Goal: Task Accomplishment & Management: Manage account settings

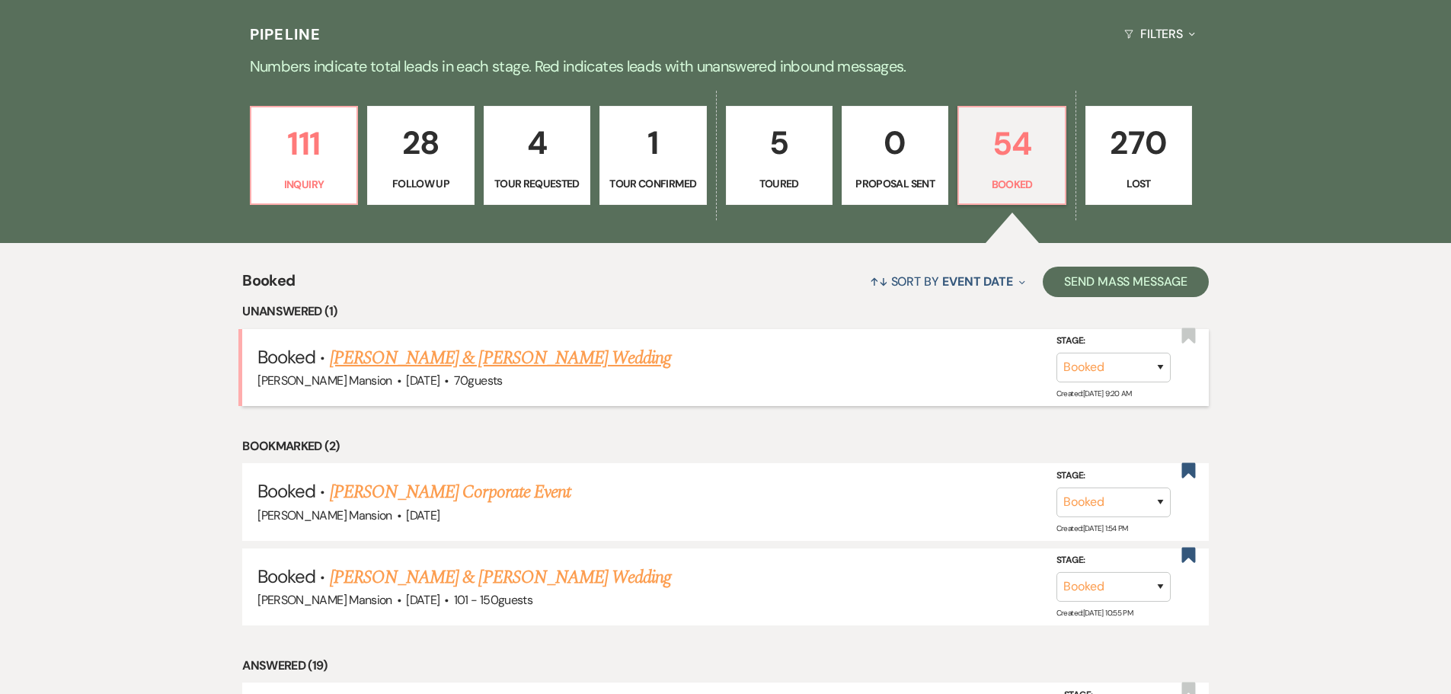
click at [482, 358] on link "[PERSON_NAME] & [PERSON_NAME] Wedding" at bounding box center [500, 357] width 341 height 27
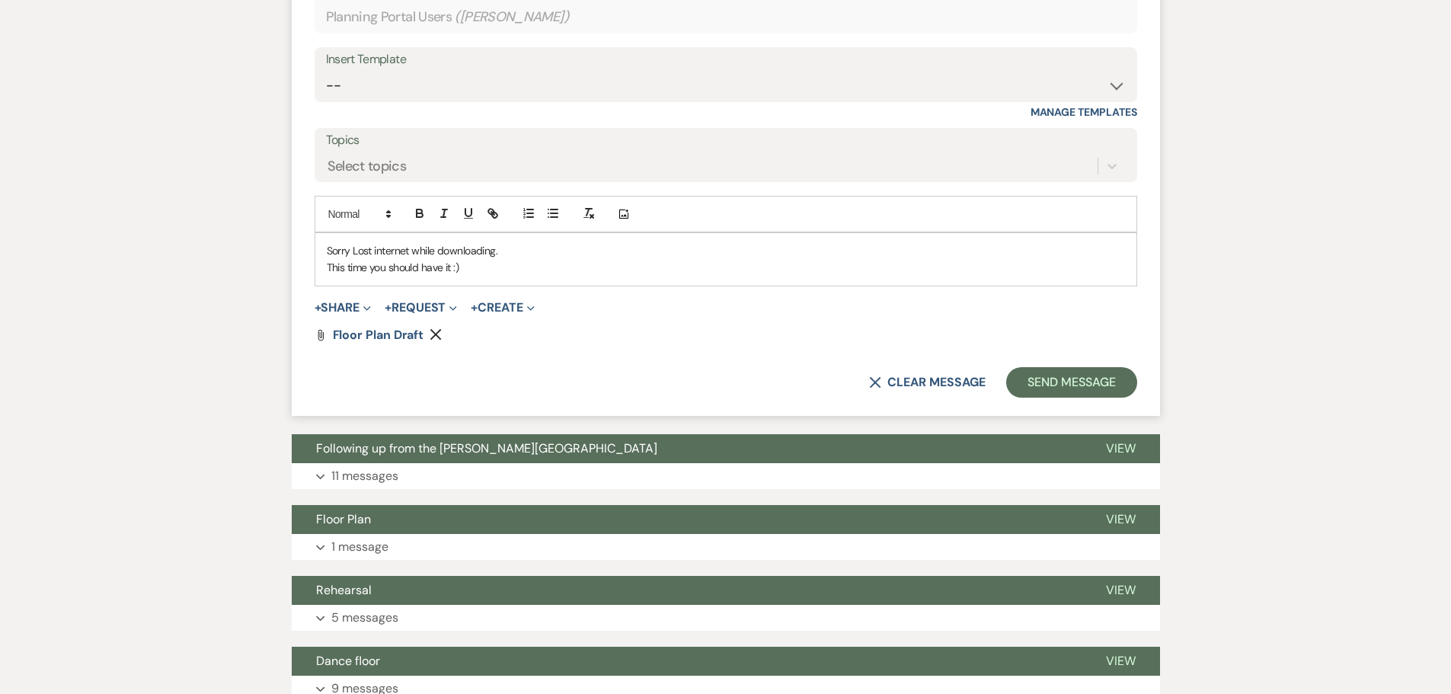
scroll to position [1625, 0]
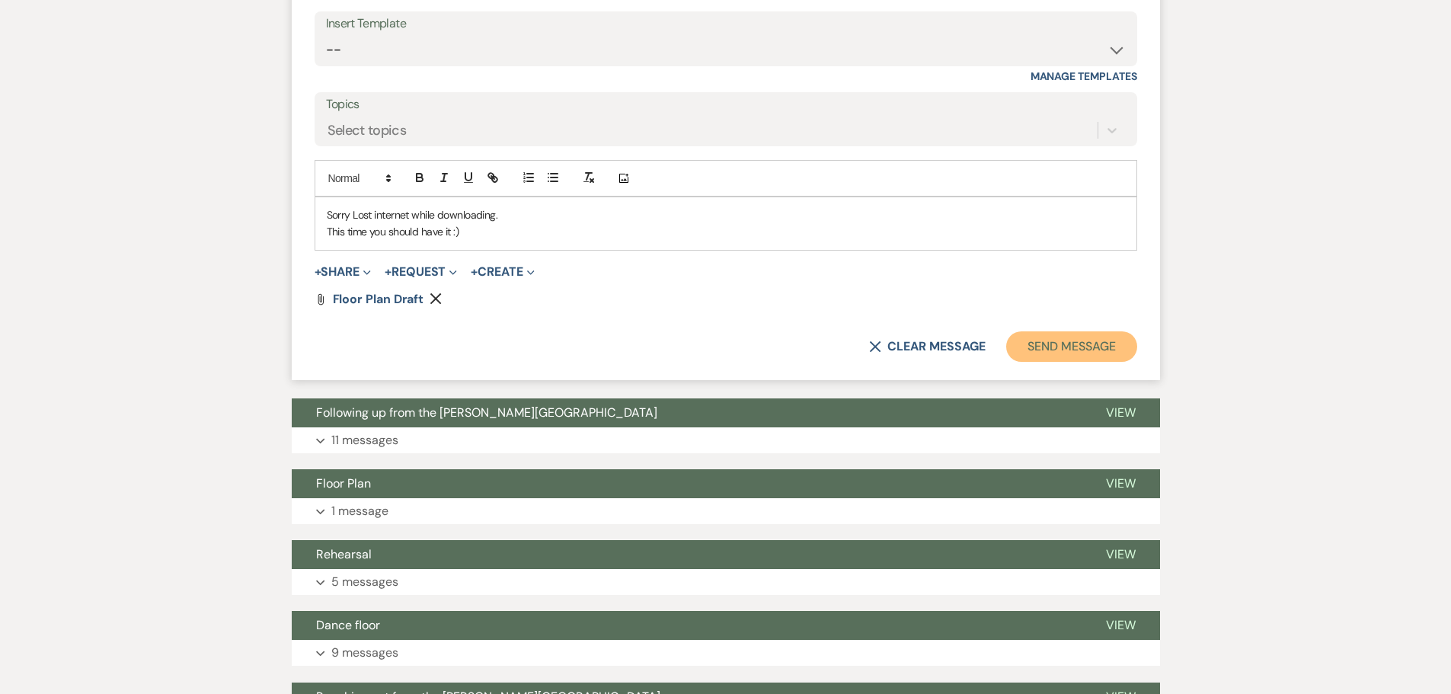
click at [1089, 343] on button "Send Message" at bounding box center [1071, 346] width 130 height 30
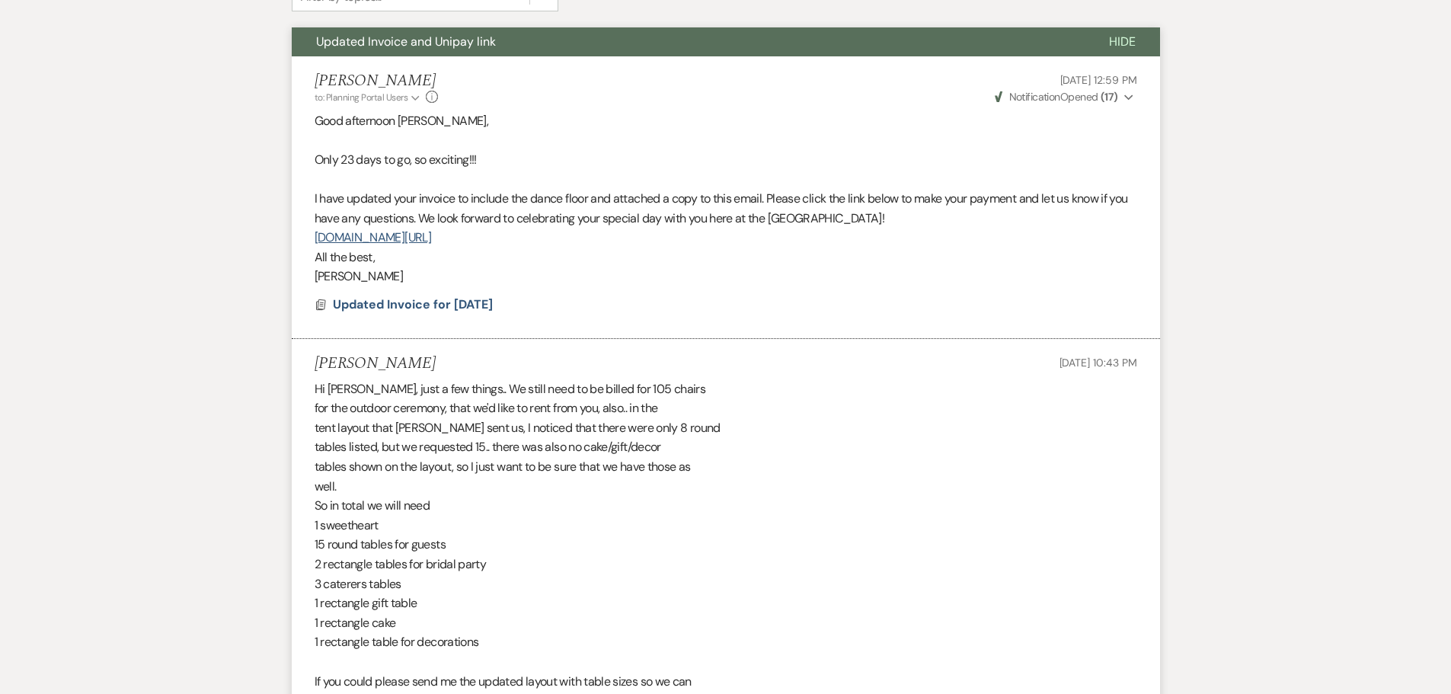
scroll to position [0, 0]
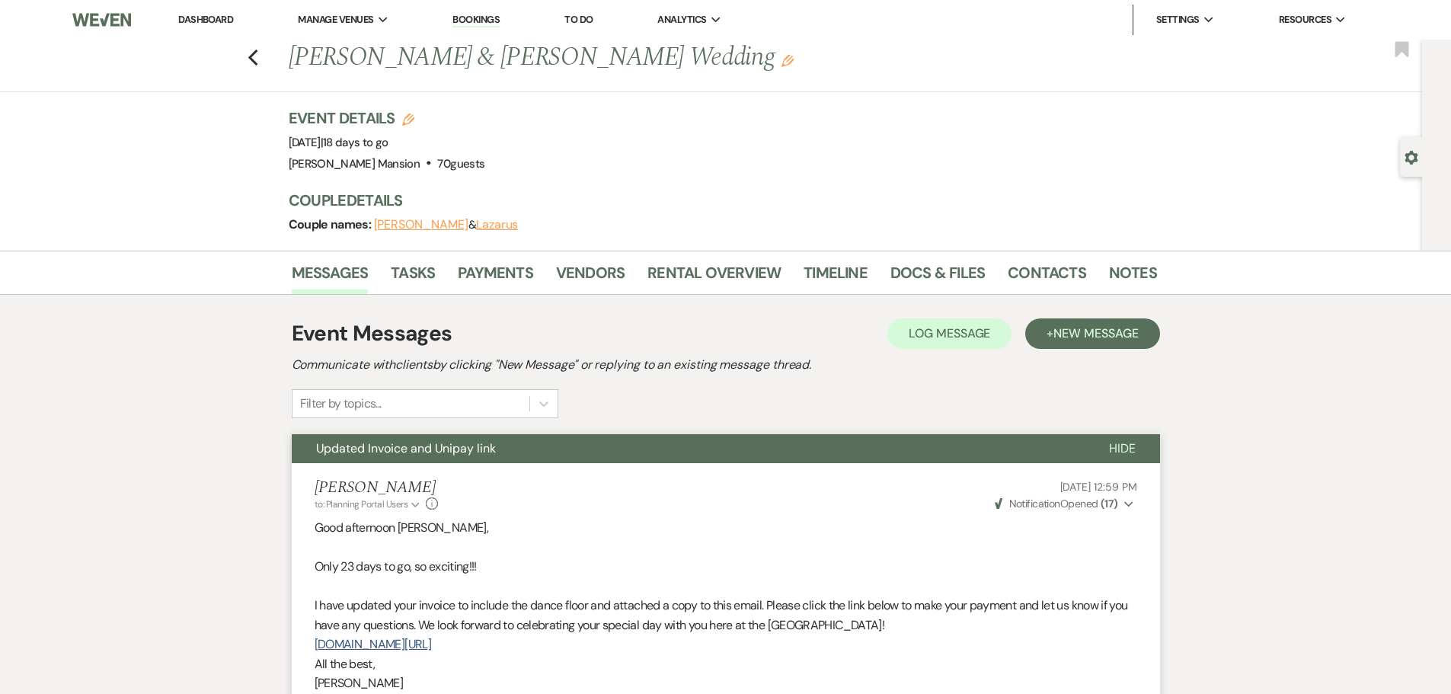
click at [213, 24] on link "Dashboard" at bounding box center [205, 19] width 55 height 13
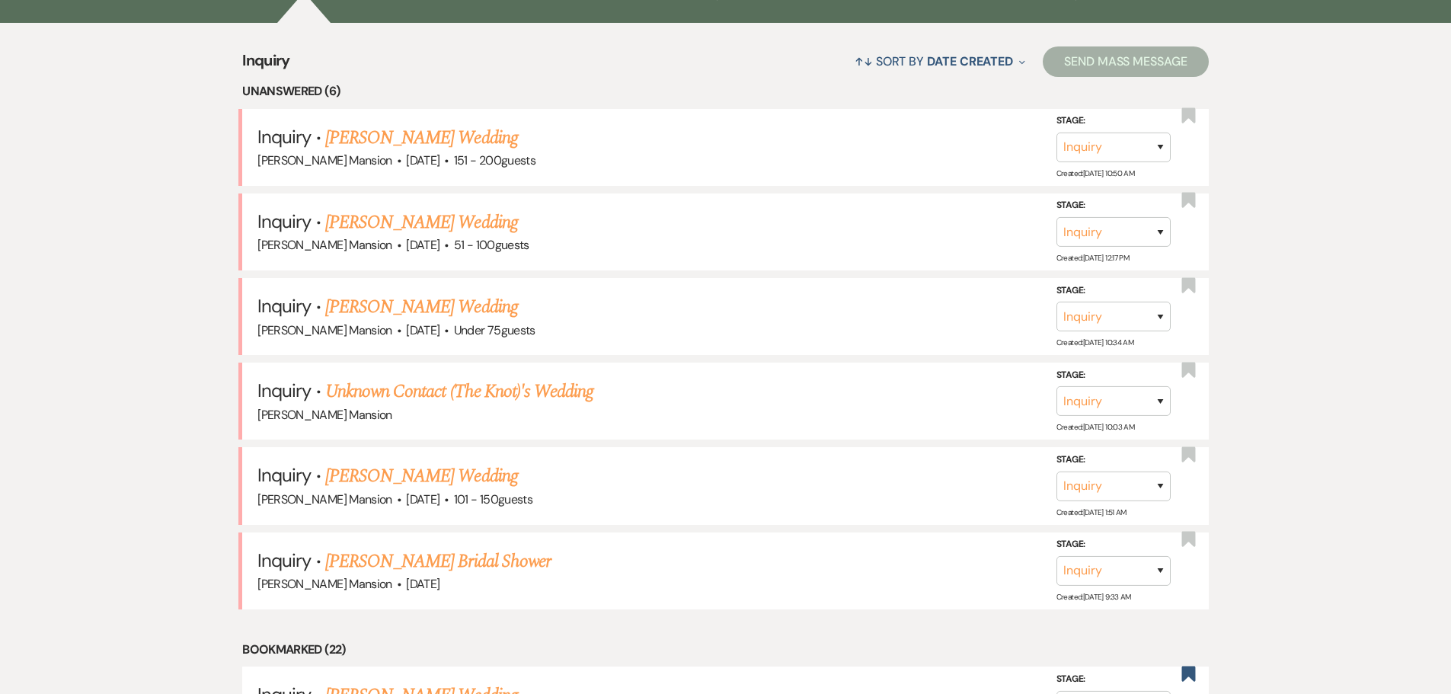
scroll to position [609, 0]
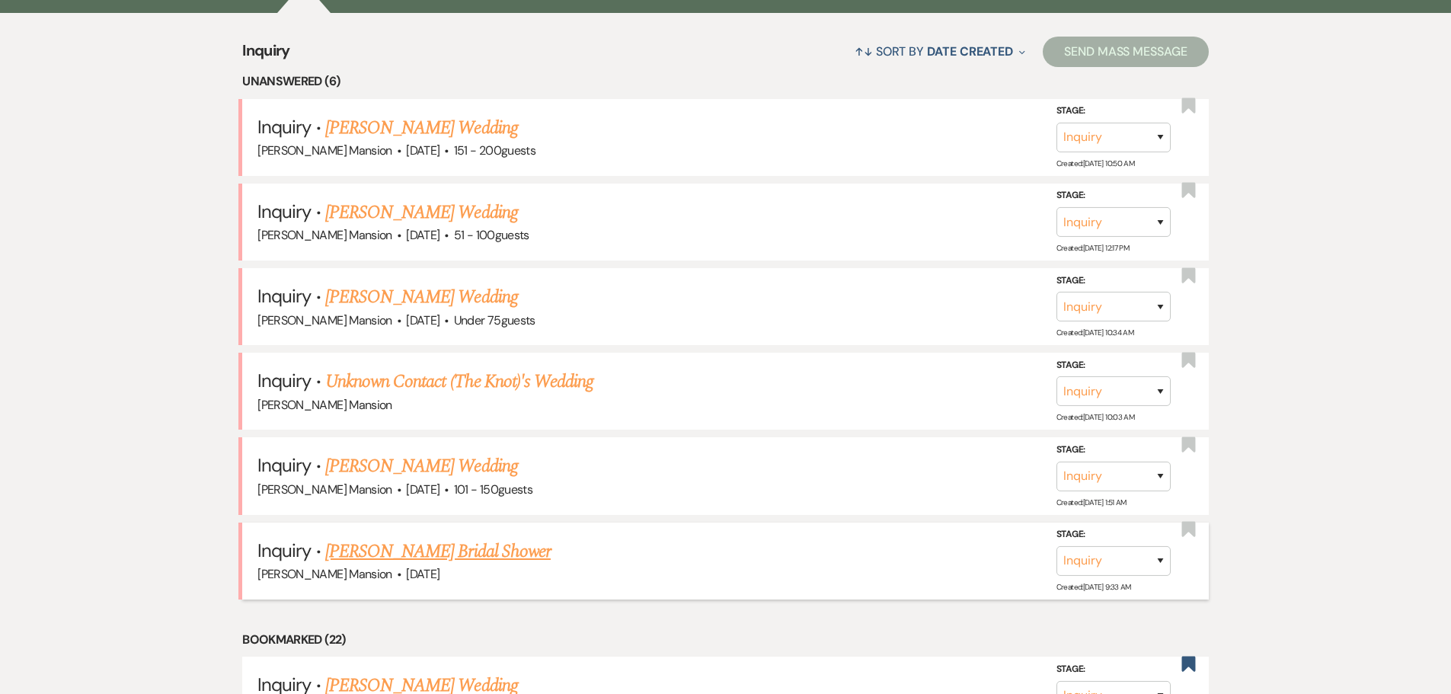
click at [398, 553] on link "[PERSON_NAME] Bridal Shower" at bounding box center [437, 551] width 225 height 27
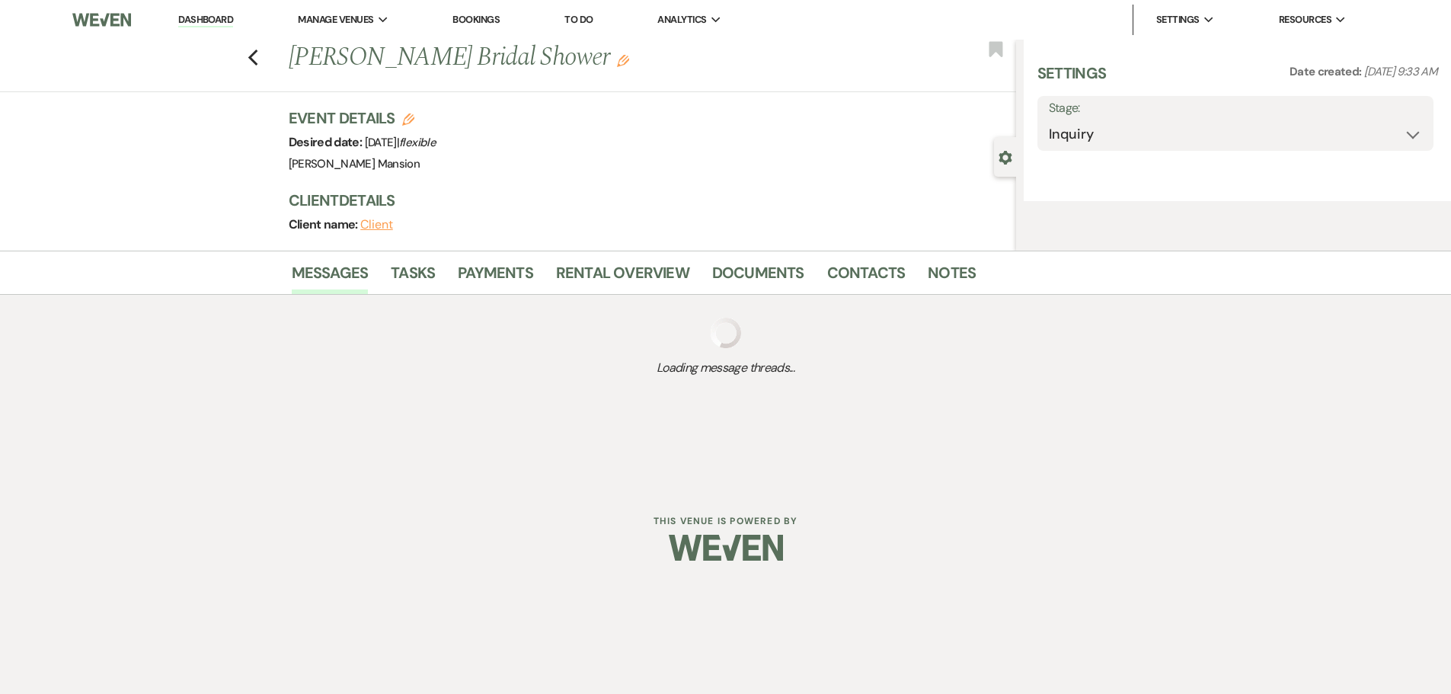
select select "22"
select select "5"
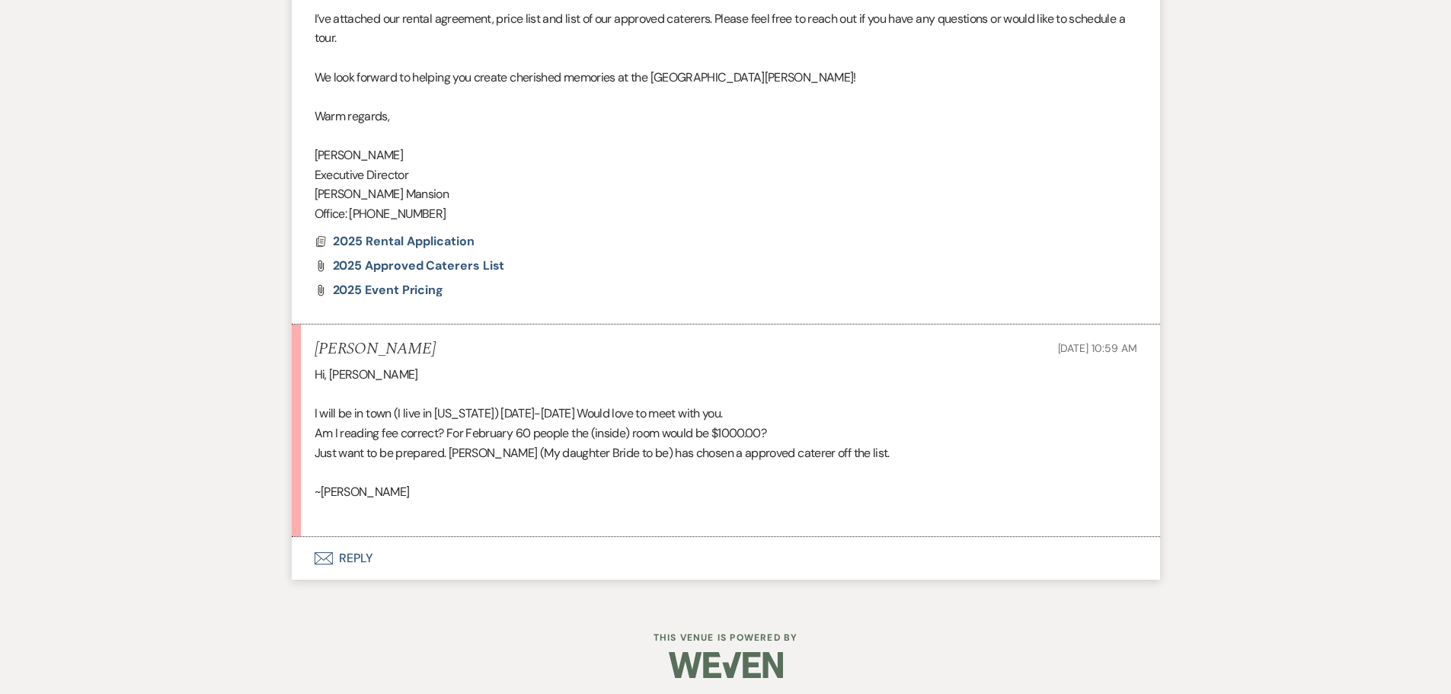
scroll to position [940, 0]
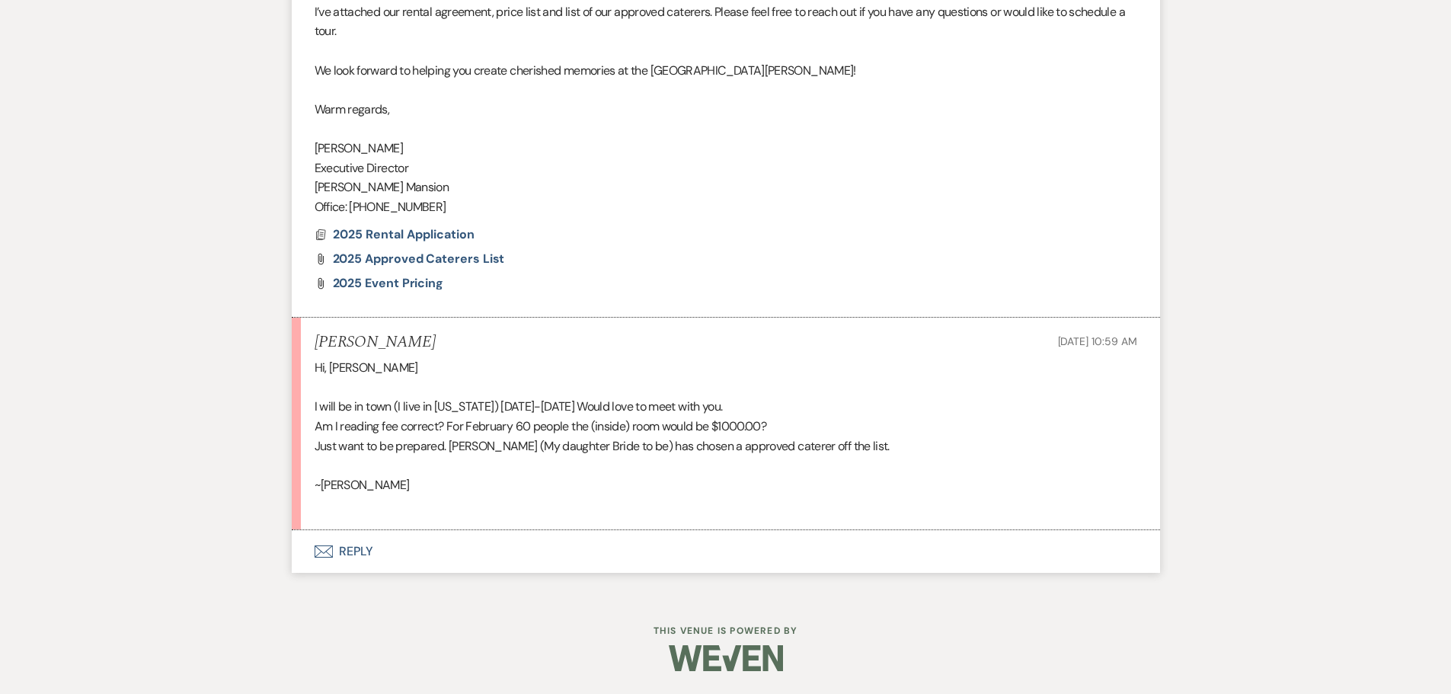
click at [333, 560] on button "Envelope Reply" at bounding box center [726, 551] width 868 height 43
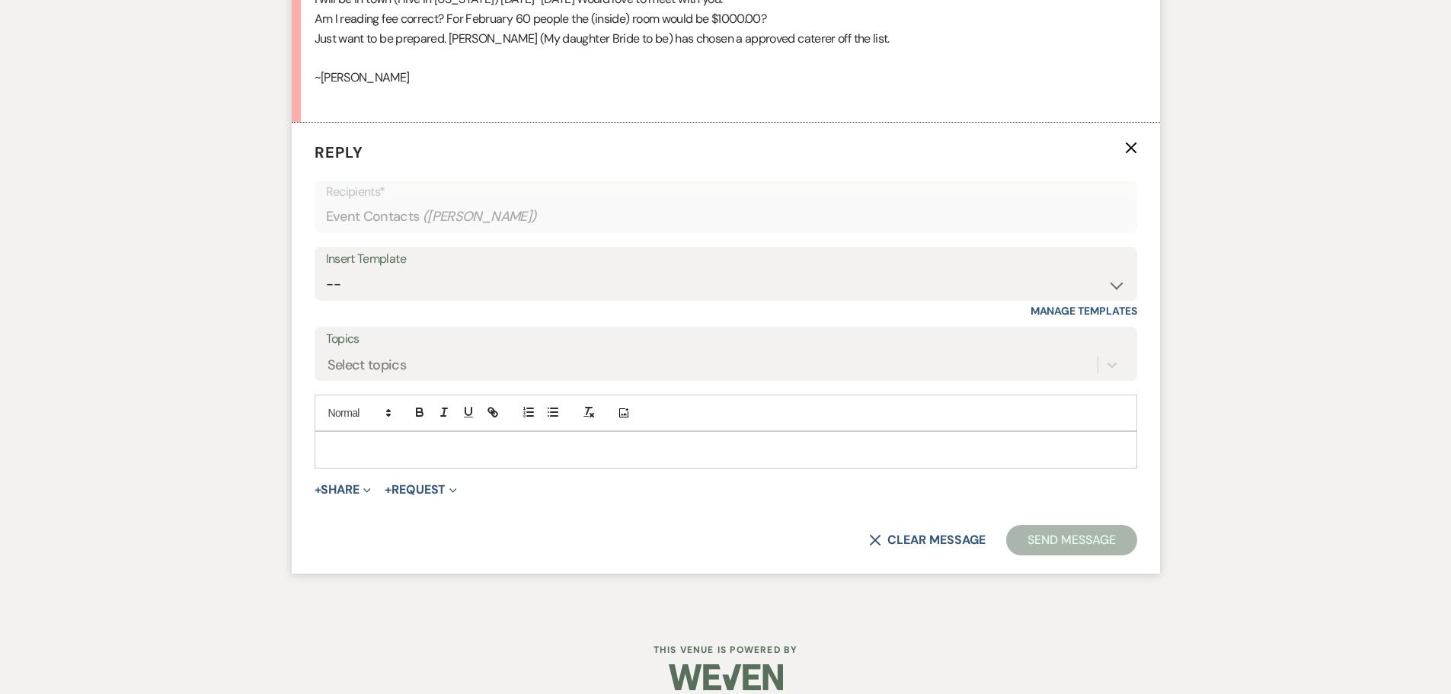
scroll to position [1349, 0]
click at [341, 451] on p at bounding box center [726, 447] width 798 height 17
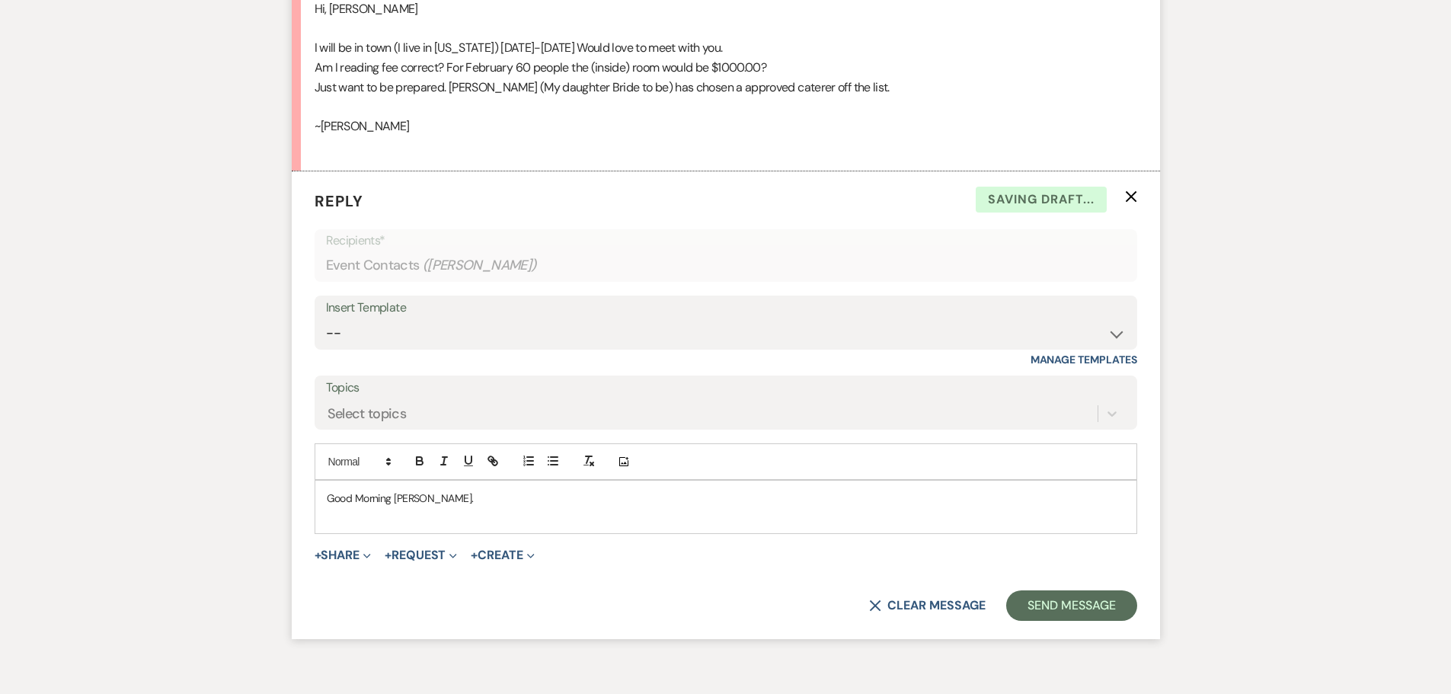
scroll to position [1272, 0]
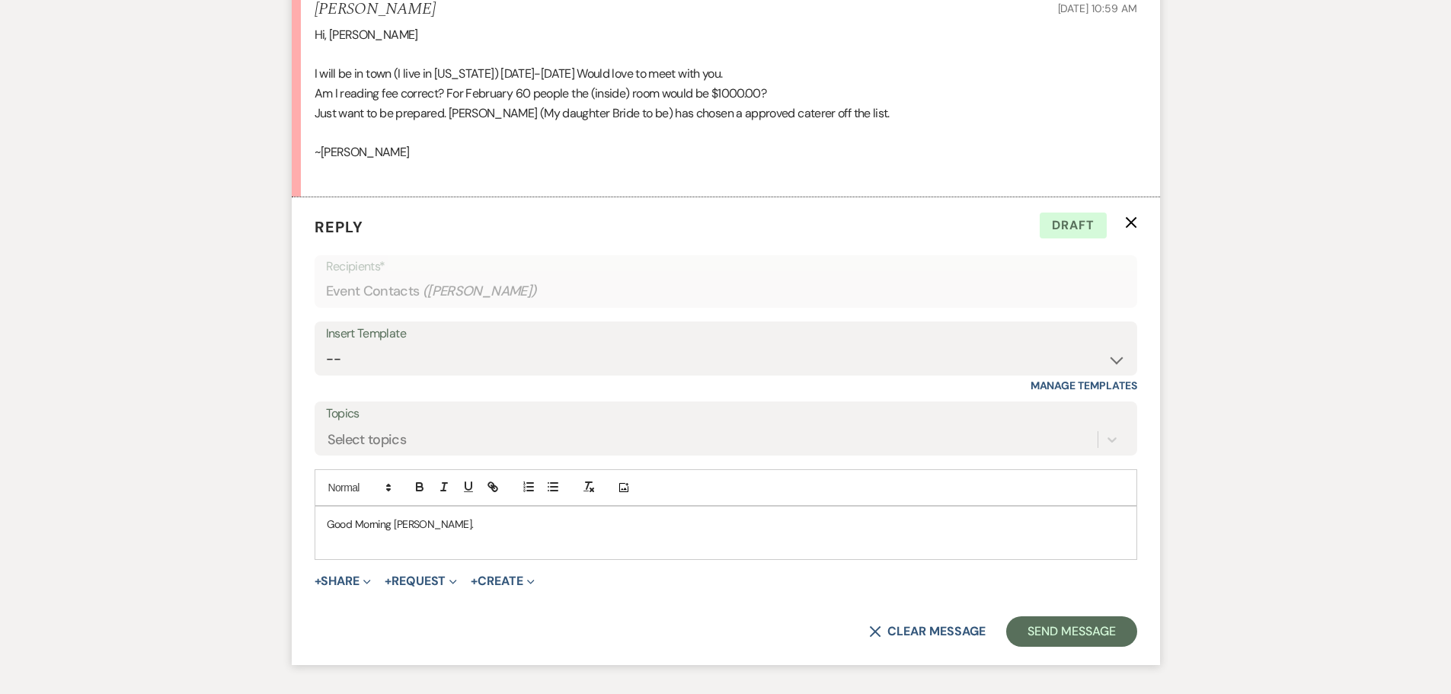
click at [447, 522] on p "Good Morning [PERSON_NAME]." at bounding box center [726, 524] width 798 height 17
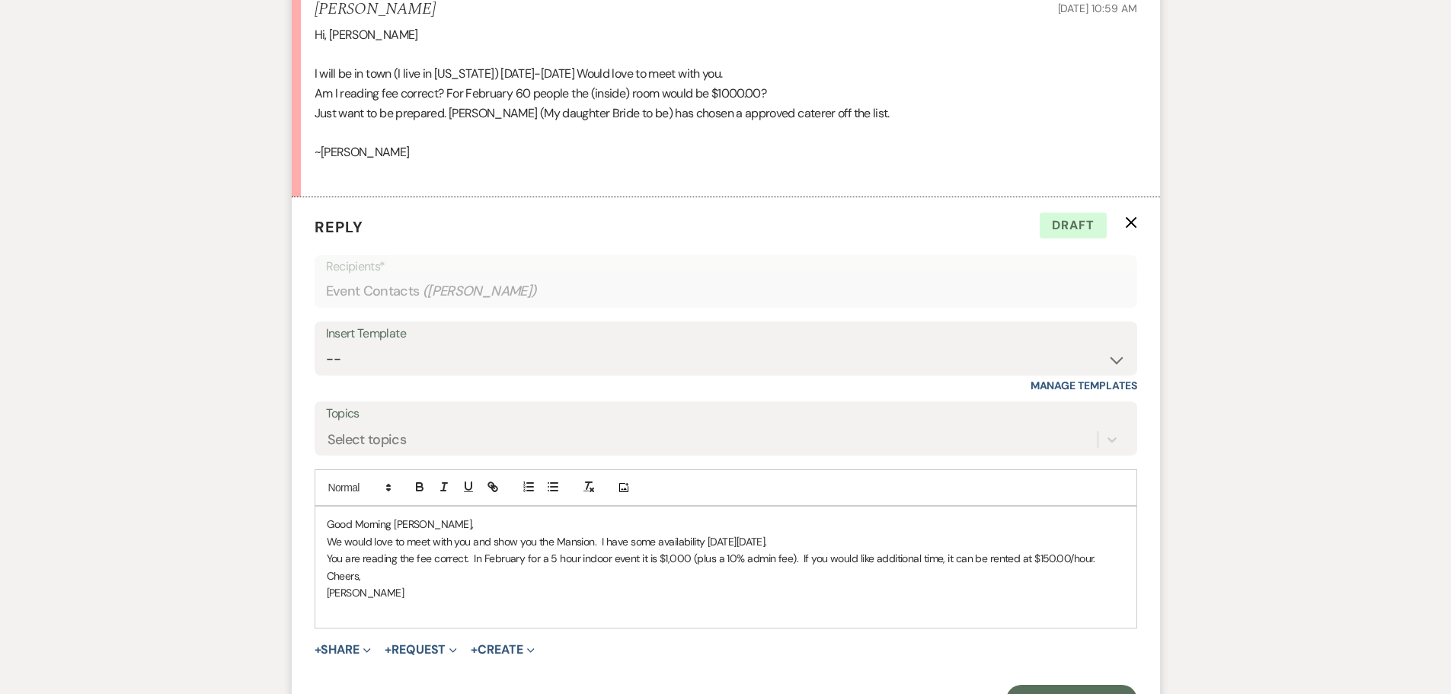
click at [639, 559] on p "You are reading the fee correct. In February for a 5 hour indoor event it is $1…" at bounding box center [726, 558] width 798 height 17
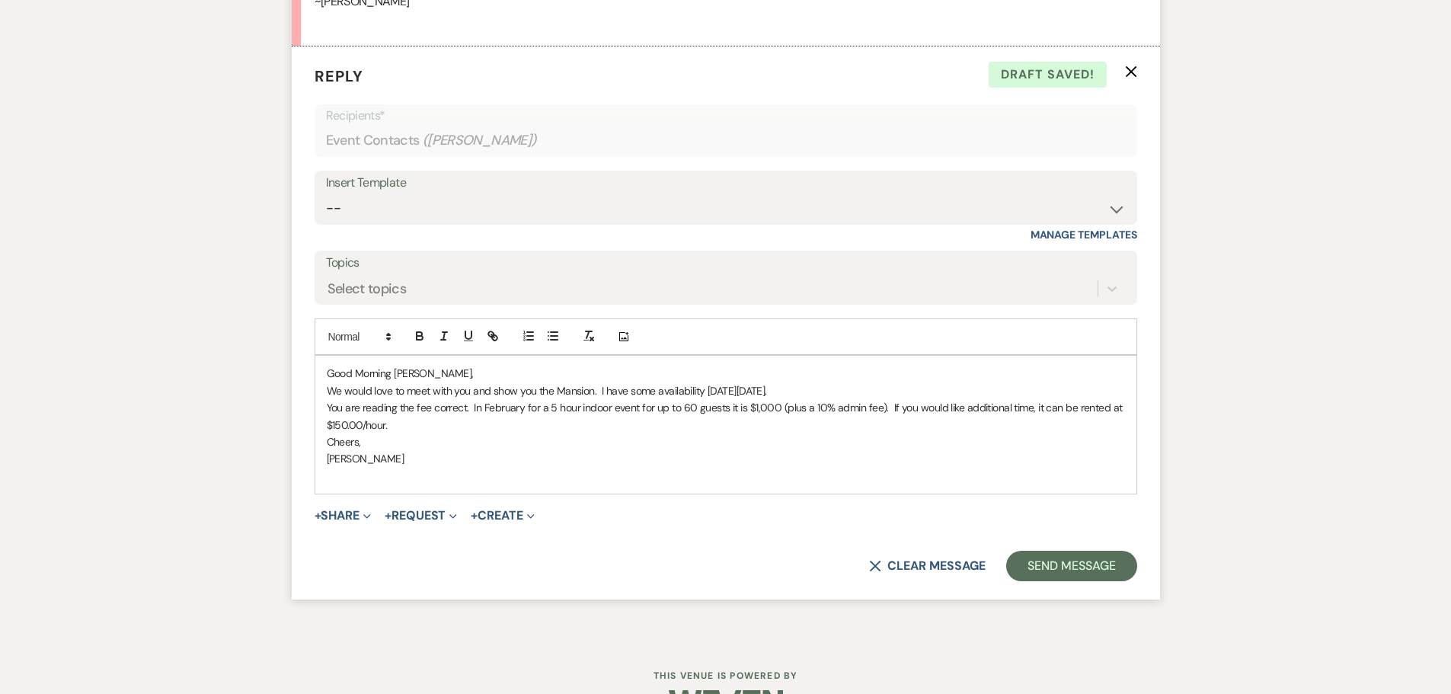
scroll to position [1425, 0]
click at [1122, 566] on button "Send Message" at bounding box center [1071, 564] width 130 height 30
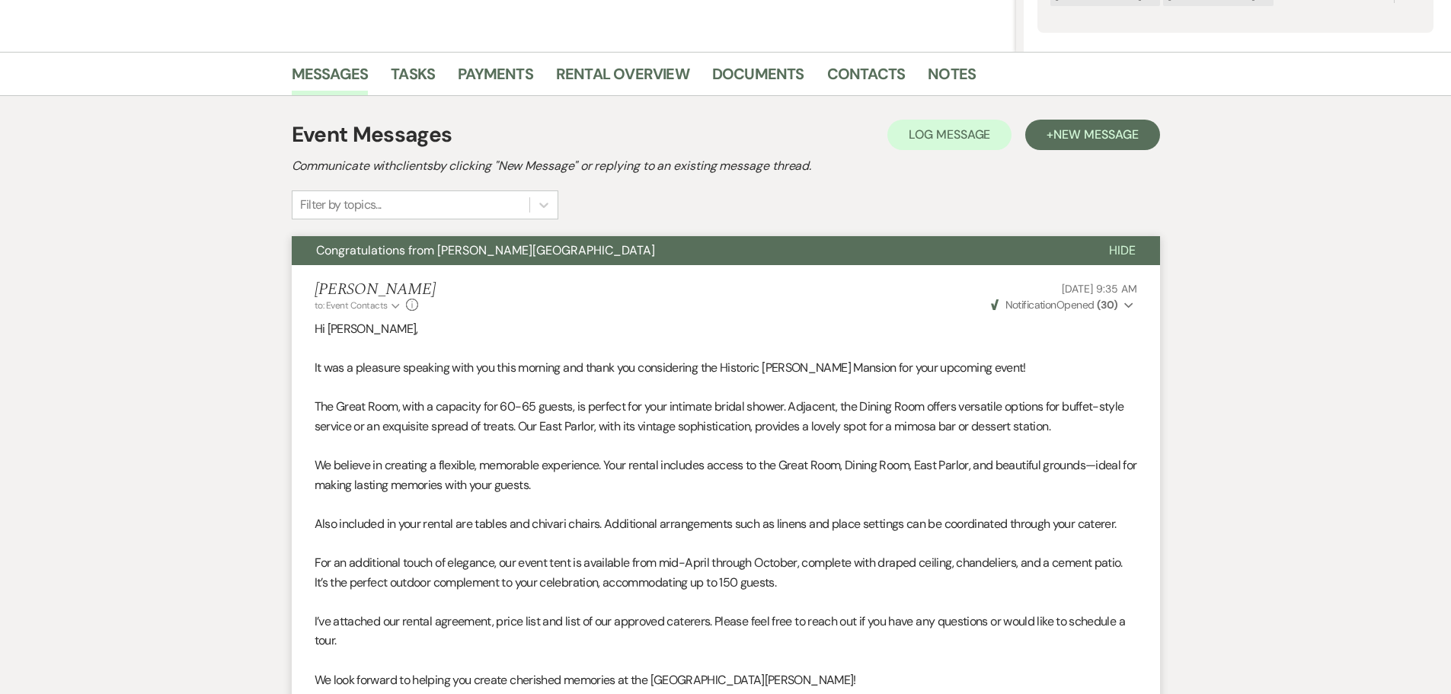
scroll to position [0, 0]
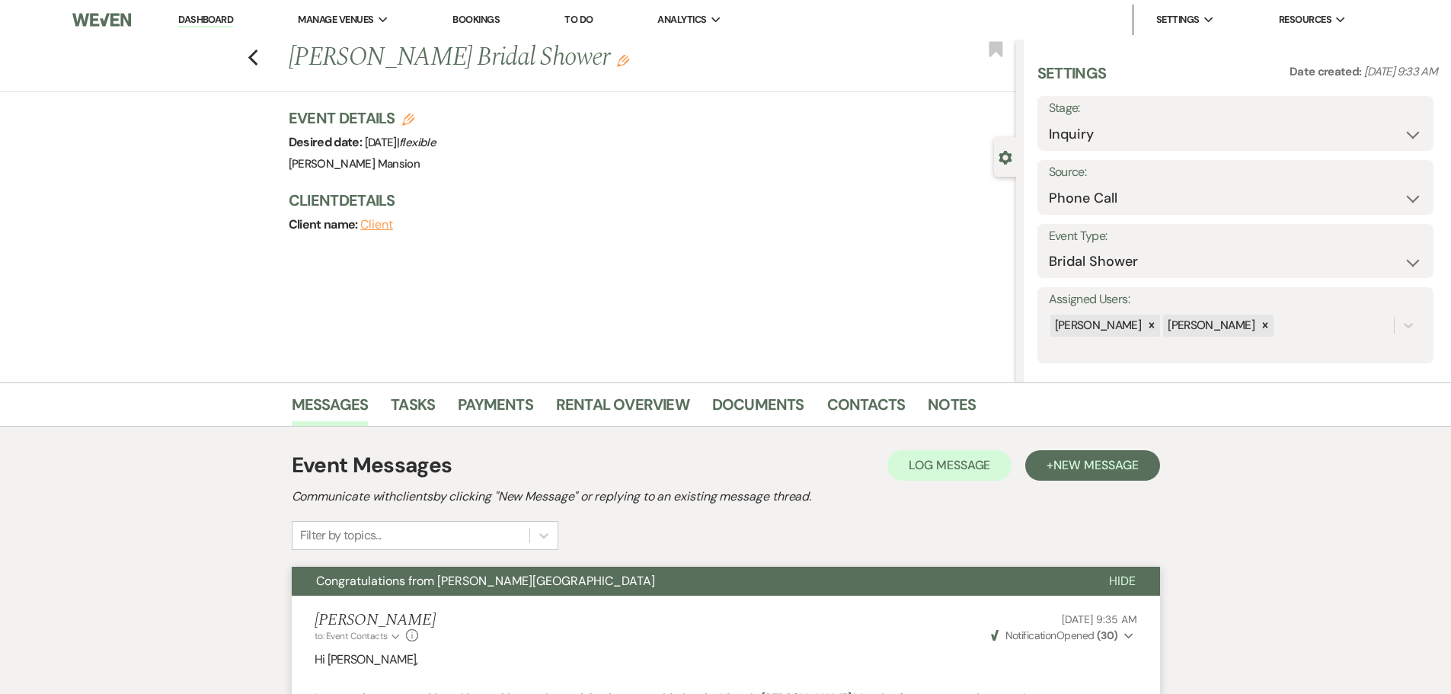
click at [209, 14] on link "Dashboard" at bounding box center [205, 20] width 55 height 14
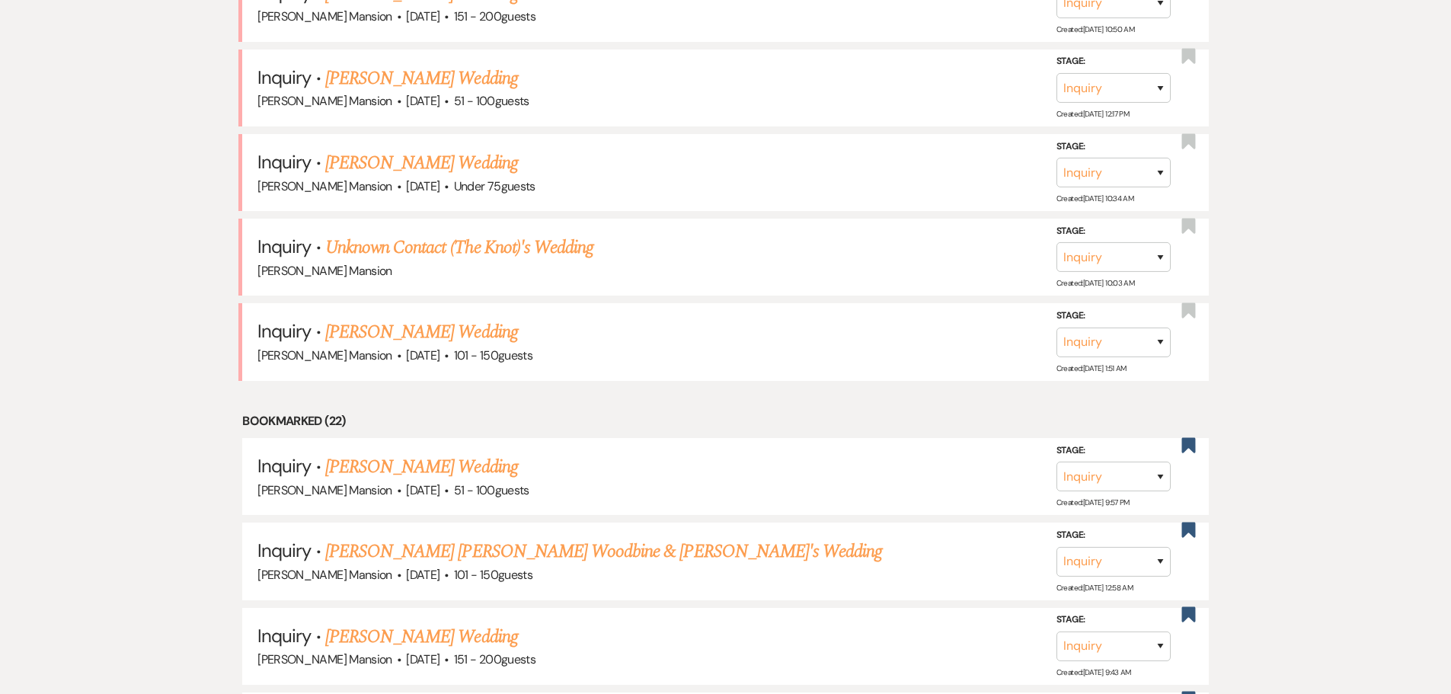
scroll to position [762, 0]
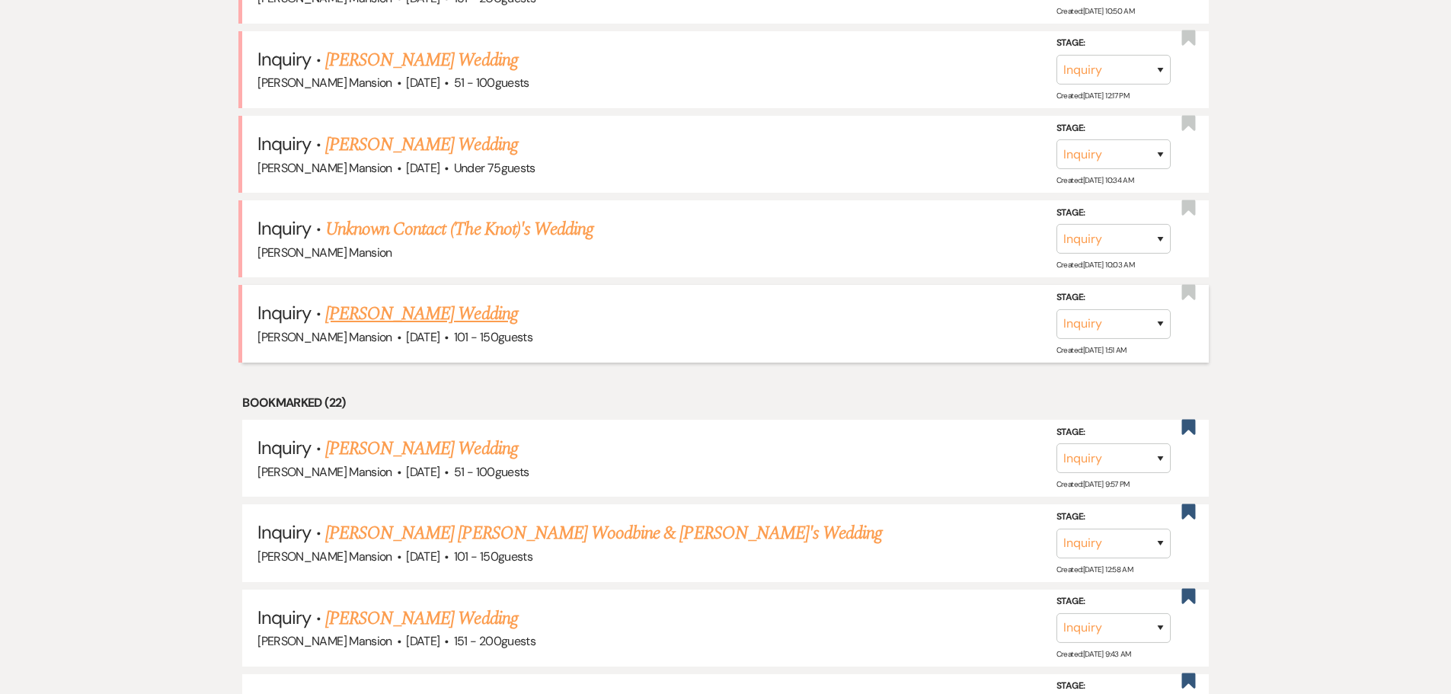
click at [446, 307] on link "[PERSON_NAME] Wedding" at bounding box center [421, 313] width 193 height 27
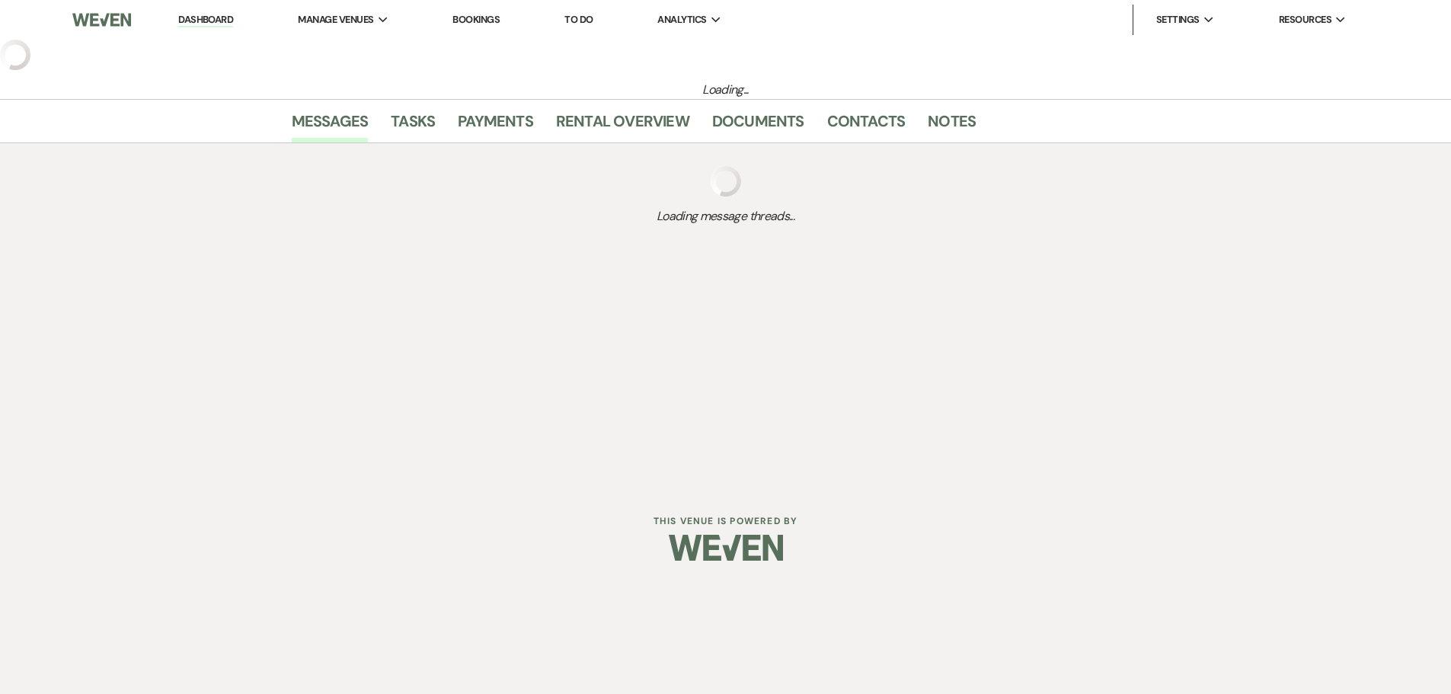
select select "2"
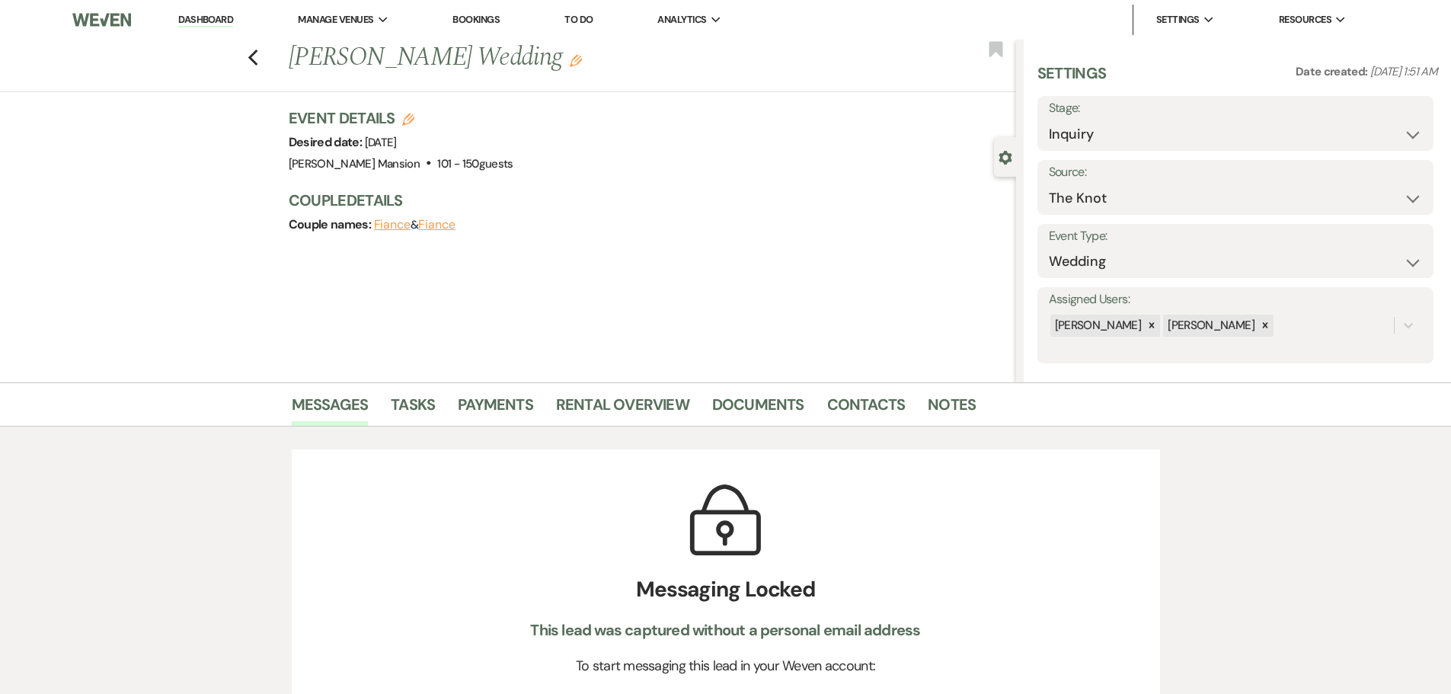
click at [209, 14] on link "Dashboard" at bounding box center [205, 20] width 55 height 14
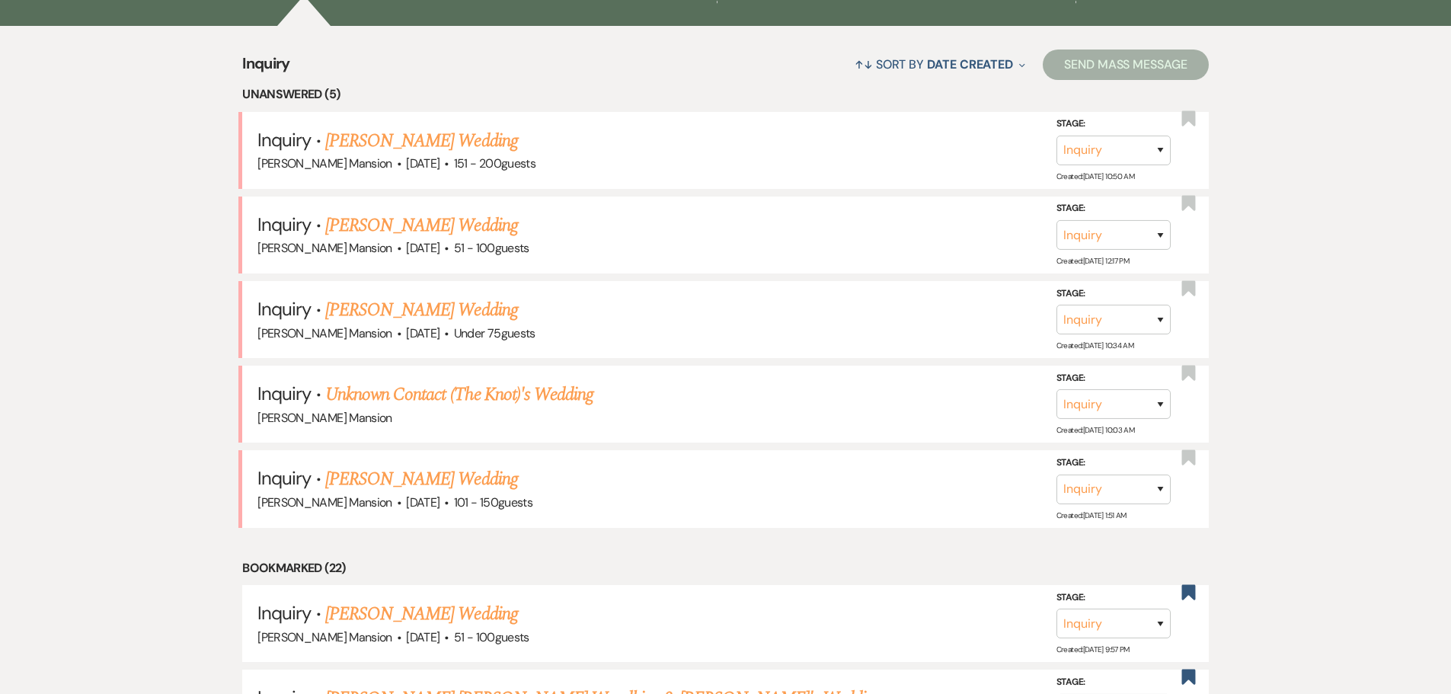
scroll to position [609, 0]
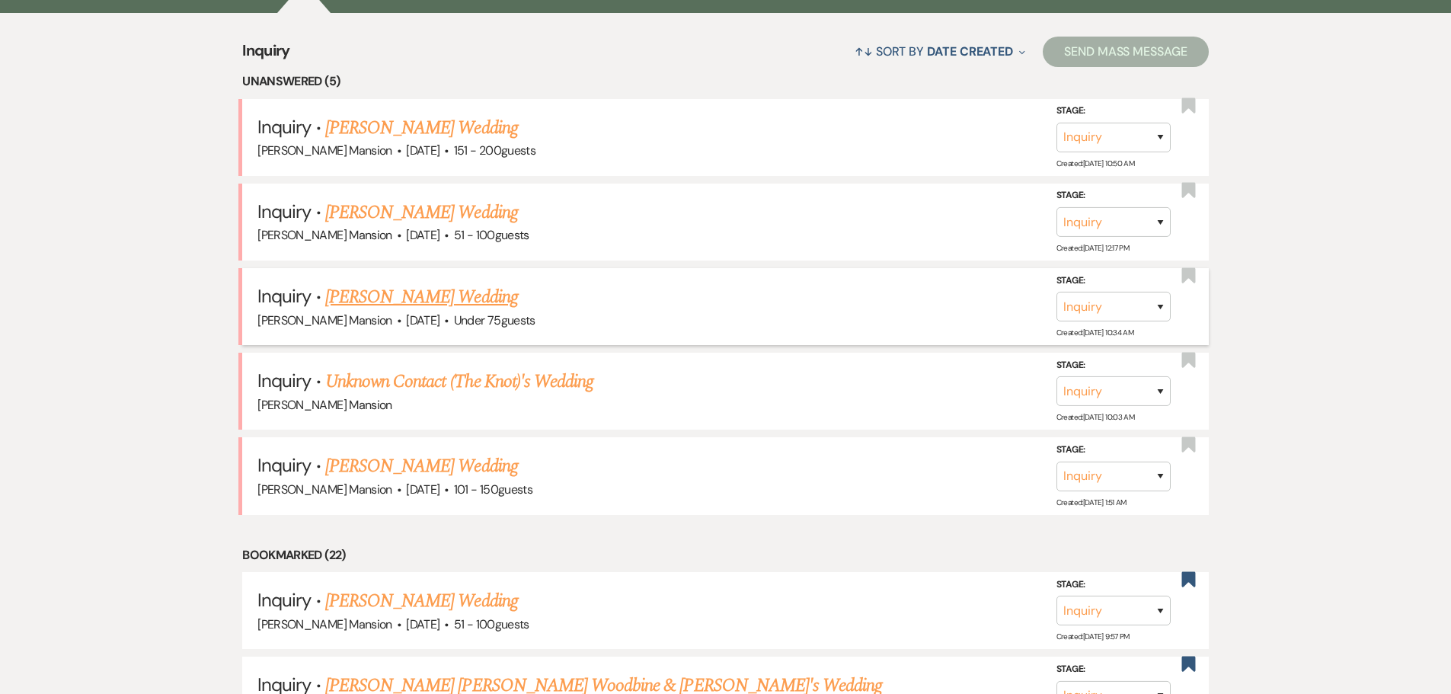
click at [374, 303] on link "[PERSON_NAME] Wedding" at bounding box center [421, 296] width 193 height 27
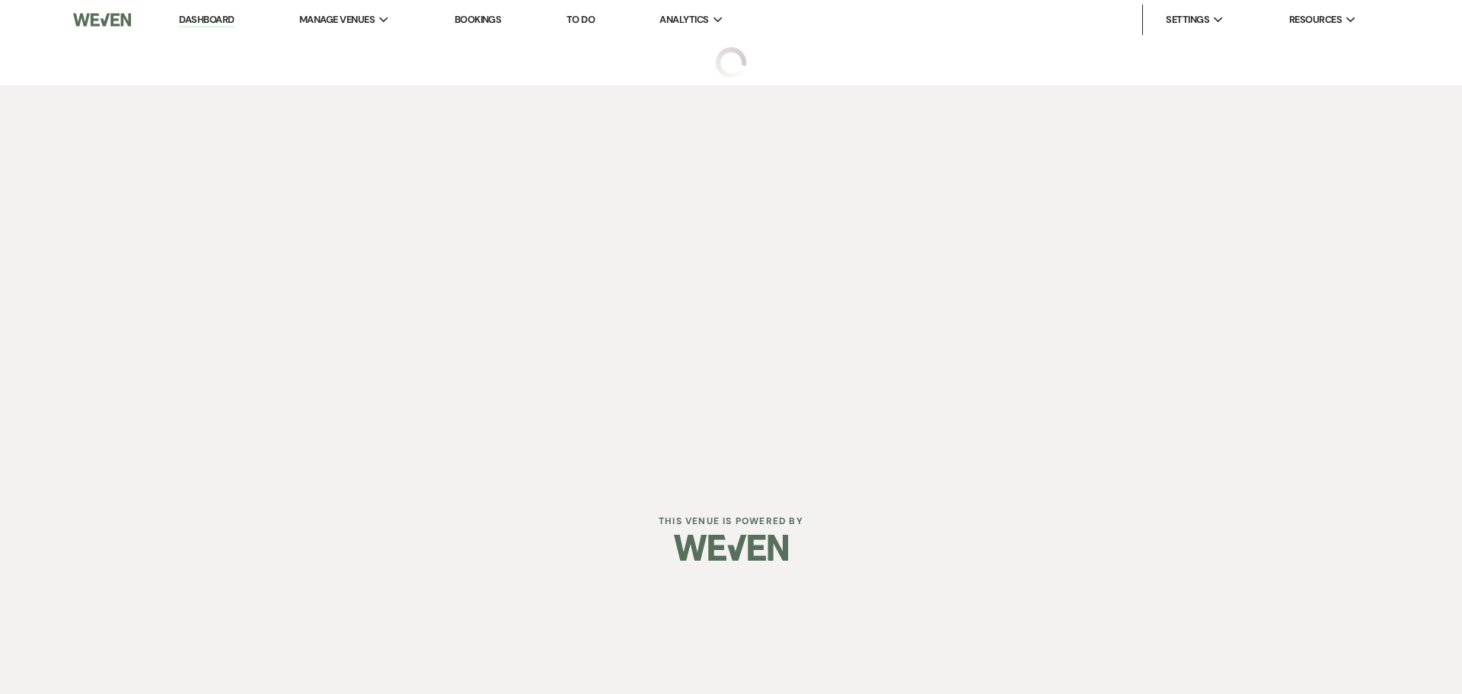
select select "3"
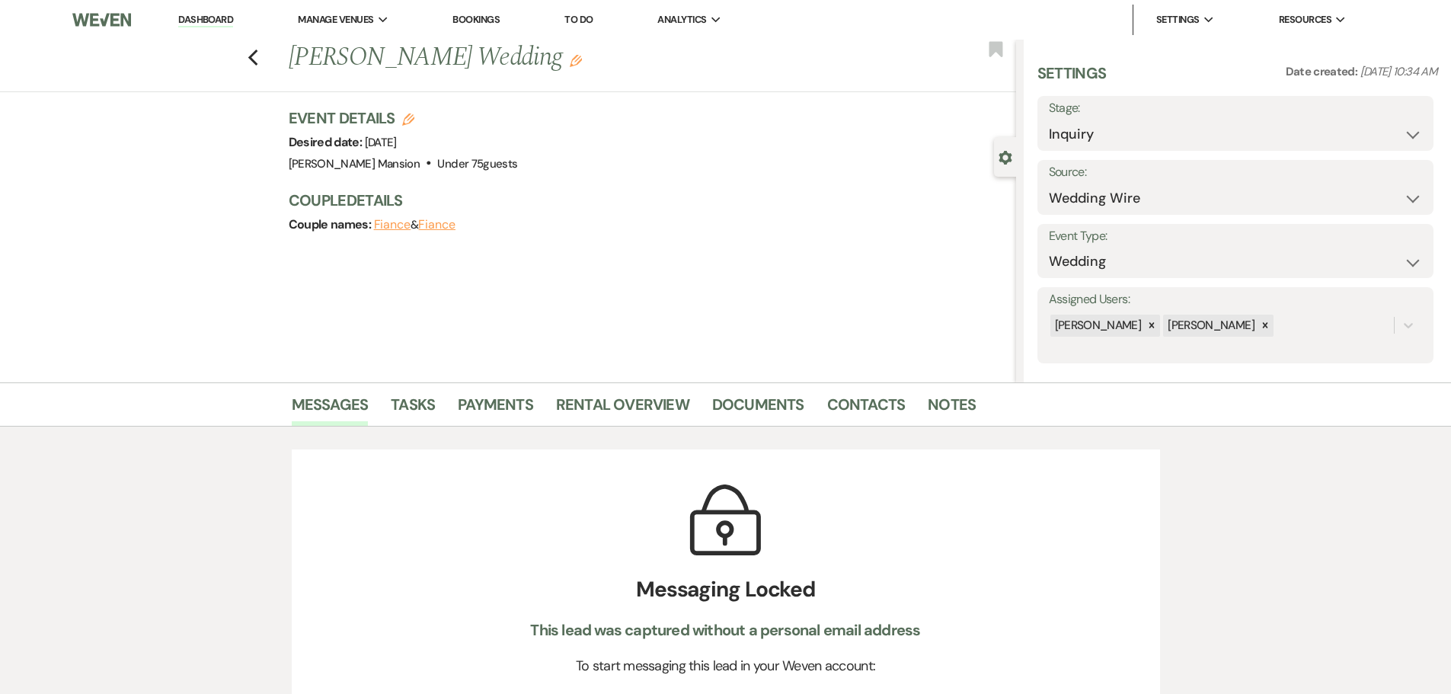
click at [414, 120] on use "button" at bounding box center [408, 119] width 12 height 12
select select "799"
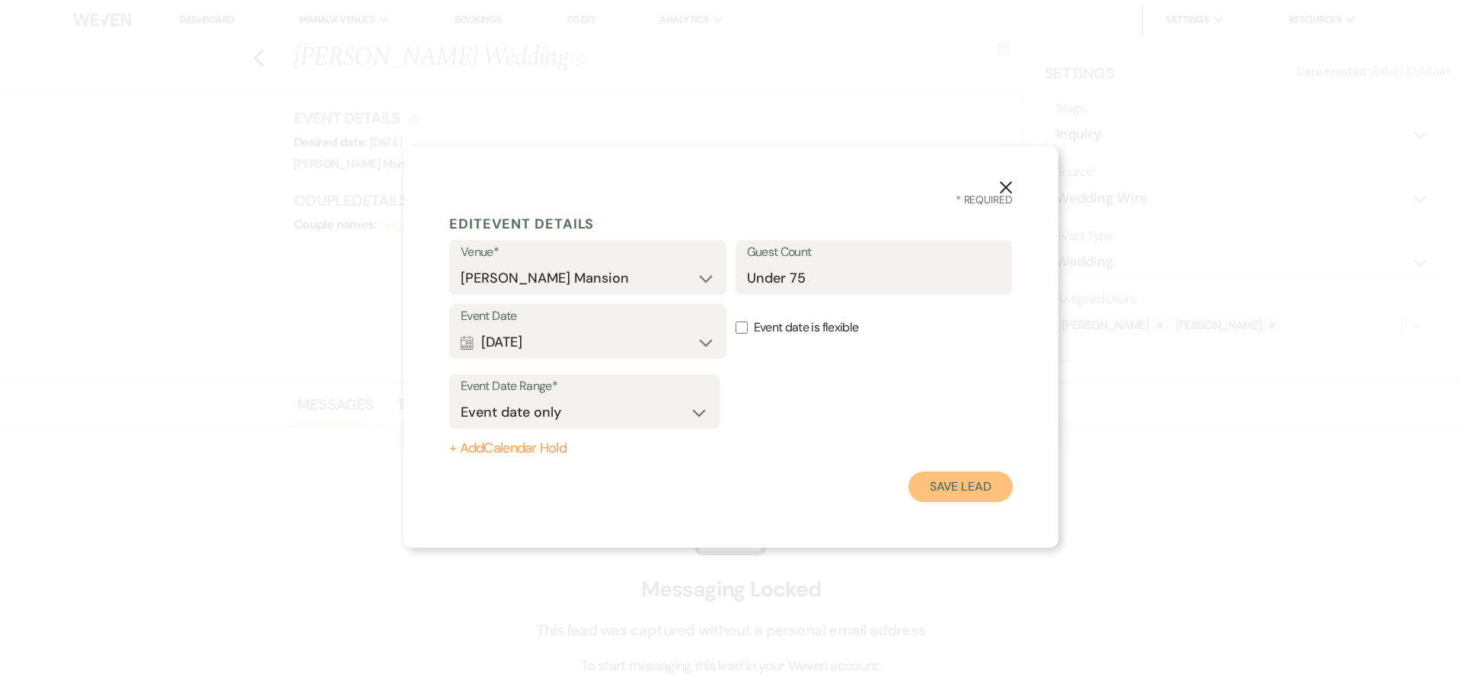
click at [996, 490] on button "Save Lead" at bounding box center [960, 486] width 104 height 30
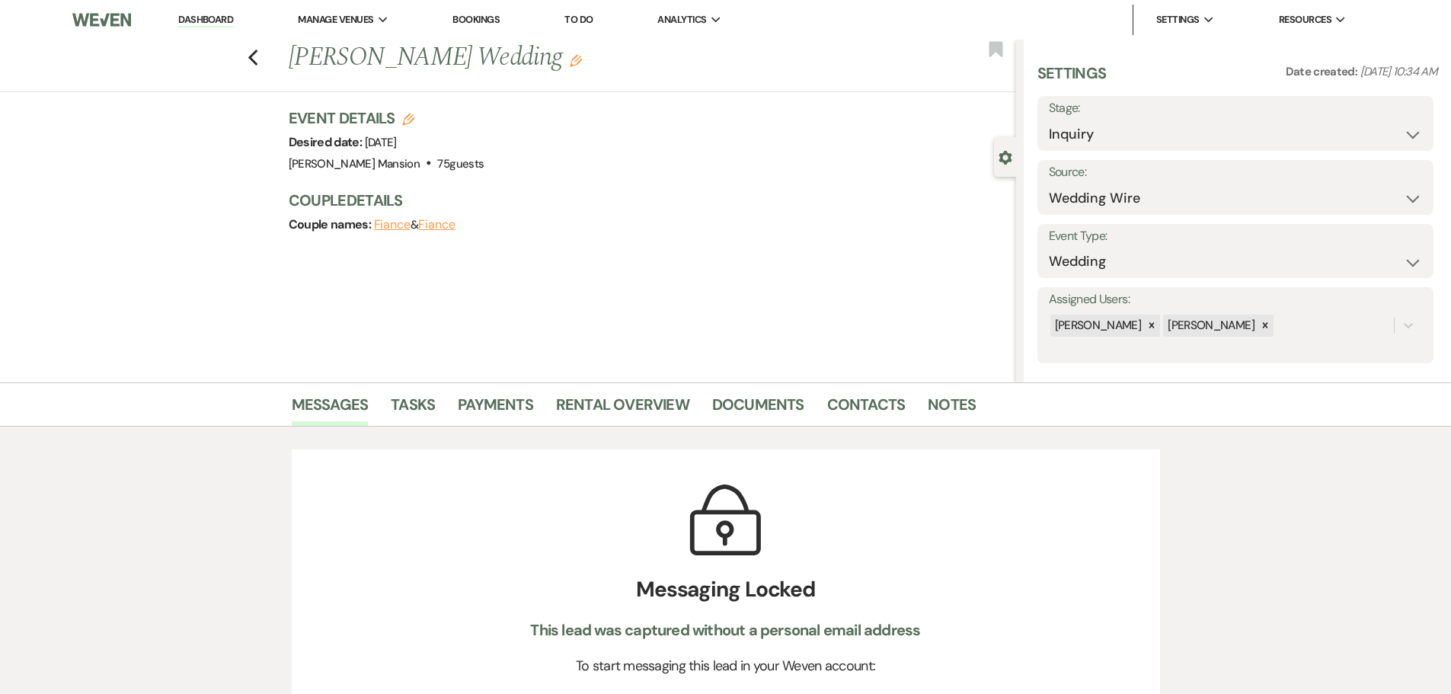
click at [570, 60] on icon "Edit" at bounding box center [576, 61] width 12 height 12
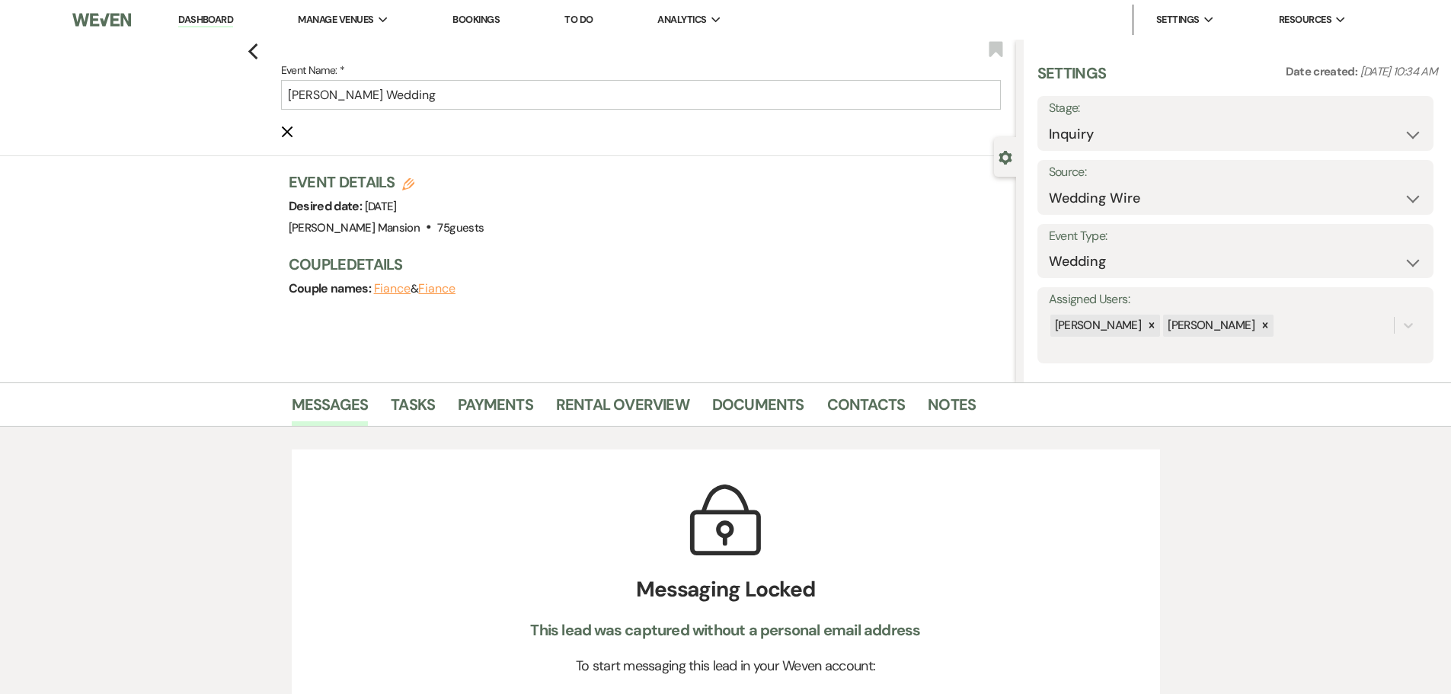
click at [390, 289] on button "Fiance" at bounding box center [392, 289] width 37 height 12
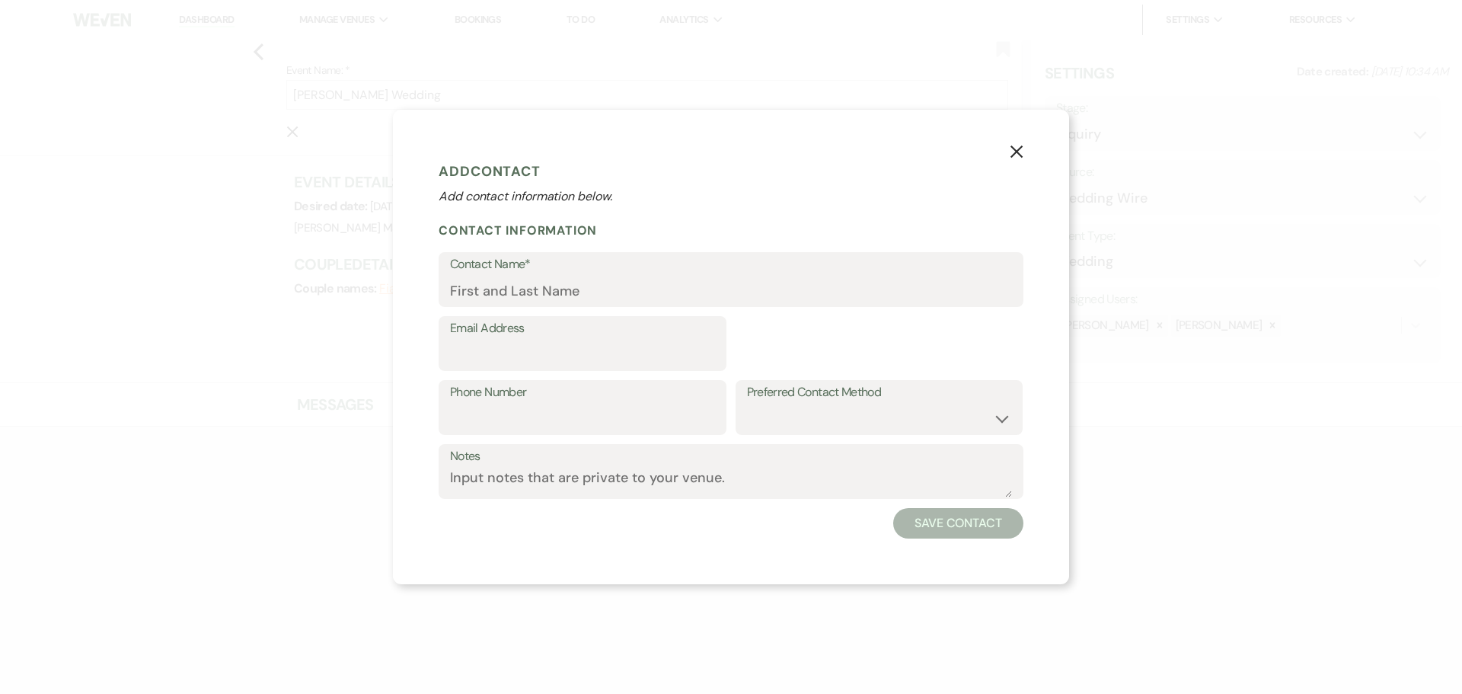
select select "1"
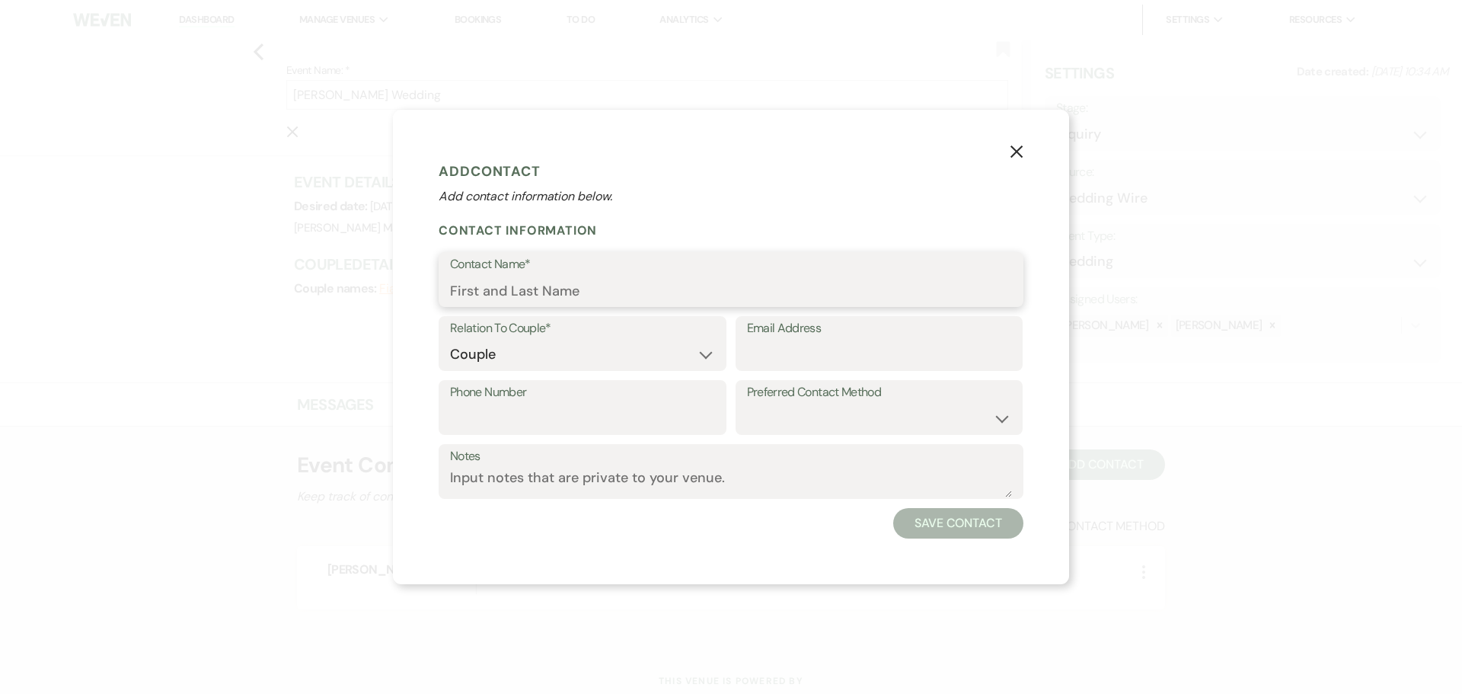
click at [493, 286] on input "Contact Name*" at bounding box center [731, 291] width 562 height 30
paste input "[PERSON_NAME]"
type input "[PERSON_NAME]"
click at [785, 353] on input "Email Address" at bounding box center [879, 355] width 265 height 30
click at [904, 353] on input "Email Address" at bounding box center [879, 355] width 265 height 30
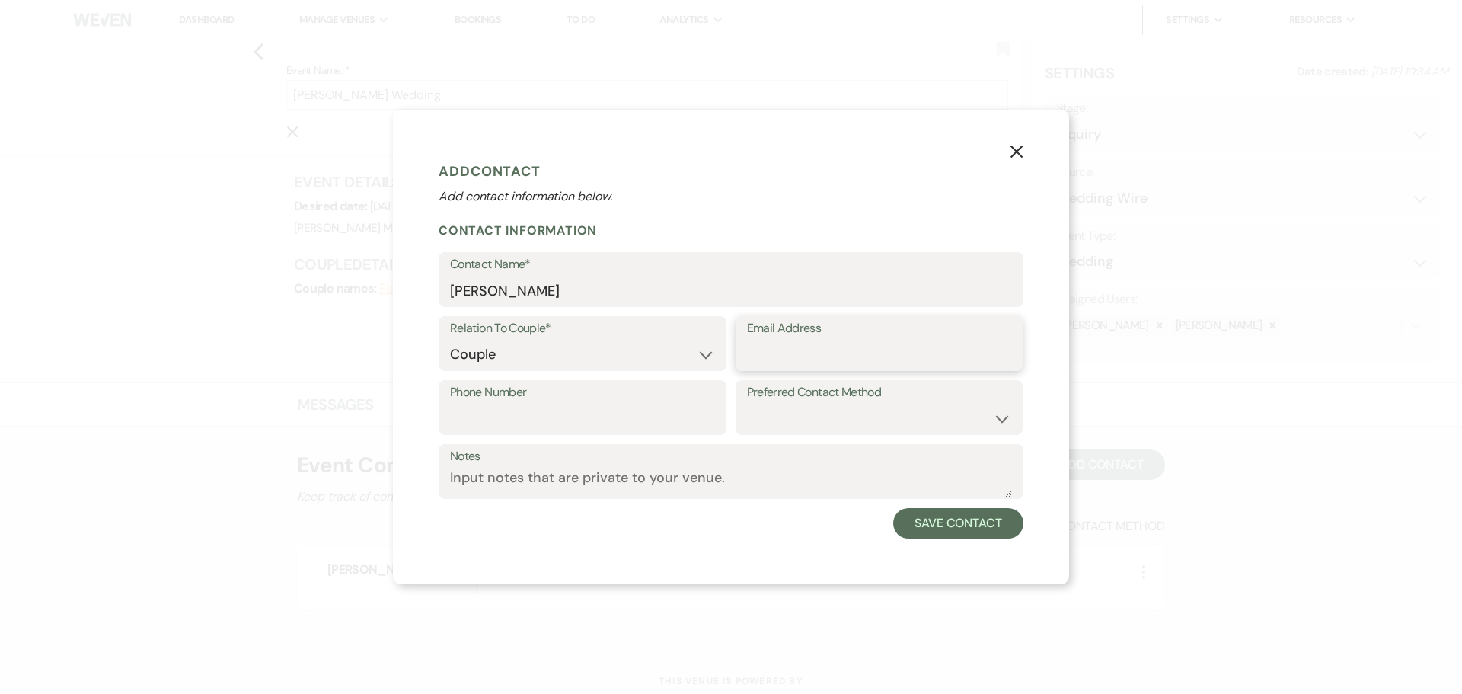
paste input "[EMAIL_ADDRESS][DOMAIN_NAME]"
type input "[EMAIL_ADDRESS][DOMAIN_NAME]"
click at [957, 521] on button "Save Contact" at bounding box center [958, 523] width 130 height 30
type input "[PERSON_NAME] & [PERSON_NAME]'s Wedding"
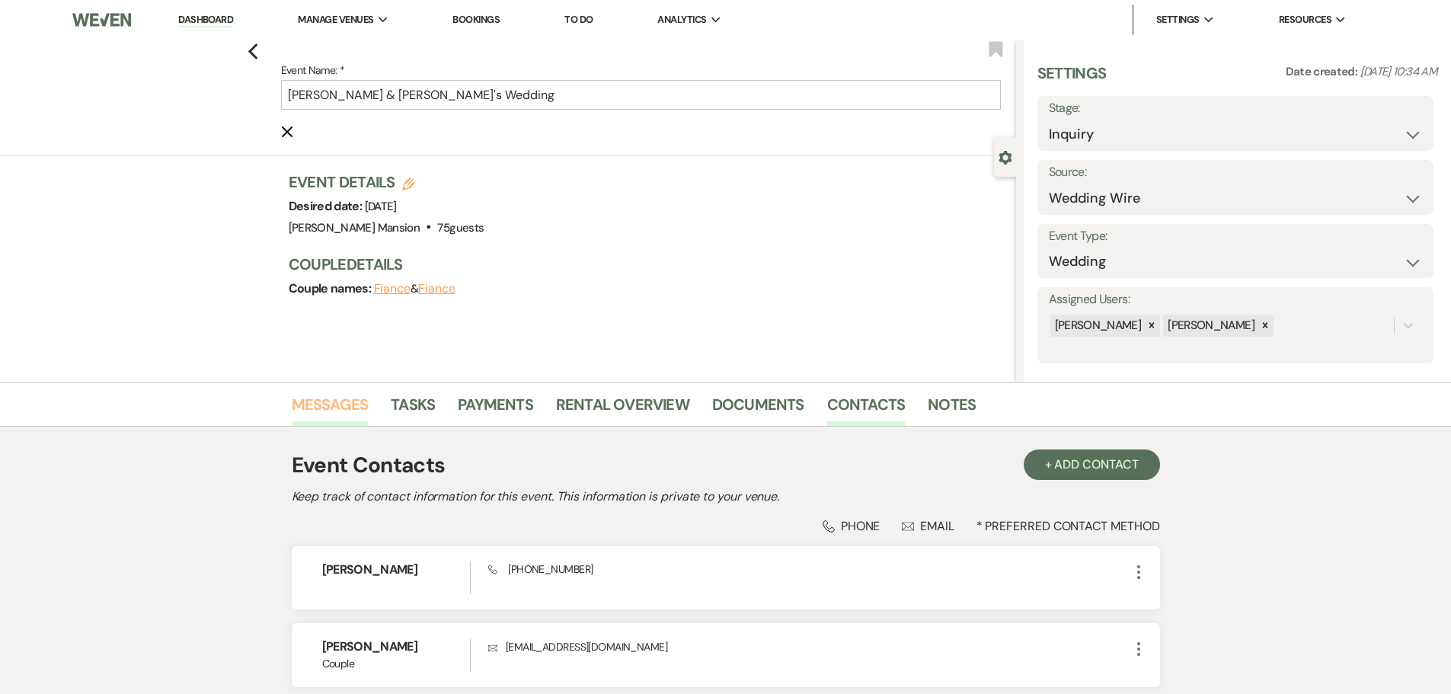
click at [337, 405] on link "Messages" at bounding box center [330, 409] width 77 height 34
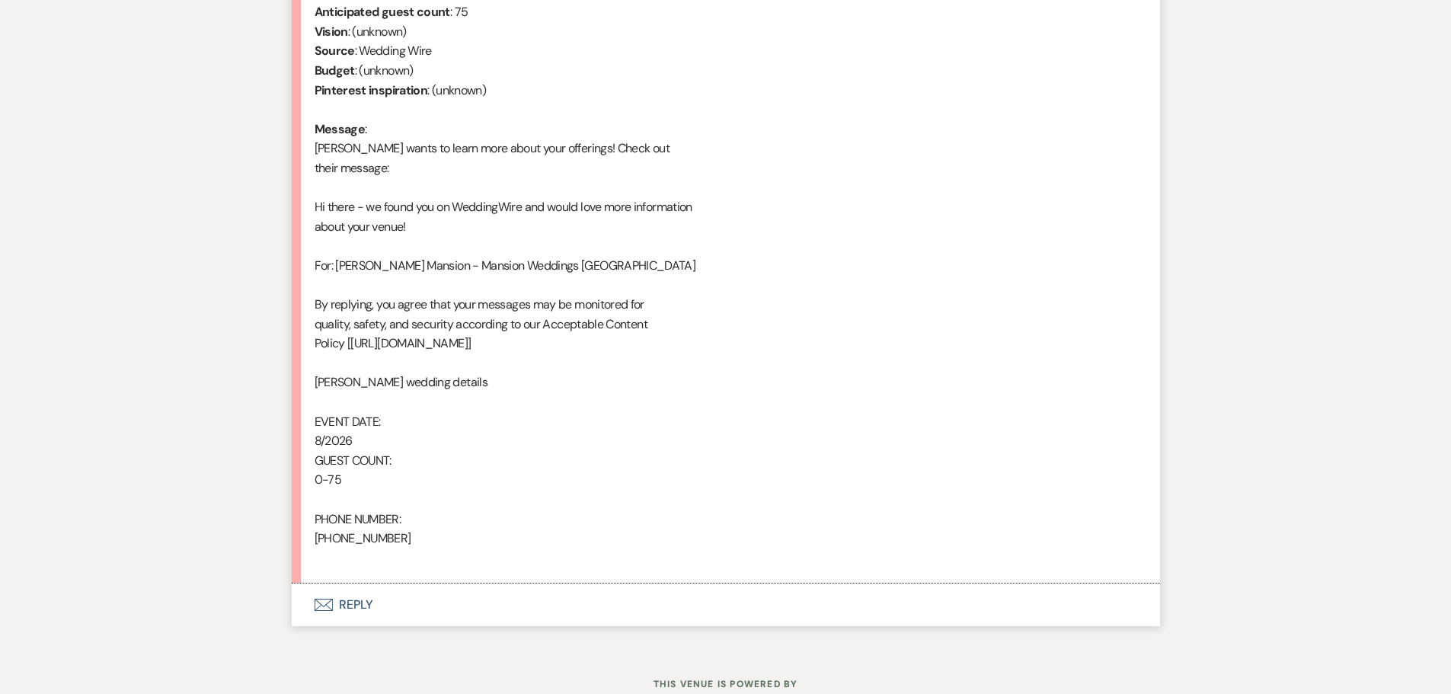
scroll to position [745, 0]
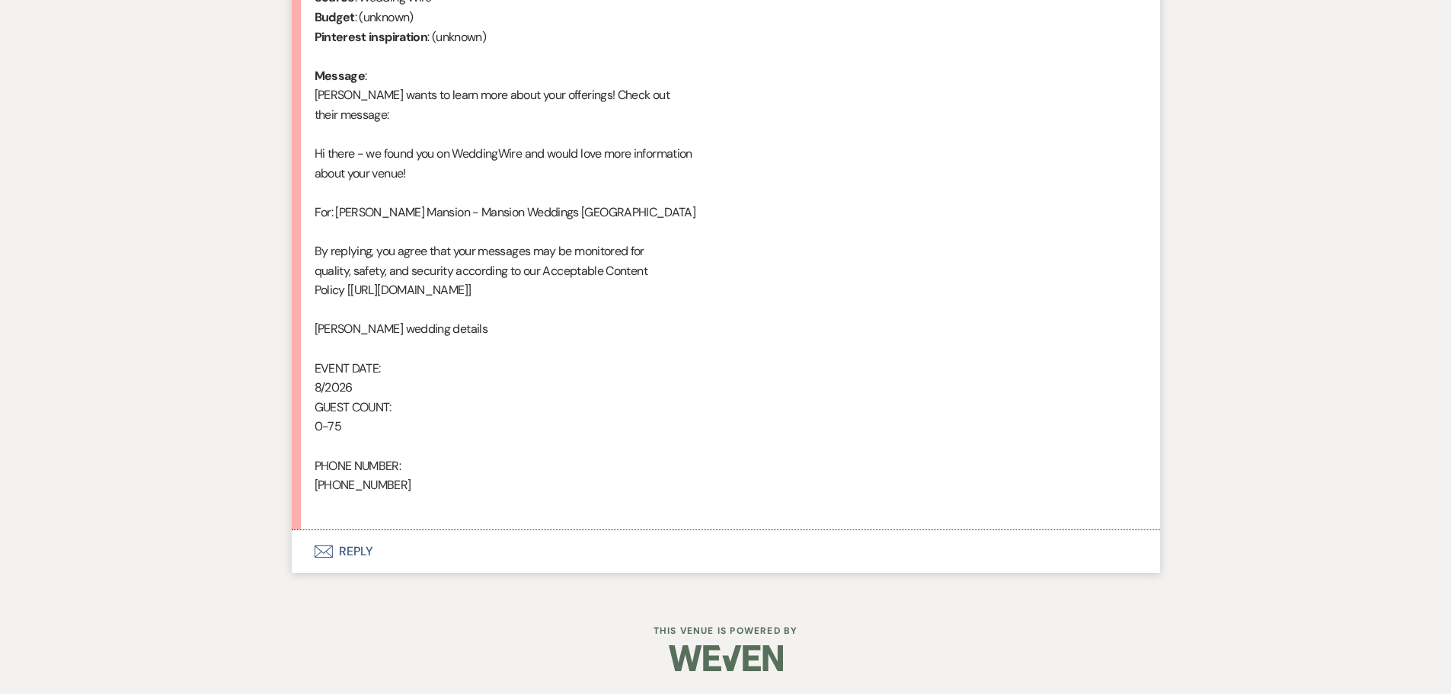
click at [345, 551] on button "Envelope Reply" at bounding box center [726, 551] width 868 height 43
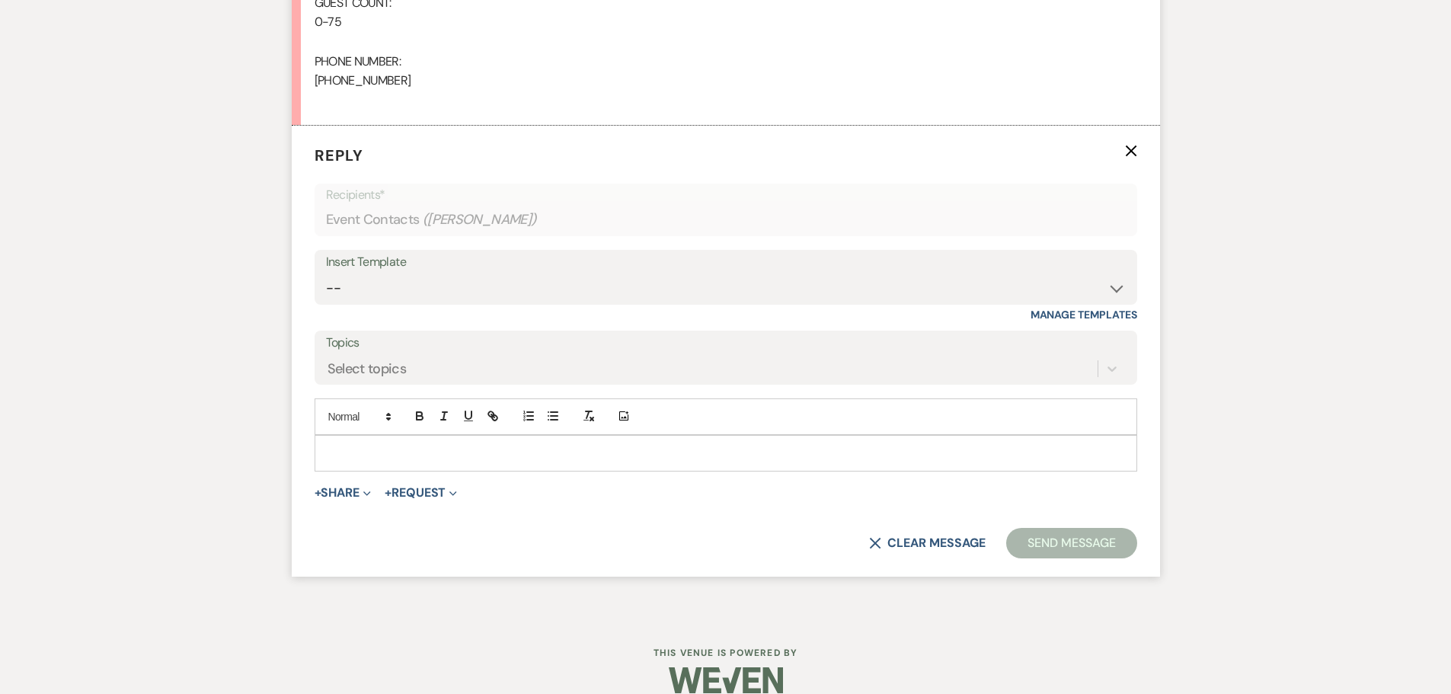
scroll to position [1154, 0]
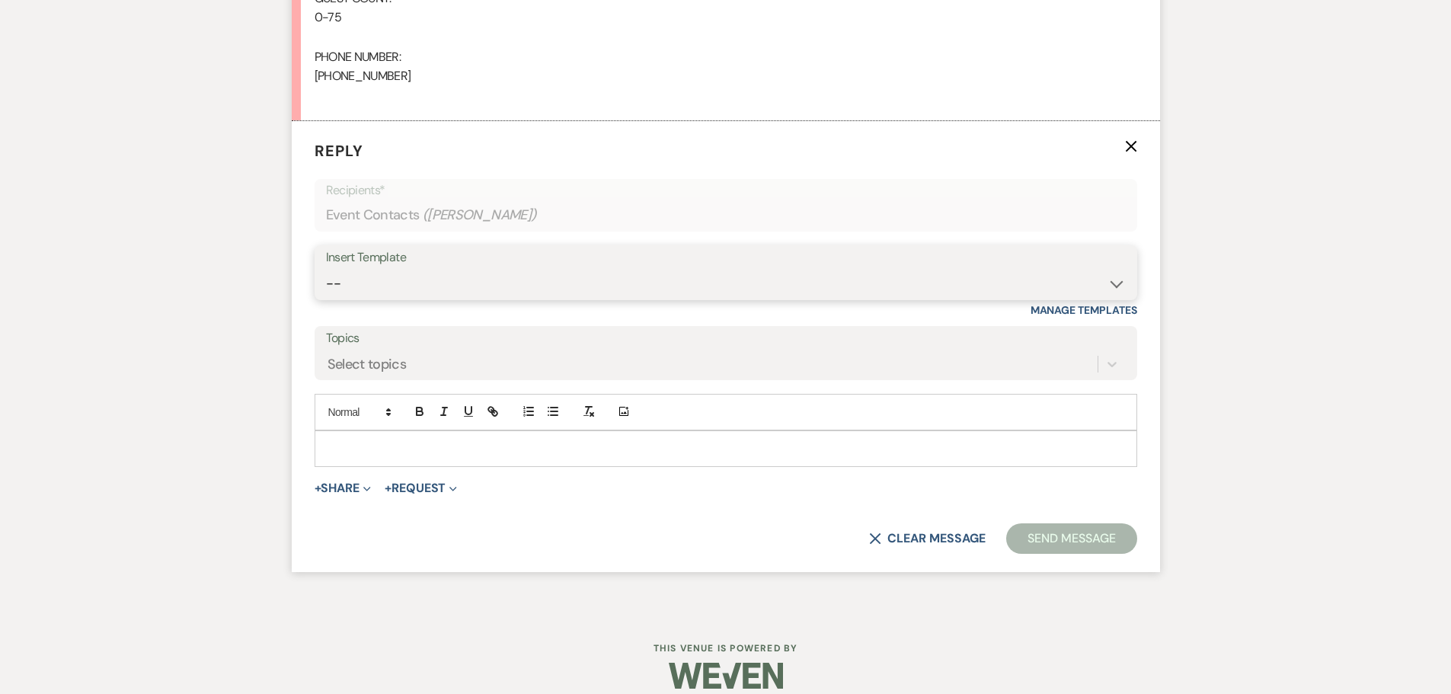
click at [1115, 288] on select "-- Initial Inquiry Response Tour Request Response Follow Up Contract (Pre-Booke…" at bounding box center [726, 284] width 800 height 30
select select "4818"
click at [326, 269] on select "-- Initial Inquiry Response Tour Request Response Follow Up Contract (Pre-Booke…" at bounding box center [726, 284] width 800 height 30
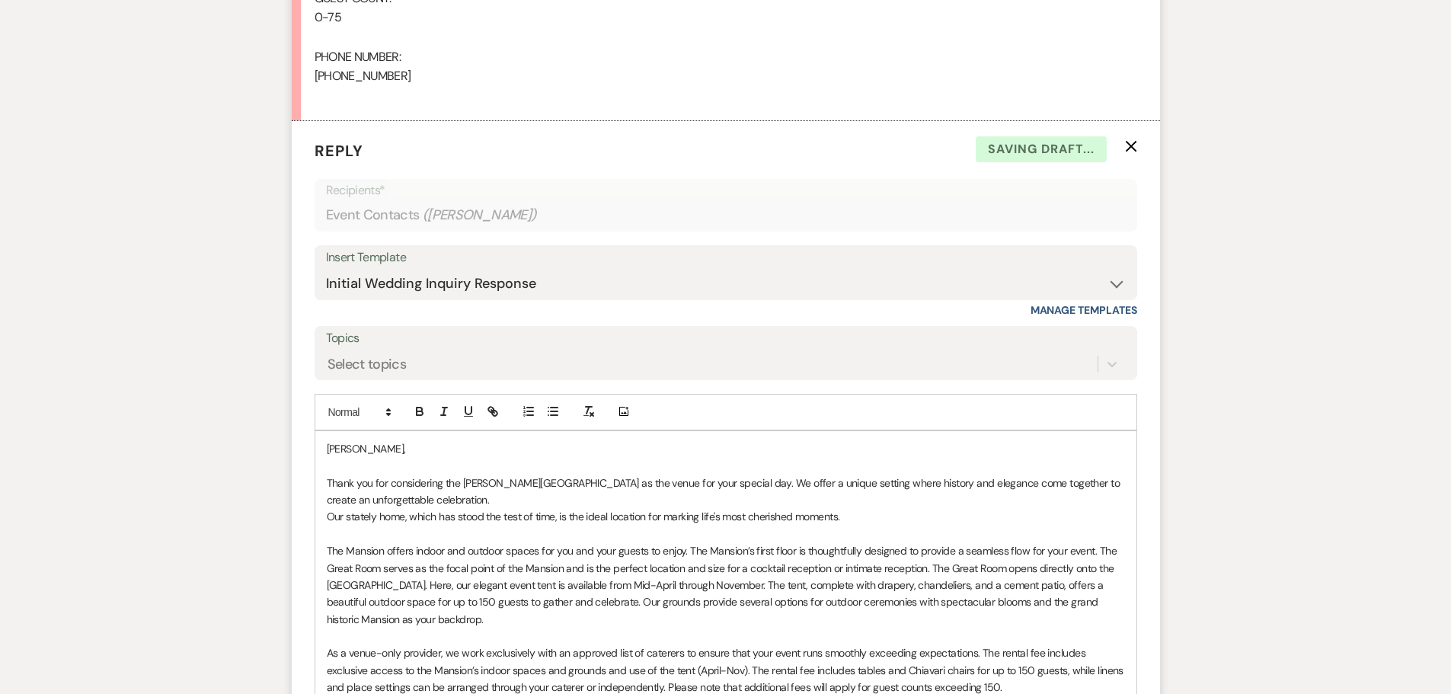
click at [324, 442] on div "[PERSON_NAME], Thank you for considering the [PERSON_NAME][GEOGRAPHIC_DATA] as …" at bounding box center [725, 704] width 821 height 547
click at [481, 495] on p "Thank you for considering the [PERSON_NAME][GEOGRAPHIC_DATA] as the venue for y…" at bounding box center [726, 491] width 798 height 34
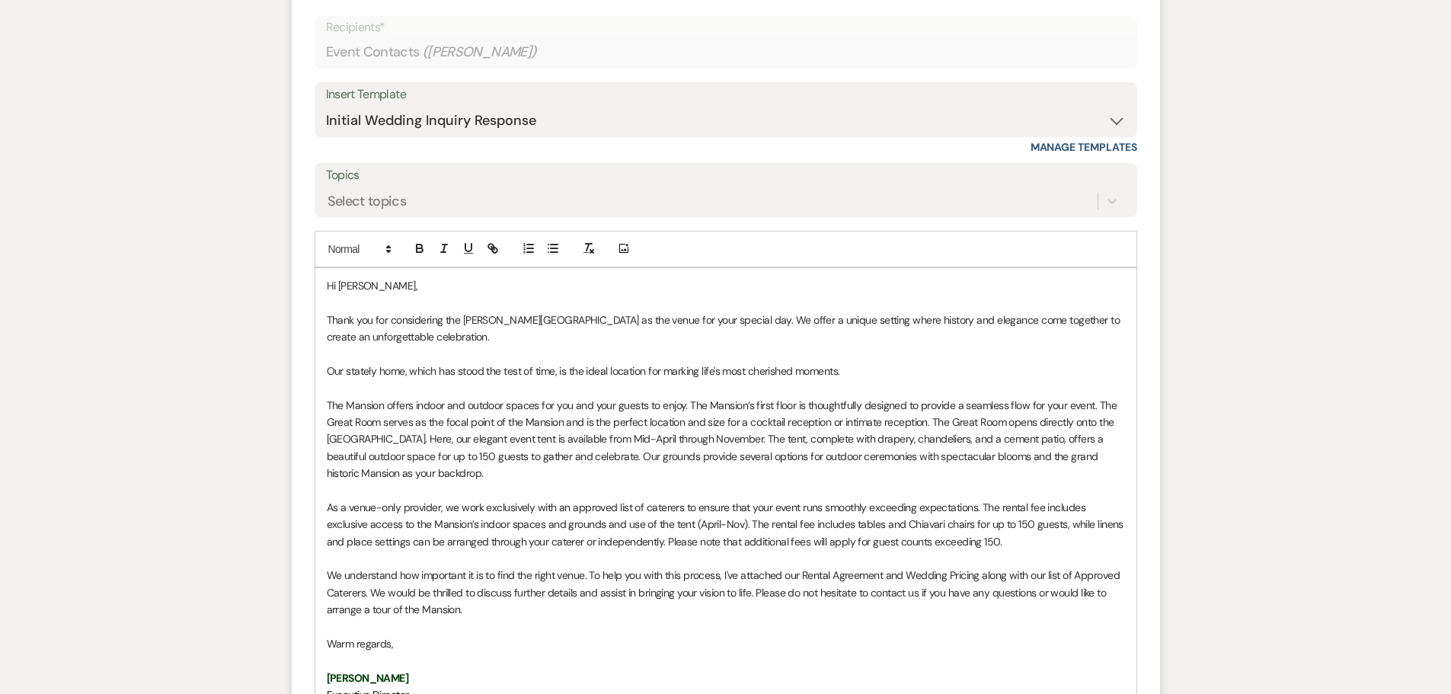
scroll to position [1611, 0]
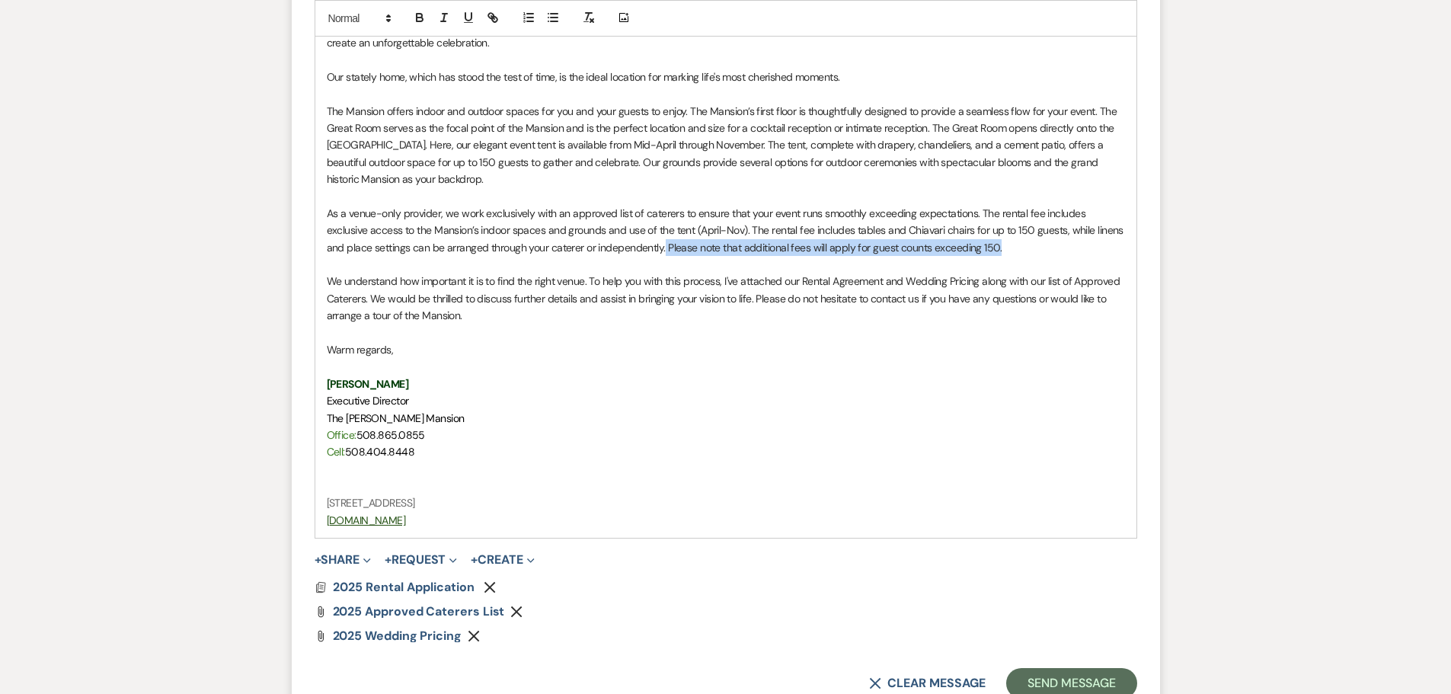
drag, startPoint x: 976, startPoint y: 254, endPoint x: 615, endPoint y: 244, distance: 361.1
click at [615, 244] on p "As a venue-only provider, we work exclusively with an approved list of caterers…" at bounding box center [726, 230] width 798 height 51
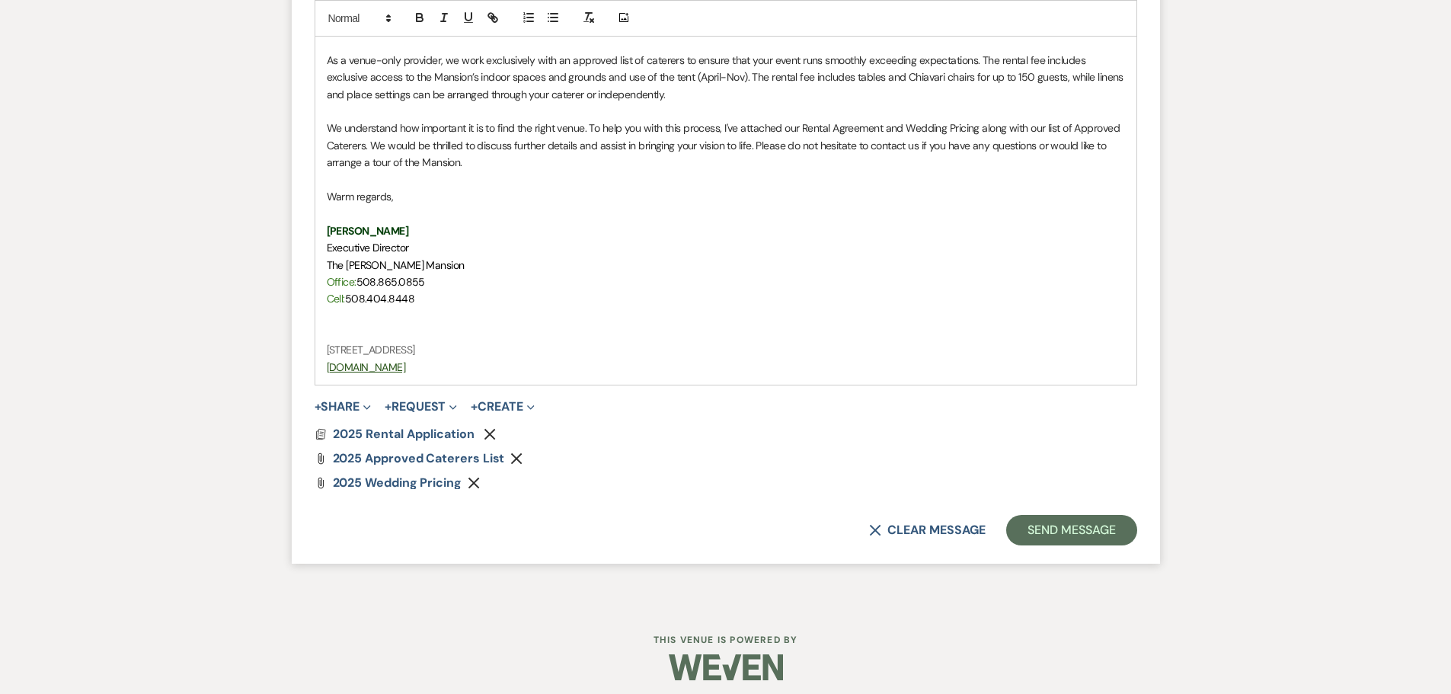
scroll to position [1773, 0]
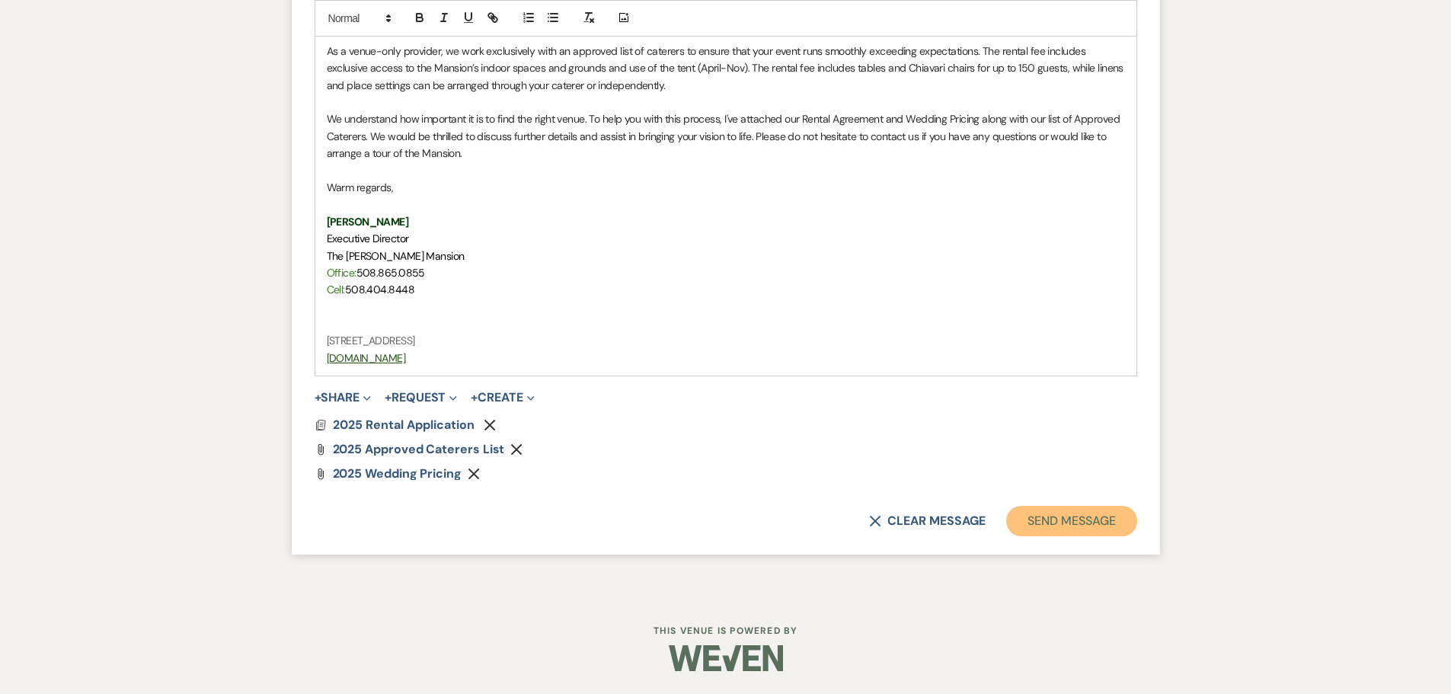
click at [1094, 523] on button "Send Message" at bounding box center [1071, 521] width 130 height 30
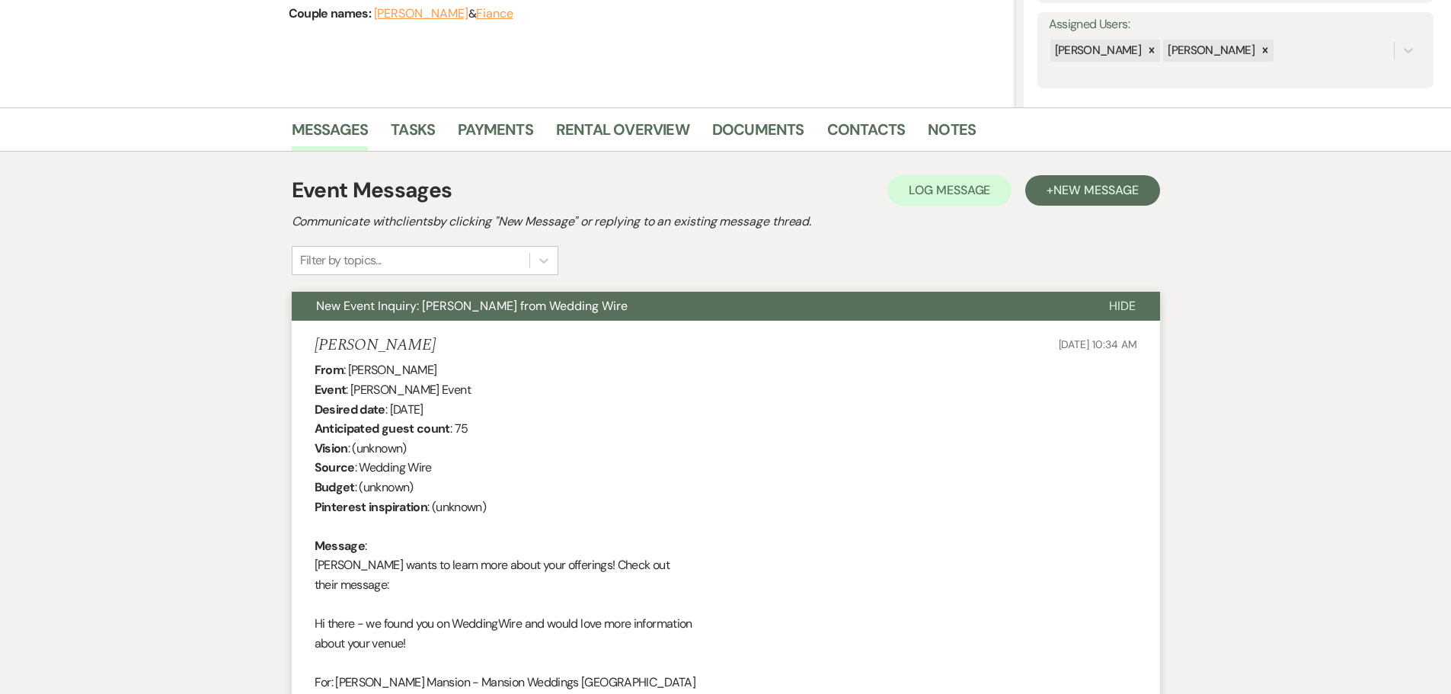
scroll to position [0, 0]
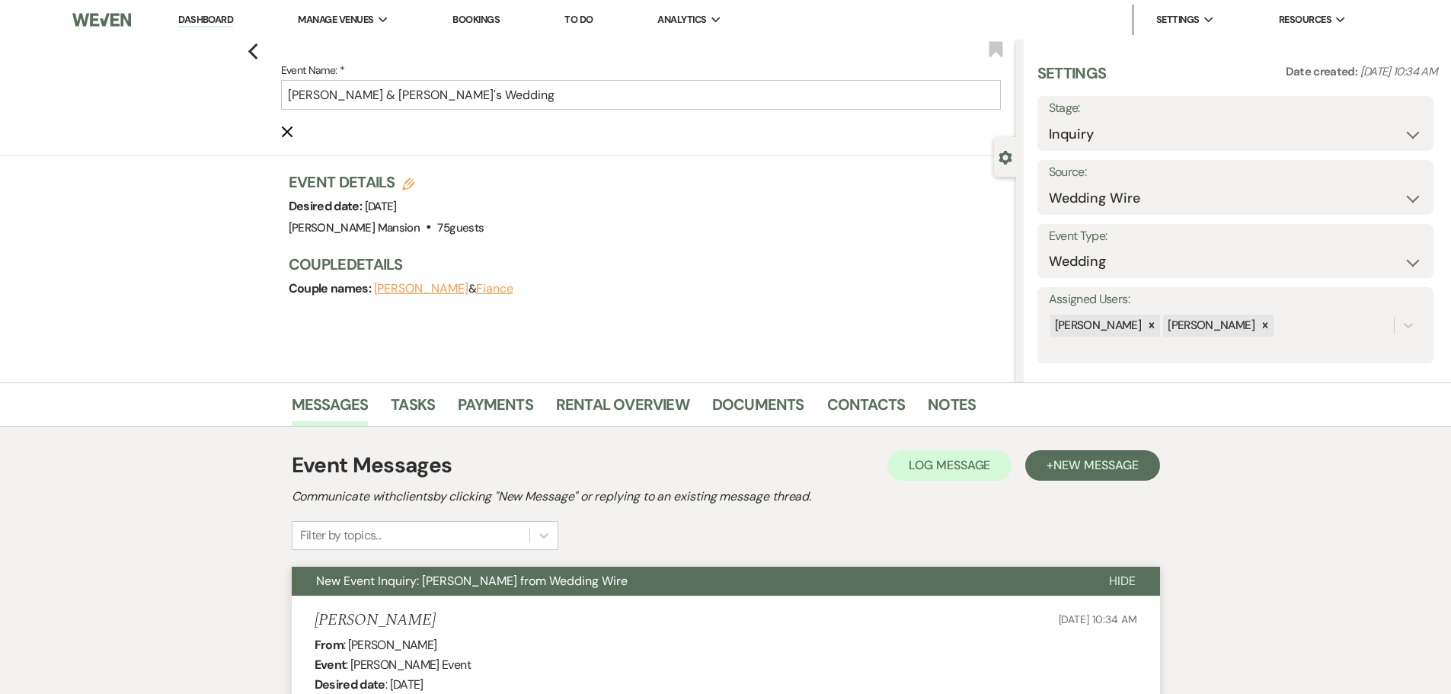
click at [197, 16] on link "Dashboard" at bounding box center [205, 20] width 55 height 14
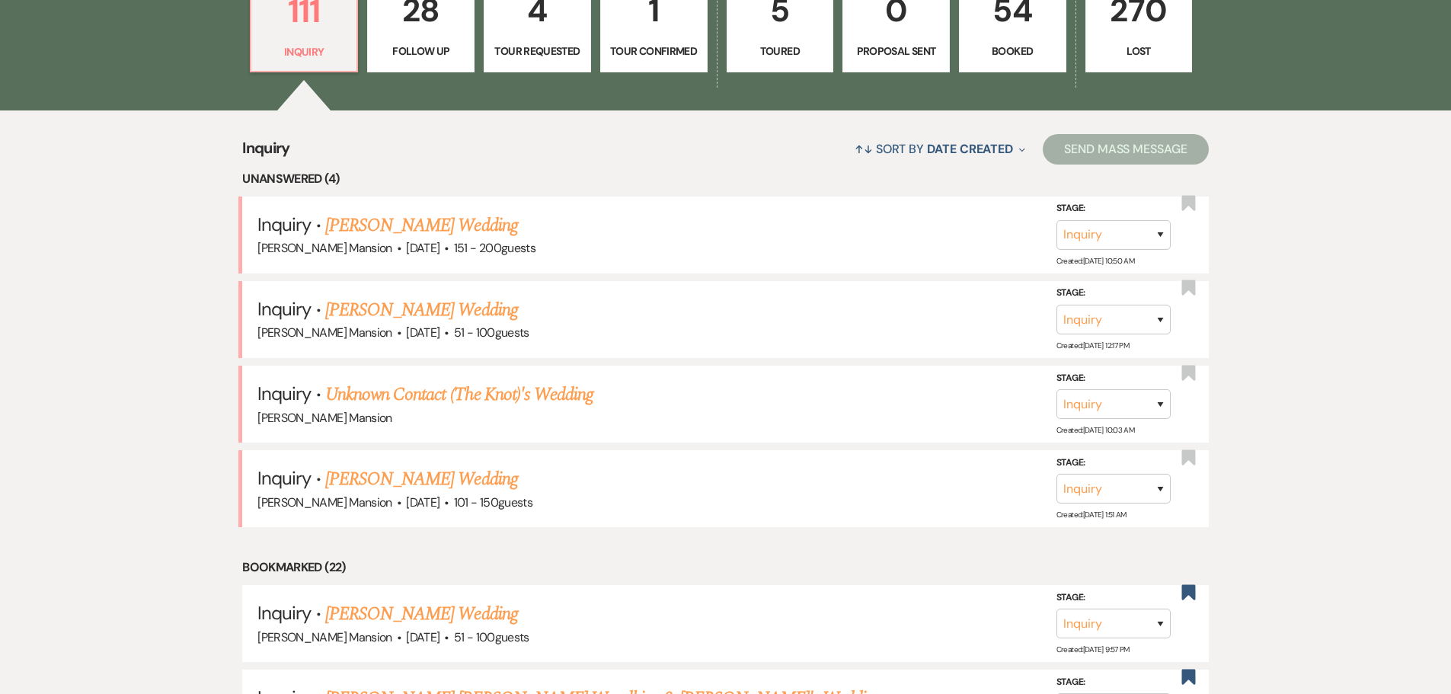
scroll to position [533, 0]
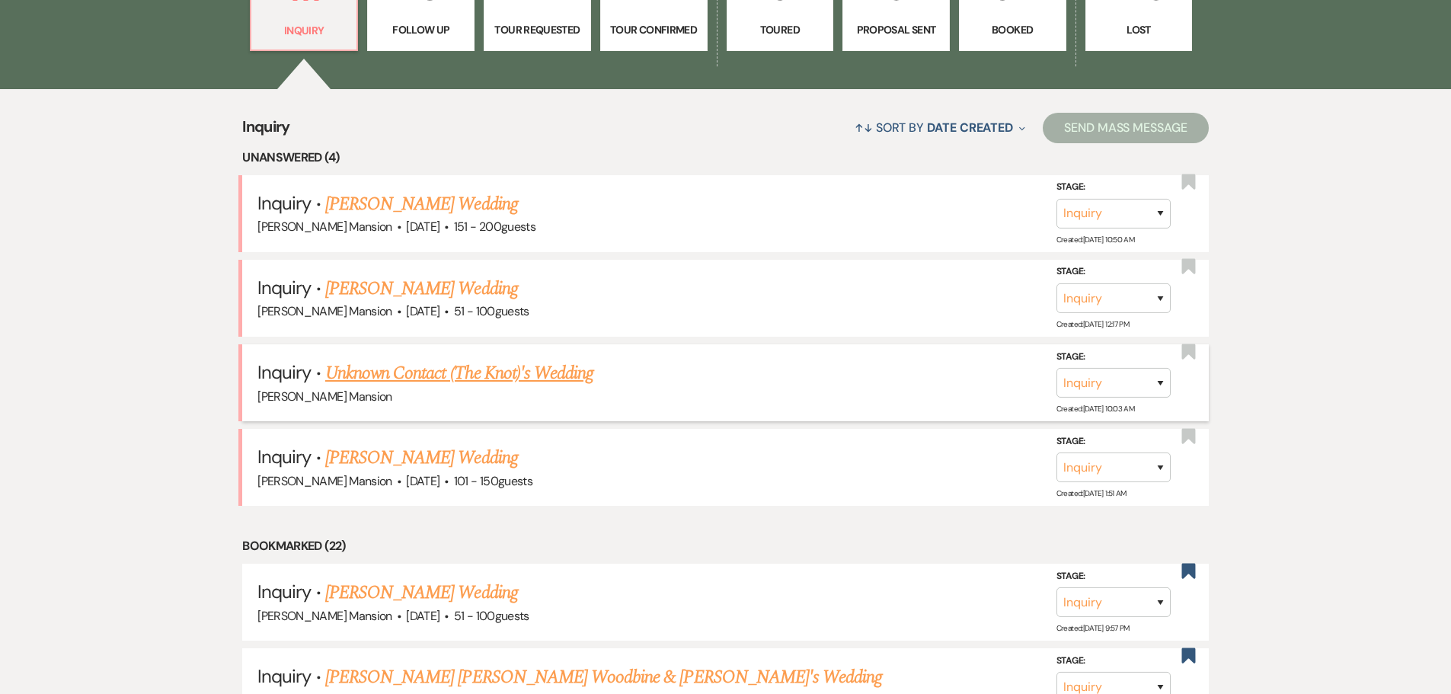
click at [512, 375] on link "Unknown Contact (The Knot)'s Wedding" at bounding box center [459, 372] width 268 height 27
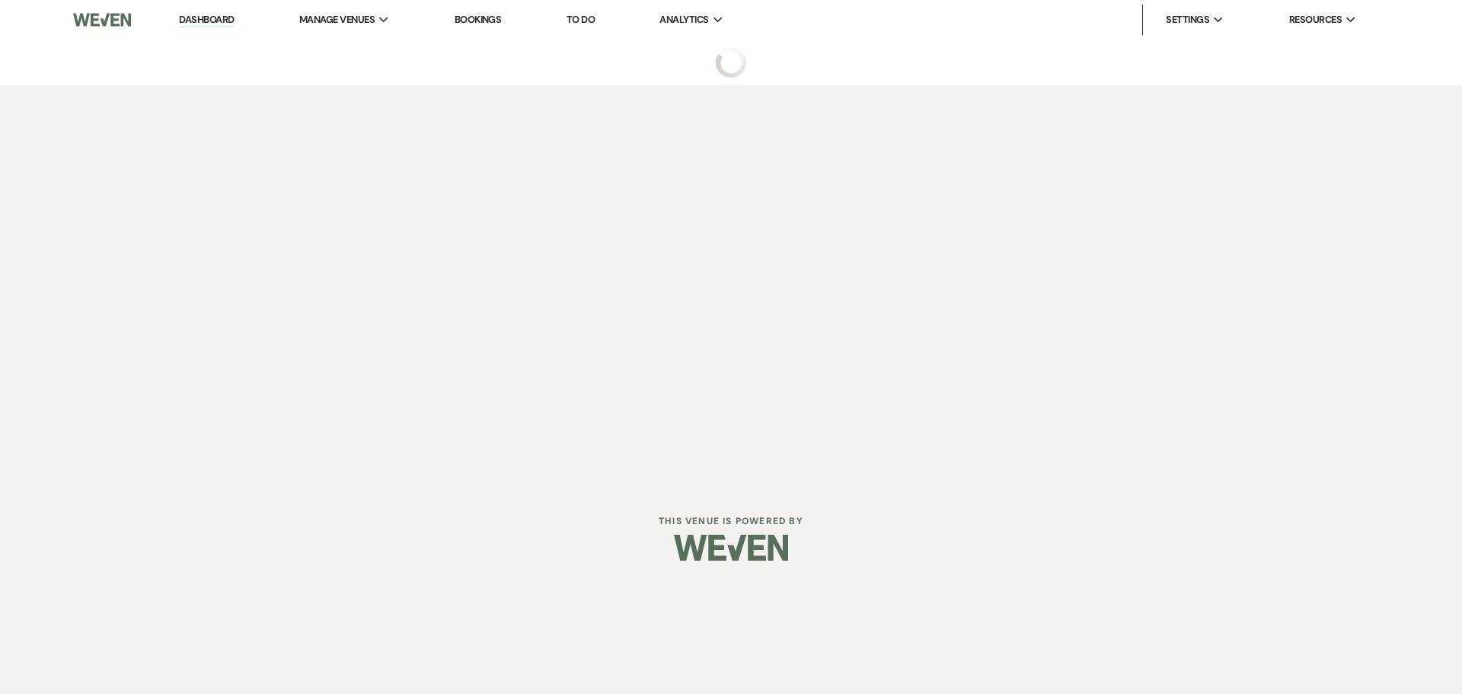
select select "2"
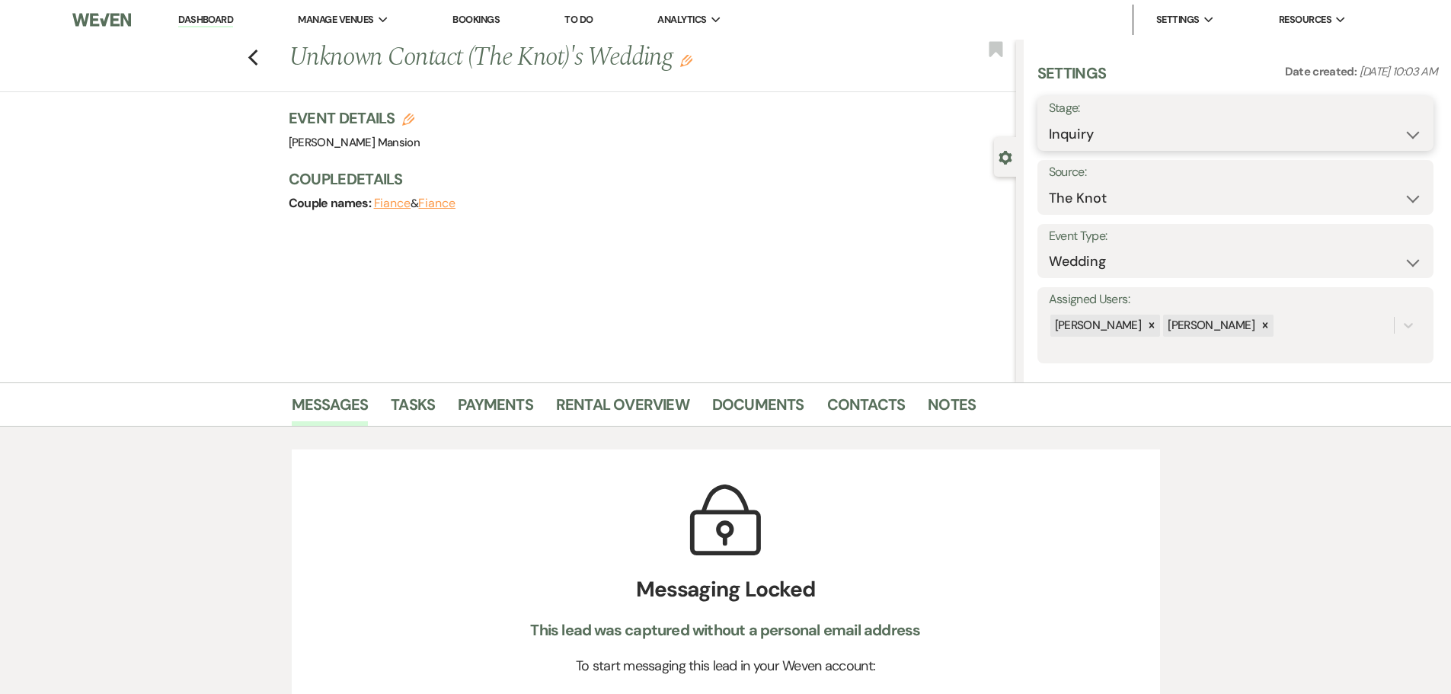
click at [1407, 139] on select "Inquiry Follow Up Tour Requested Tour Confirmed Toured Proposal Sent Booked Lost" at bounding box center [1235, 135] width 373 height 30
select select "8"
click at [1049, 120] on select "Inquiry Follow Up Tour Requested Tour Confirmed Toured Proposal Sent Booked Lost" at bounding box center [1235, 135] width 373 height 30
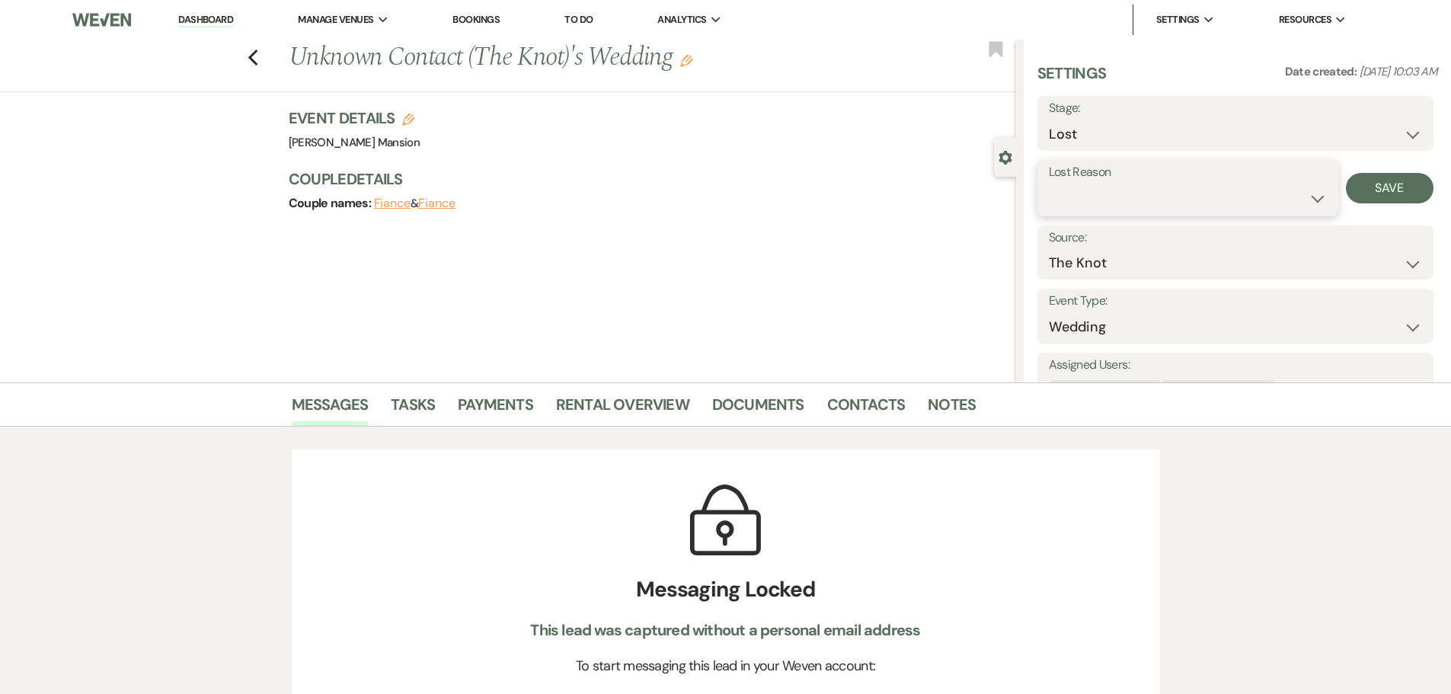
click at [1314, 202] on select "Booked Elsewhere Budget Date Unavailable No Response Not a Good Match Capacity …" at bounding box center [1188, 199] width 278 height 30
select select "6"
click at [1049, 184] on select "Booked Elsewhere Budget Date Unavailable No Response Not a Good Match Capacity …" at bounding box center [1188, 199] width 278 height 30
click at [1355, 177] on button "Save" at bounding box center [1390, 188] width 88 height 30
click at [210, 21] on link "Dashboard" at bounding box center [205, 20] width 55 height 14
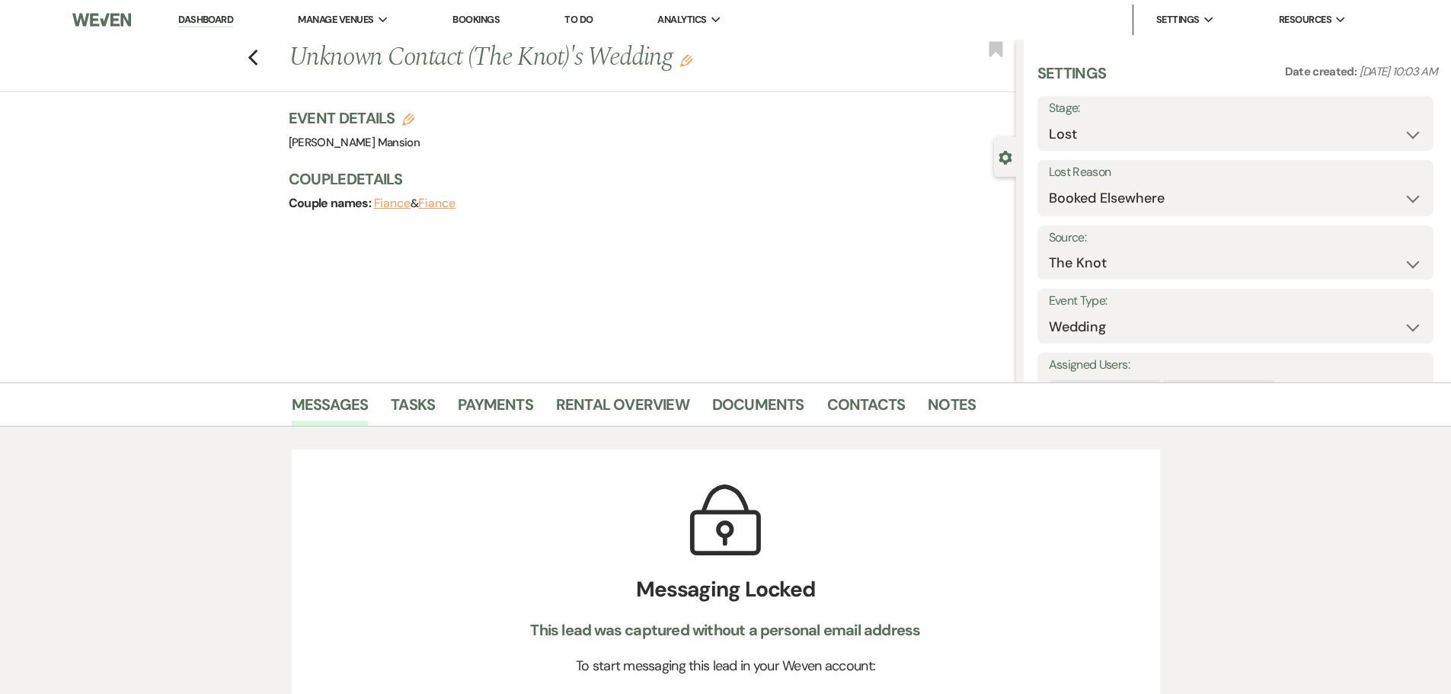
select select "8"
select select "6"
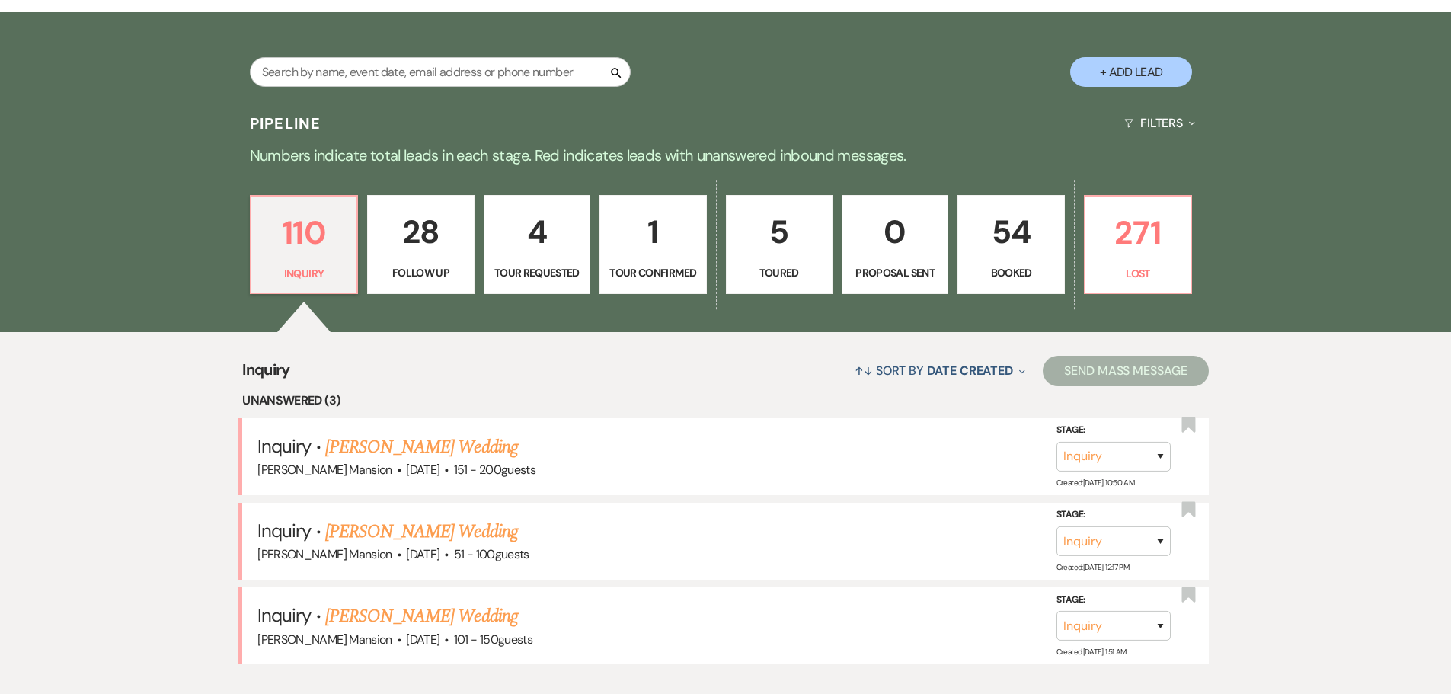
scroll to position [305, 0]
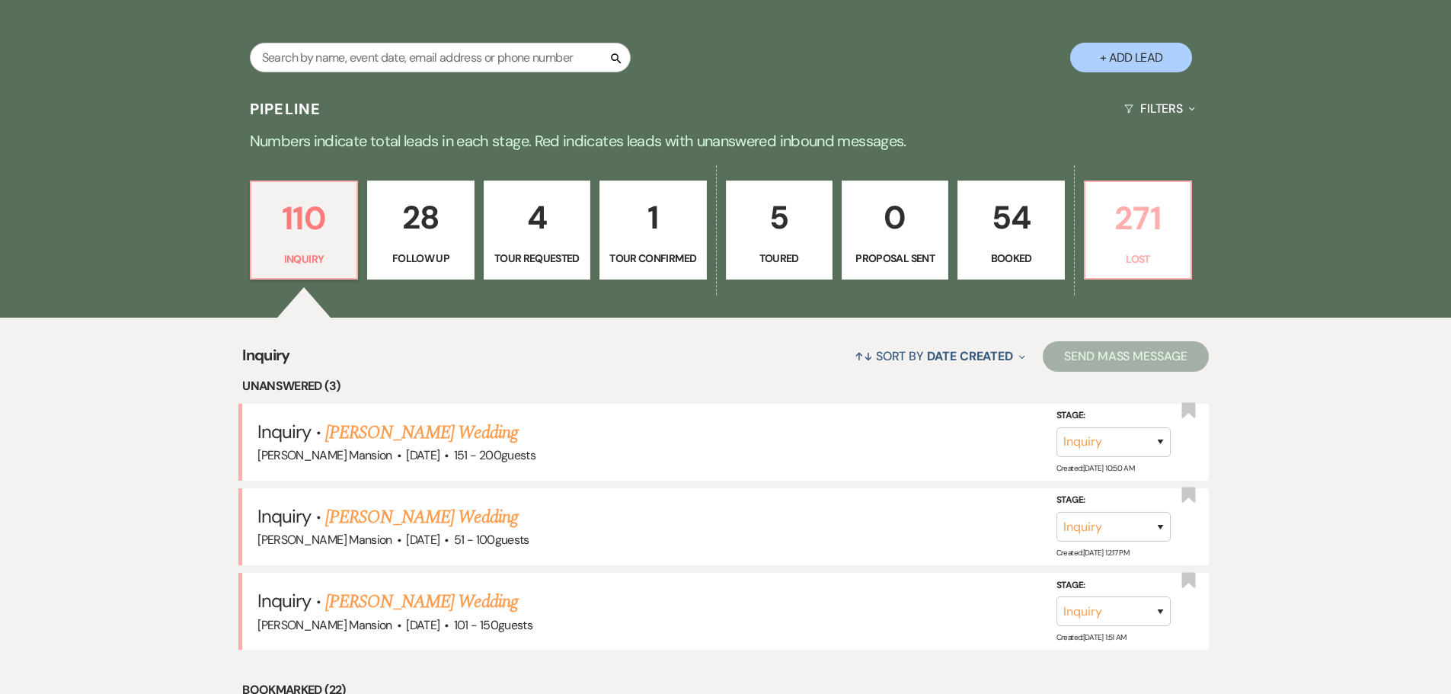
click at [1101, 242] on p "271" at bounding box center [1137, 218] width 87 height 51
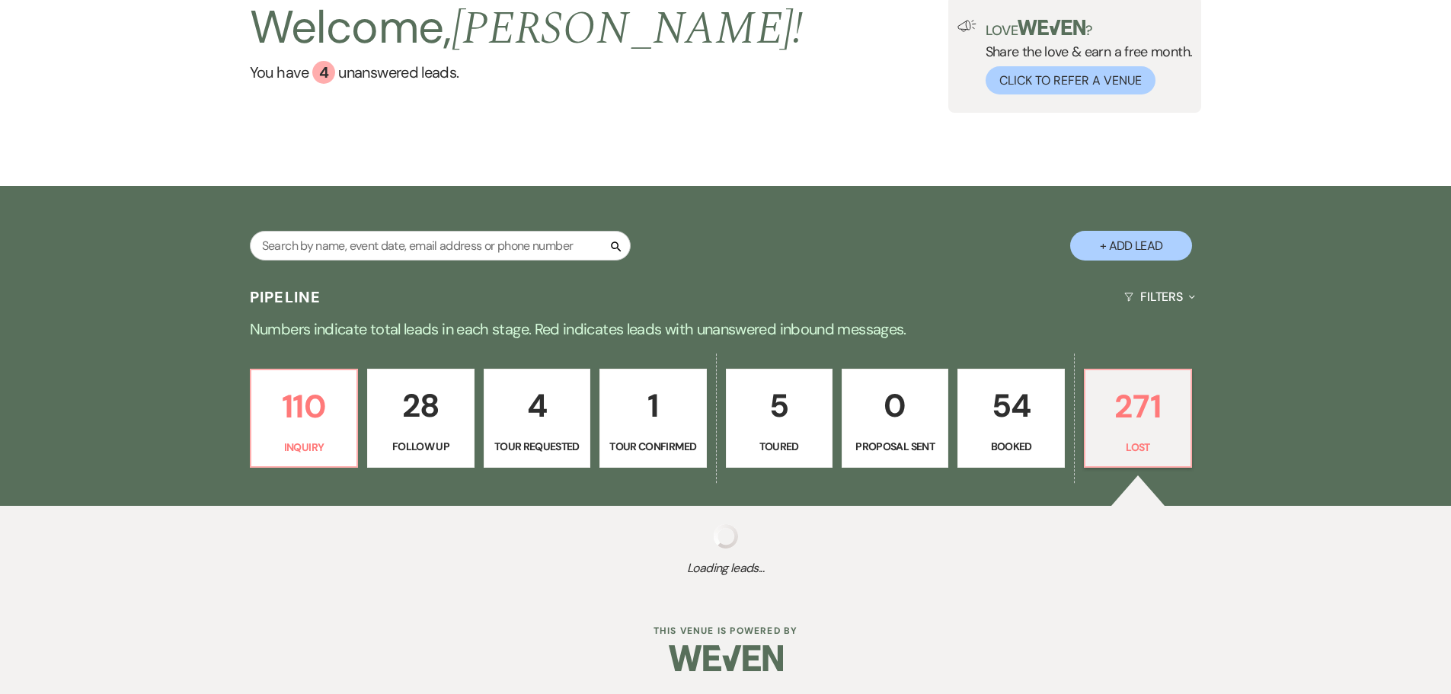
scroll to position [117, 0]
select select "8"
select select "6"
select select "8"
select select "5"
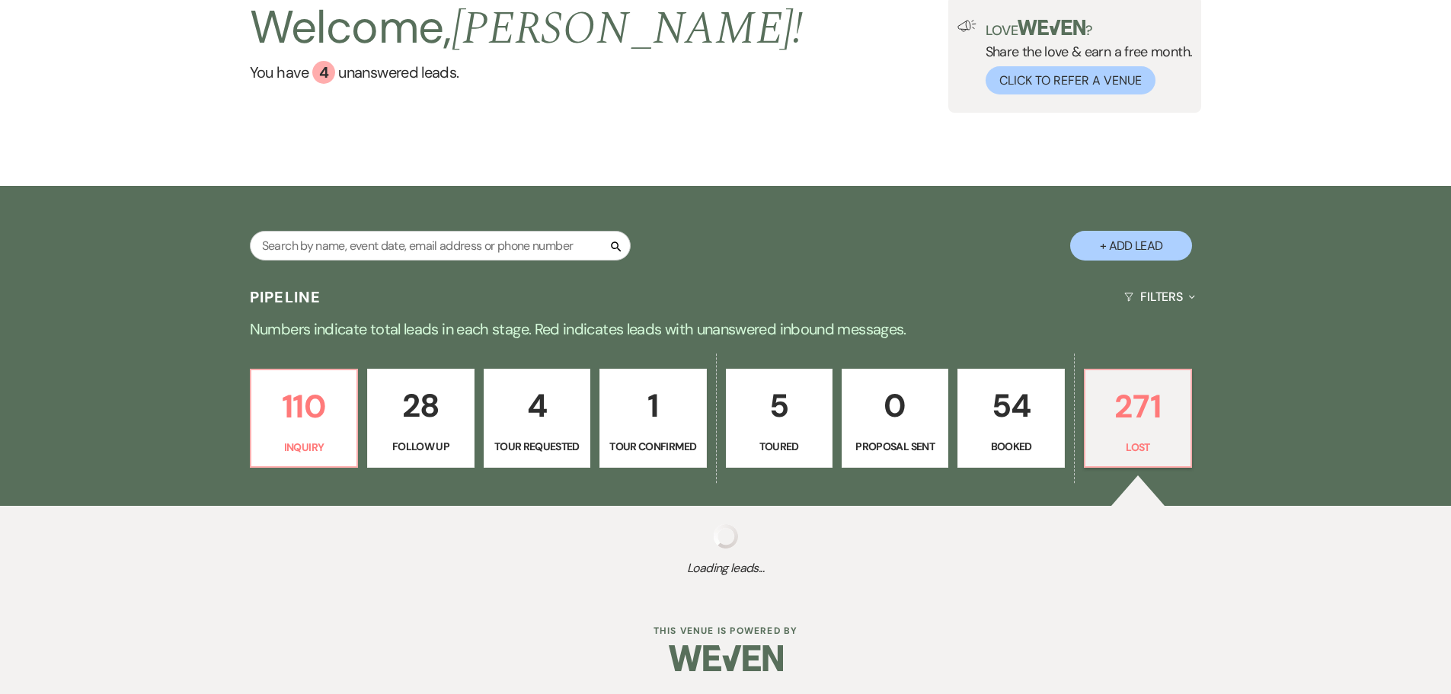
select select "8"
select select "10"
select select "8"
select select "5"
select select "8"
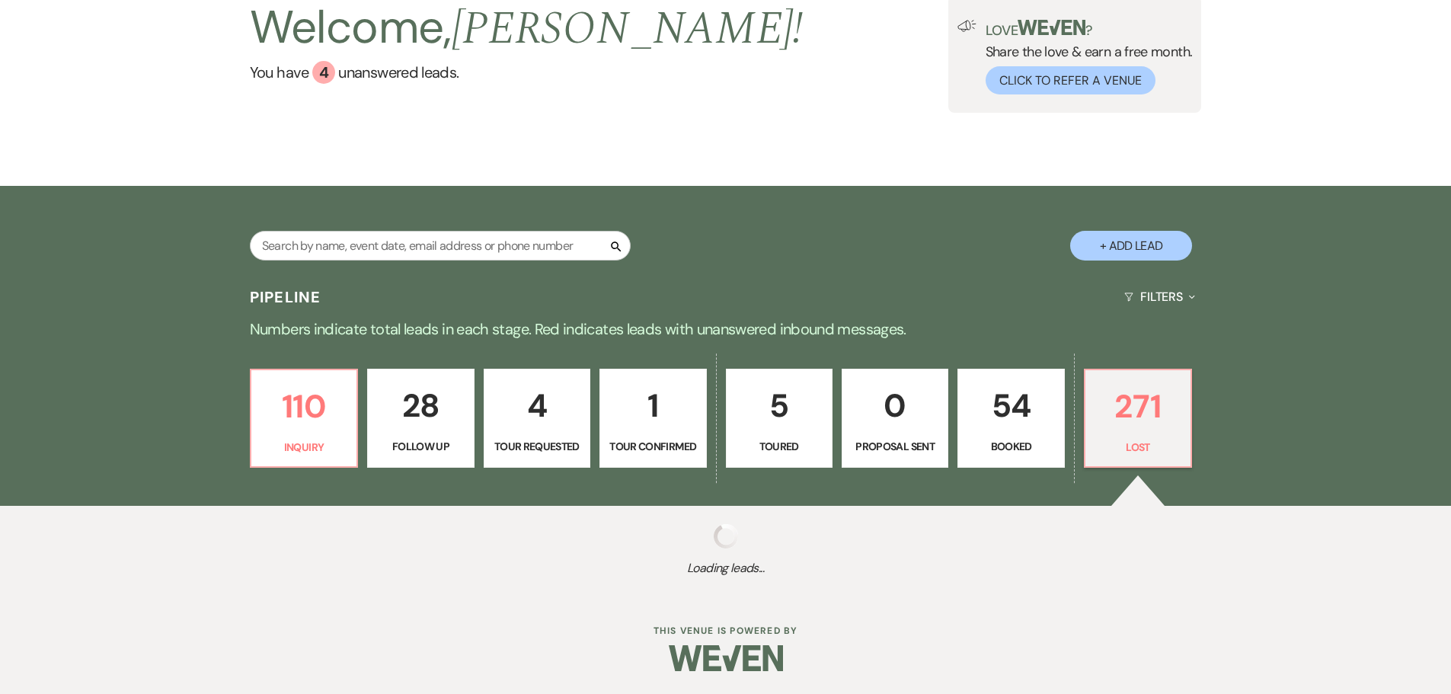
select select "5"
select select "8"
select select "9"
select select "8"
select select "6"
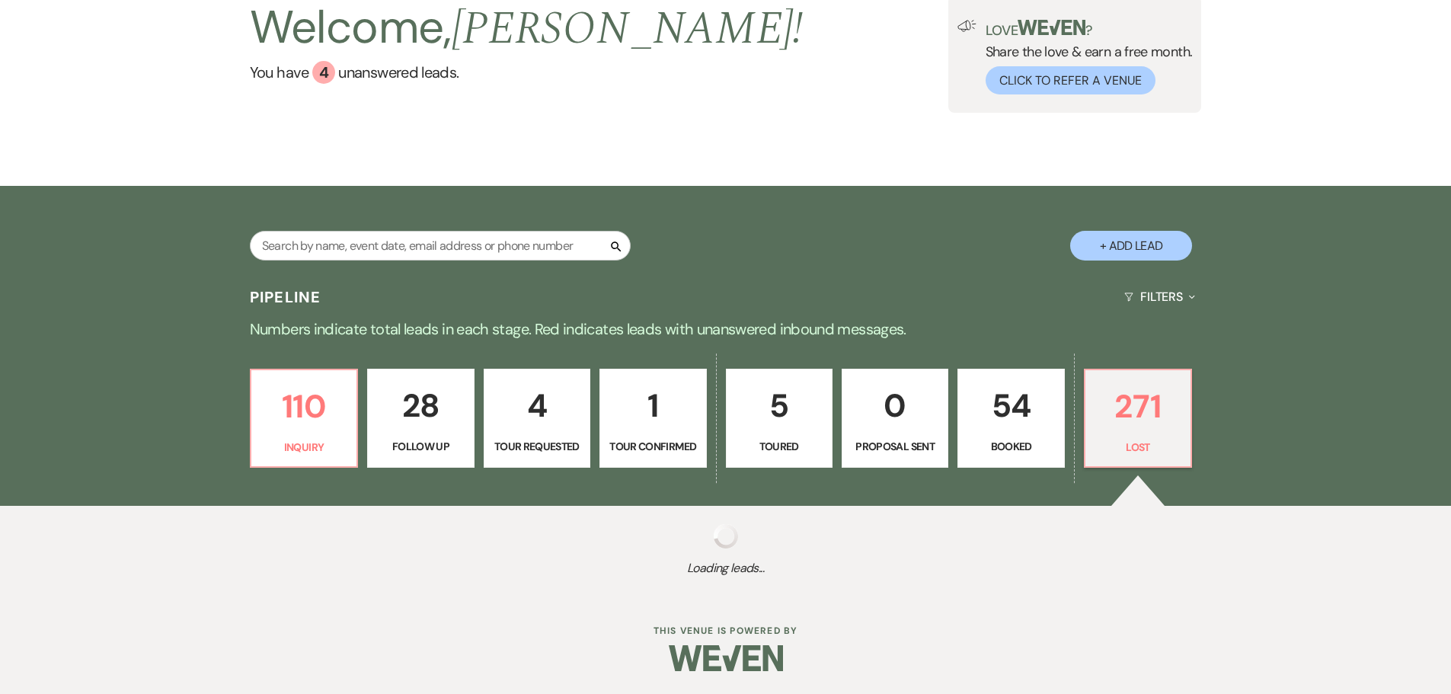
select select "8"
select select "5"
select select "8"
select select "5"
select select "8"
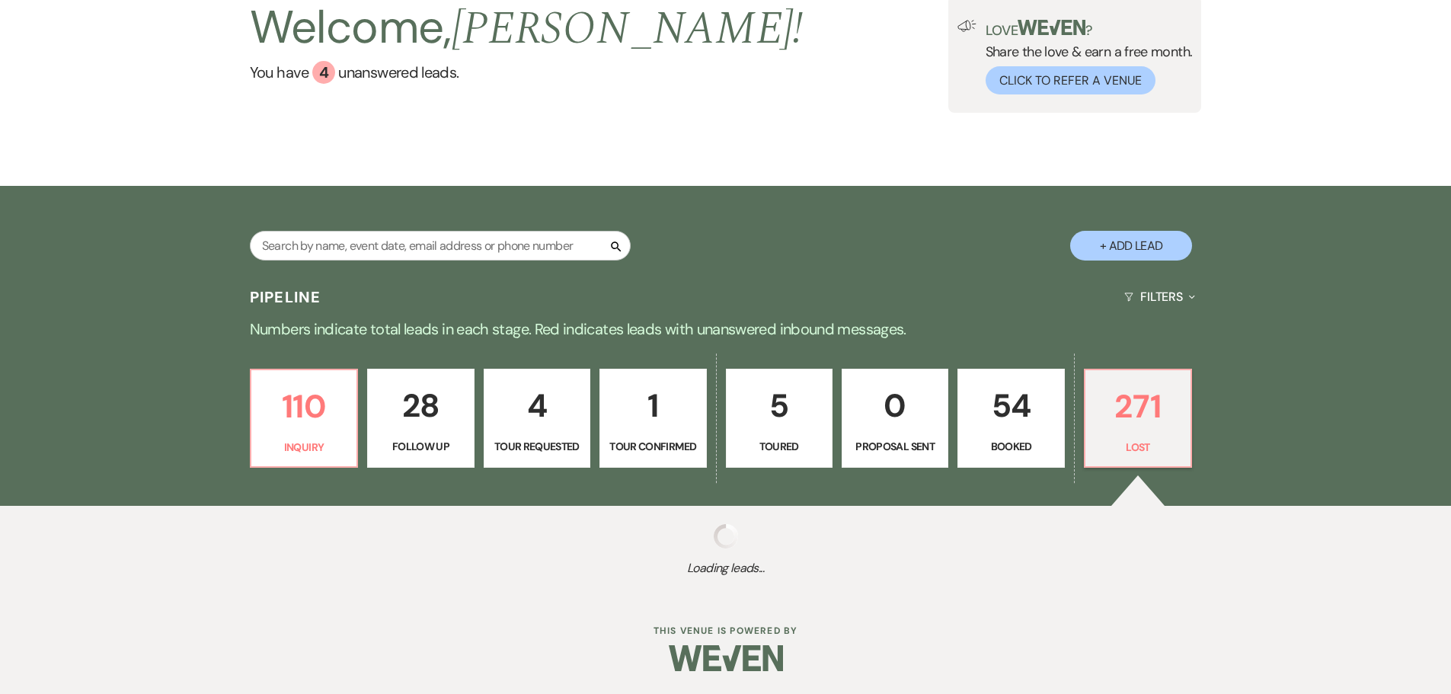
select select "5"
select select "8"
select select "5"
select select "8"
select select "6"
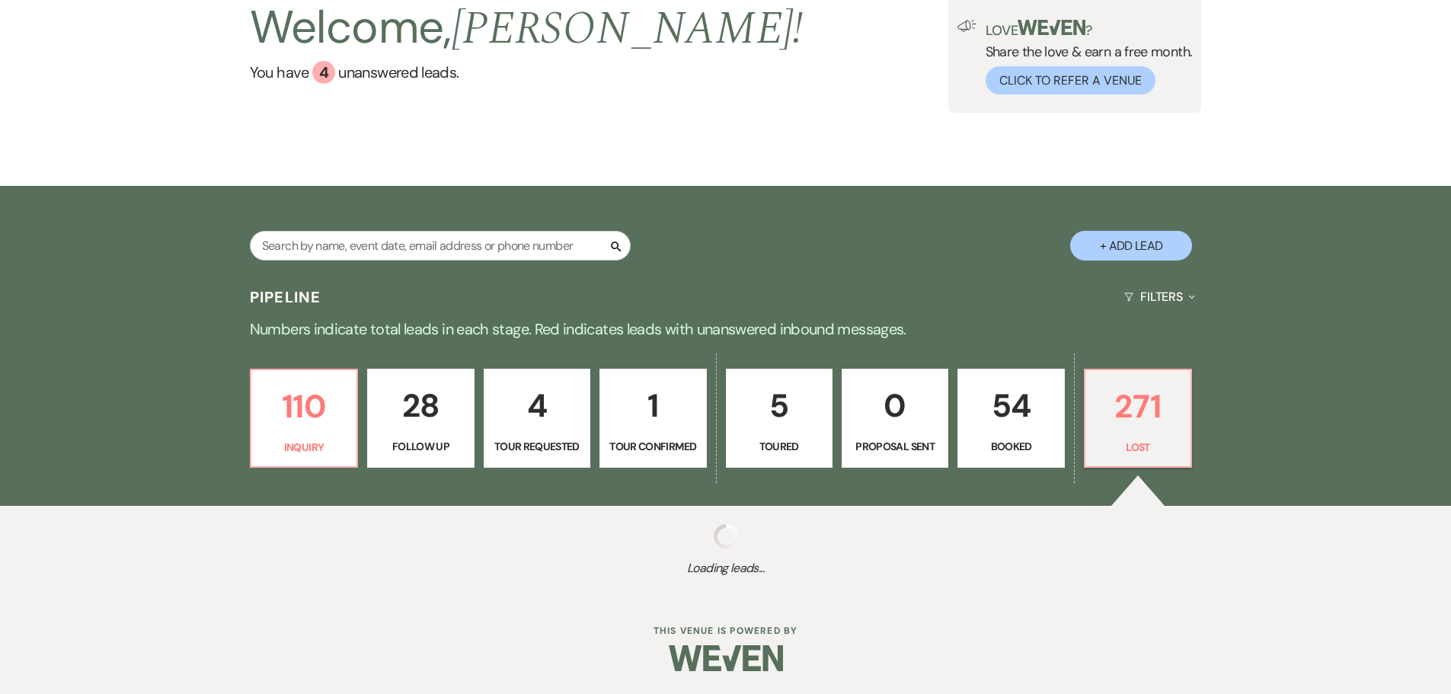
select select "8"
select select "5"
select select "8"
select select "5"
select select "8"
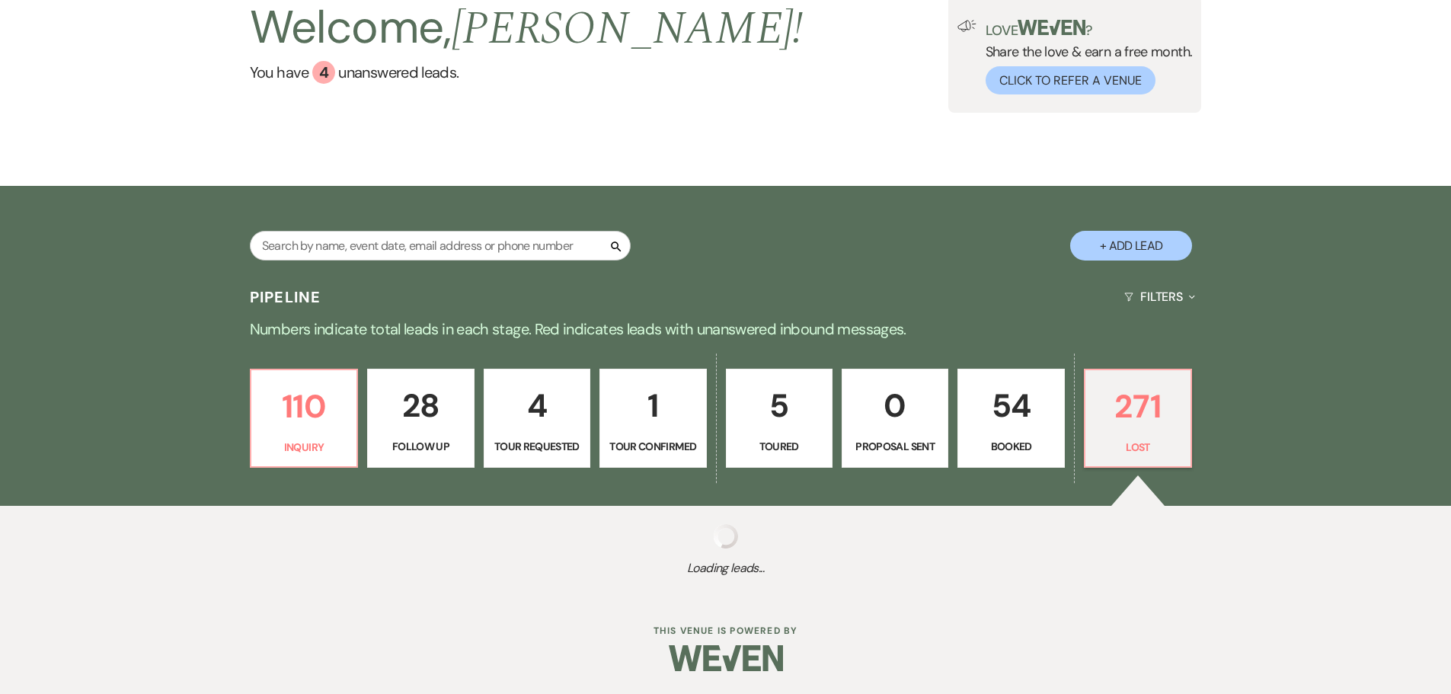
select select "5"
select select "8"
select select "5"
select select "8"
select select "5"
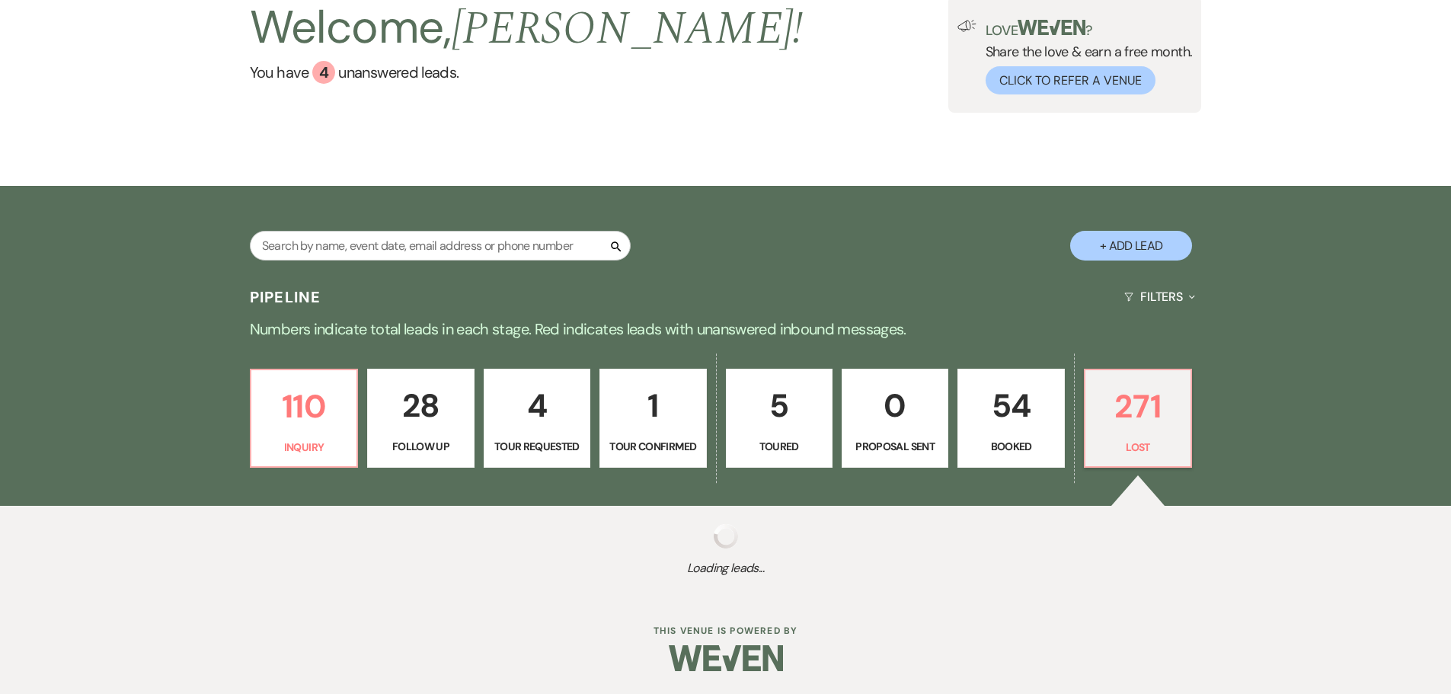
select select "8"
select select "5"
select select "8"
select select "5"
select select "8"
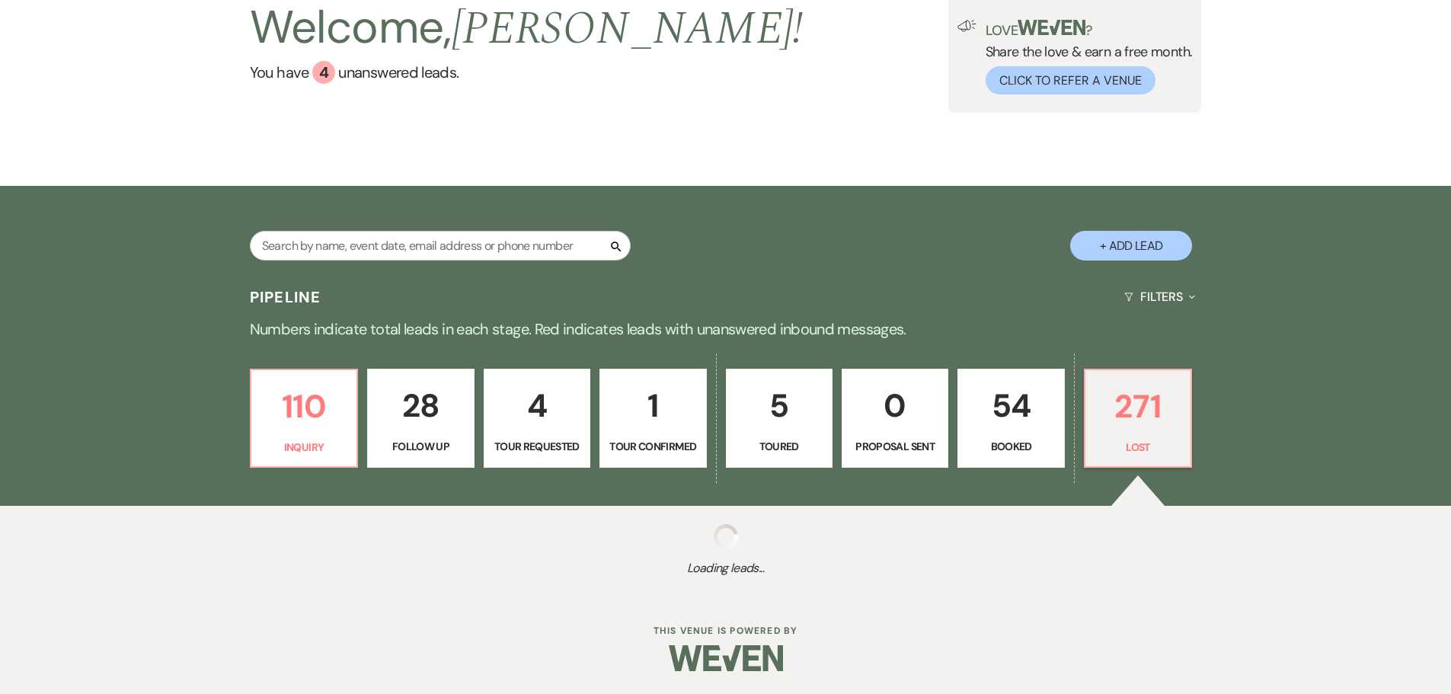
select select "5"
select select "8"
select select "5"
select select "8"
select select "5"
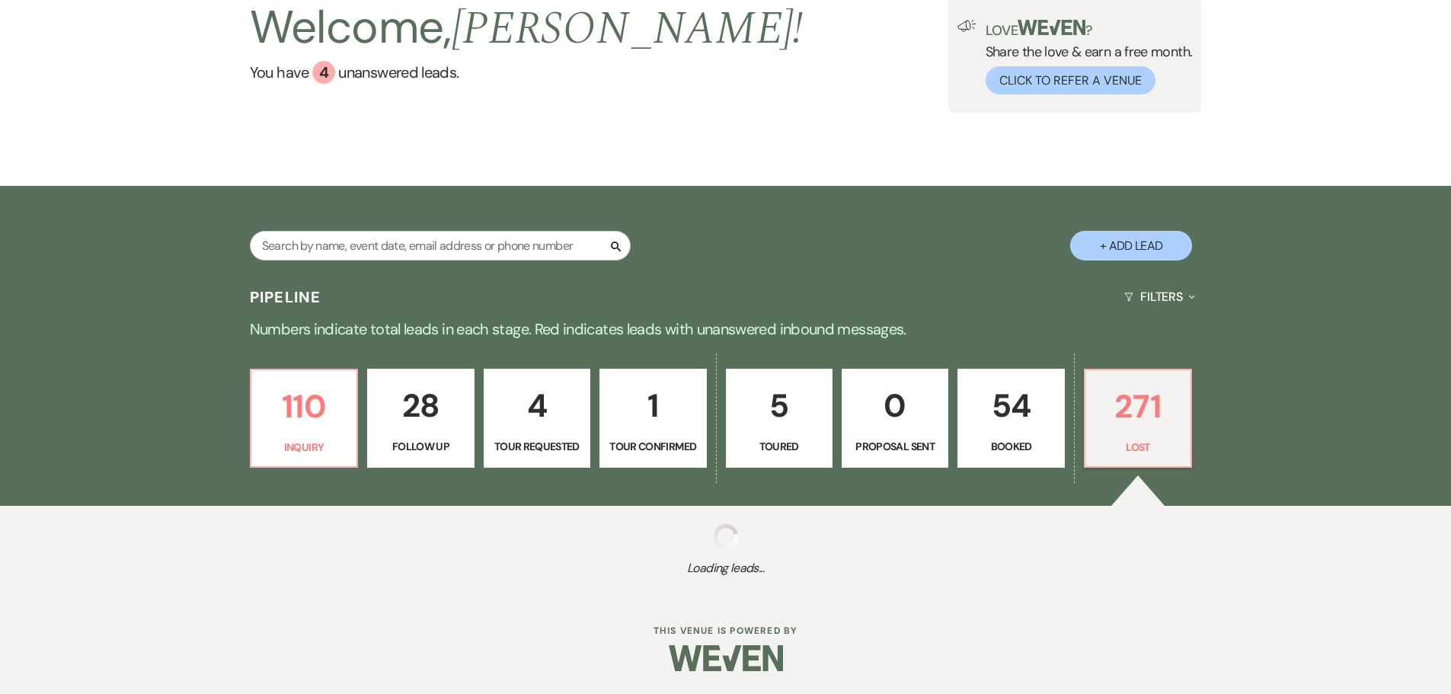
select select "8"
select select "6"
select select "8"
select select "5"
select select "8"
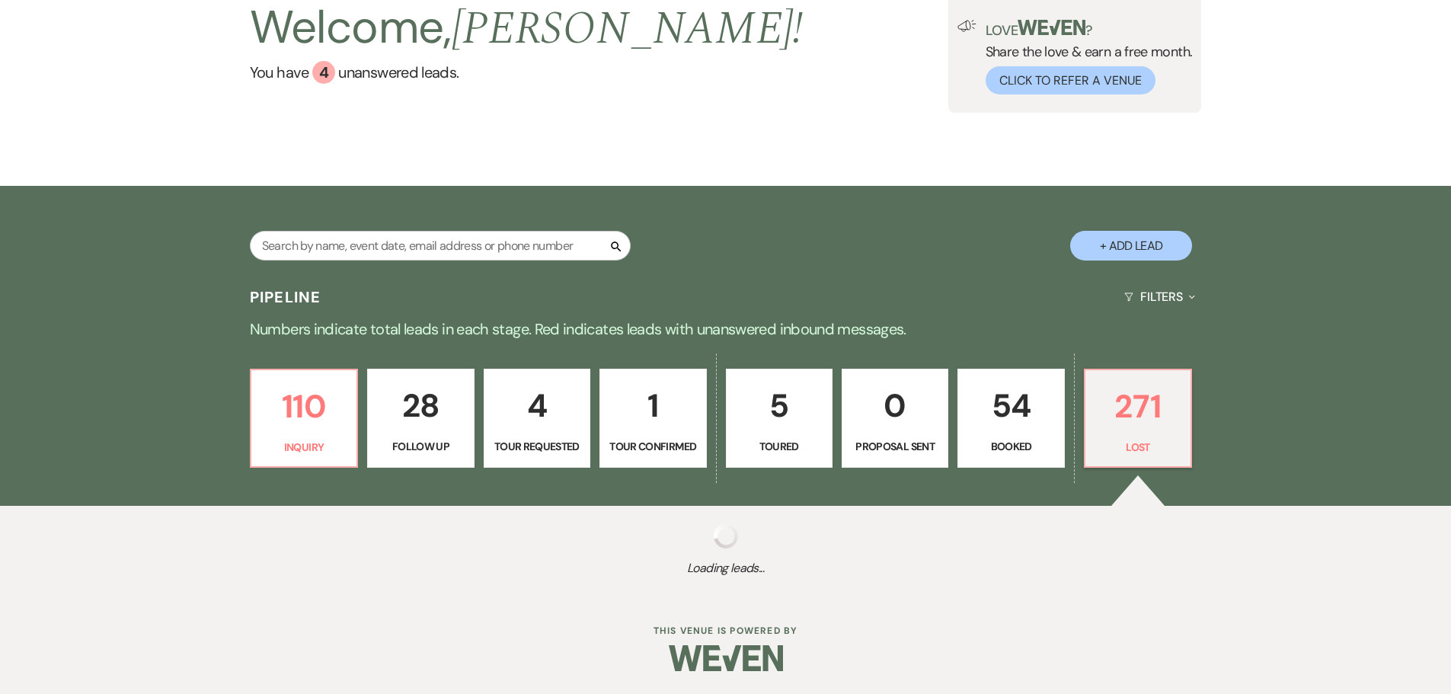
select select "5"
select select "8"
select select "5"
select select "8"
select select "5"
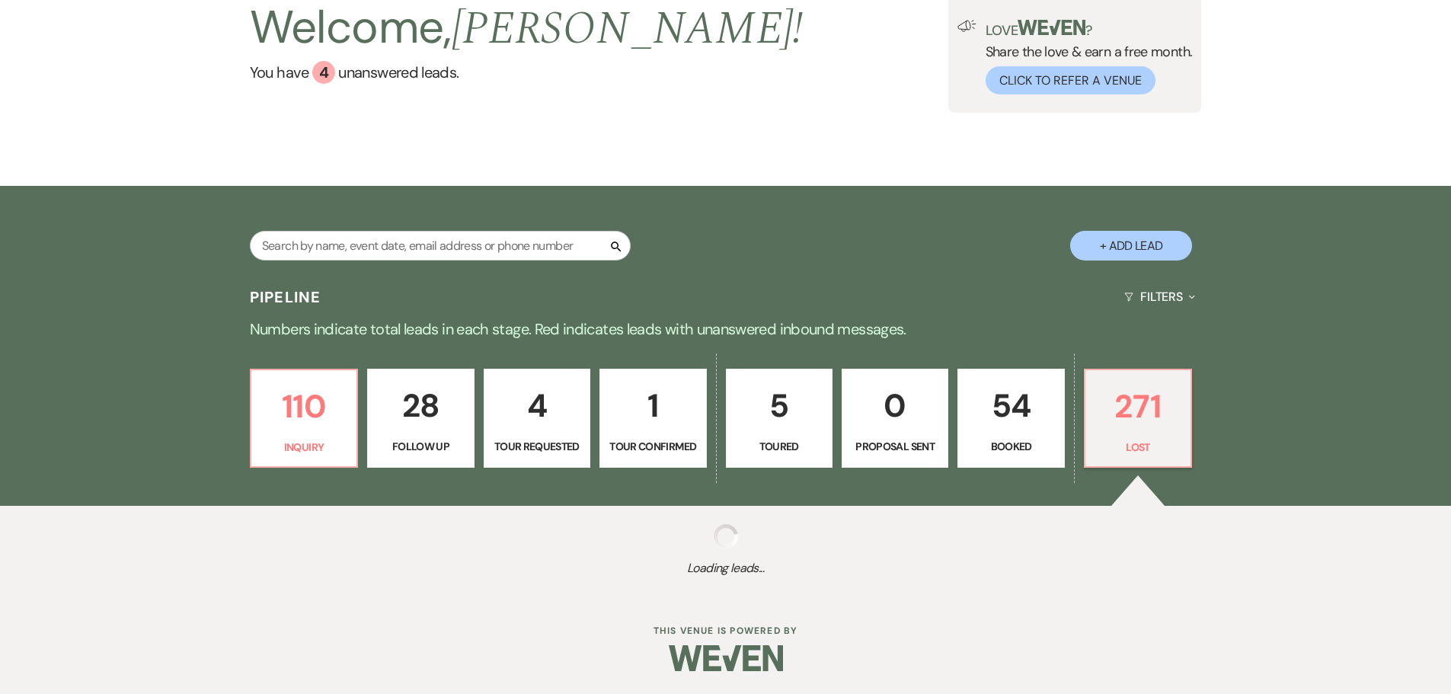
select select "8"
select select "5"
select select "8"
select select "5"
select select "8"
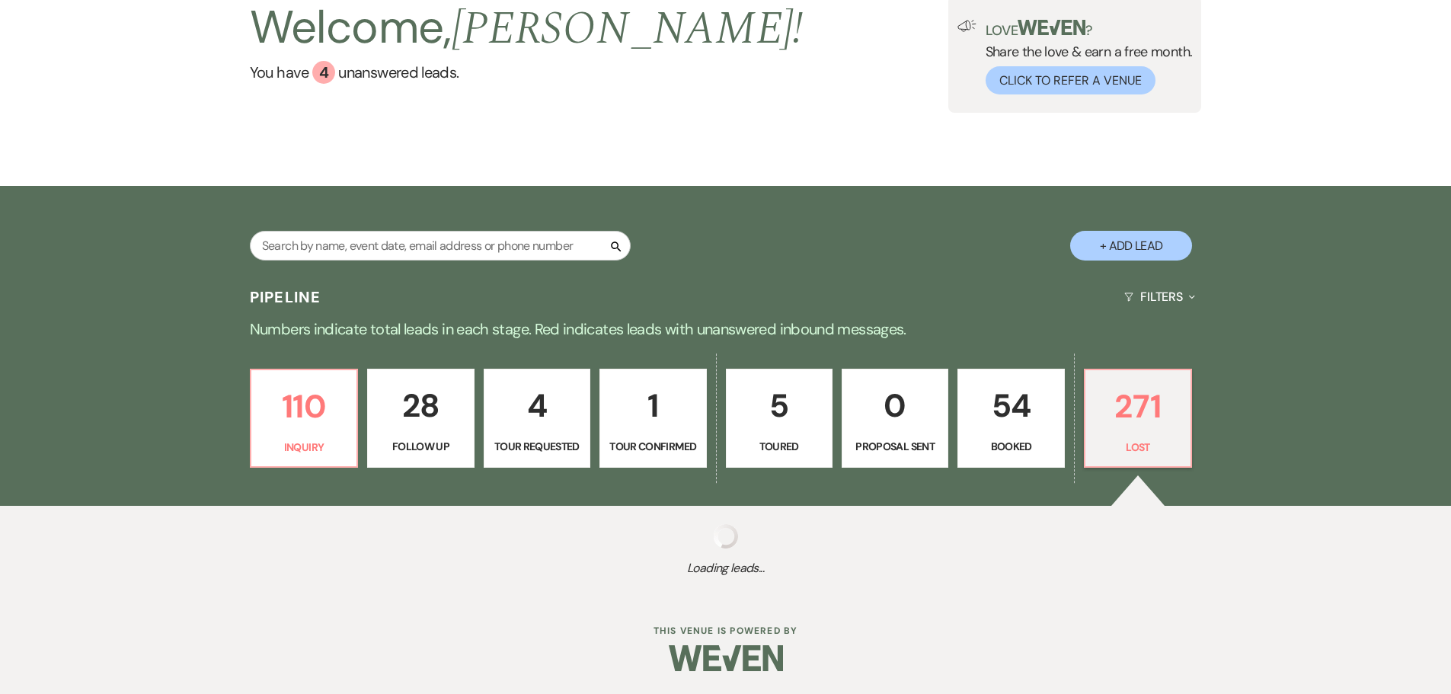
select select "5"
select select "8"
select select "5"
select select "8"
select select "5"
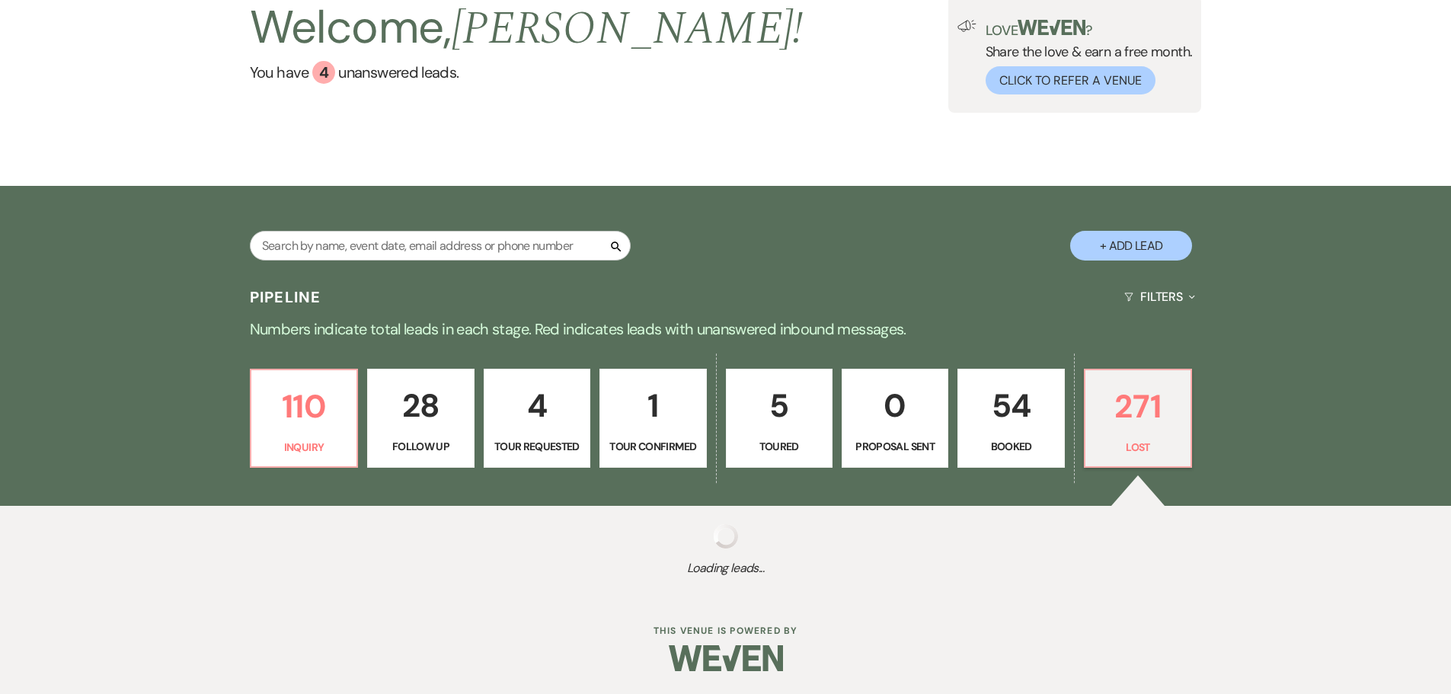
select select "8"
select select "5"
select select "8"
select select "5"
select select "8"
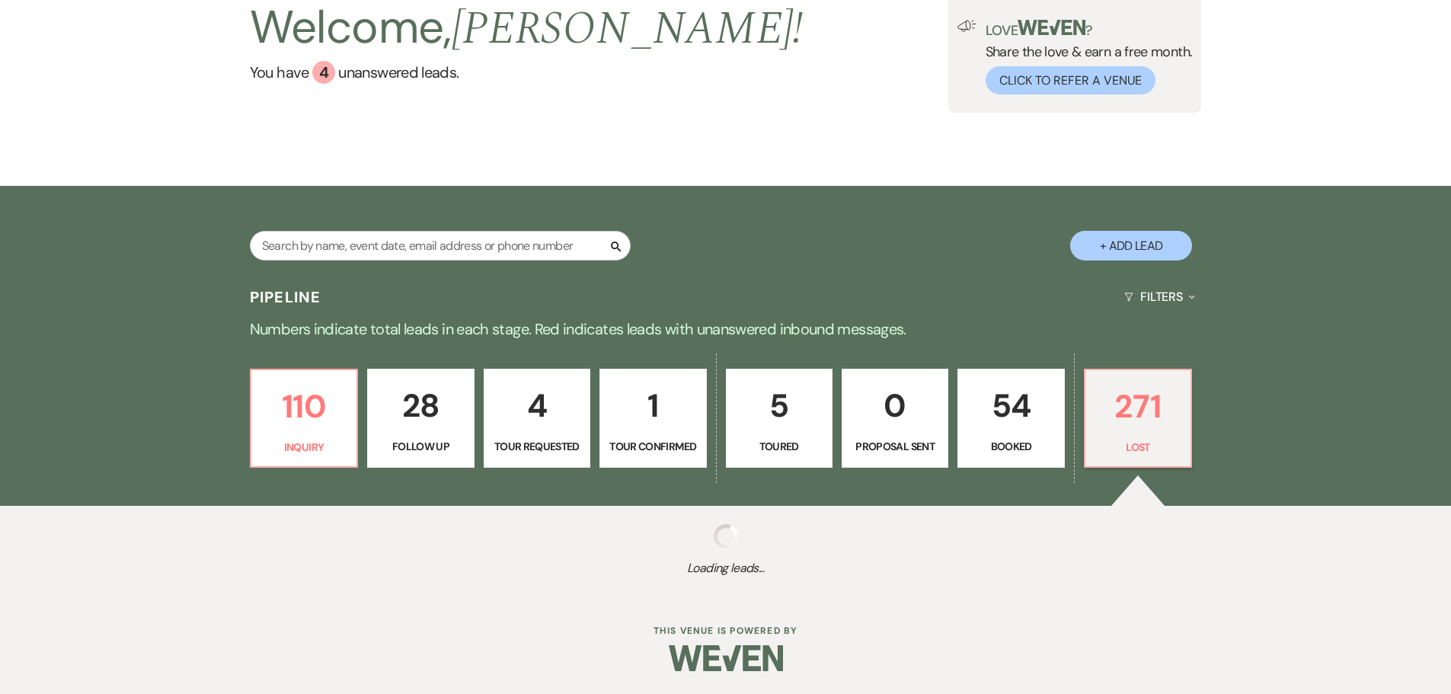
select select "5"
select select "8"
select select "5"
select select "8"
select select "5"
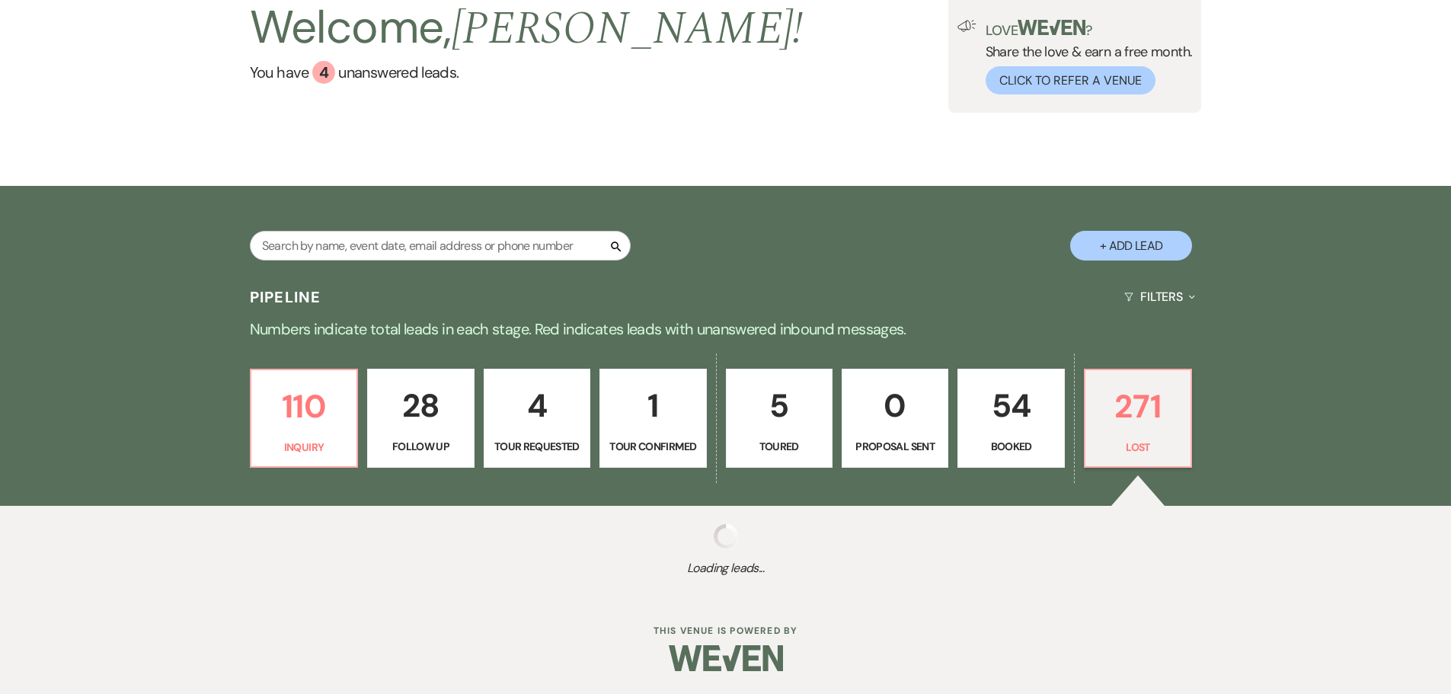
select select "8"
select select "5"
select select "8"
select select "5"
select select "8"
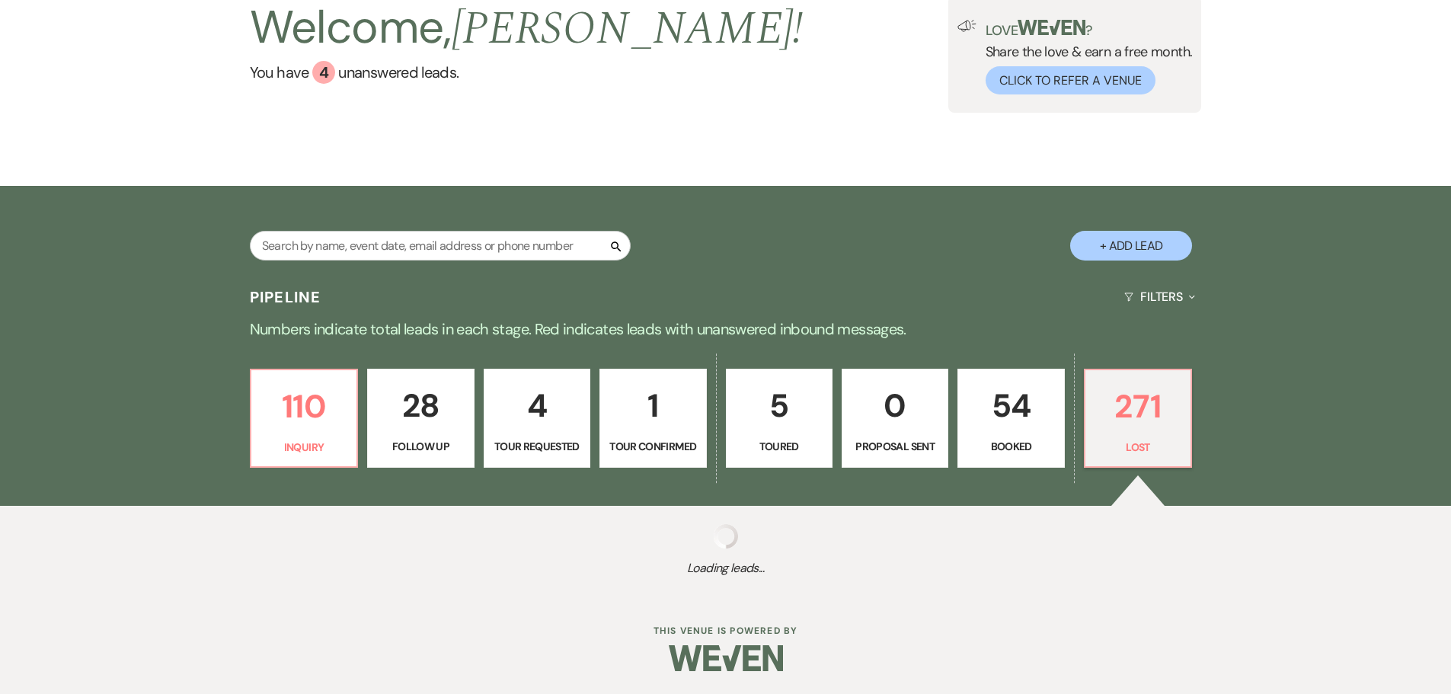
select select "5"
select select "8"
select select "5"
select select "8"
select select "5"
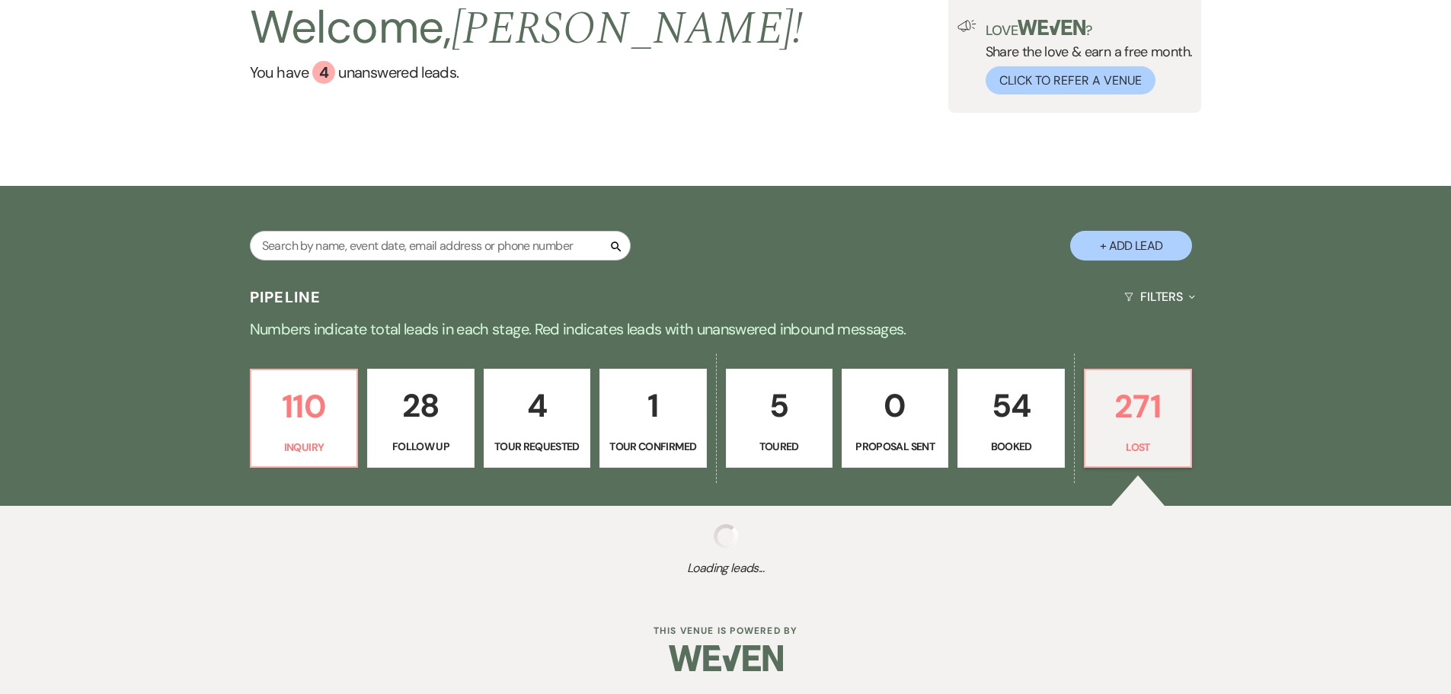
select select "8"
select select "6"
select select "8"
select select "5"
select select "8"
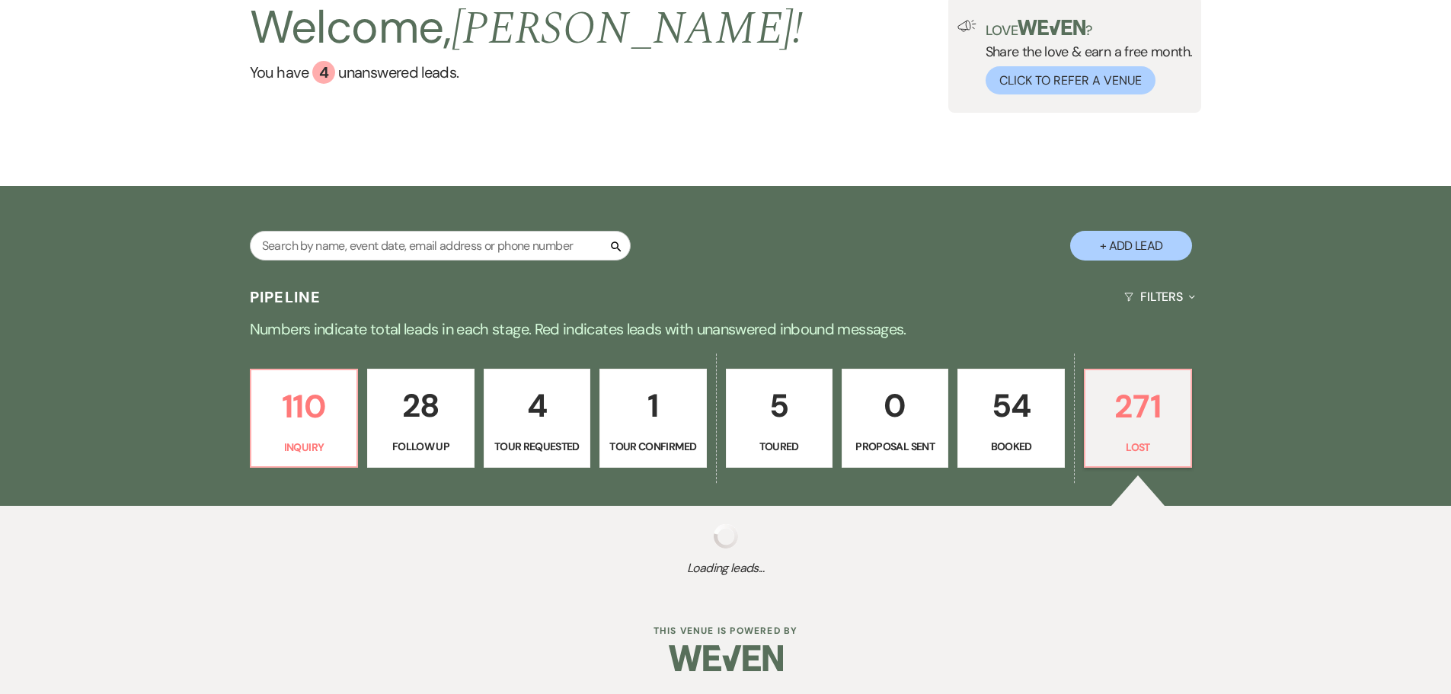
select select "5"
select select "8"
select select "5"
select select "8"
select select "5"
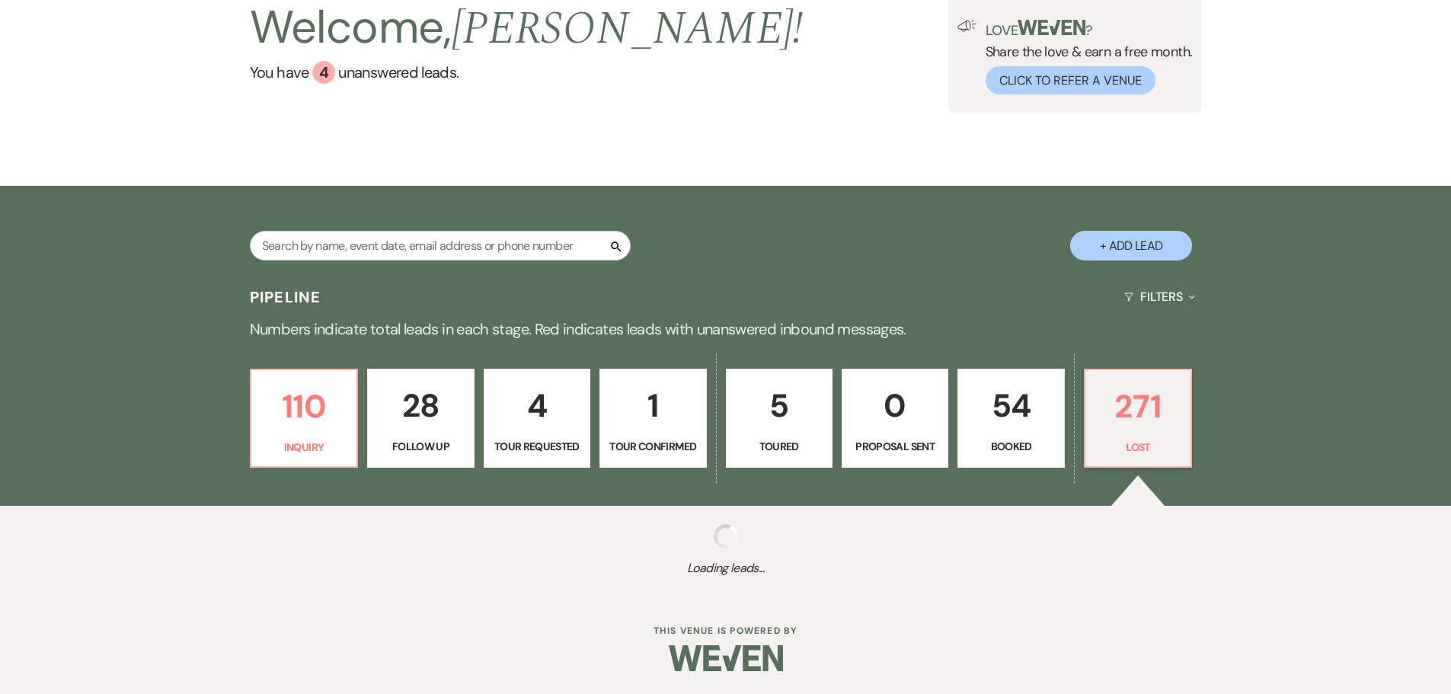
select select "8"
select select "5"
select select "8"
select select "5"
select select "8"
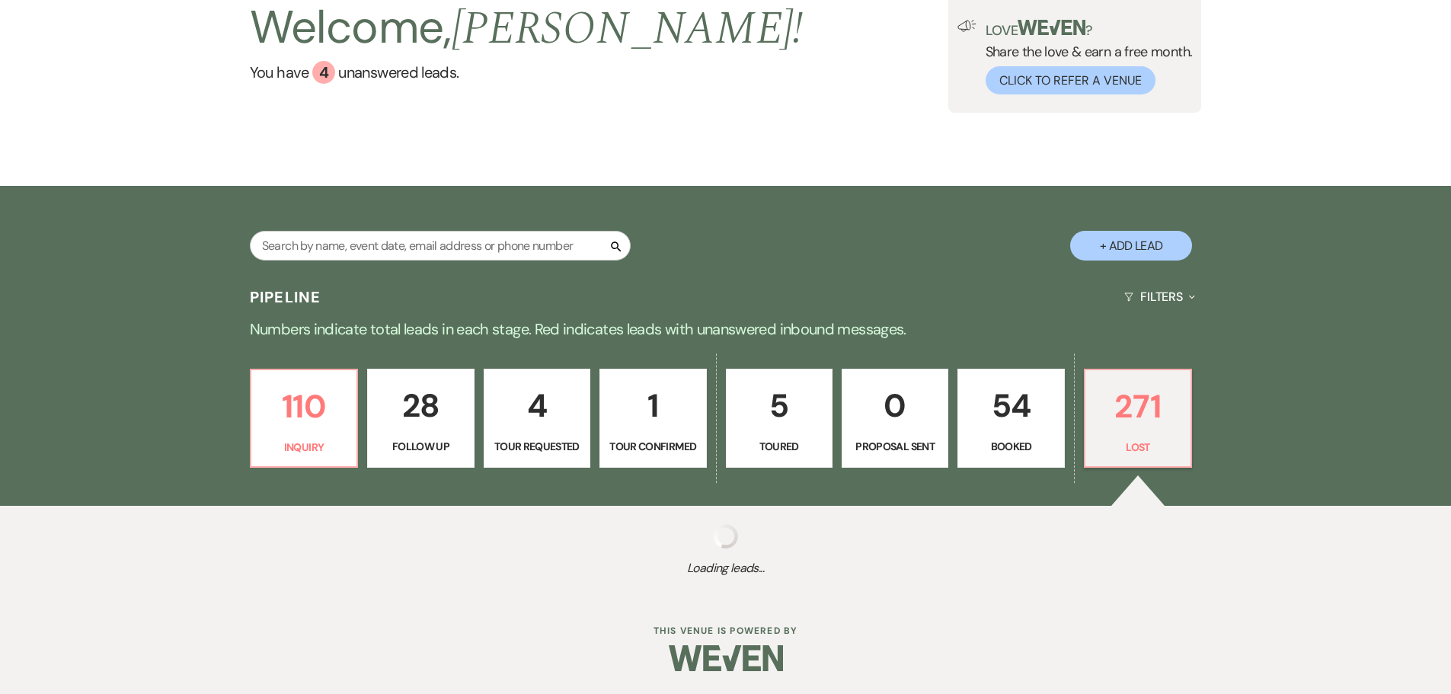
select select "5"
select select "8"
select select "5"
select select "8"
select select "5"
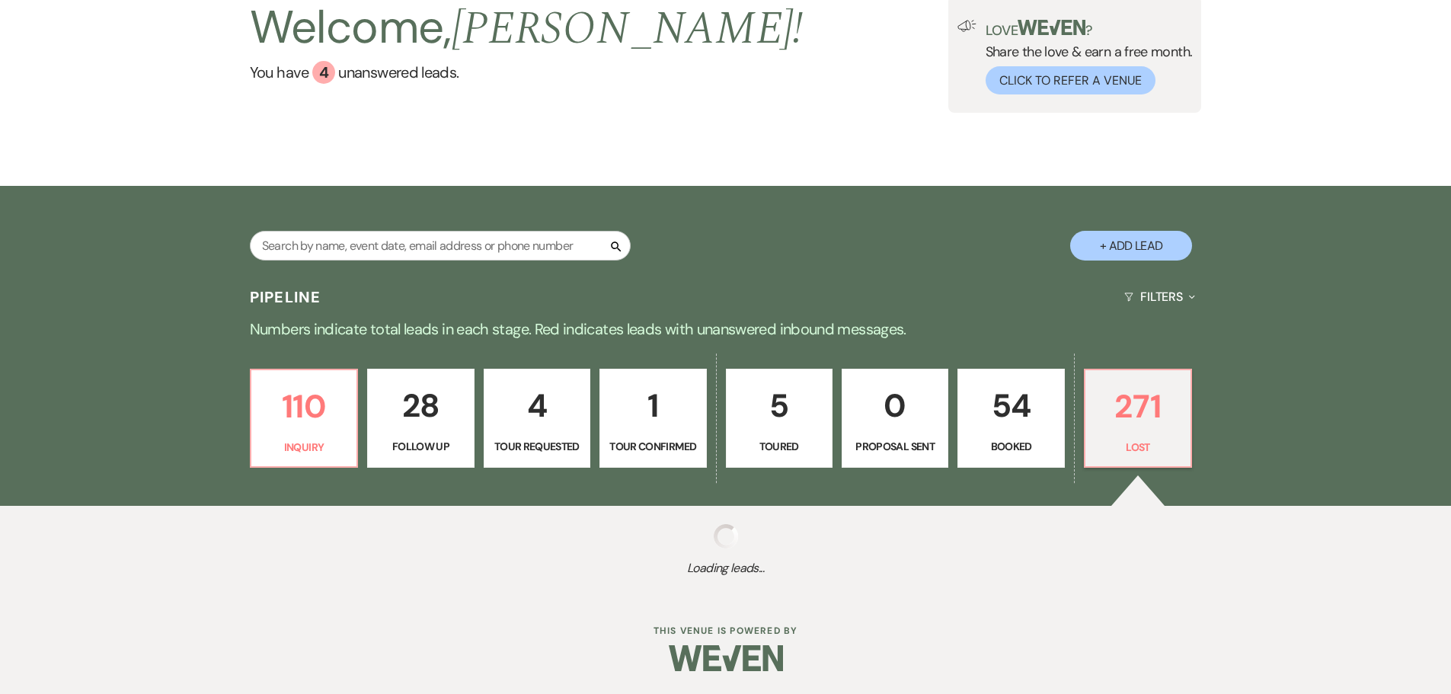
select select "8"
select select "5"
select select "8"
select select "5"
select select "8"
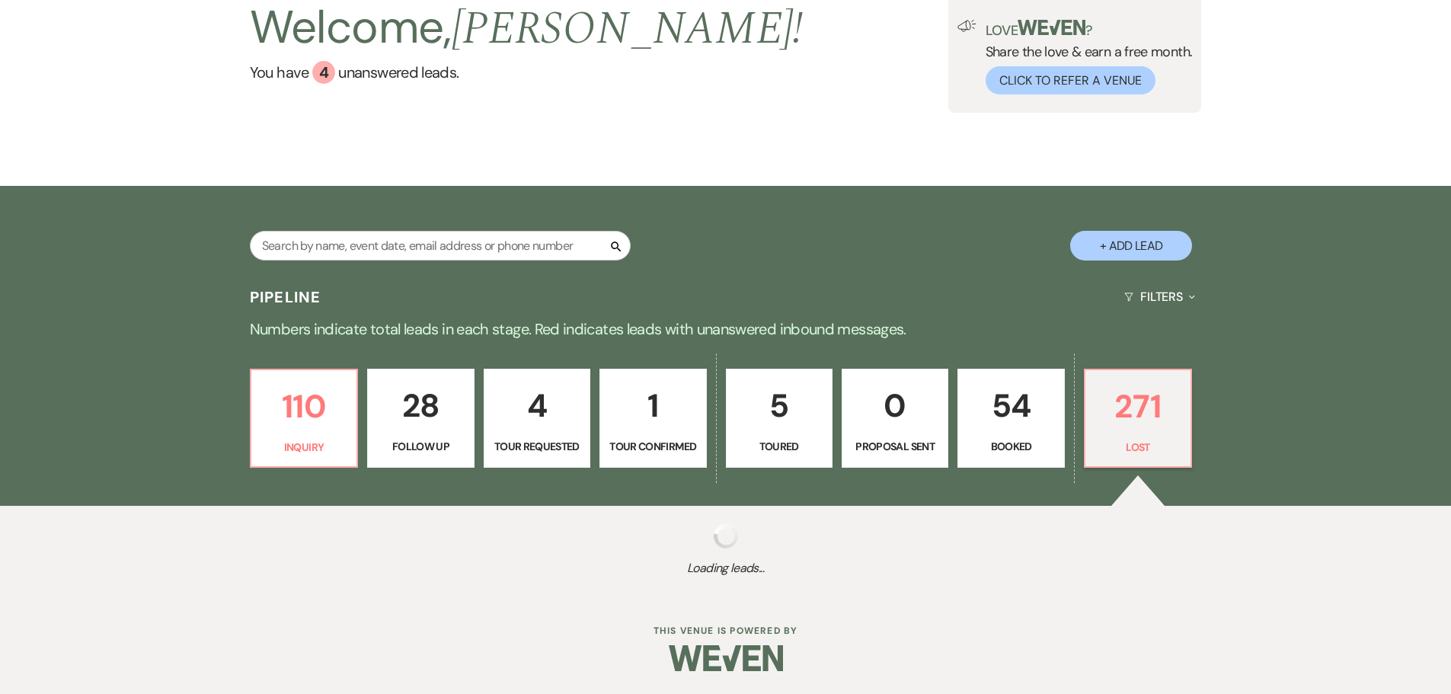
select select "5"
select select "8"
select select "5"
select select "8"
select select "5"
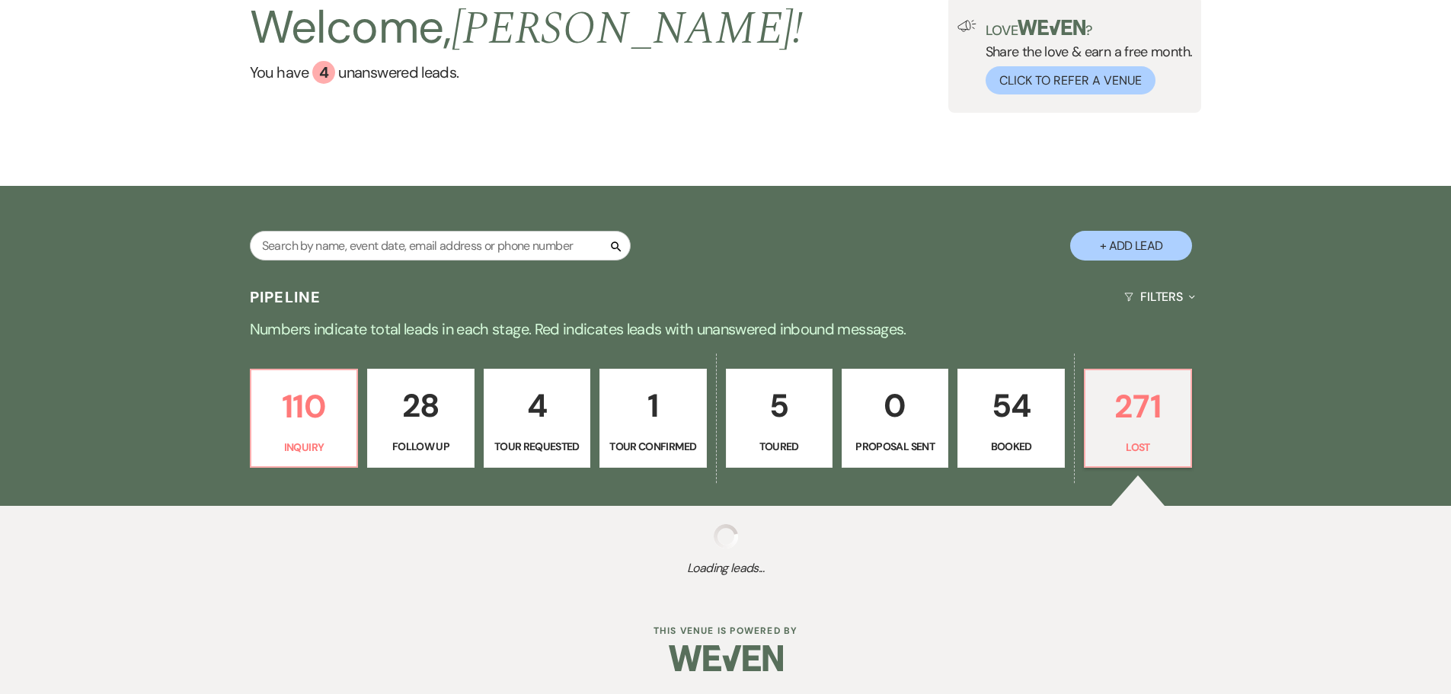
select select "8"
select select "5"
select select "8"
select select "5"
select select "8"
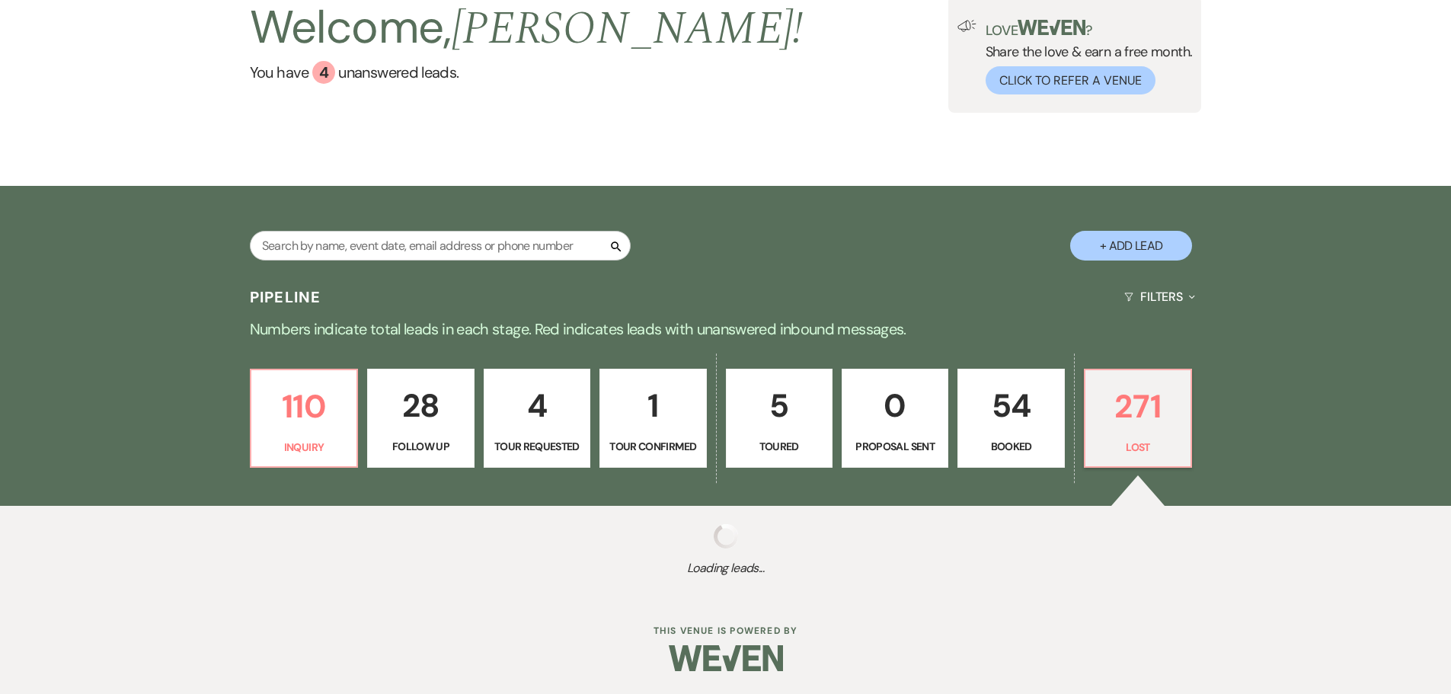
select select "5"
select select "8"
select select "5"
select select "8"
select select "6"
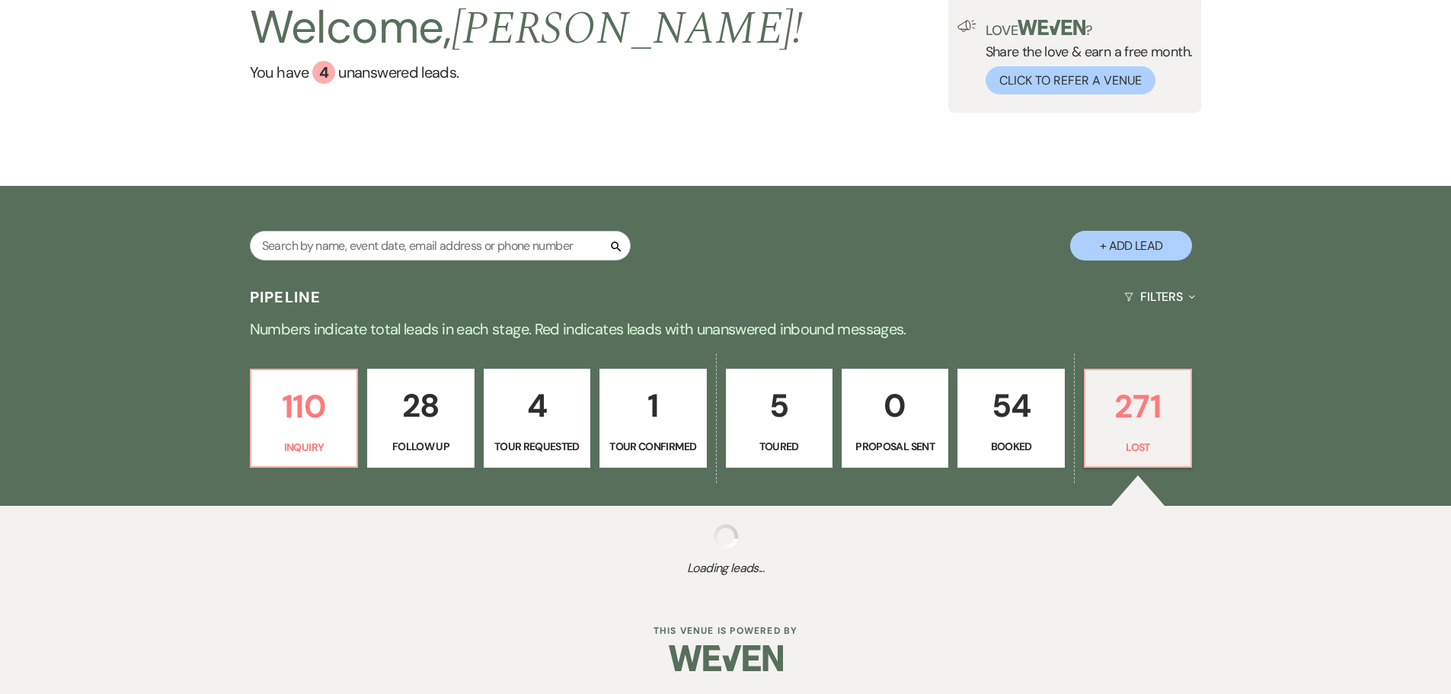
select select "8"
select select "5"
select select "8"
select select "5"
select select "8"
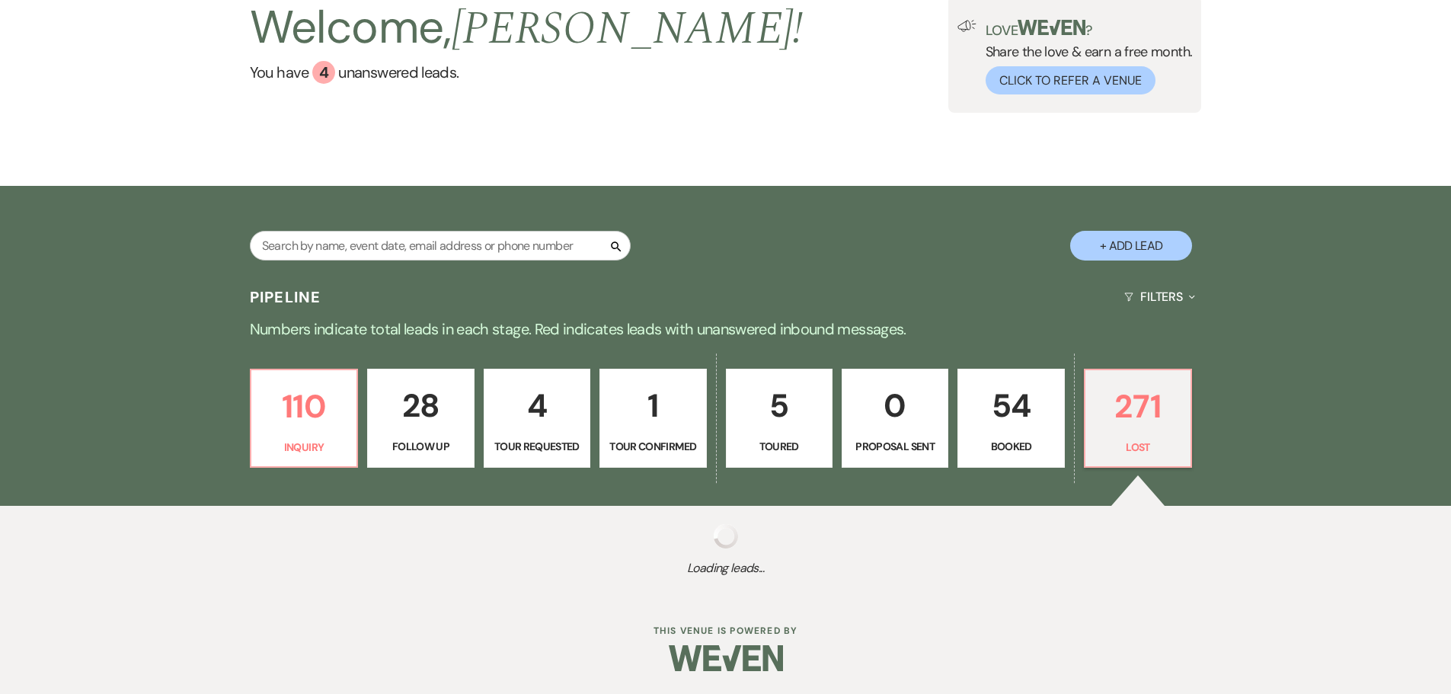
select select "5"
select select "8"
select select "5"
select select "8"
select select "5"
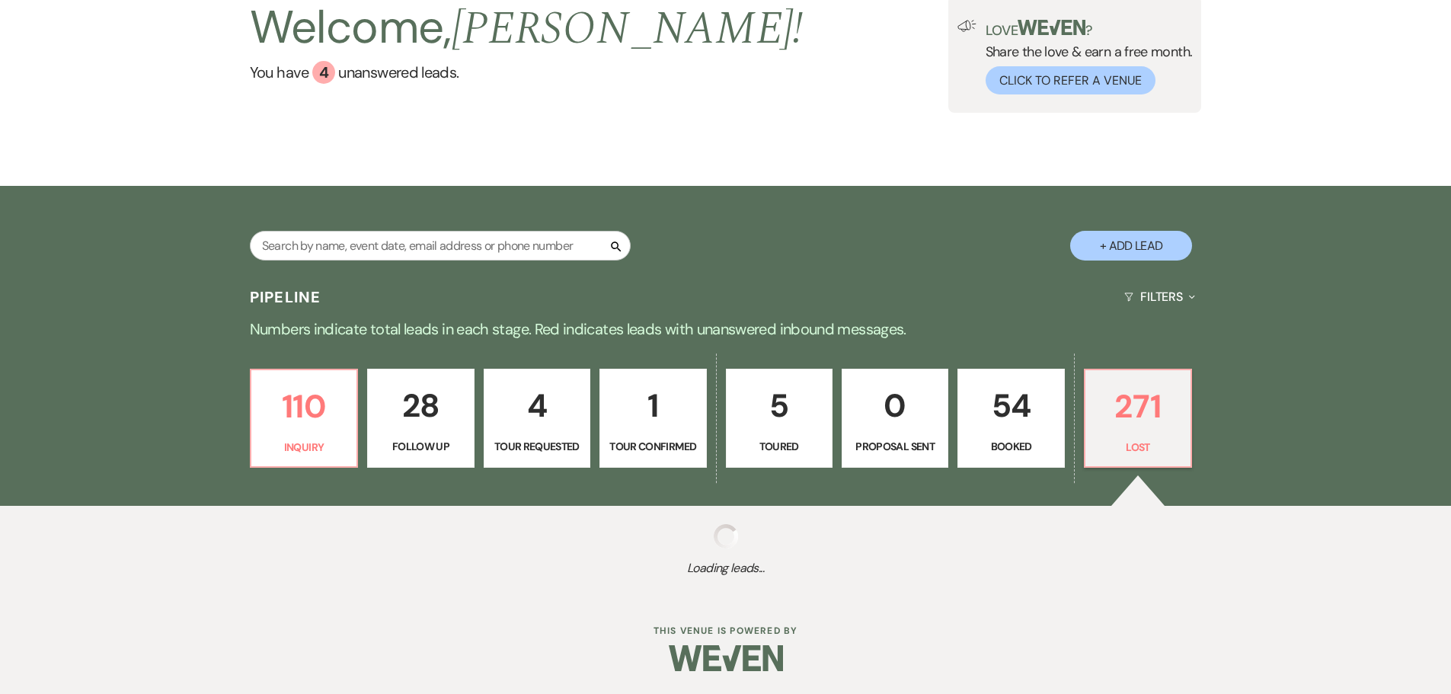
select select "8"
select select "5"
select select "8"
select select "5"
select select "8"
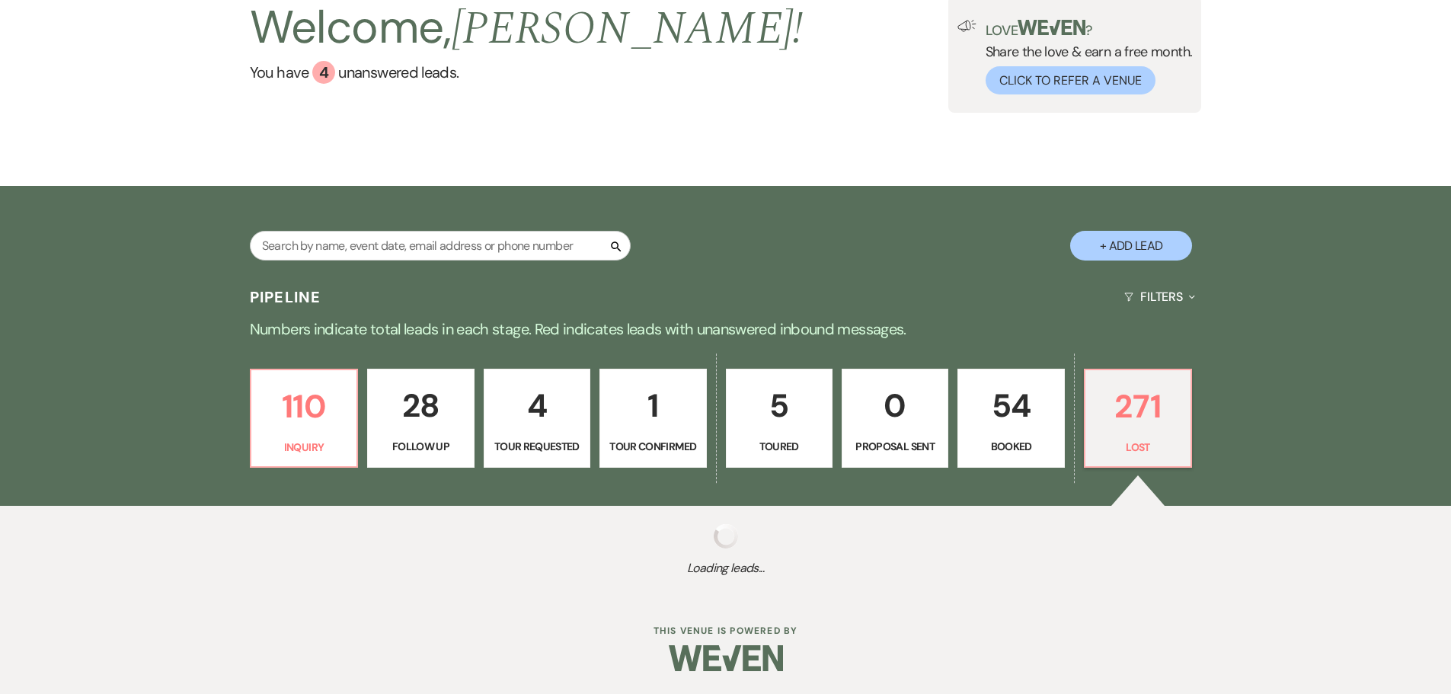
select select "5"
select select "8"
select select "5"
select select "8"
select select "5"
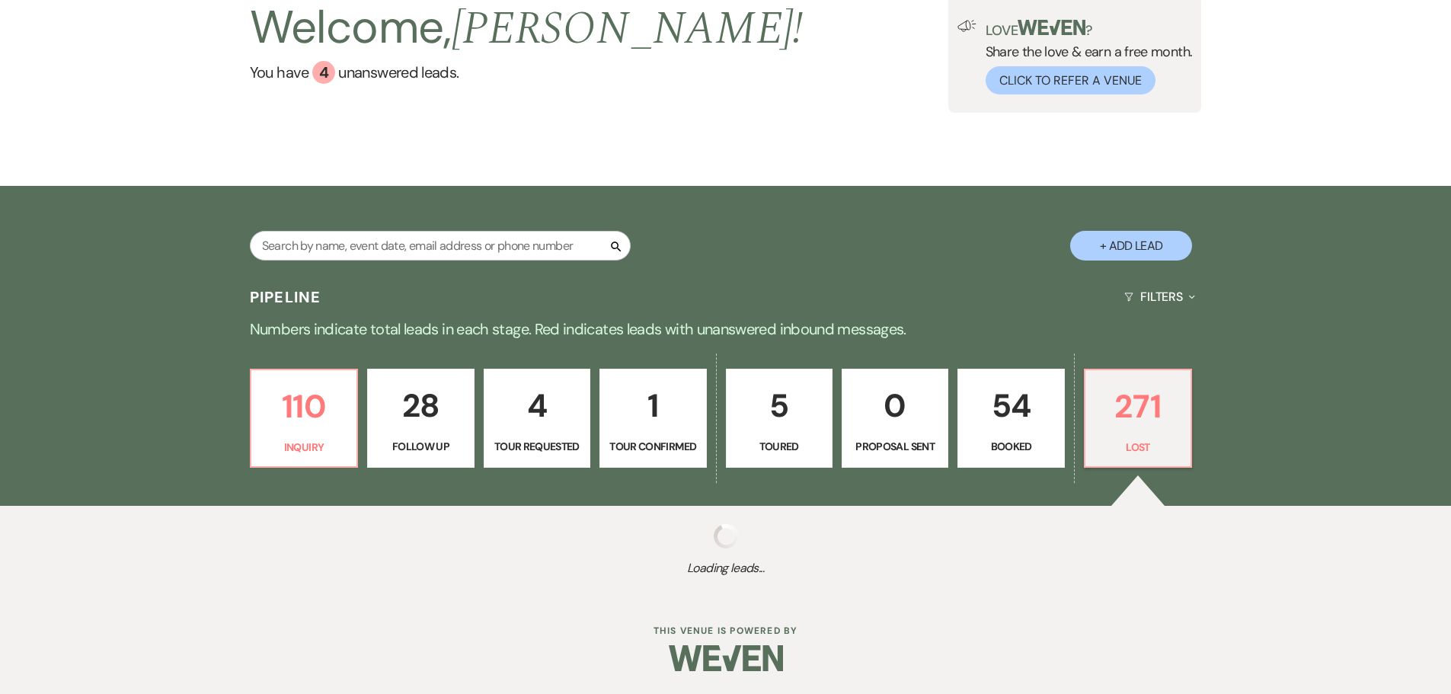
select select "8"
select select "5"
select select "8"
select select "5"
select select "8"
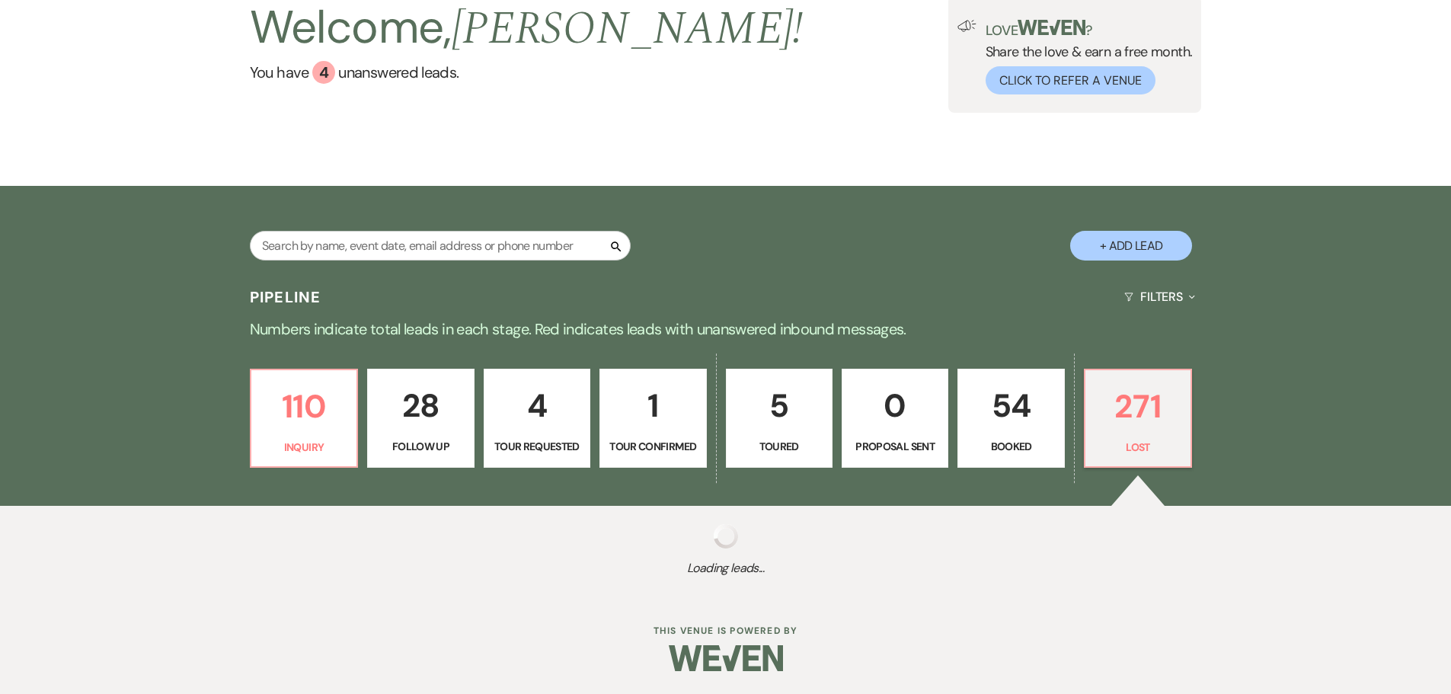
select select "5"
select select "8"
select select "5"
select select "8"
select select "5"
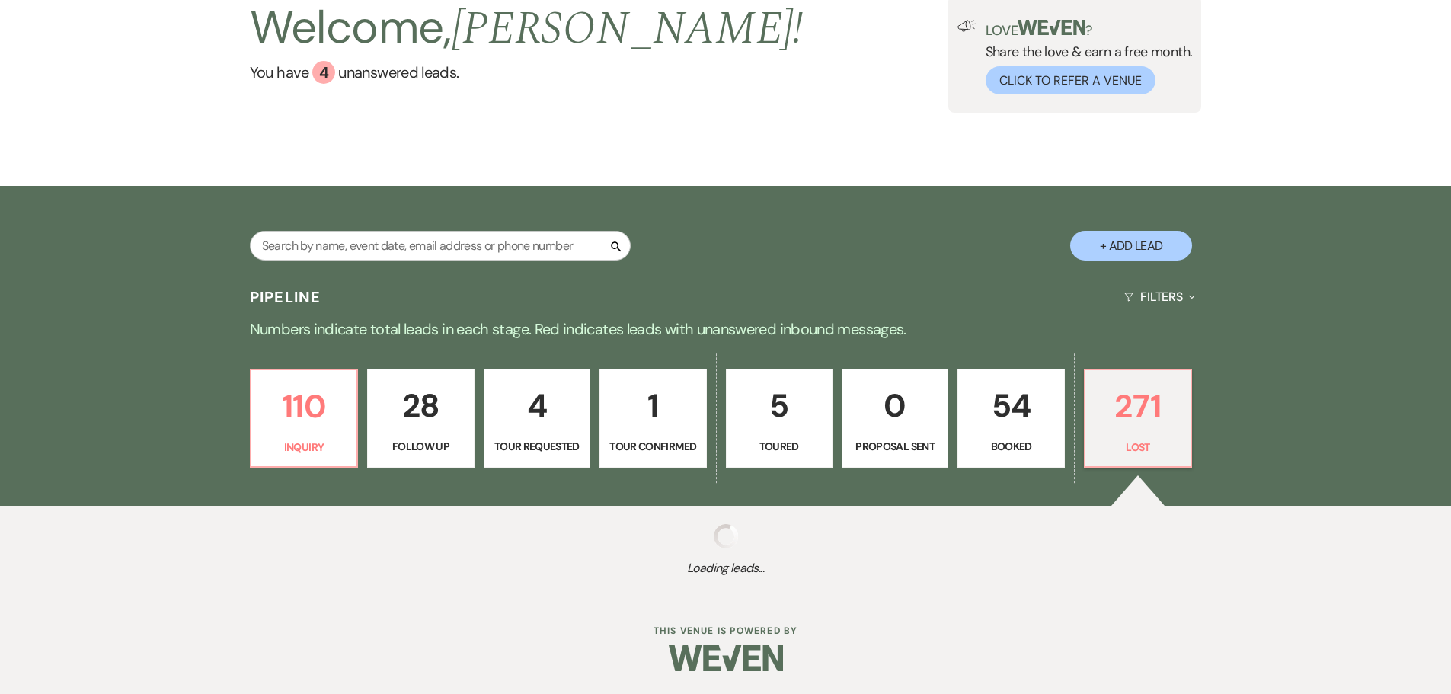
select select "8"
select select "5"
select select "8"
select select "5"
select select "8"
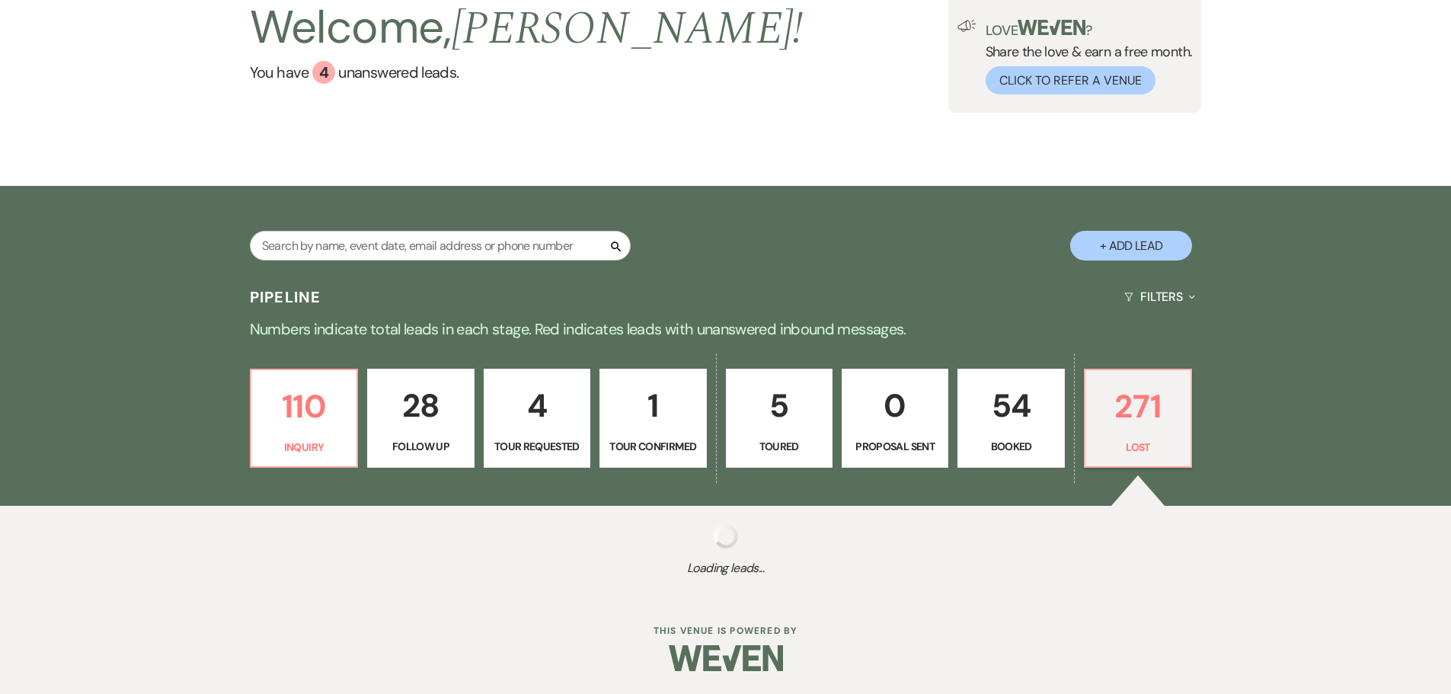
select select "5"
select select "8"
select select "5"
select select "8"
select select "5"
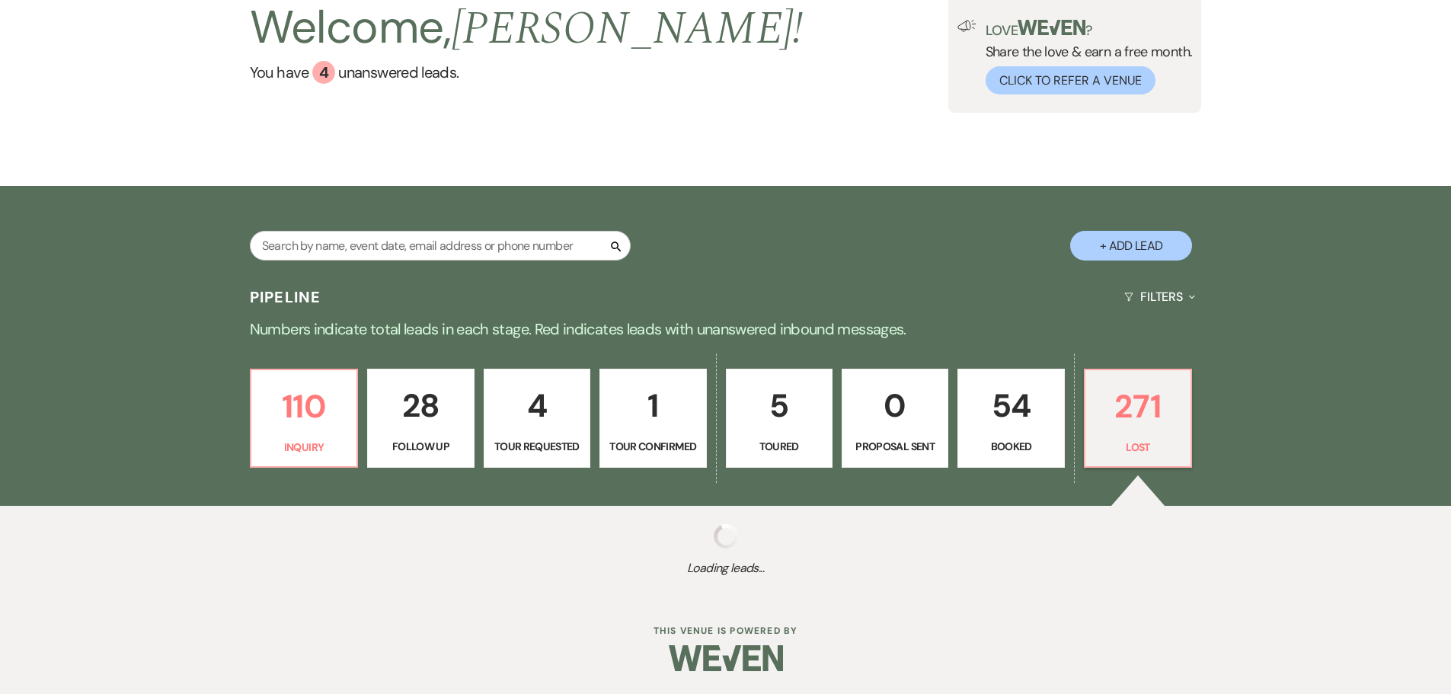
select select "8"
select select "5"
select select "8"
select select "5"
select select "8"
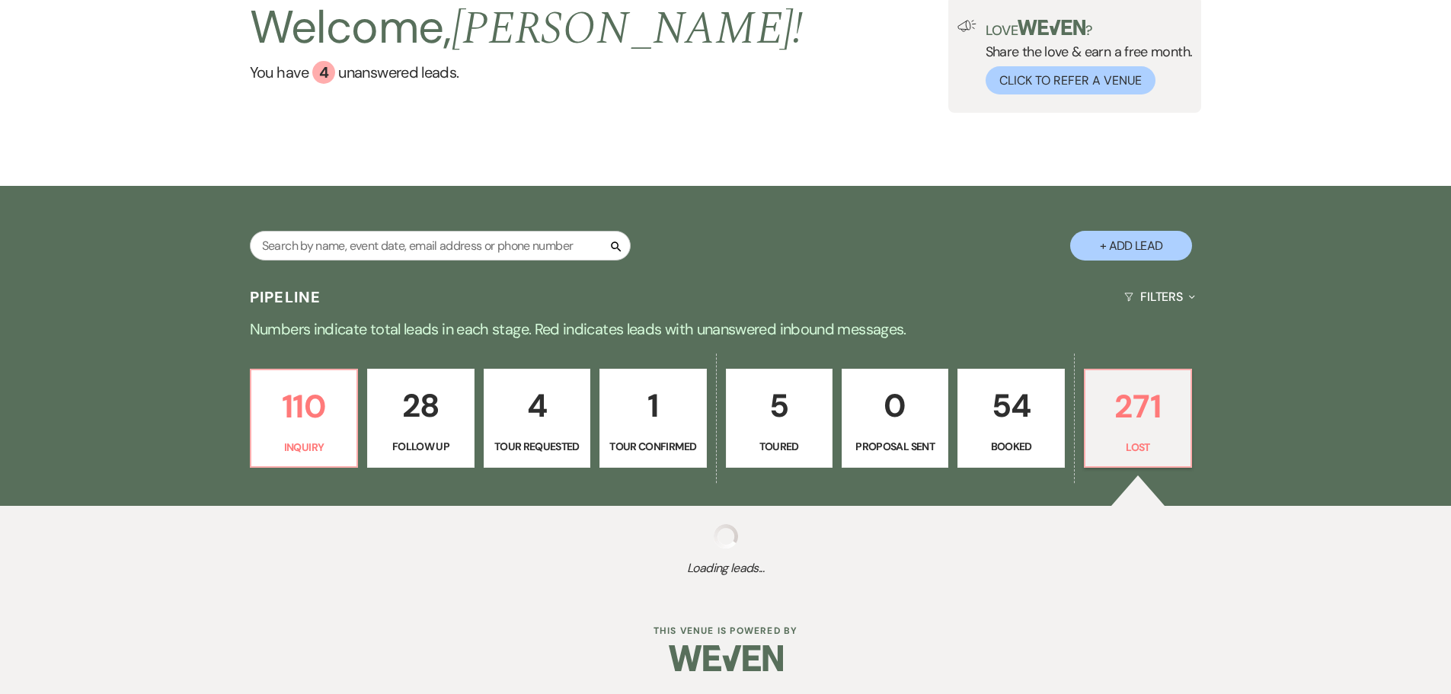
select select "5"
select select "8"
select select "9"
select select "8"
select select "5"
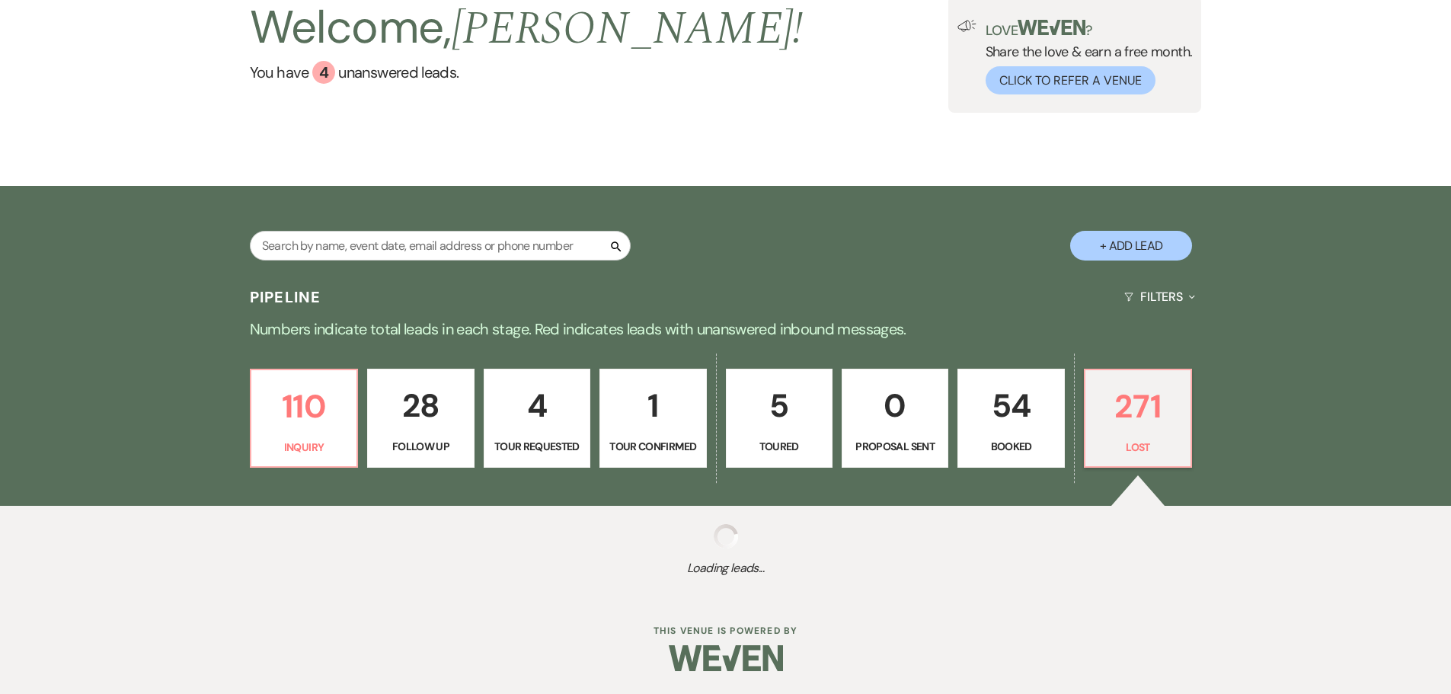
select select "8"
select select "5"
select select "8"
select select "5"
select select "8"
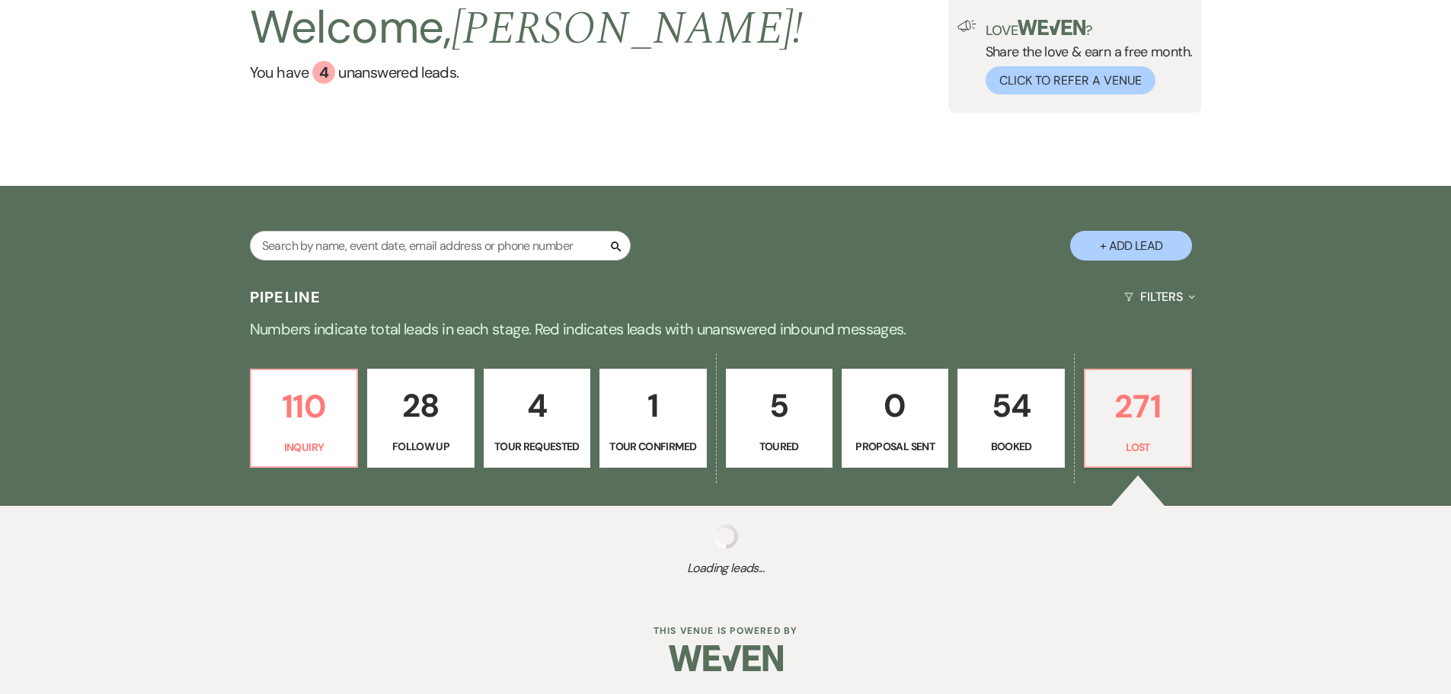
select select "5"
select select "8"
select select "5"
select select "8"
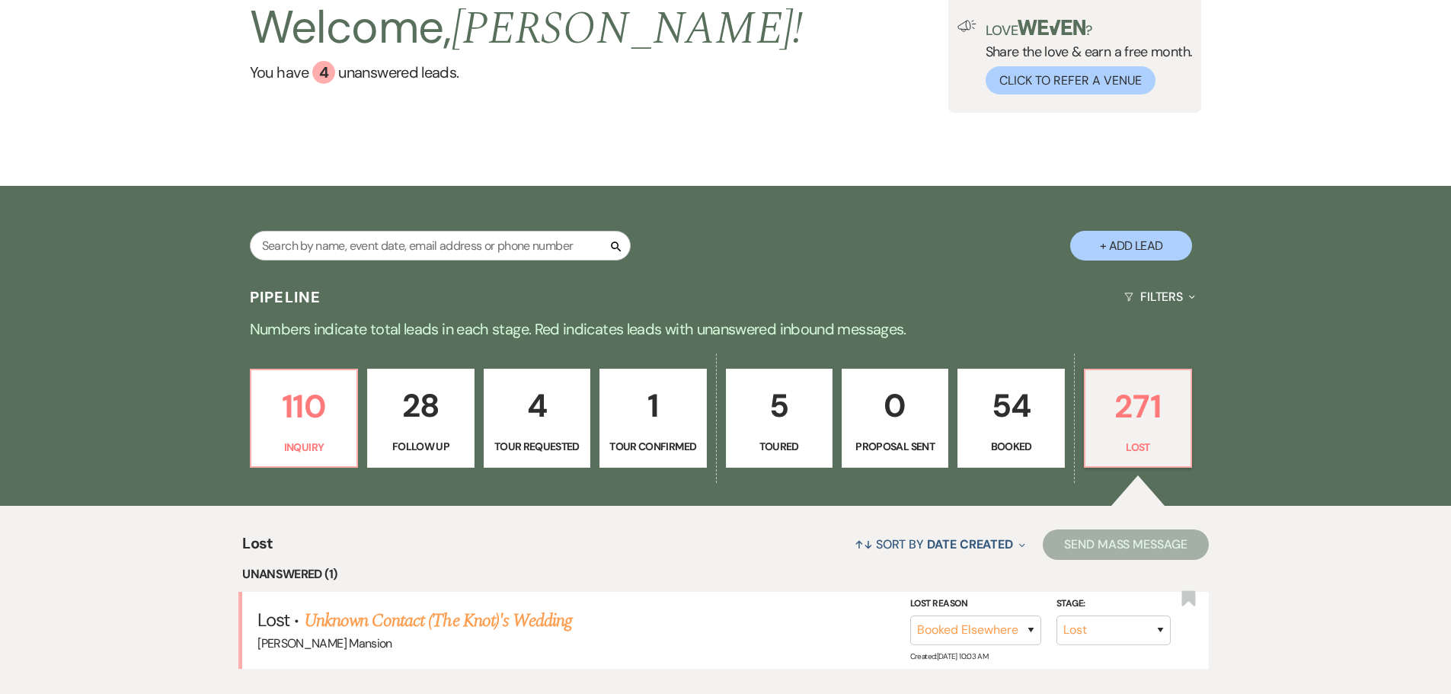
scroll to position [305, 0]
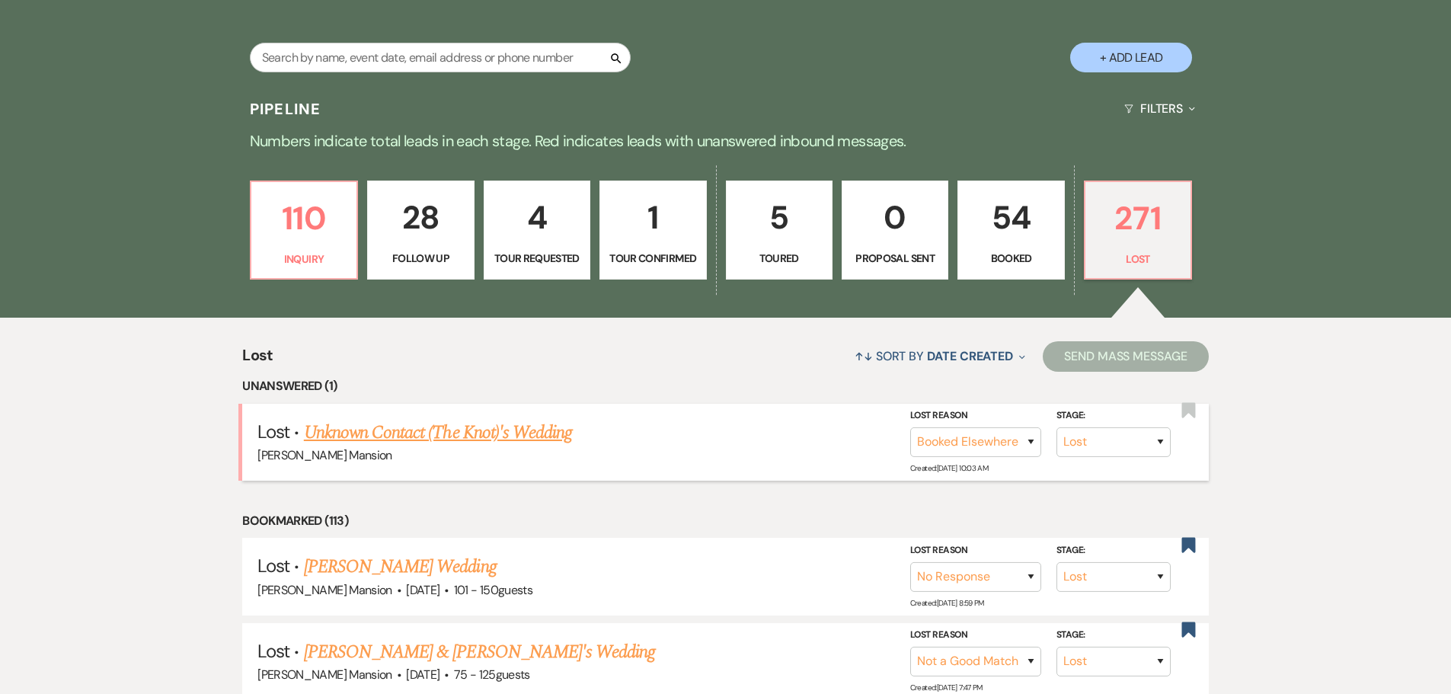
click at [493, 426] on link "Unknown Contact (The Knot)'s Wedding" at bounding box center [438, 432] width 268 height 27
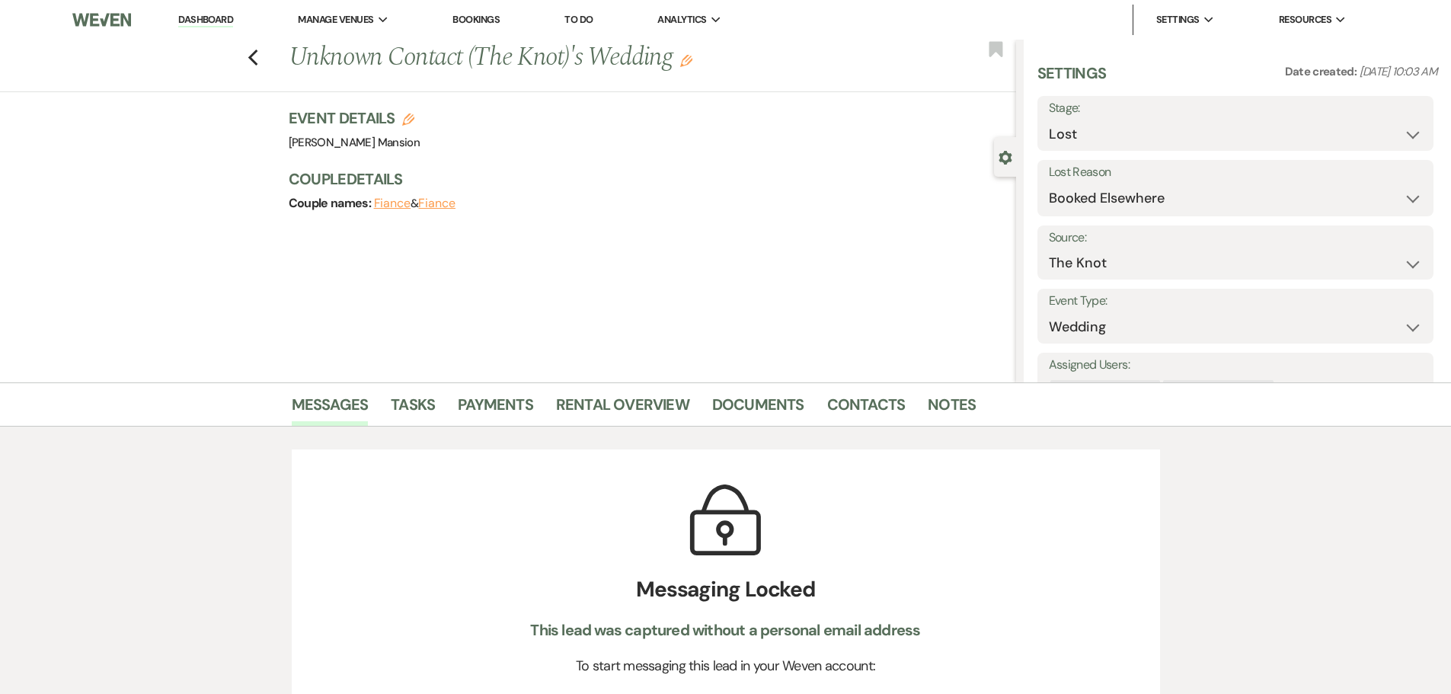
click at [206, 15] on link "Dashboard" at bounding box center [205, 20] width 55 height 14
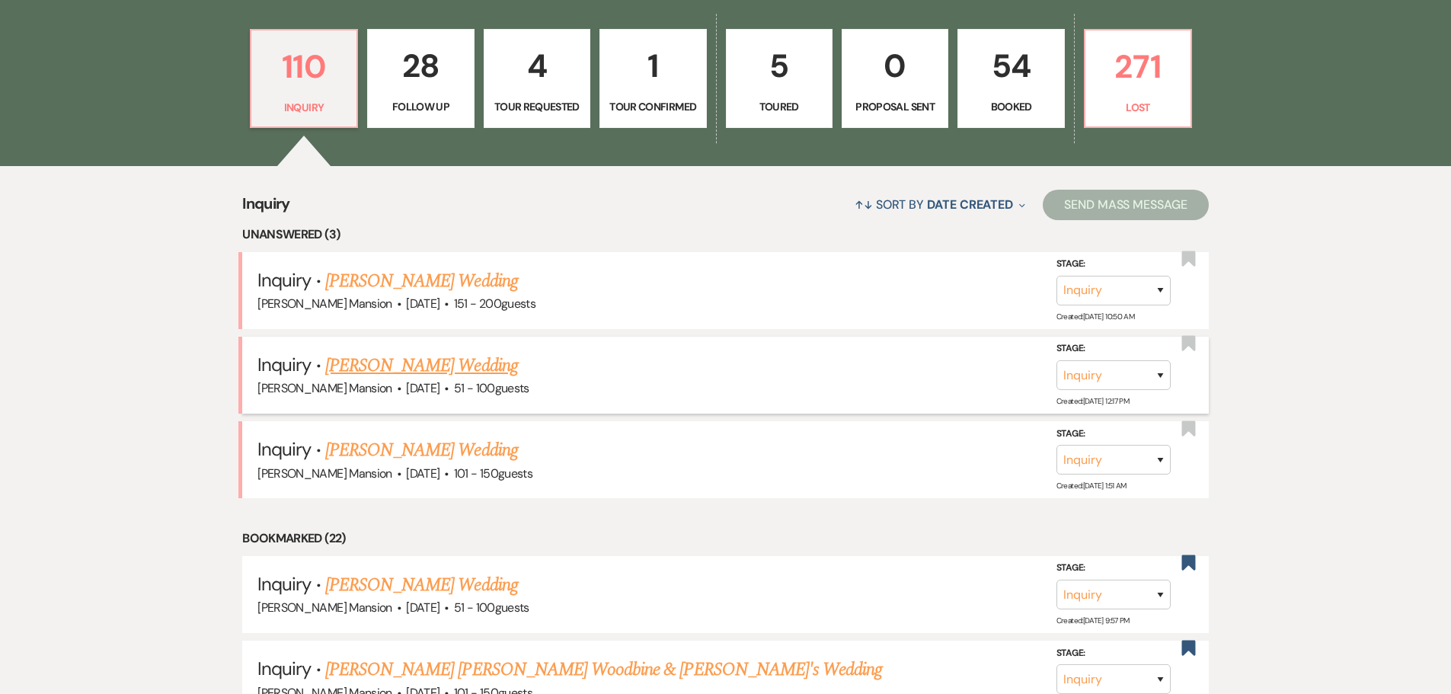
scroll to position [457, 0]
click at [355, 450] on link "[PERSON_NAME] Wedding" at bounding box center [421, 449] width 193 height 27
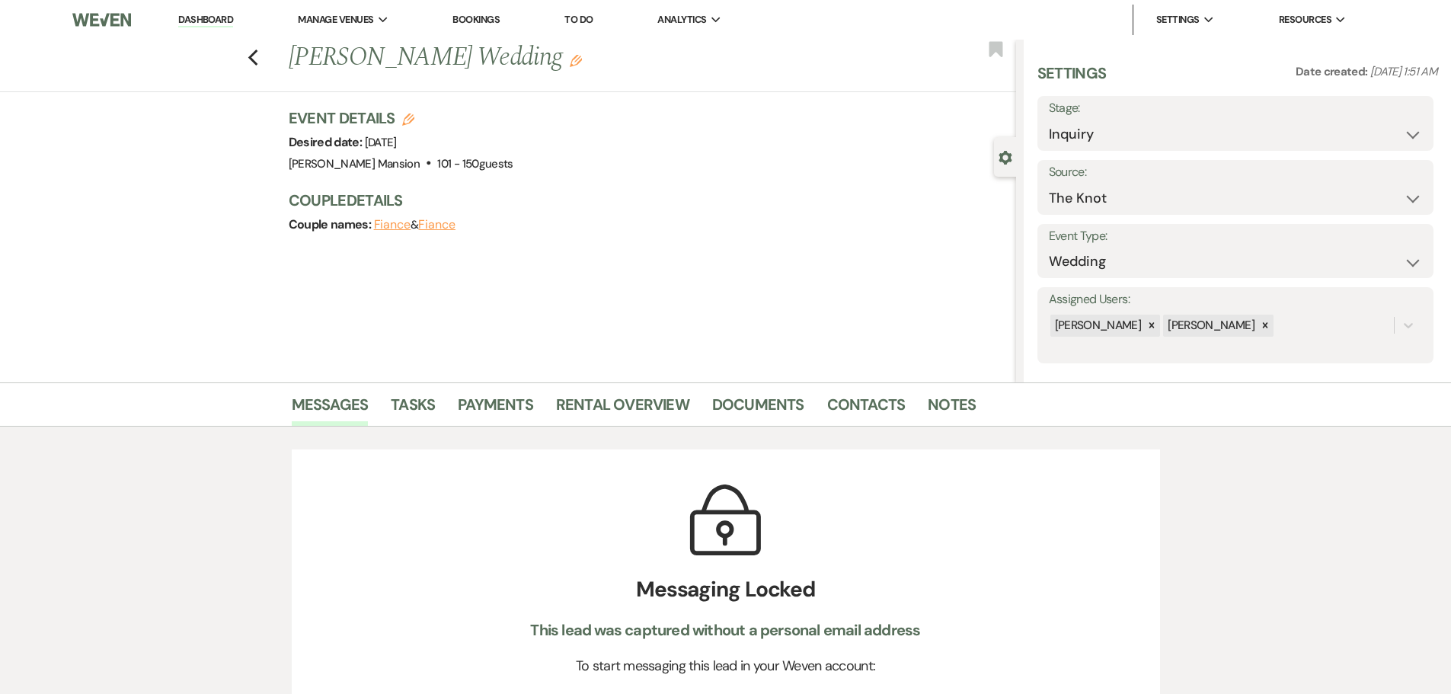
click at [398, 225] on button "Fiance" at bounding box center [392, 225] width 37 height 12
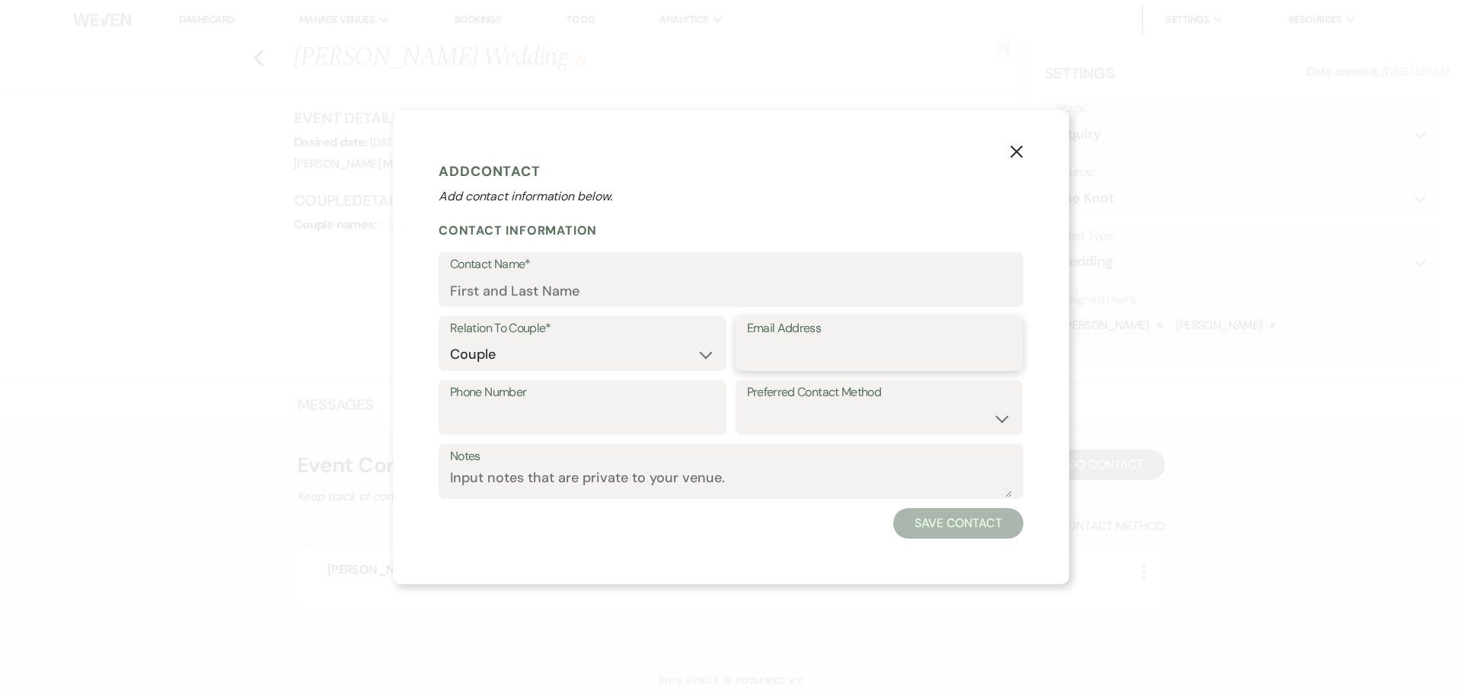
click at [769, 350] on input "Email Address" at bounding box center [879, 355] width 265 height 30
paste input "[EMAIL_ADDRESS][PERSON_NAME][PERSON_NAME][DOMAIN_NAME]"
click at [633, 298] on input "Contact Name*" at bounding box center [731, 291] width 562 height 30
click at [1002, 412] on select "Email Phone Text" at bounding box center [879, 419] width 265 height 30
click at [747, 404] on select "Email Phone Text" at bounding box center [879, 419] width 265 height 30
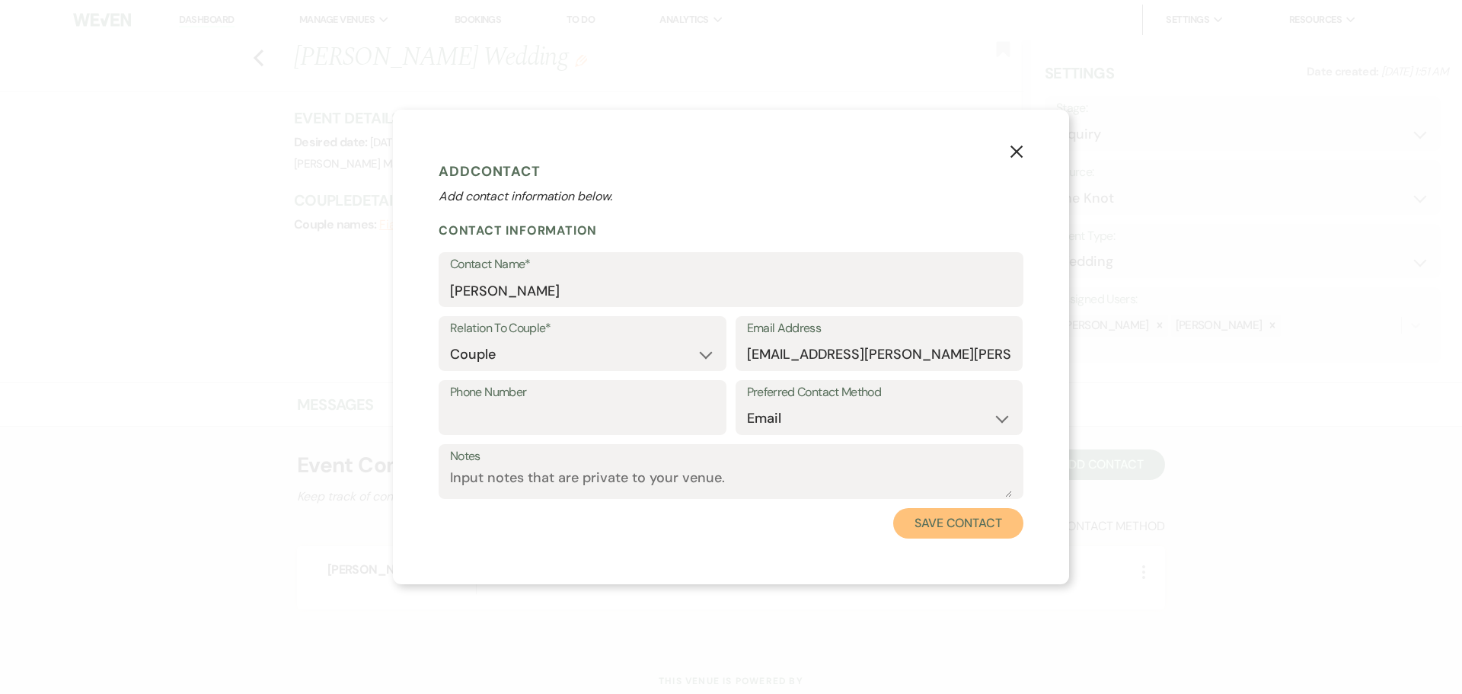
click at [947, 511] on button "Save Contact" at bounding box center [958, 523] width 130 height 30
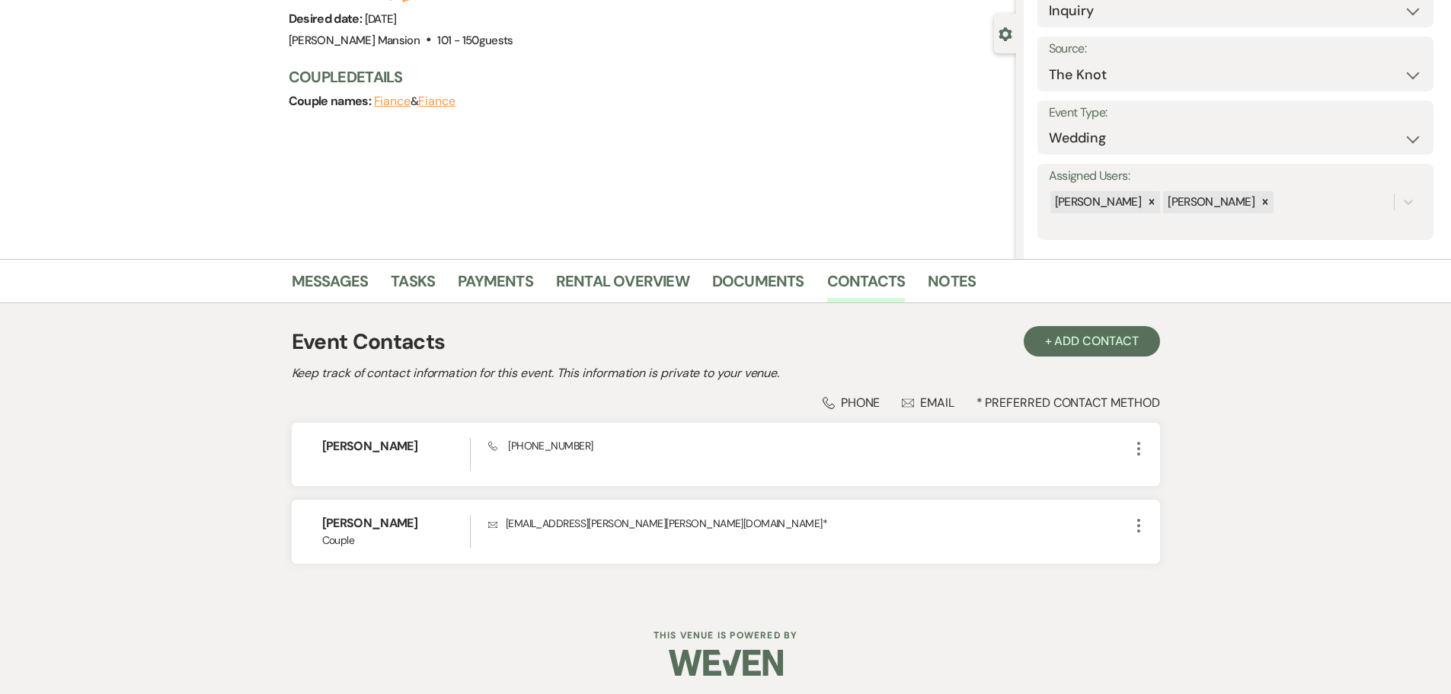
scroll to position [128, 0]
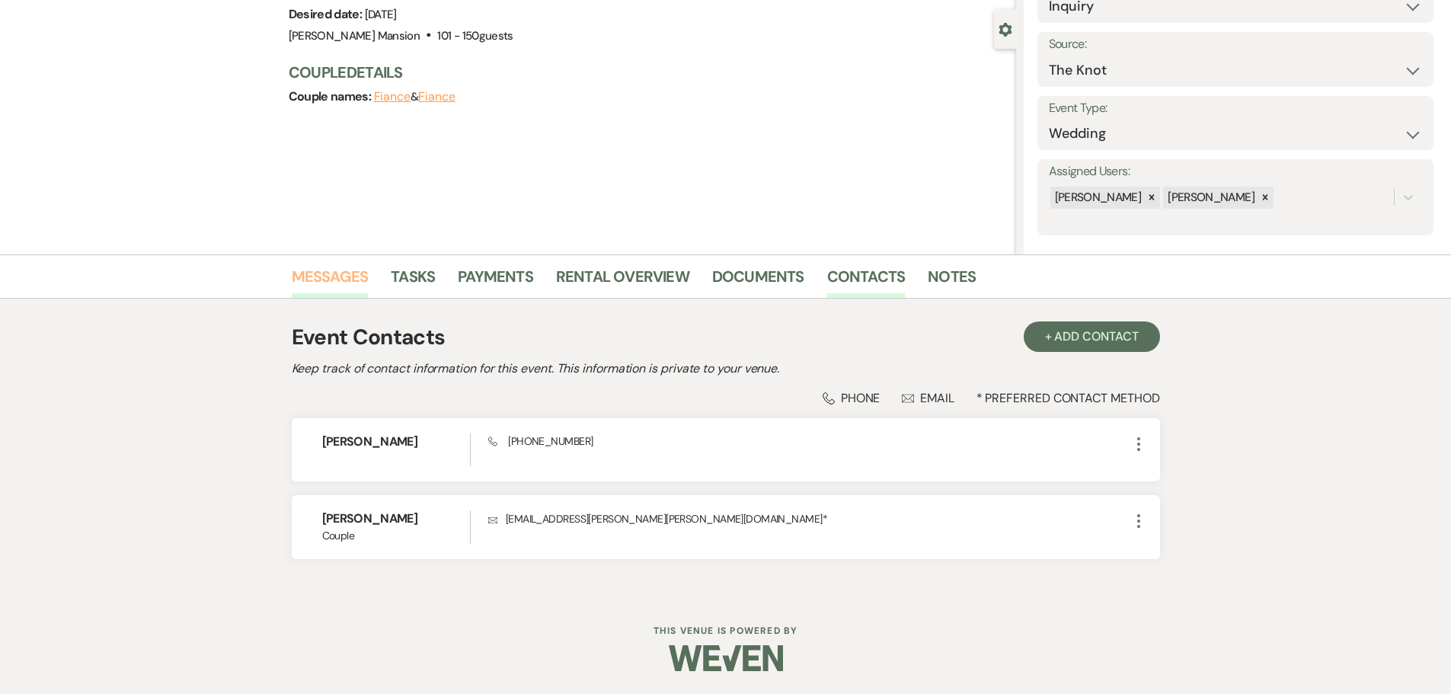
click at [347, 273] on link "Messages" at bounding box center [330, 281] width 77 height 34
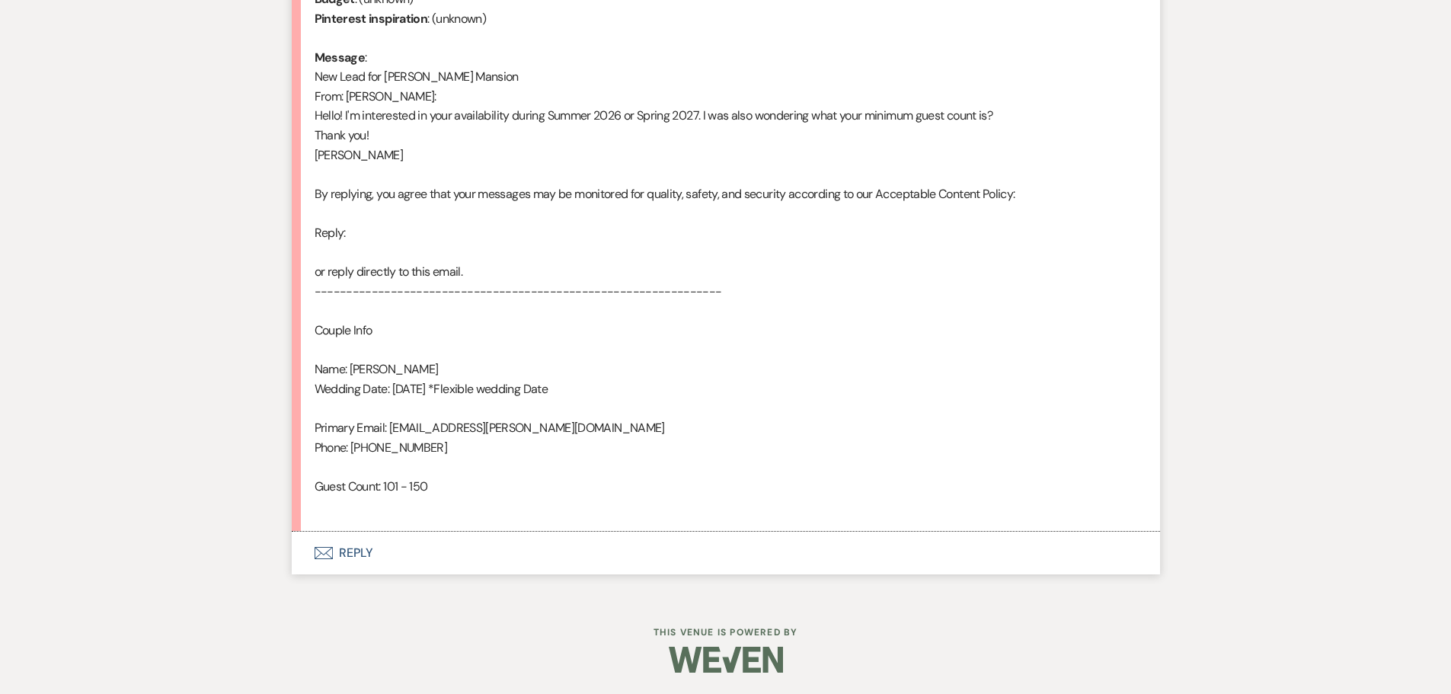
scroll to position [765, 0]
click at [344, 548] on button "Envelope Reply" at bounding box center [726, 551] width 868 height 43
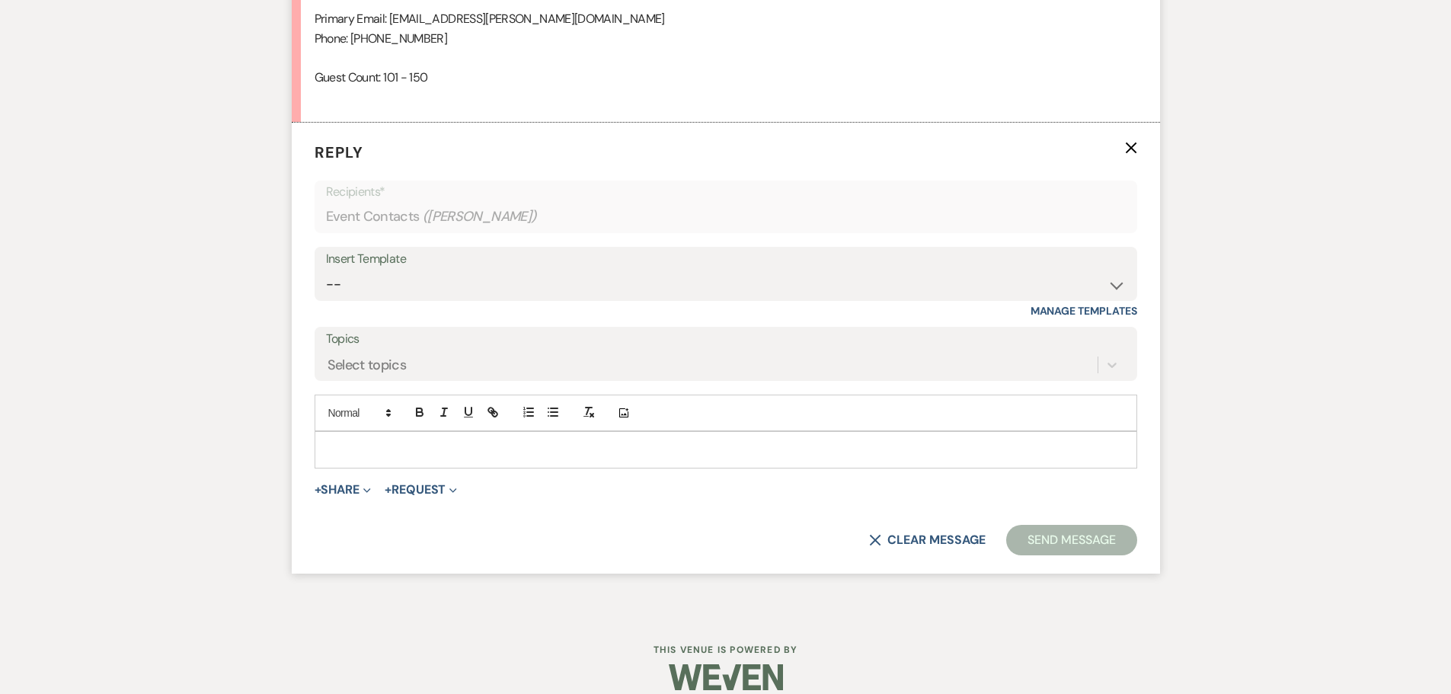
scroll to position [1173, 0]
click at [1111, 283] on select "-- Initial Inquiry Response Tour Request Response Follow Up Contract (Pre-Booke…" at bounding box center [726, 283] width 800 height 30
click at [326, 268] on select "-- Initial Inquiry Response Tour Request Response Follow Up Contract (Pre-Booke…" at bounding box center [726, 283] width 800 height 30
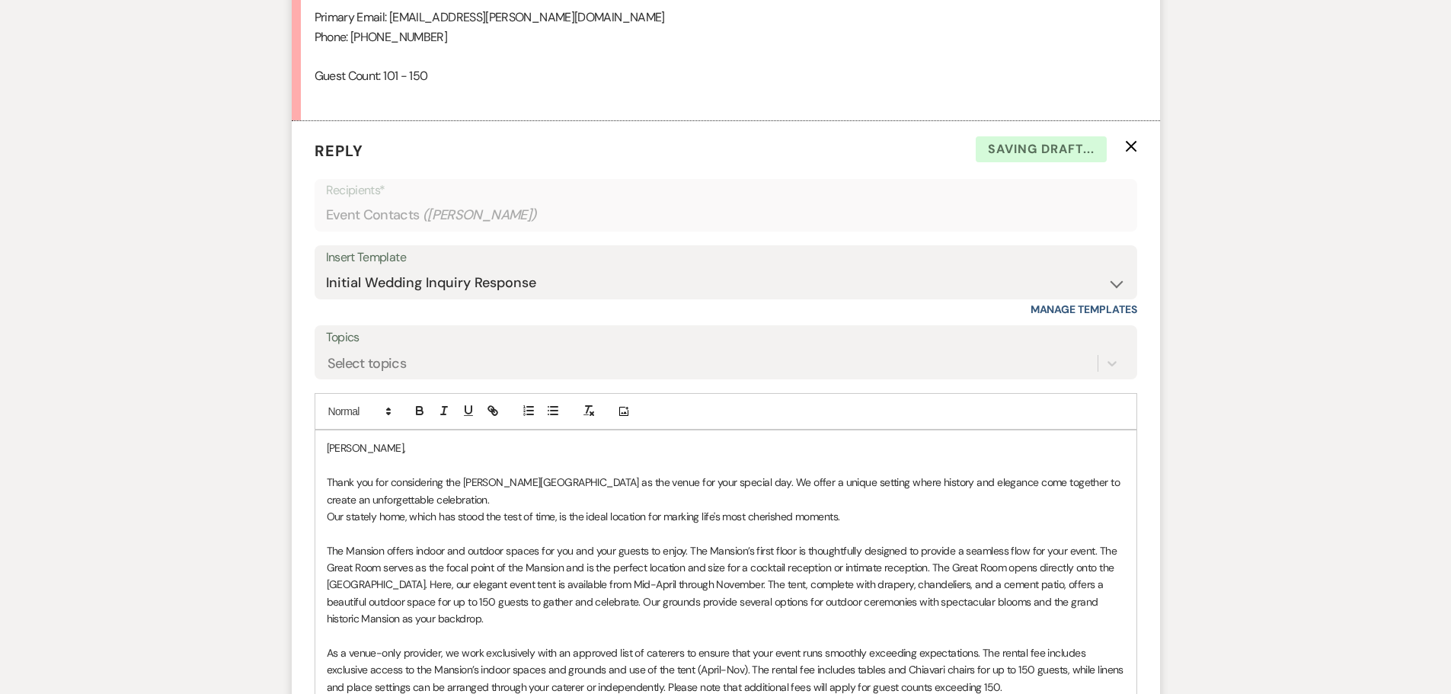
click at [327, 452] on p "[PERSON_NAME]," at bounding box center [726, 447] width 798 height 17
click at [454, 500] on p "Thank you for considering the [PERSON_NAME][GEOGRAPHIC_DATA] as the venue for y…" at bounding box center [726, 491] width 798 height 34
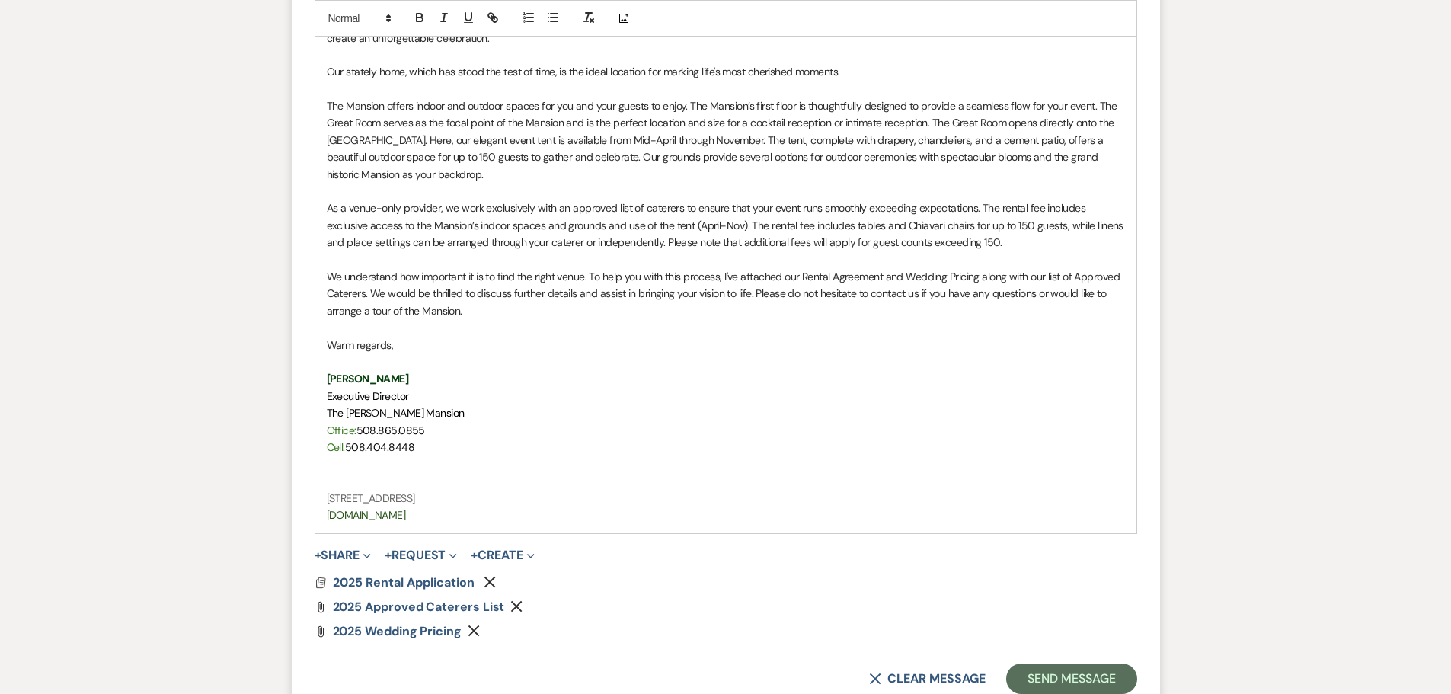
scroll to position [1793, 0]
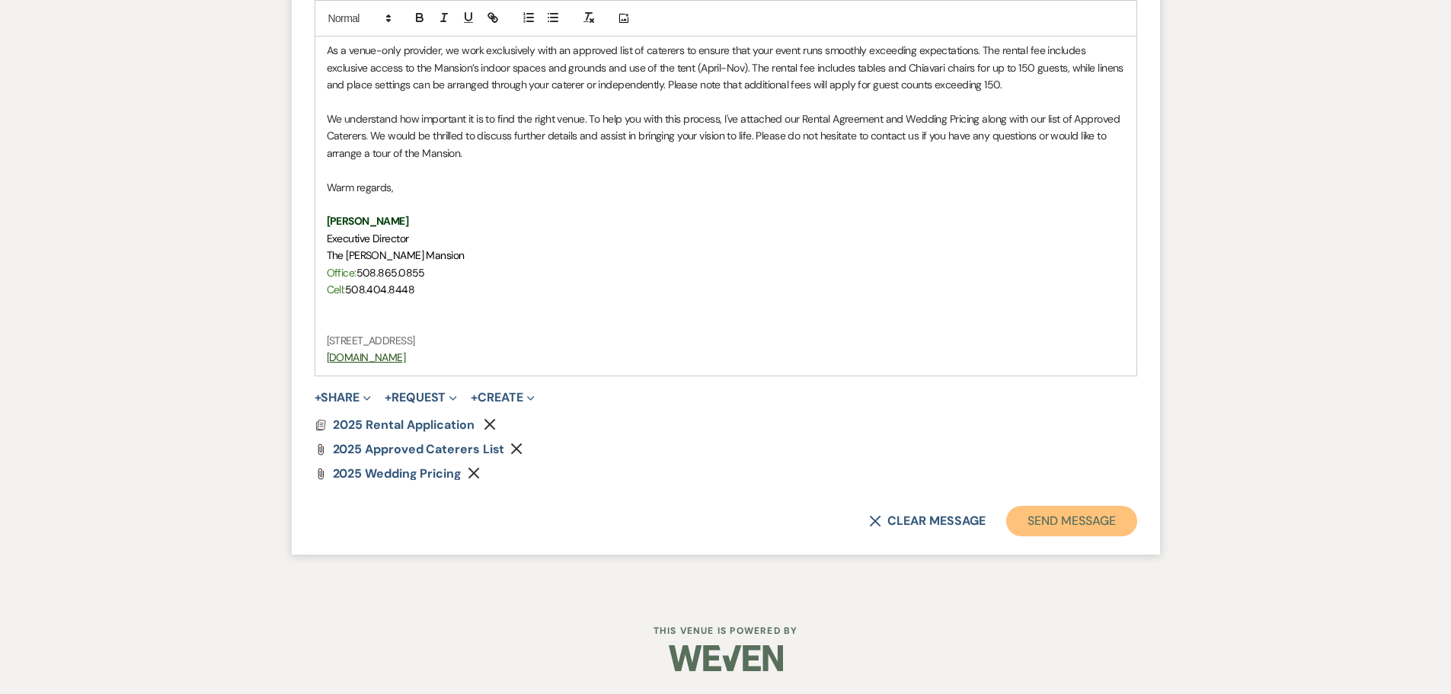
click at [1106, 519] on button "Send Message" at bounding box center [1071, 521] width 130 height 30
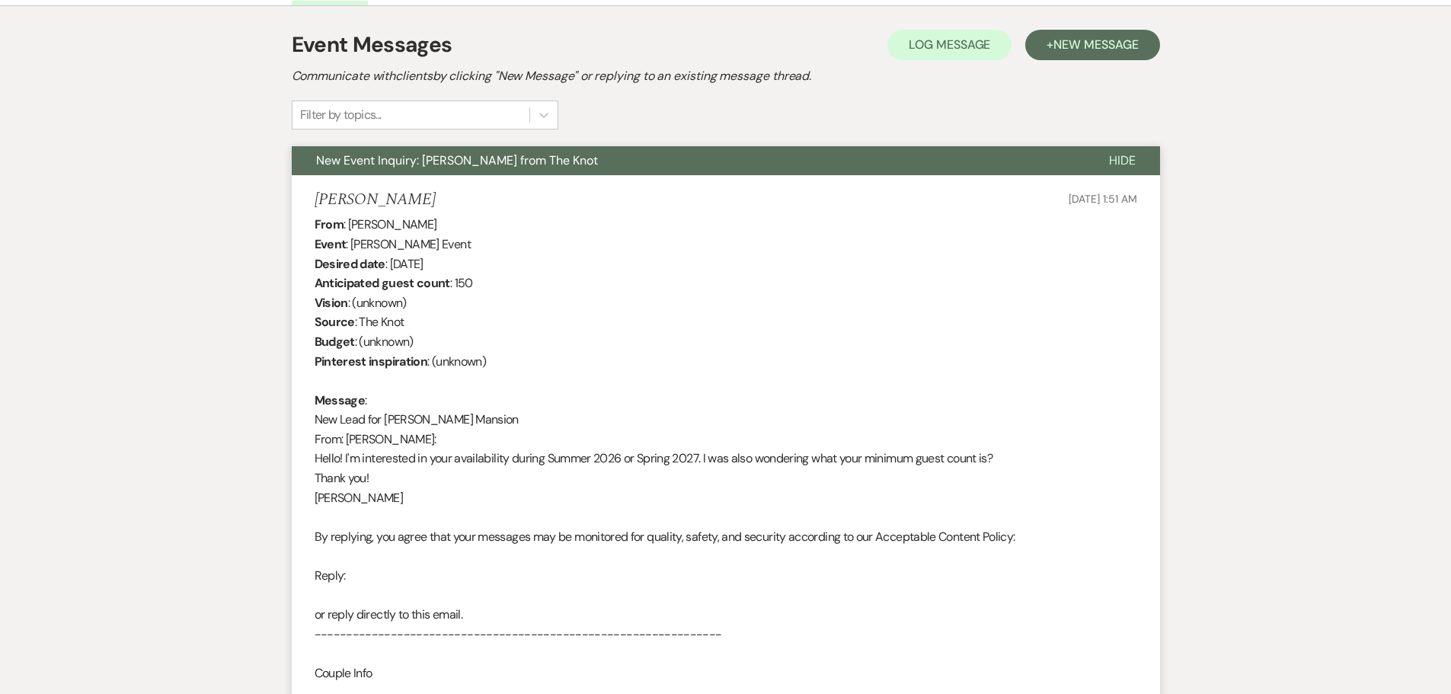
scroll to position [0, 0]
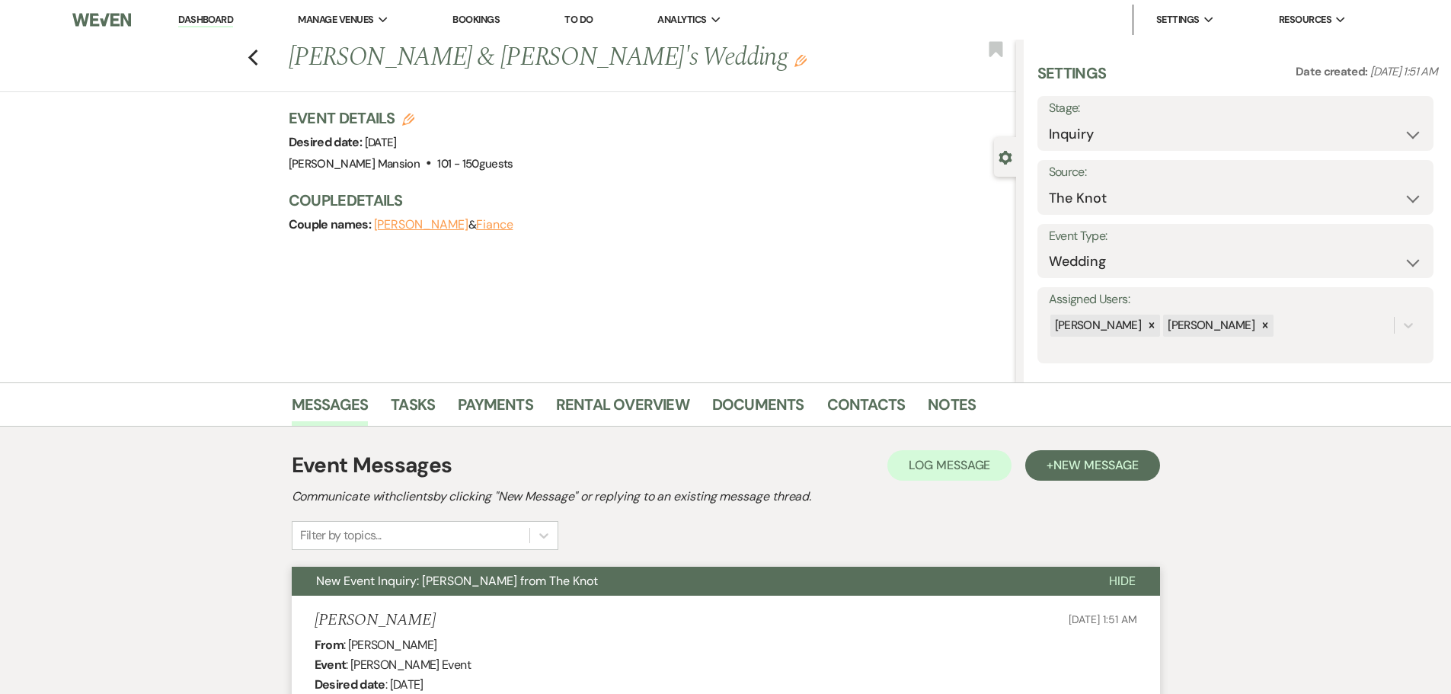
click at [191, 21] on link "Dashboard" at bounding box center [205, 20] width 55 height 14
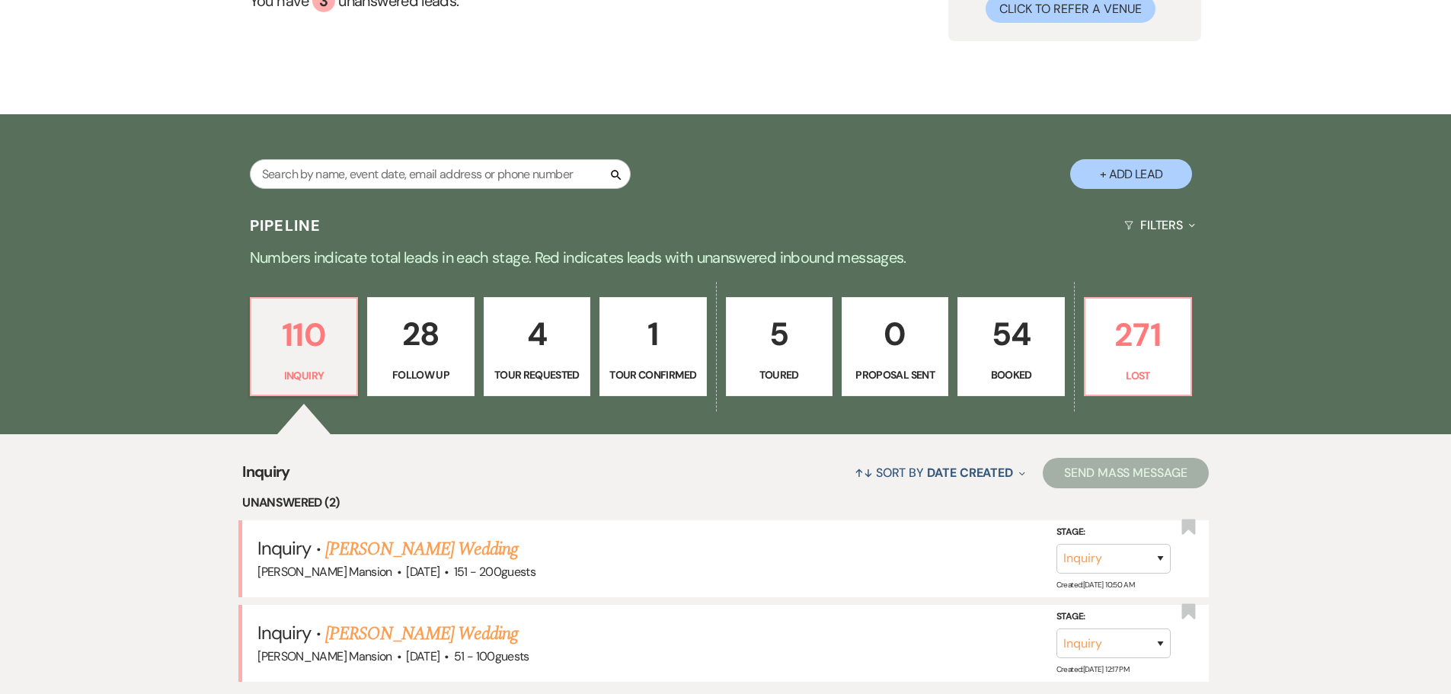
scroll to position [381, 0]
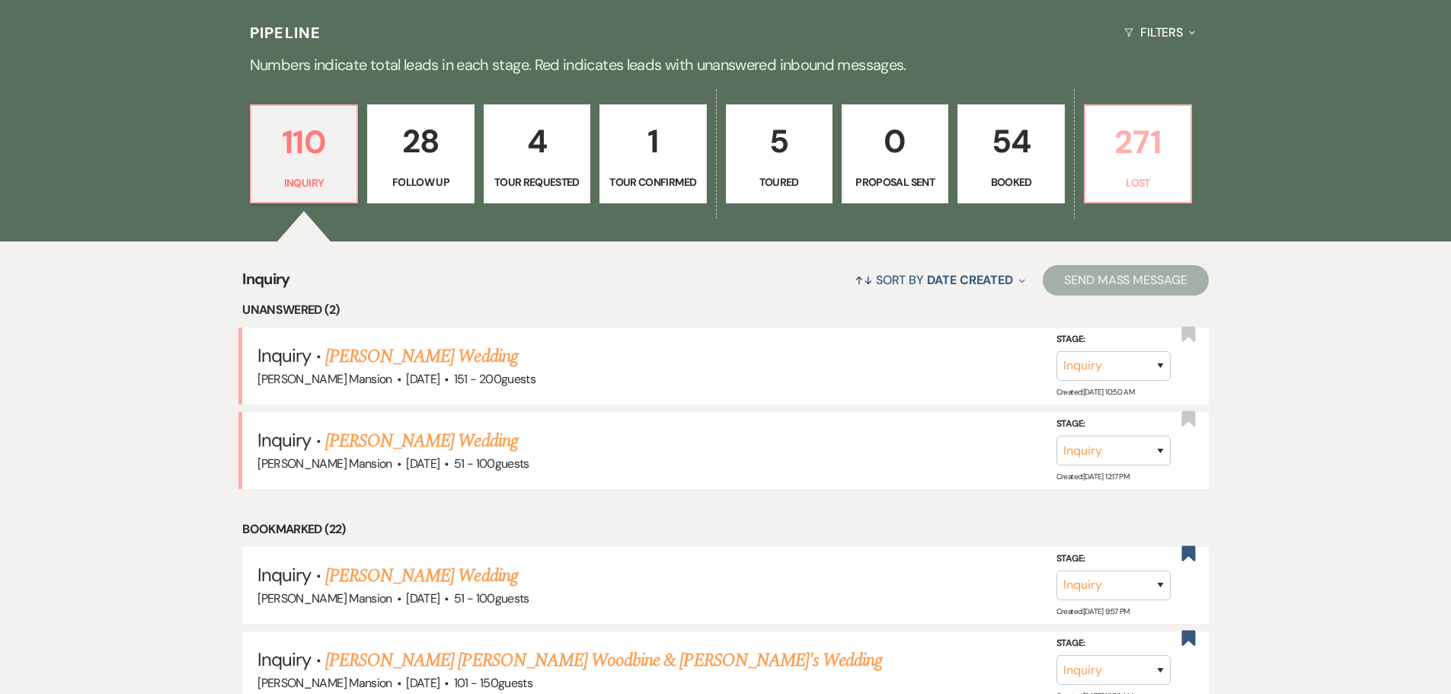
click at [1157, 172] on link "271 Lost" at bounding box center [1138, 153] width 108 height 99
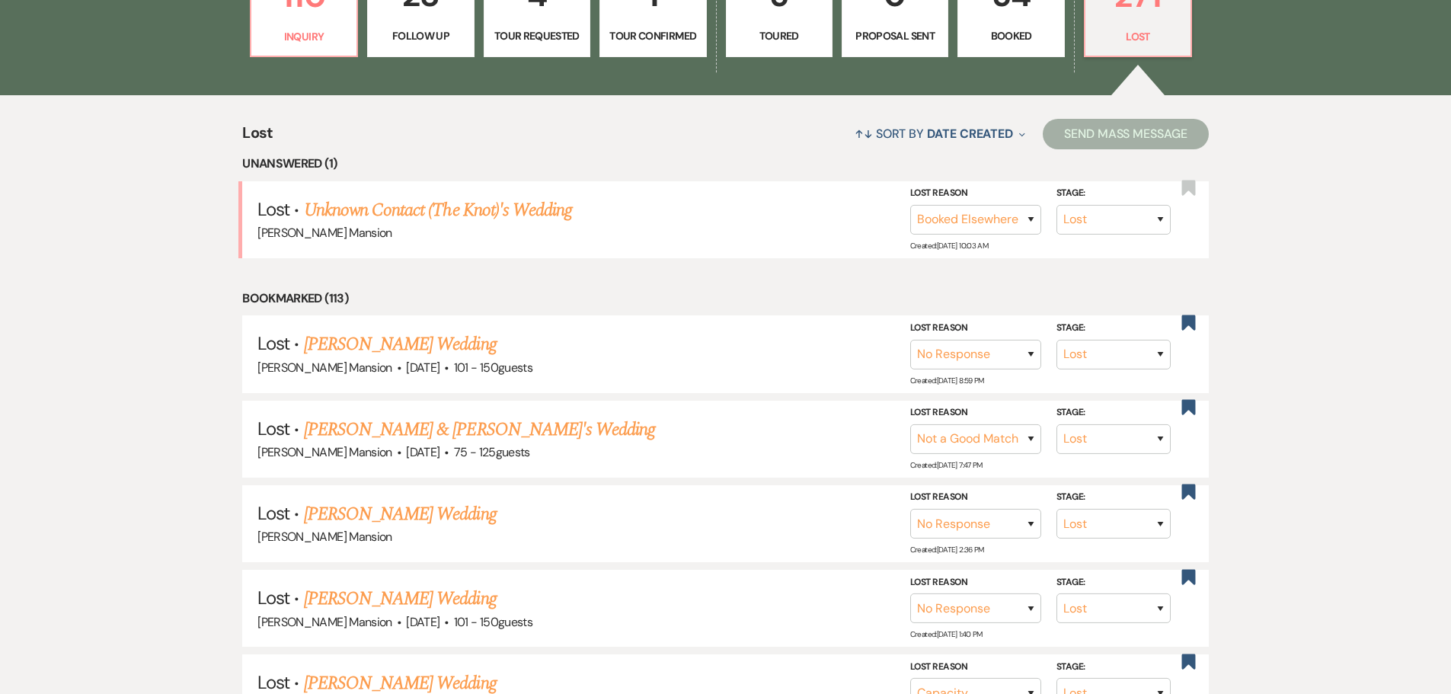
scroll to position [533, 0]
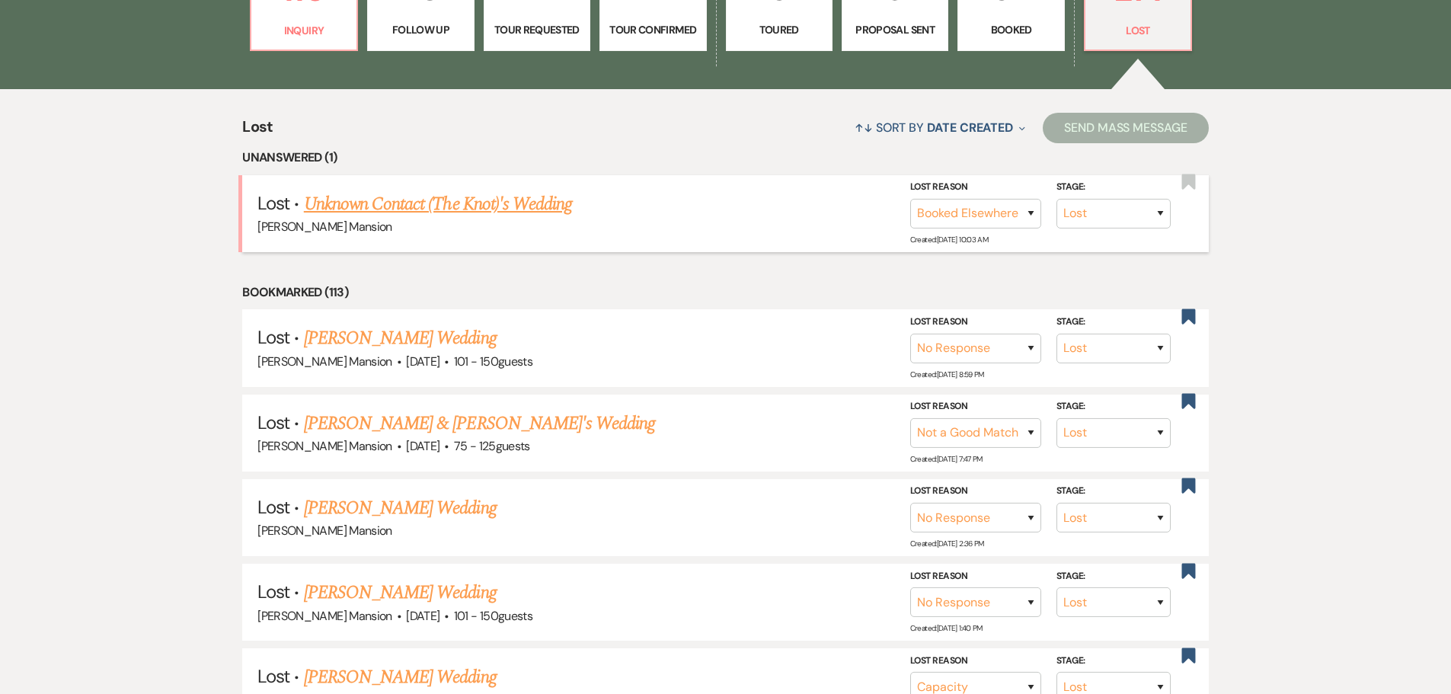
click at [408, 211] on link "Unknown Contact (The Knot)'s Wedding" at bounding box center [438, 203] width 268 height 27
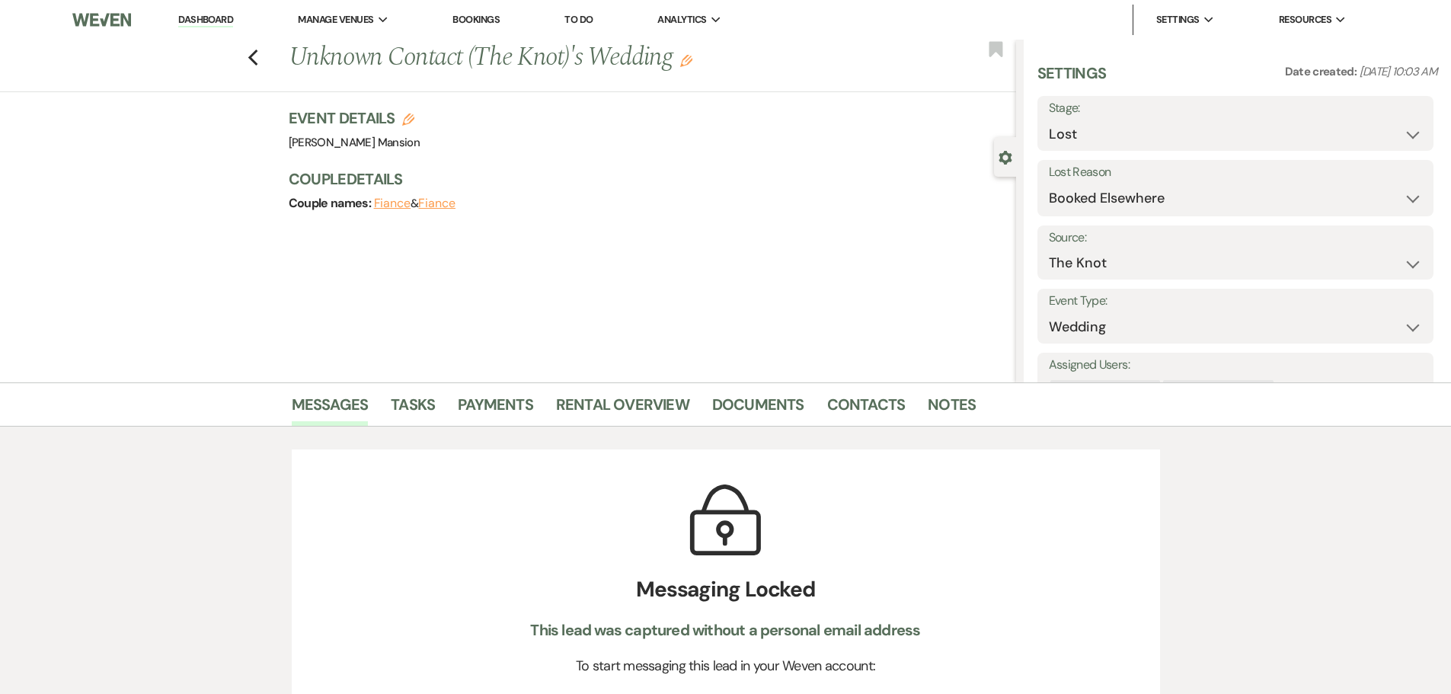
click at [204, 26] on link "Dashboard" at bounding box center [205, 20] width 55 height 14
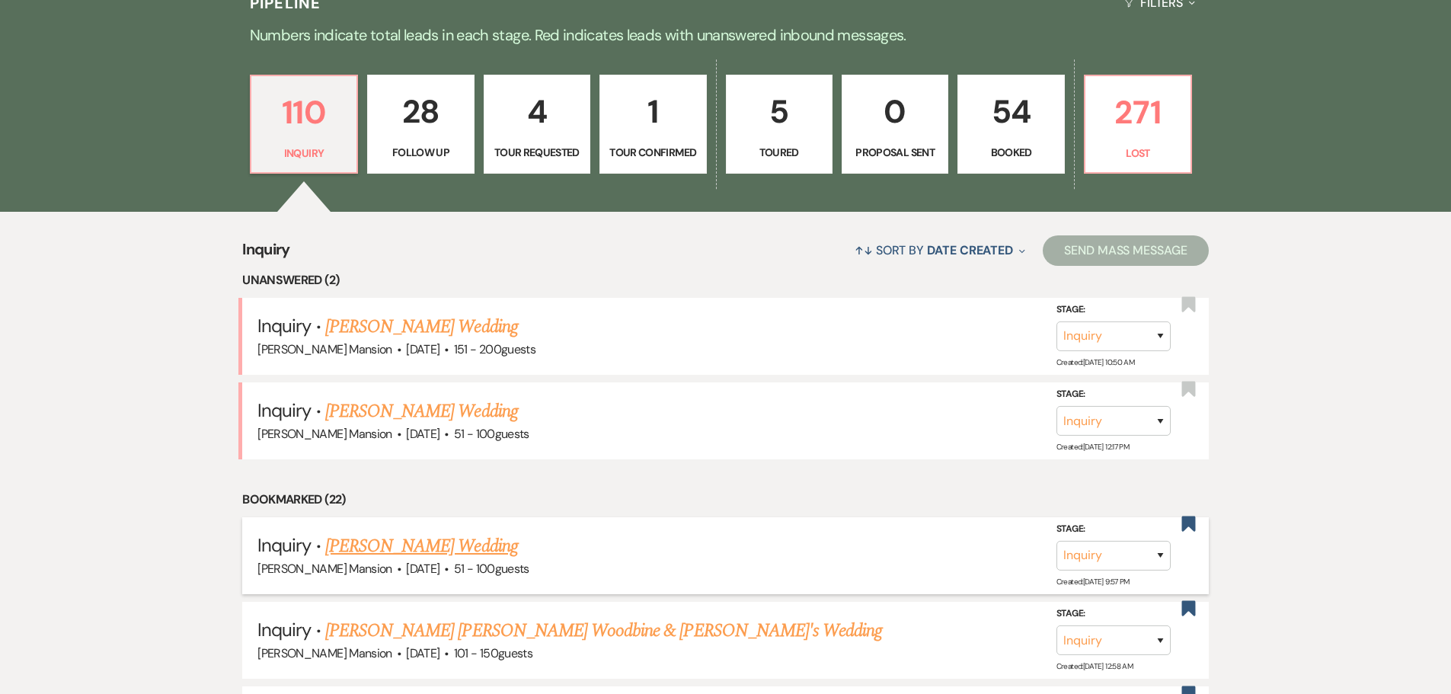
scroll to position [457, 0]
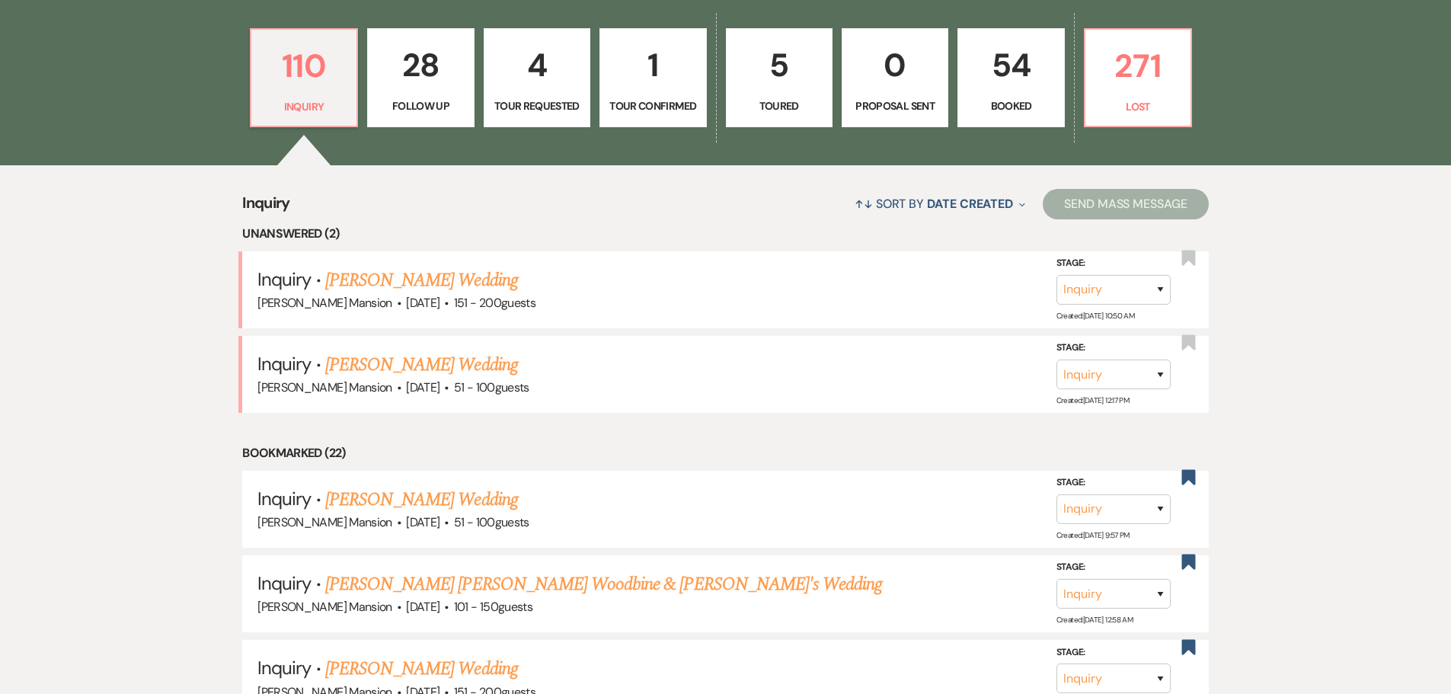
click at [426, 366] on link "[PERSON_NAME] Wedding" at bounding box center [421, 364] width 193 height 27
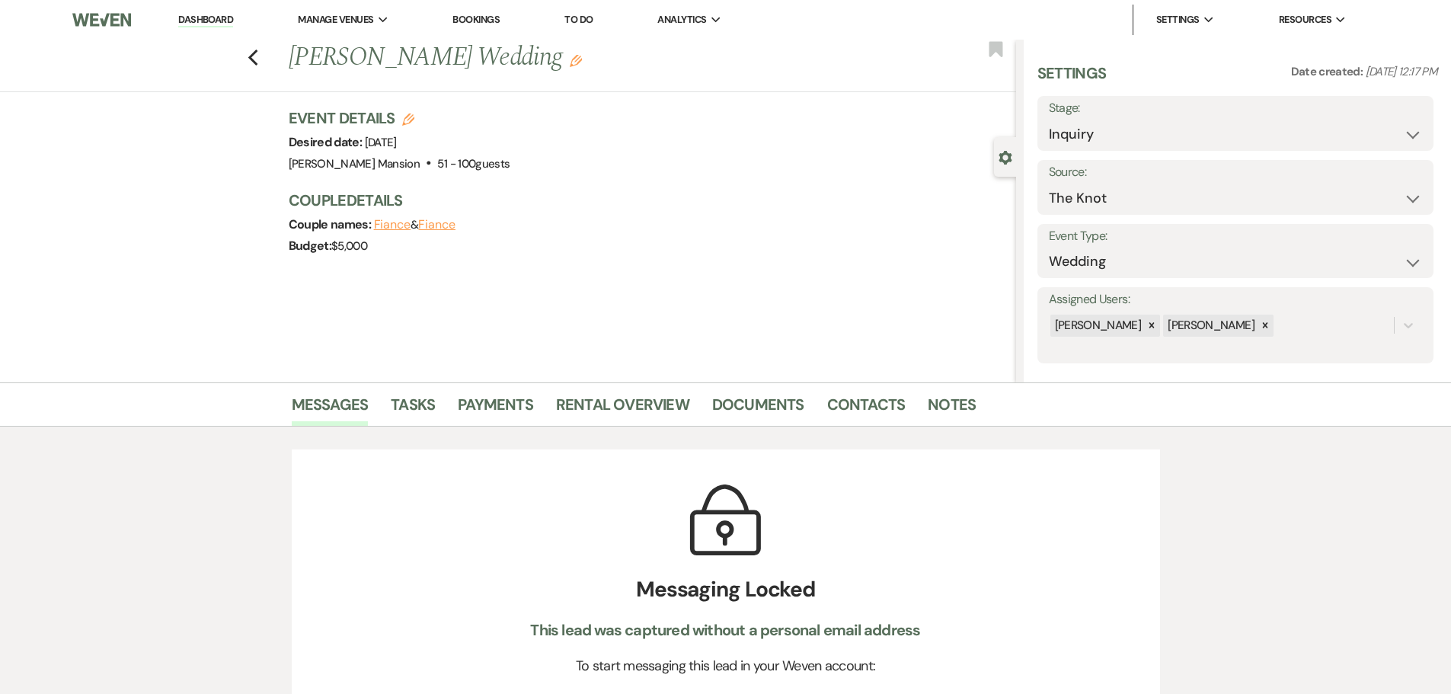
click at [401, 219] on button "Fiance" at bounding box center [392, 225] width 37 height 12
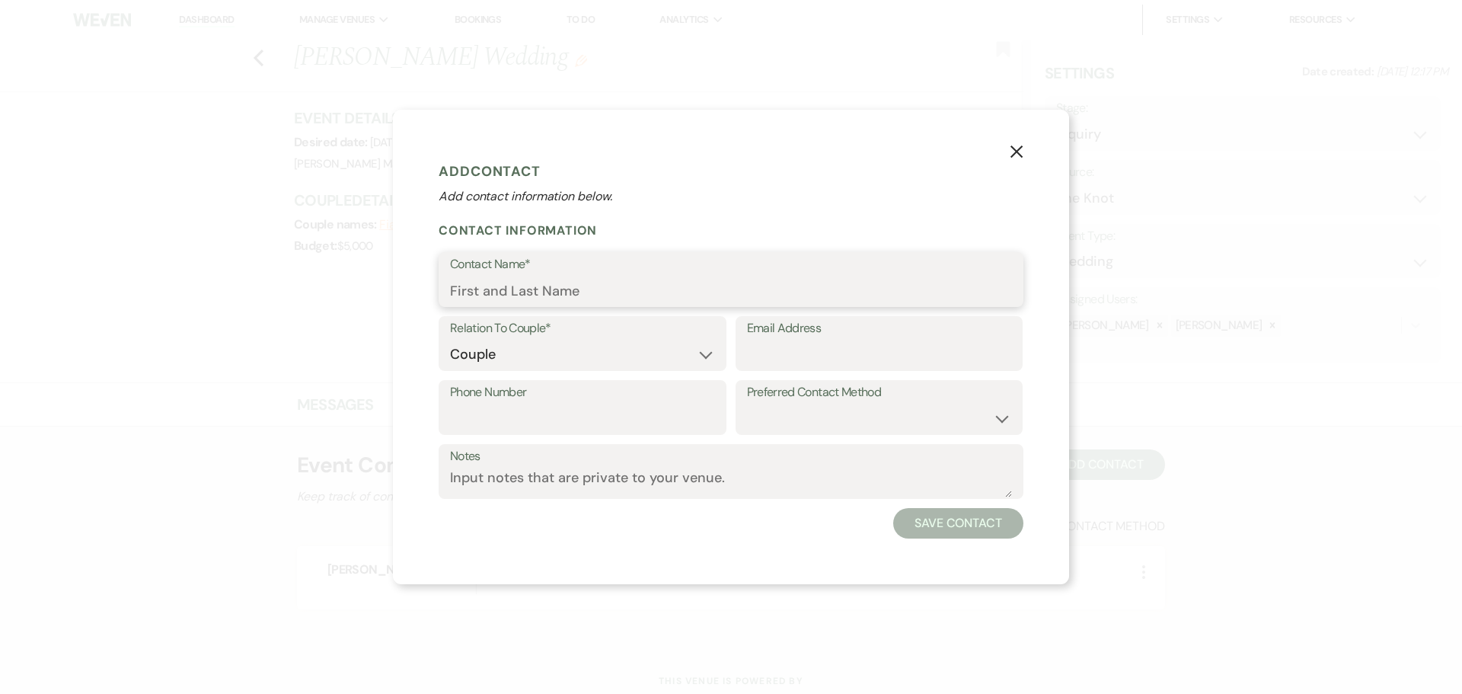
click at [509, 286] on input "Contact Name*" at bounding box center [731, 291] width 562 height 30
paste input "[PERSON_NAME]"
click at [963, 520] on button "Save Contact" at bounding box center [958, 523] width 130 height 30
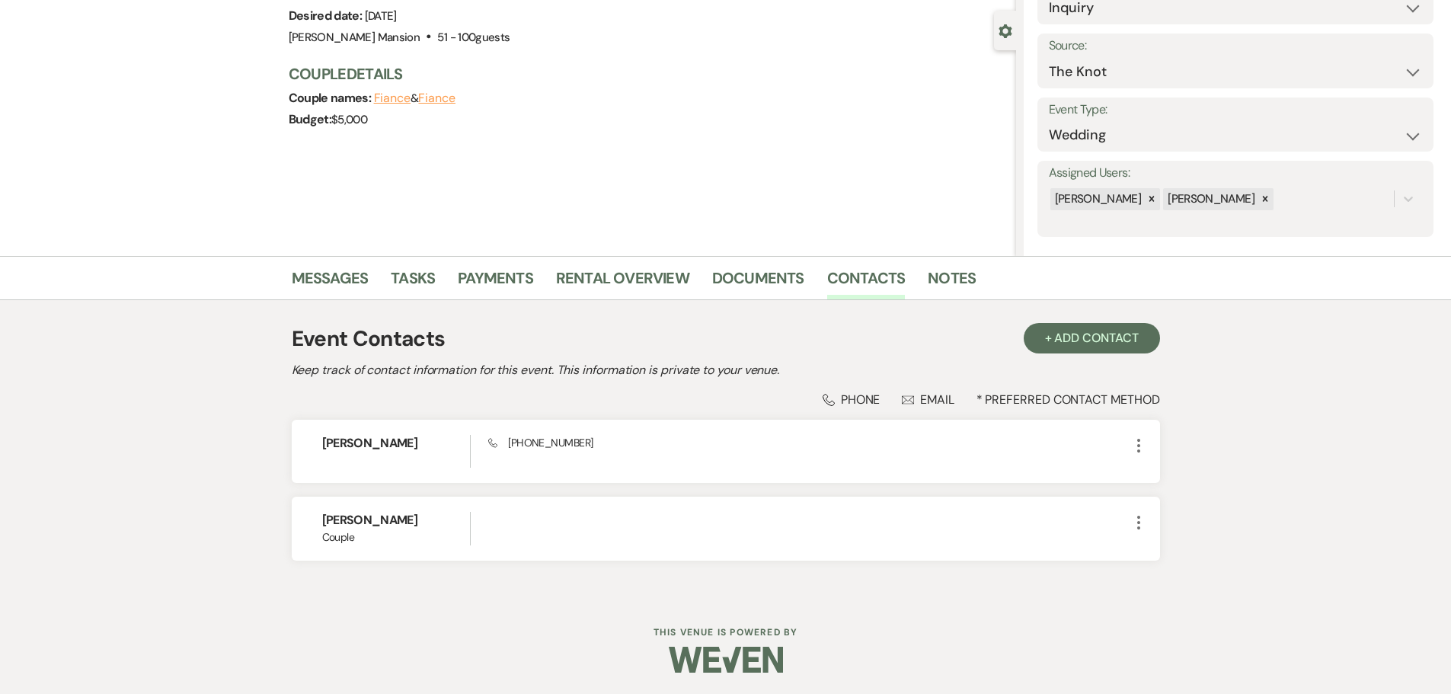
scroll to position [128, 0]
click at [315, 275] on link "Messages" at bounding box center [330, 281] width 77 height 34
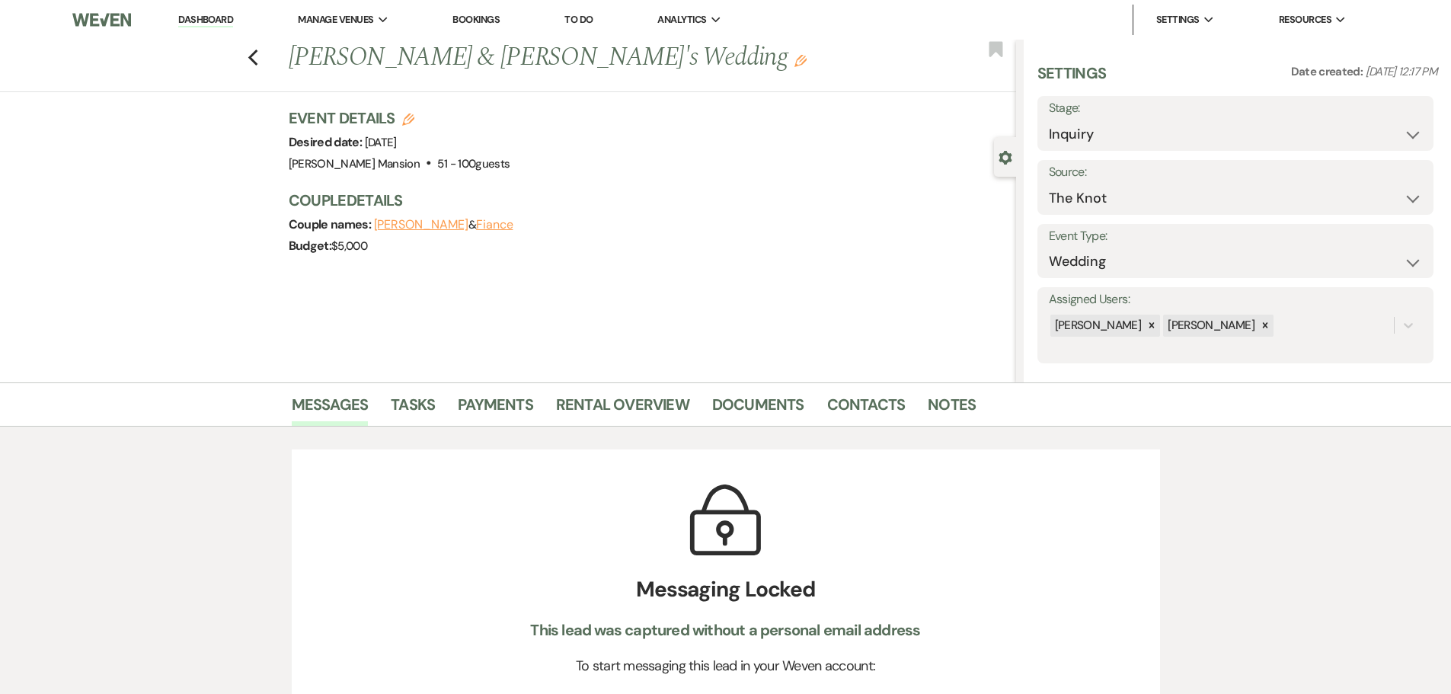
click at [208, 12] on li "Dashboard" at bounding box center [206, 20] width 70 height 30
click at [206, 16] on link "Dashboard" at bounding box center [205, 20] width 55 height 14
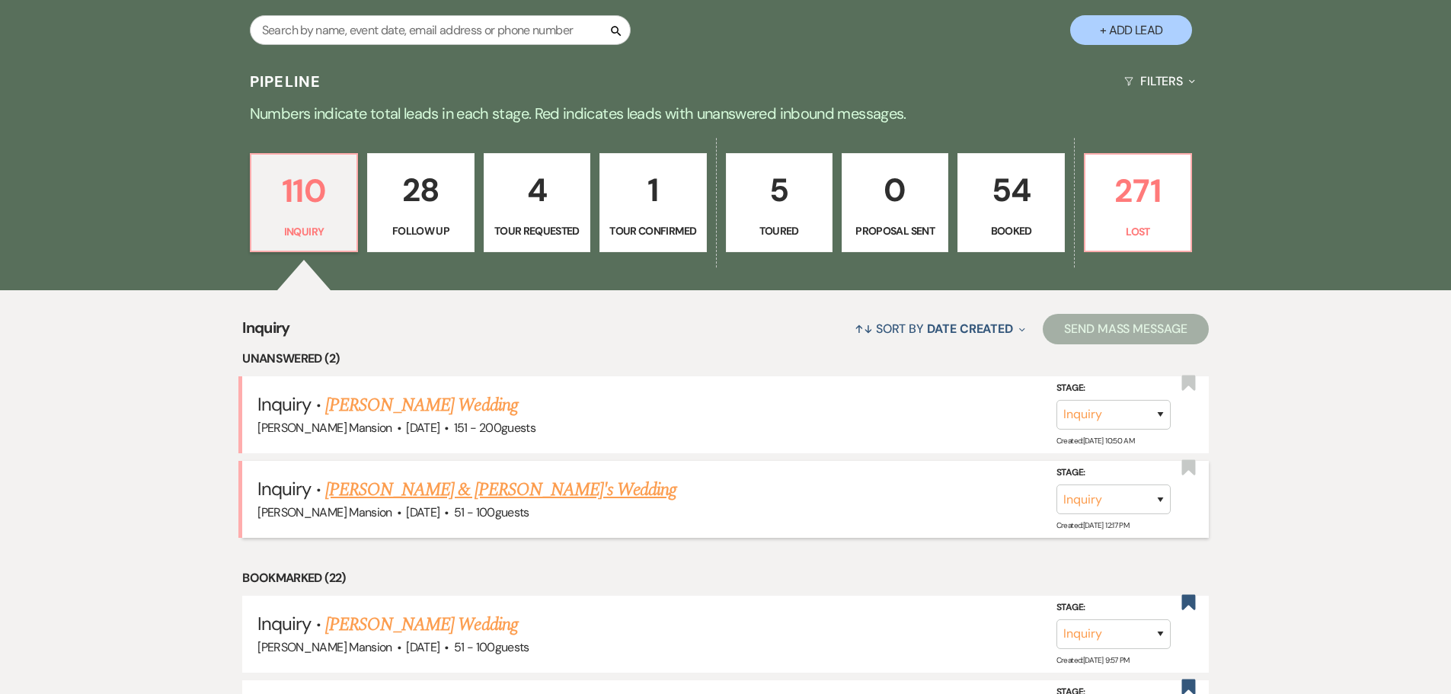
scroll to position [381, 0]
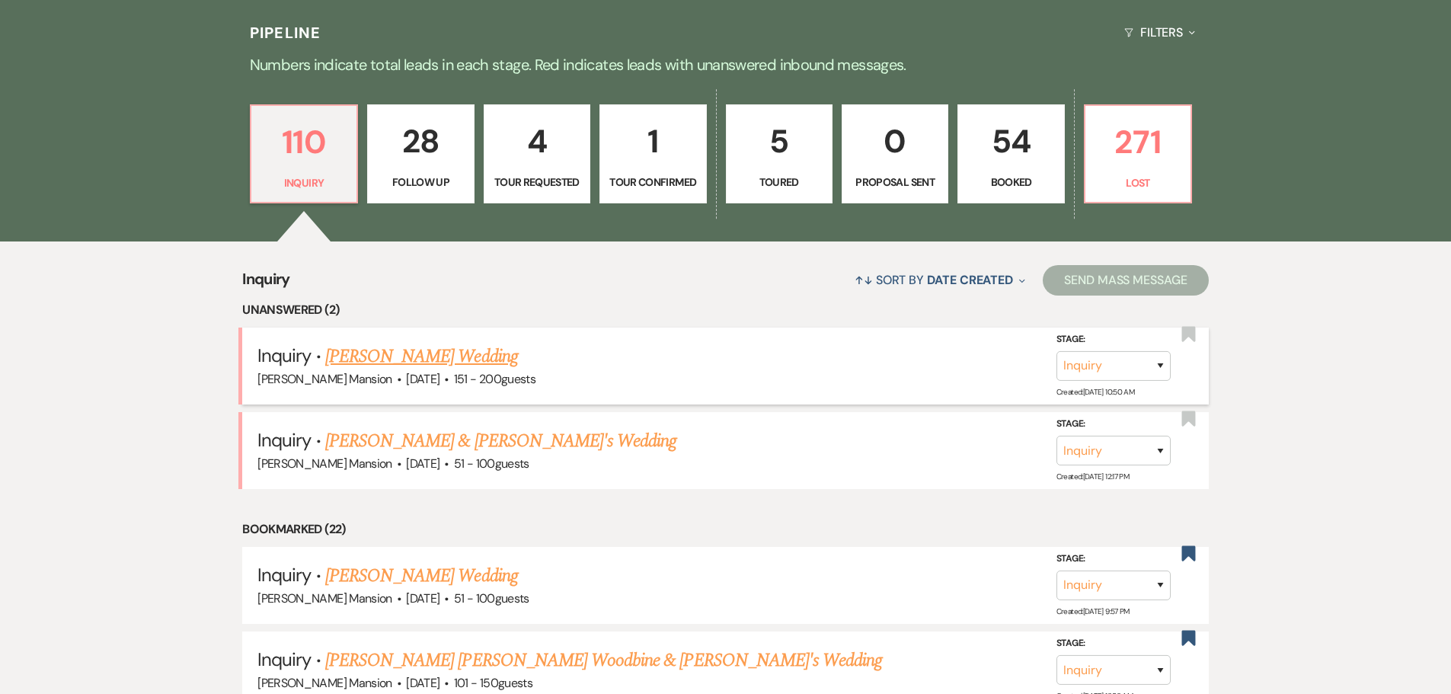
click at [384, 350] on link "[PERSON_NAME] Wedding" at bounding box center [421, 356] width 193 height 27
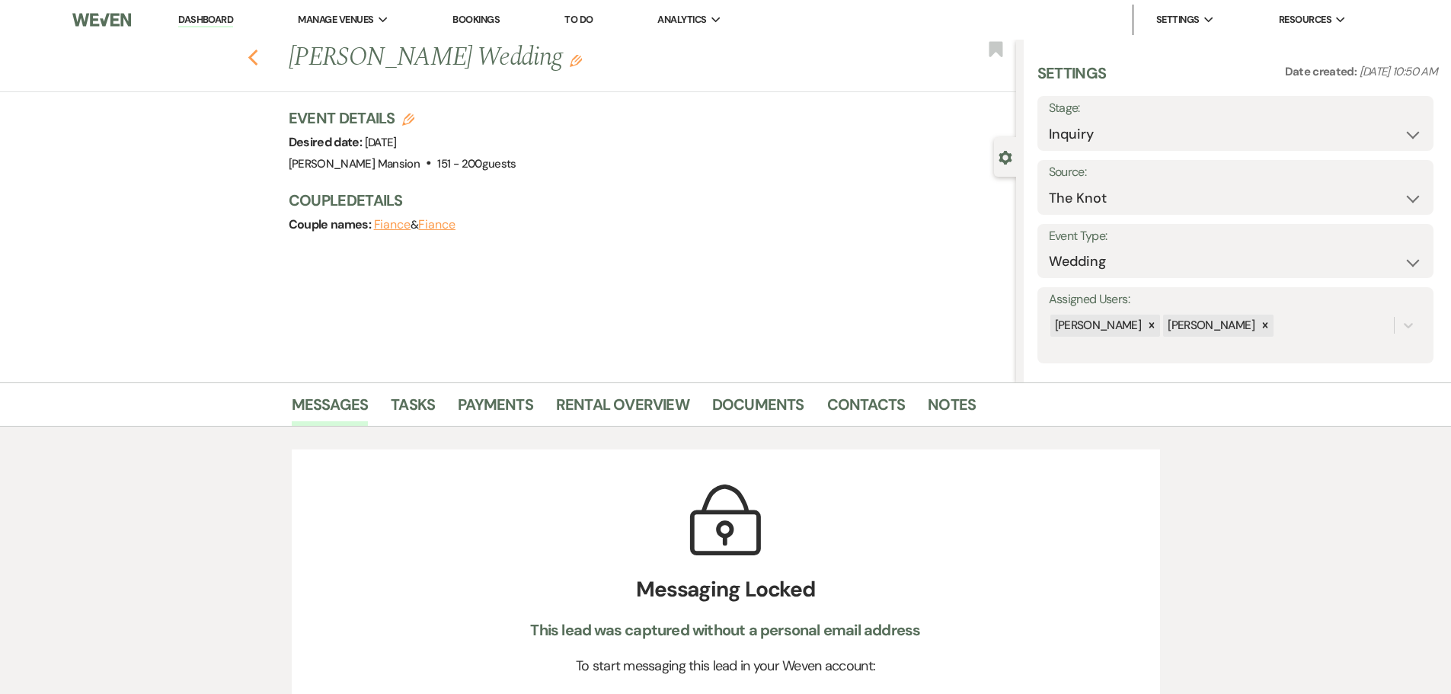
click at [256, 60] on use "button" at bounding box center [252, 57] width 10 height 17
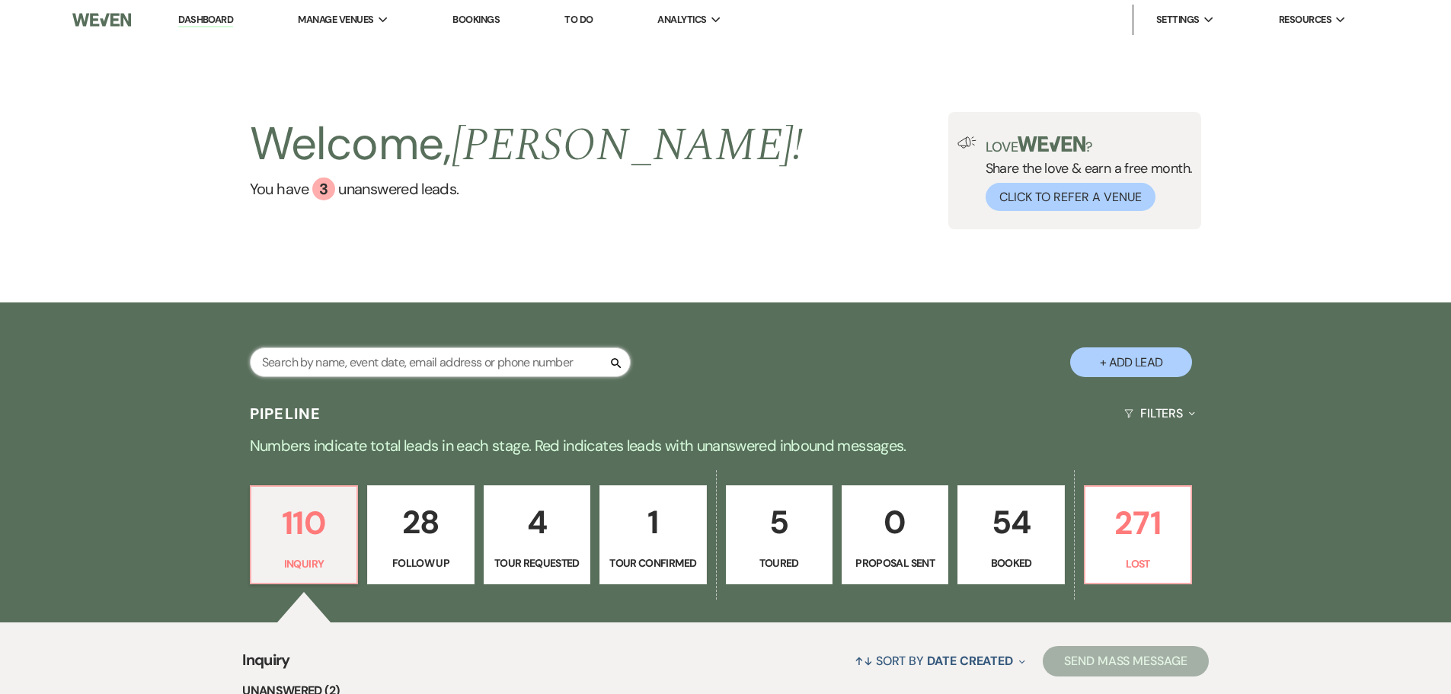
click at [302, 354] on input "text" at bounding box center [440, 362] width 381 height 30
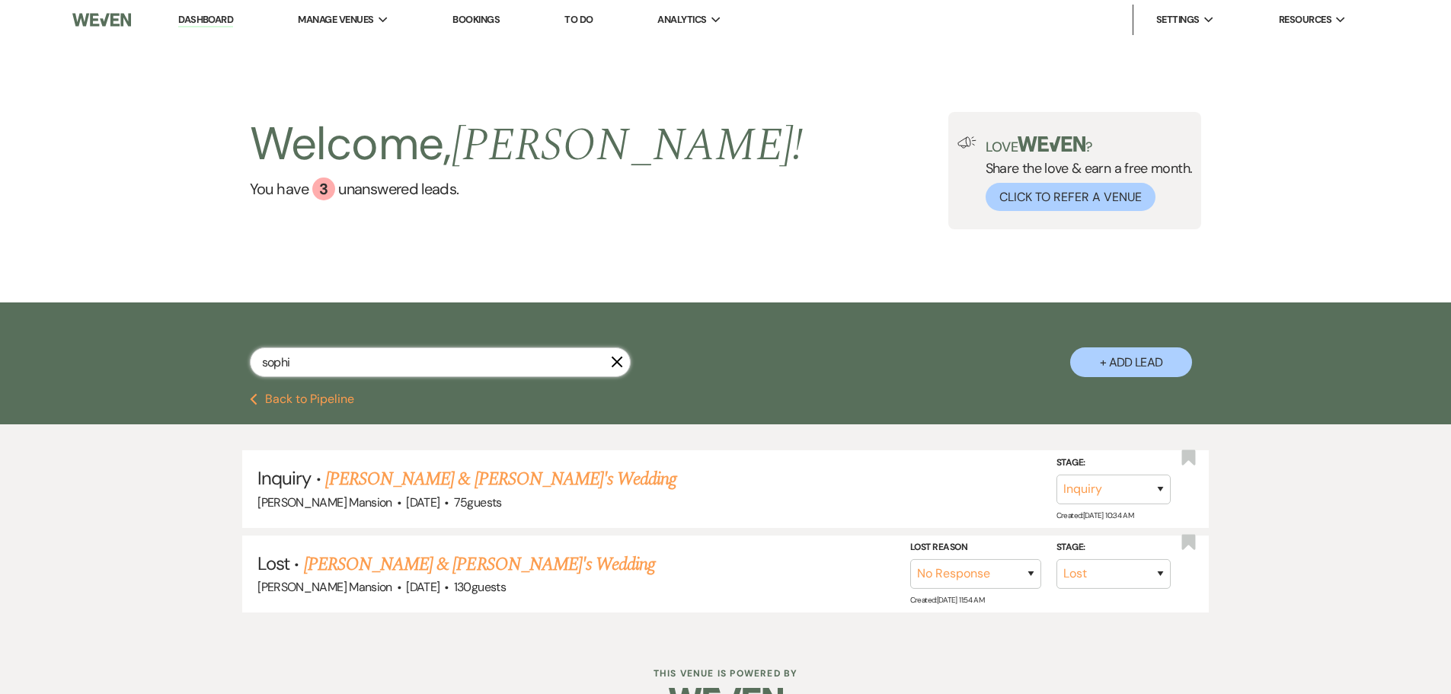
drag, startPoint x: 324, startPoint y: 362, endPoint x: 193, endPoint y: 341, distance: 131.8
click at [193, 341] on div "sophi X + Add Lead" at bounding box center [725, 350] width 1097 height 80
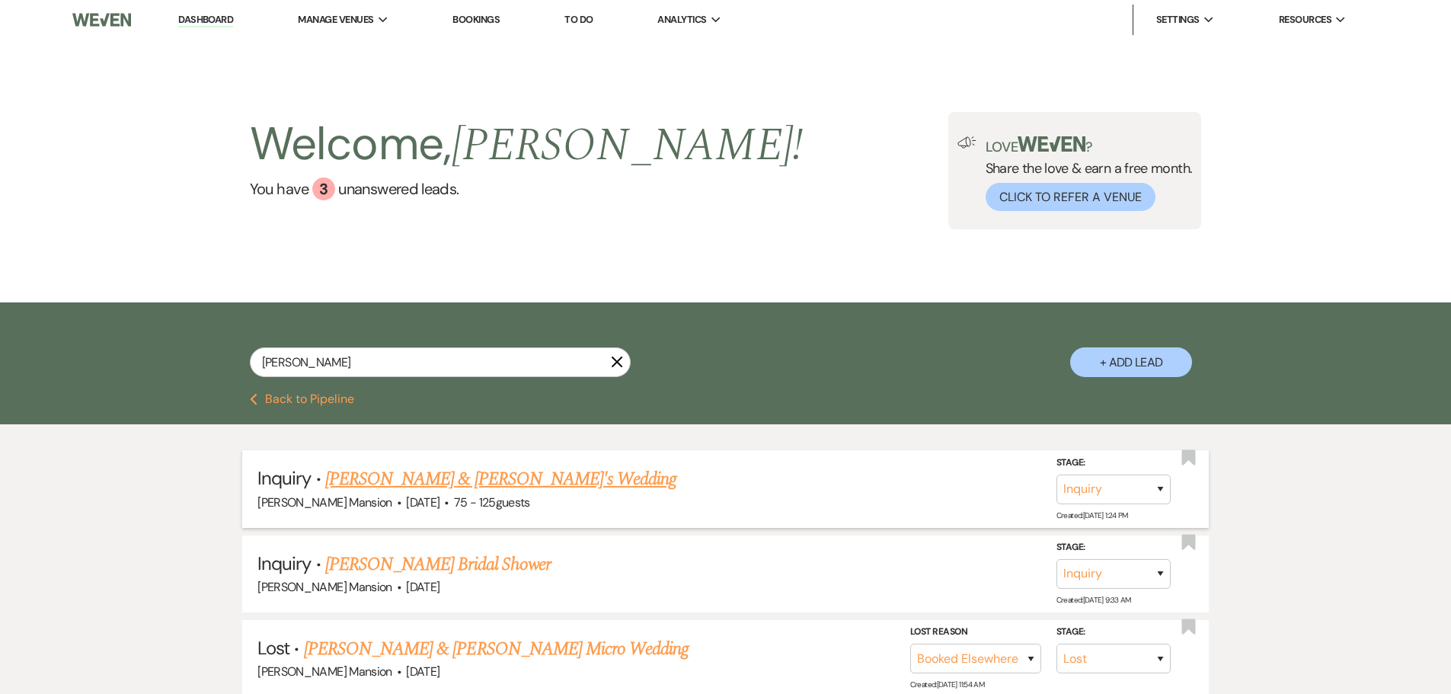
click at [475, 479] on link "[PERSON_NAME] & [PERSON_NAME]'s Wedding" at bounding box center [501, 478] width 352 height 27
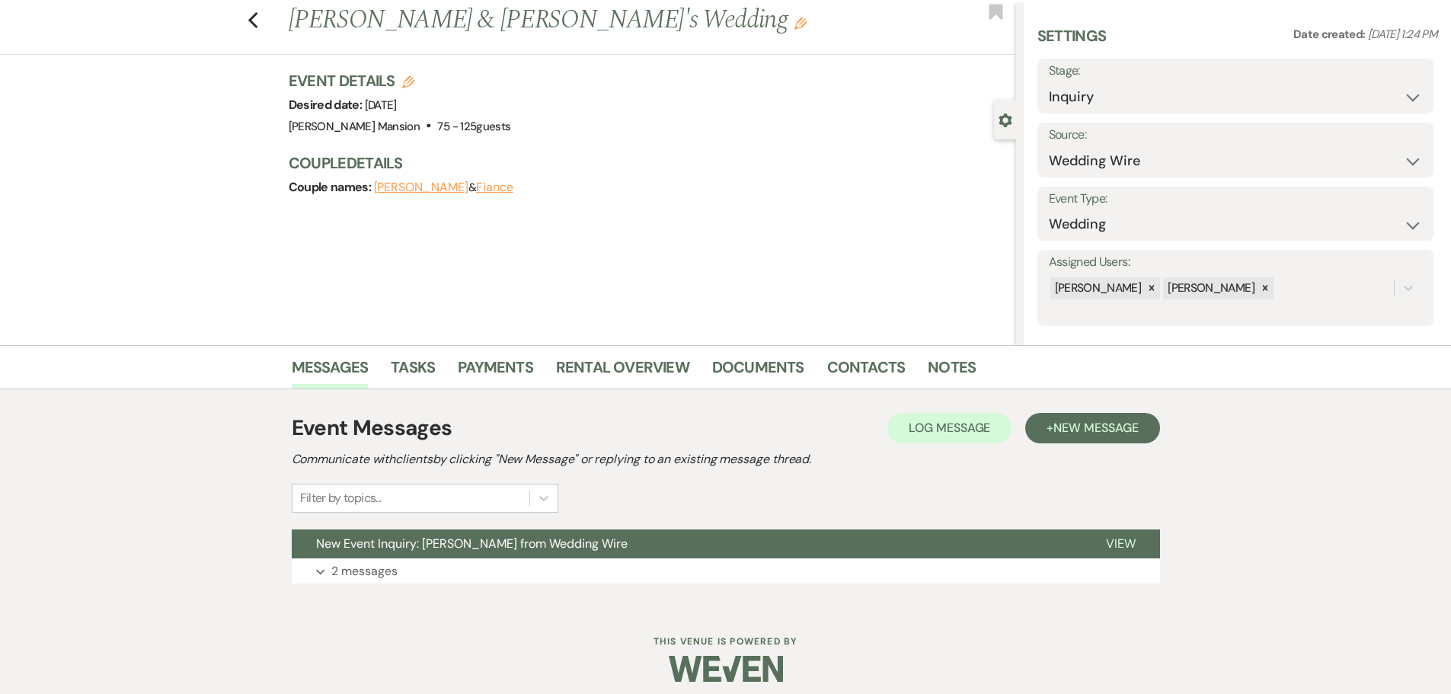
scroll to position [48, 0]
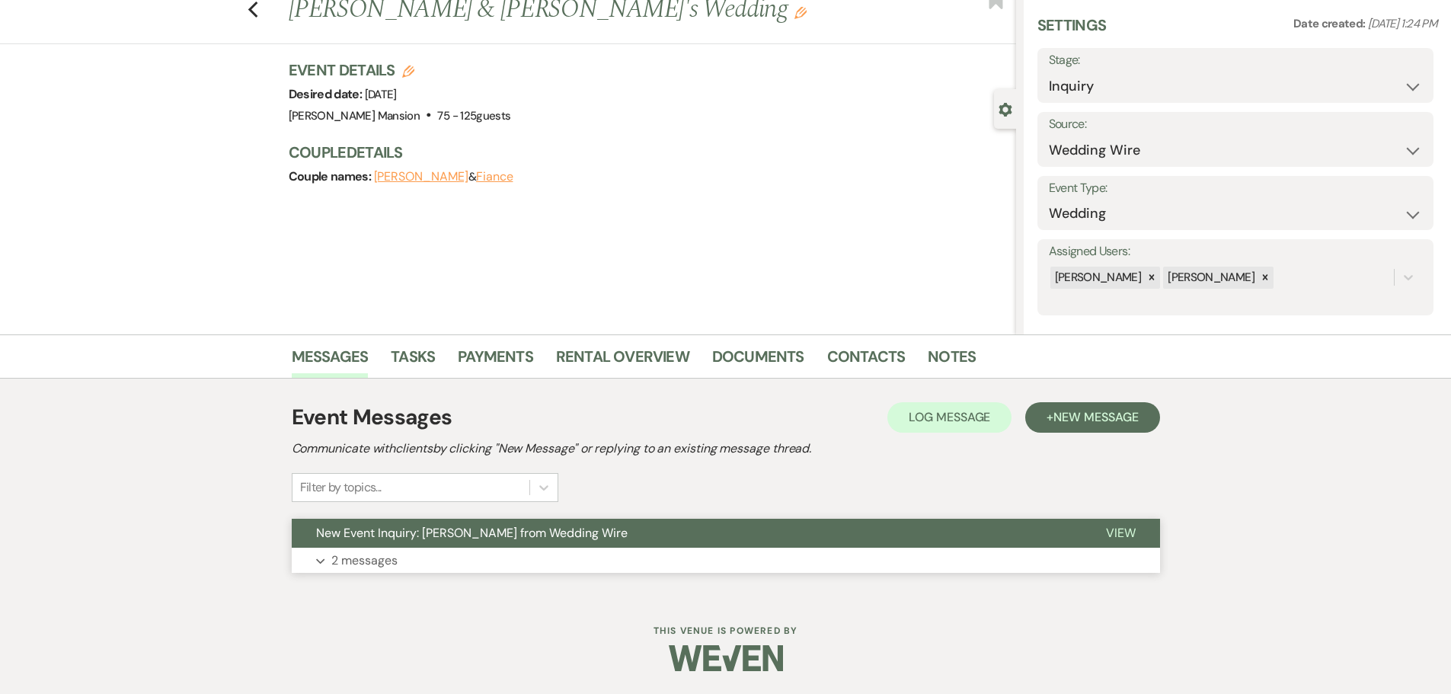
click at [321, 557] on button "Expand 2 messages" at bounding box center [726, 561] width 868 height 26
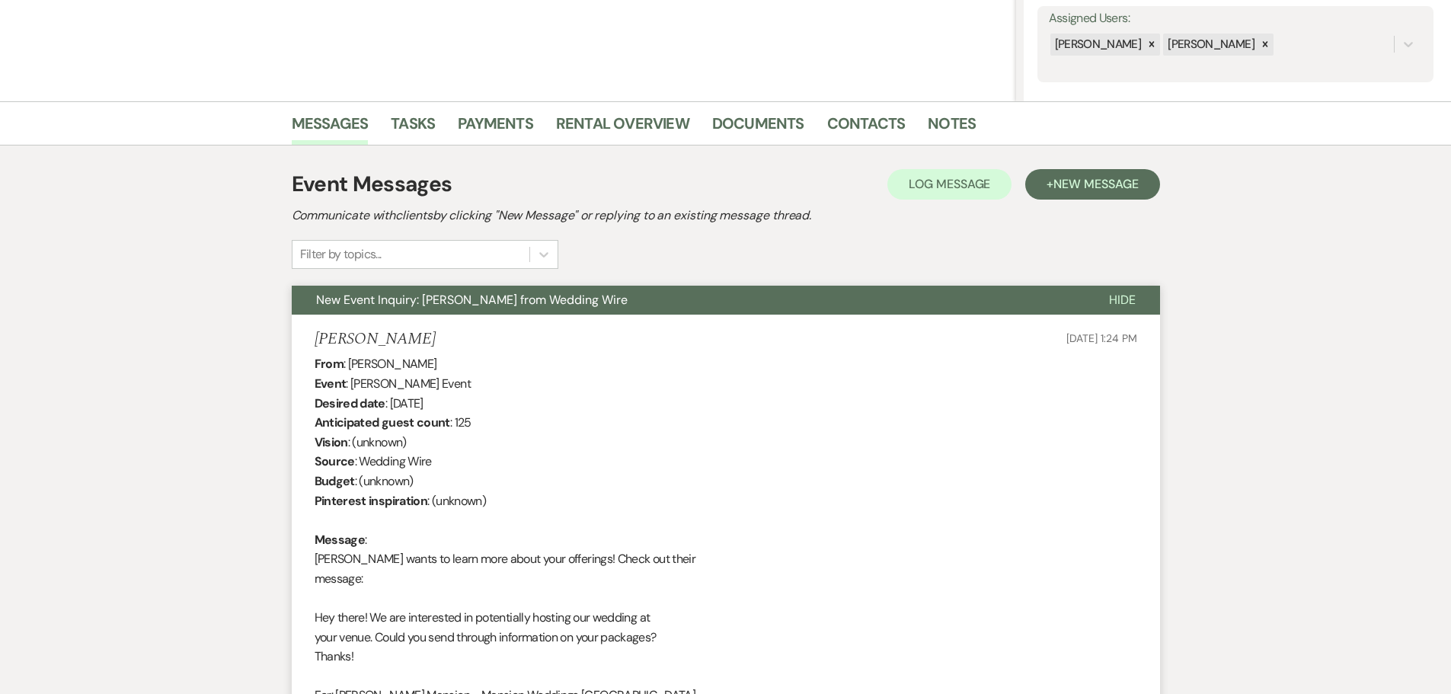
scroll to position [0, 0]
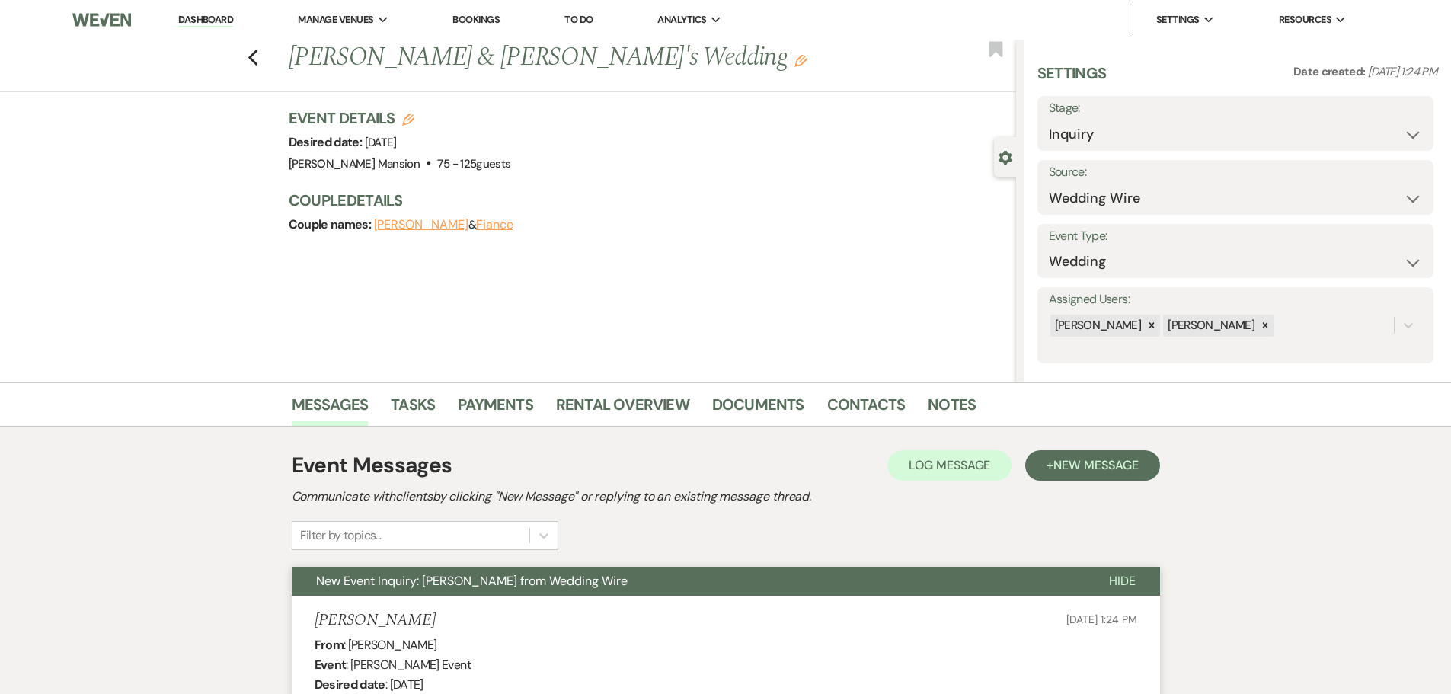
click at [218, 24] on link "Dashboard" at bounding box center [205, 20] width 55 height 14
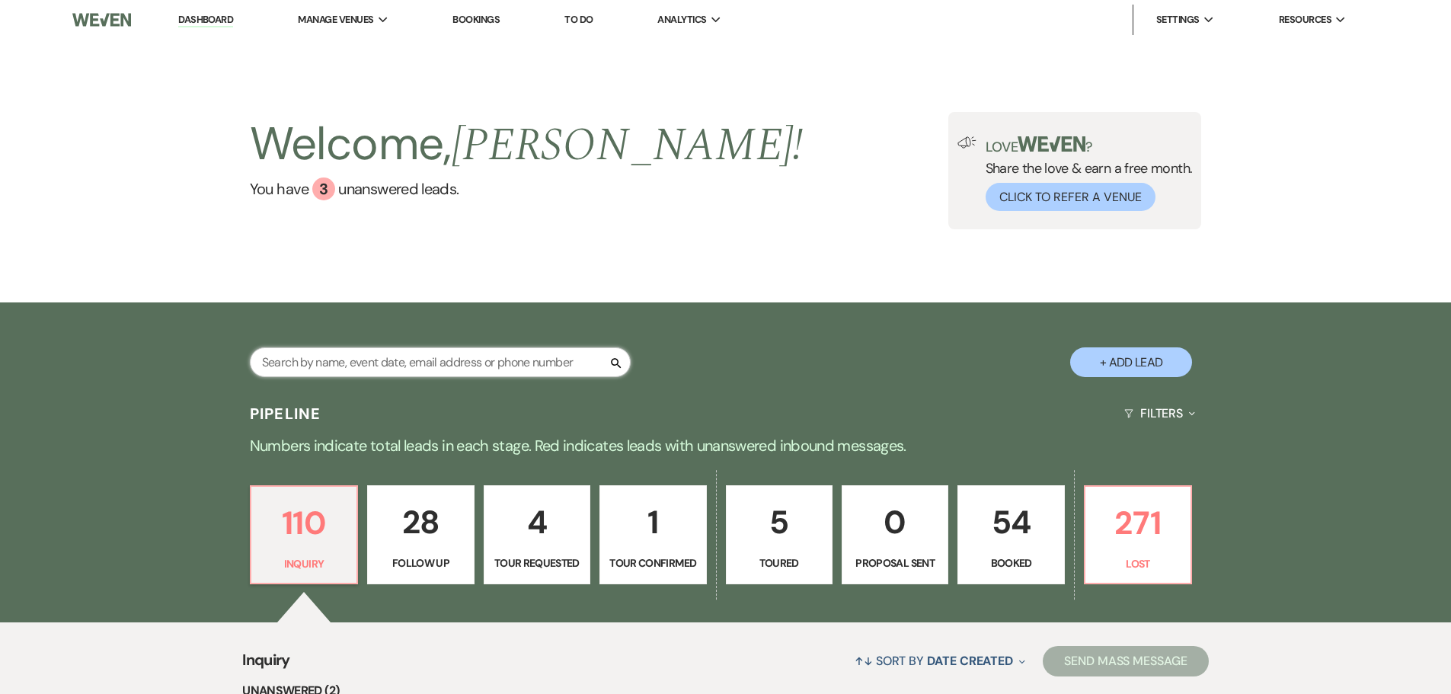
click at [396, 372] on input "text" at bounding box center [440, 362] width 381 height 30
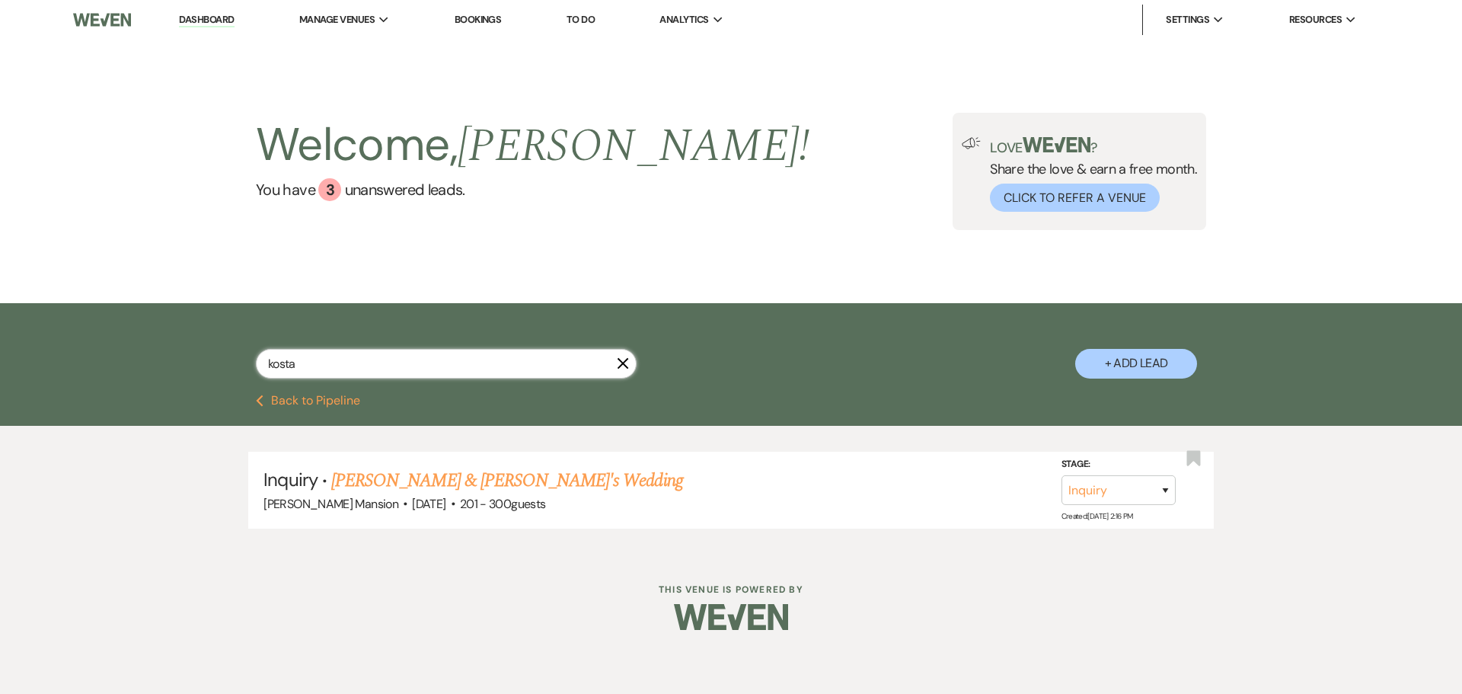
drag, startPoint x: 325, startPoint y: 361, endPoint x: 205, endPoint y: 360, distance: 120.3
click at [205, 360] on div "[PERSON_NAME] + Add Lead" at bounding box center [731, 351] width 1097 height 80
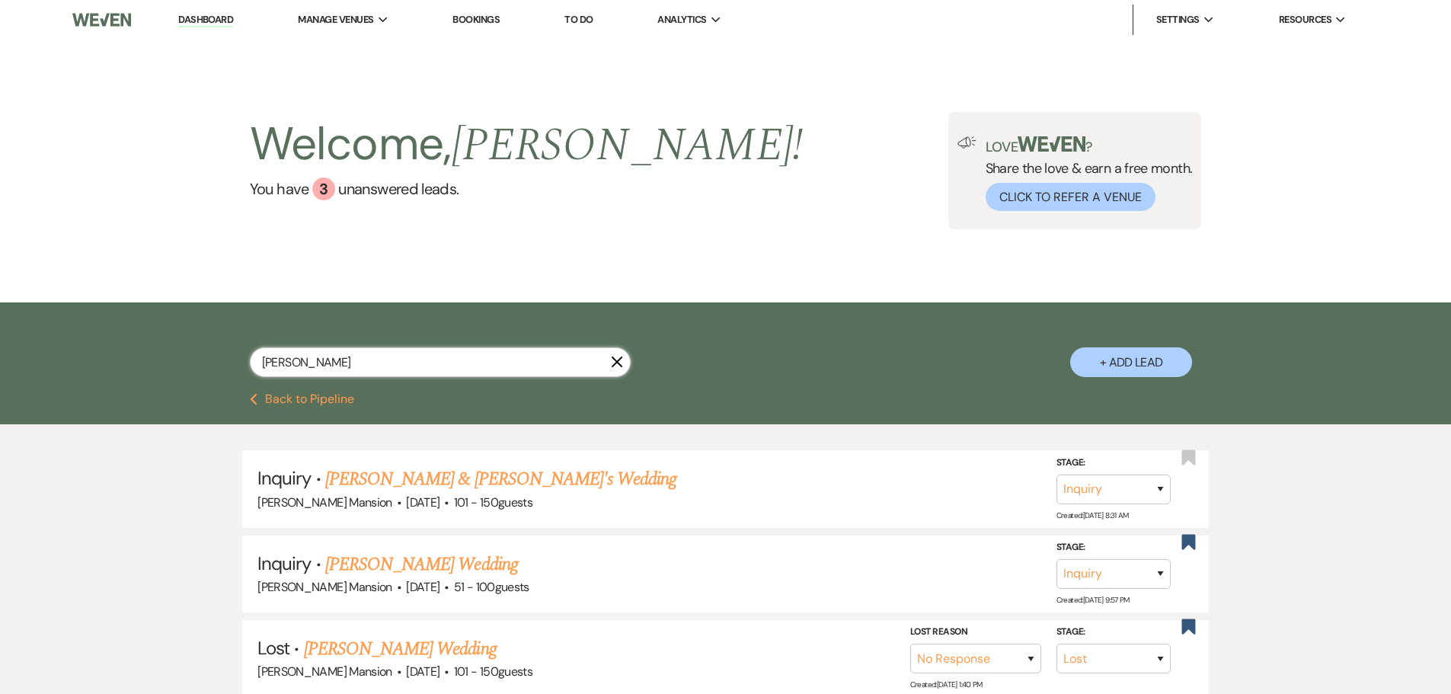
drag, startPoint x: 353, startPoint y: 365, endPoint x: 221, endPoint y: 348, distance: 132.8
click at [221, 348] on div "[PERSON_NAME] + Add Lead" at bounding box center [725, 350] width 1097 height 80
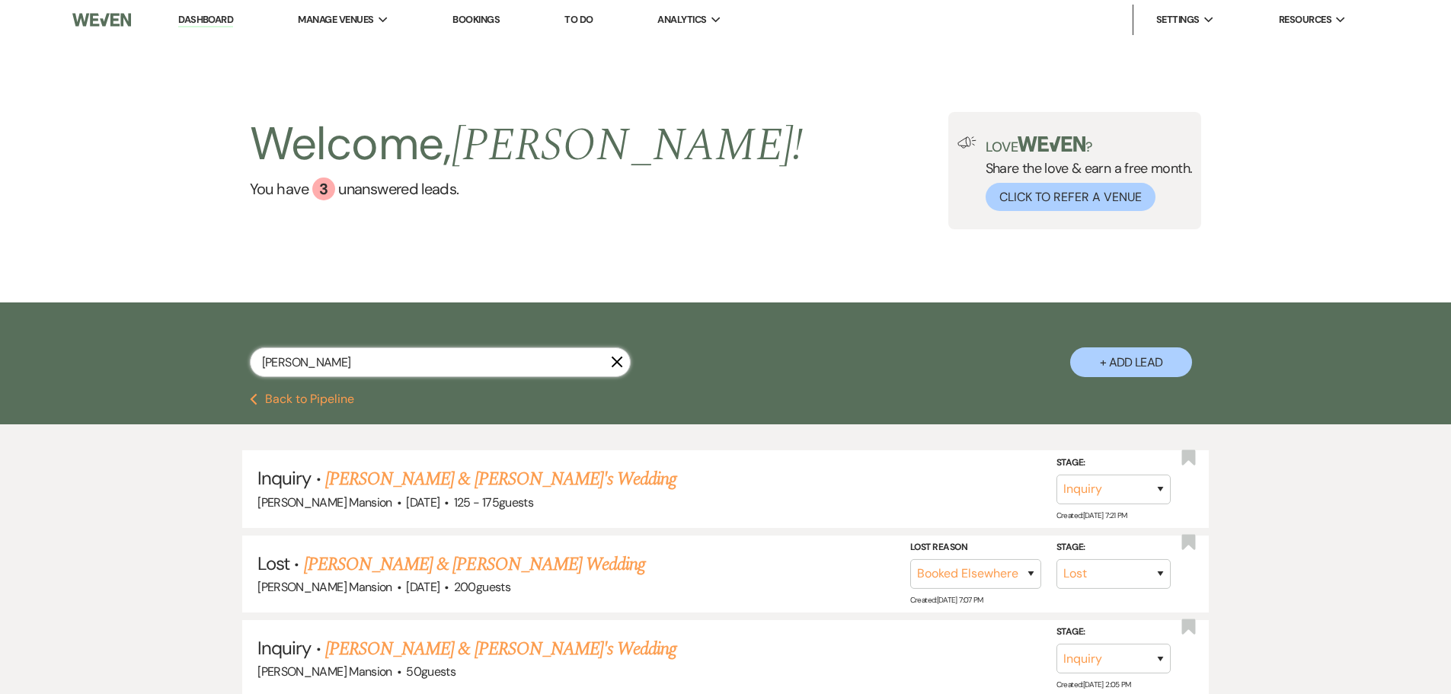
drag, startPoint x: 350, startPoint y: 360, endPoint x: 180, endPoint y: 343, distance: 170.6
click at [180, 343] on div "[PERSON_NAME] + Add Lead" at bounding box center [725, 350] width 1097 height 80
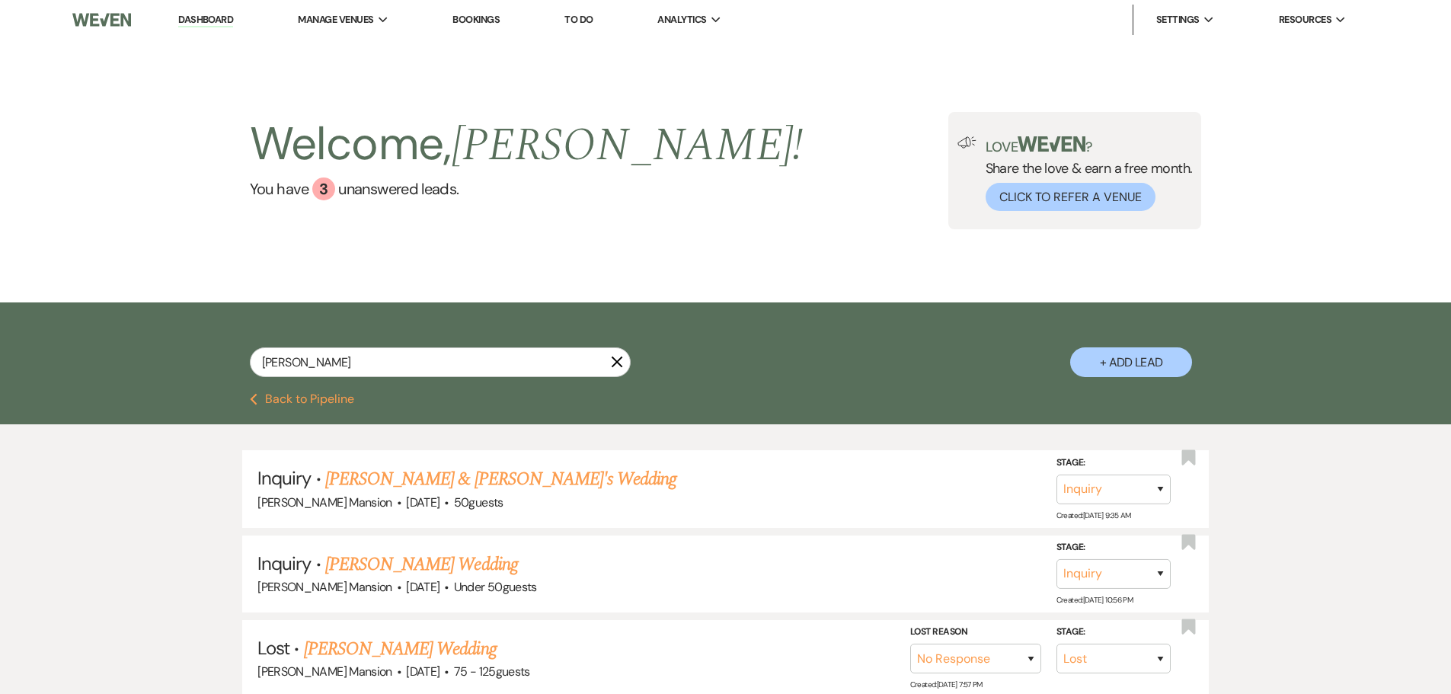
click at [416, 481] on link "[PERSON_NAME] & [PERSON_NAME]'s Wedding" at bounding box center [501, 478] width 352 height 27
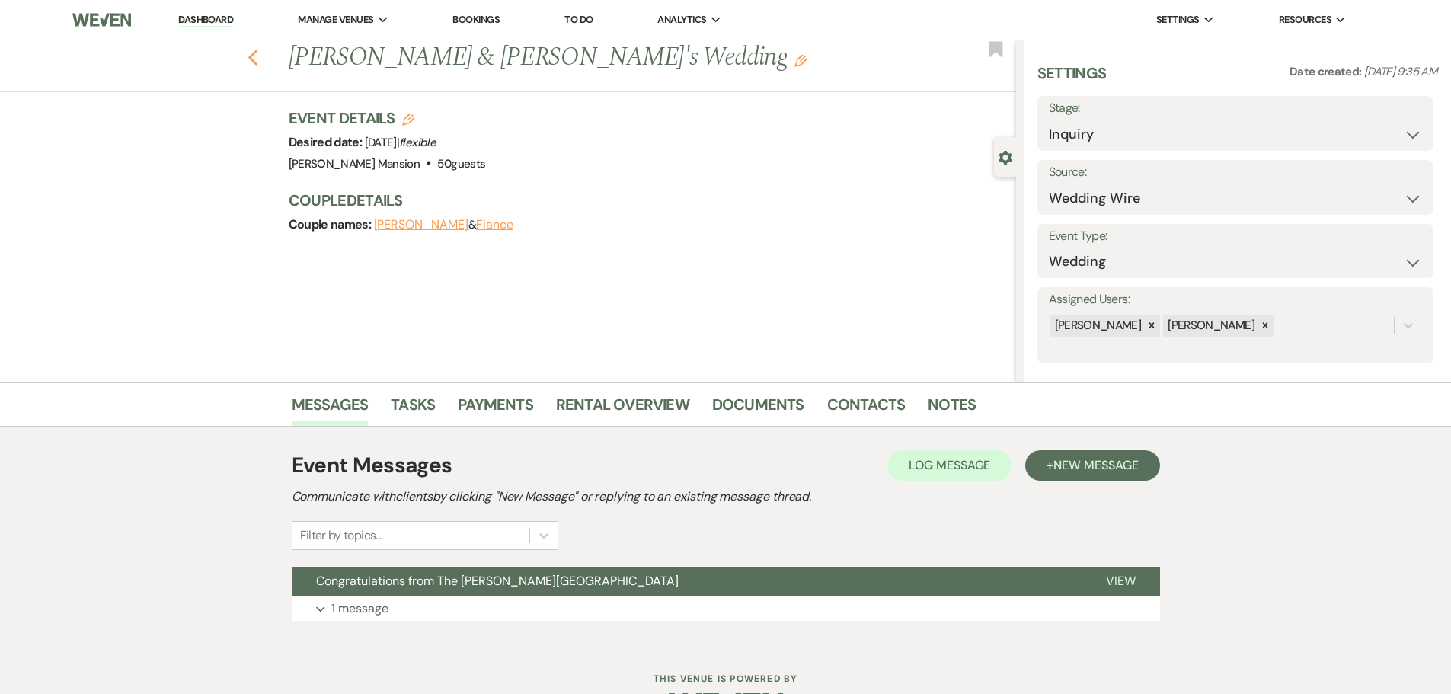
click at [257, 49] on icon "Previous" at bounding box center [252, 58] width 11 height 18
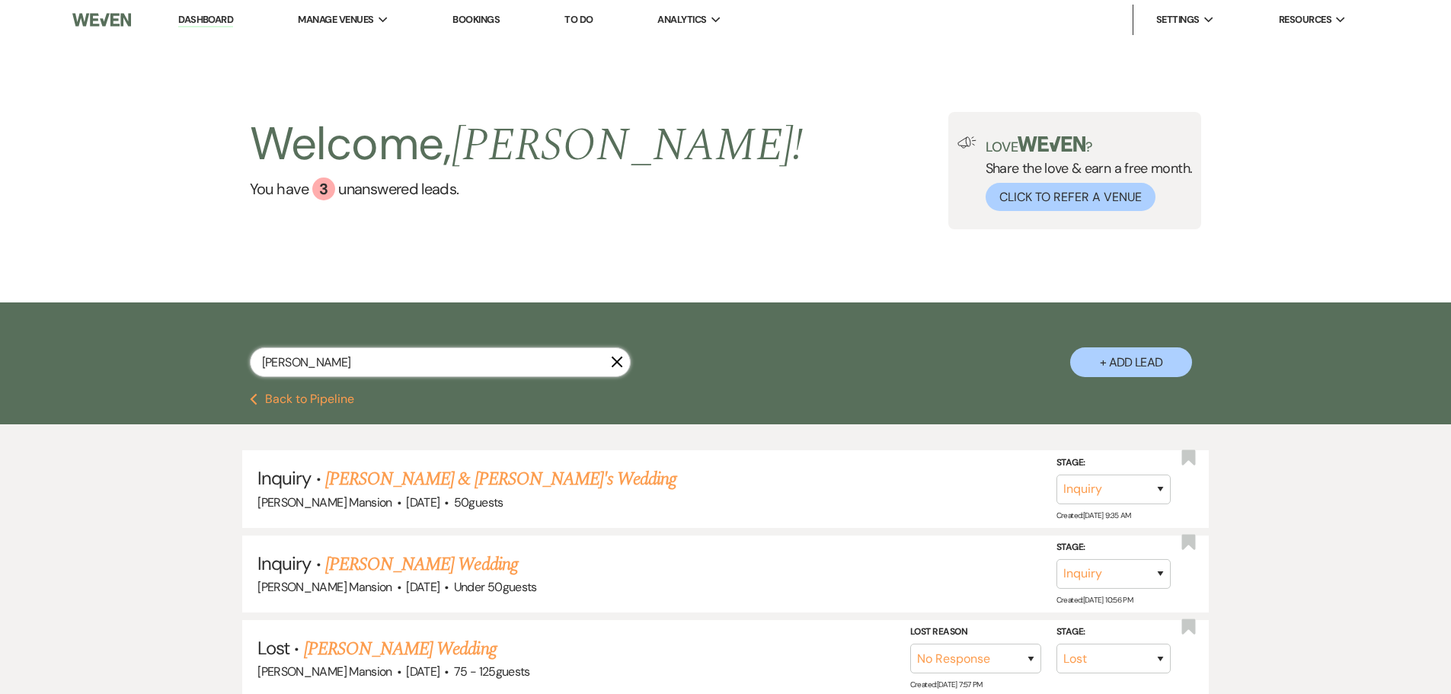
click at [305, 356] on input "[PERSON_NAME]" at bounding box center [440, 362] width 381 height 30
drag, startPoint x: 305, startPoint y: 359, endPoint x: 233, endPoint y: 355, distance: 72.5
click at [233, 355] on div "[PERSON_NAME] X + Add Lead" at bounding box center [725, 350] width 1097 height 80
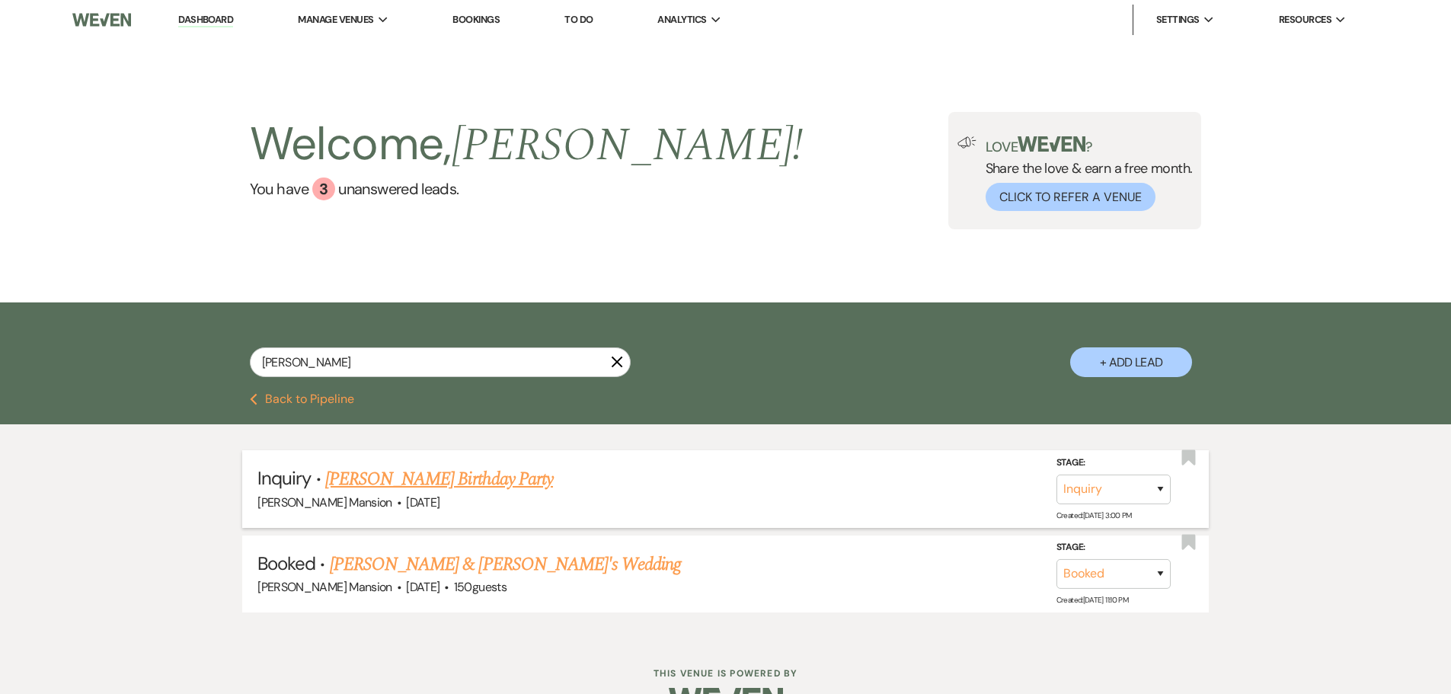
click at [372, 483] on link "[PERSON_NAME] Birthday Party" at bounding box center [439, 478] width 228 height 27
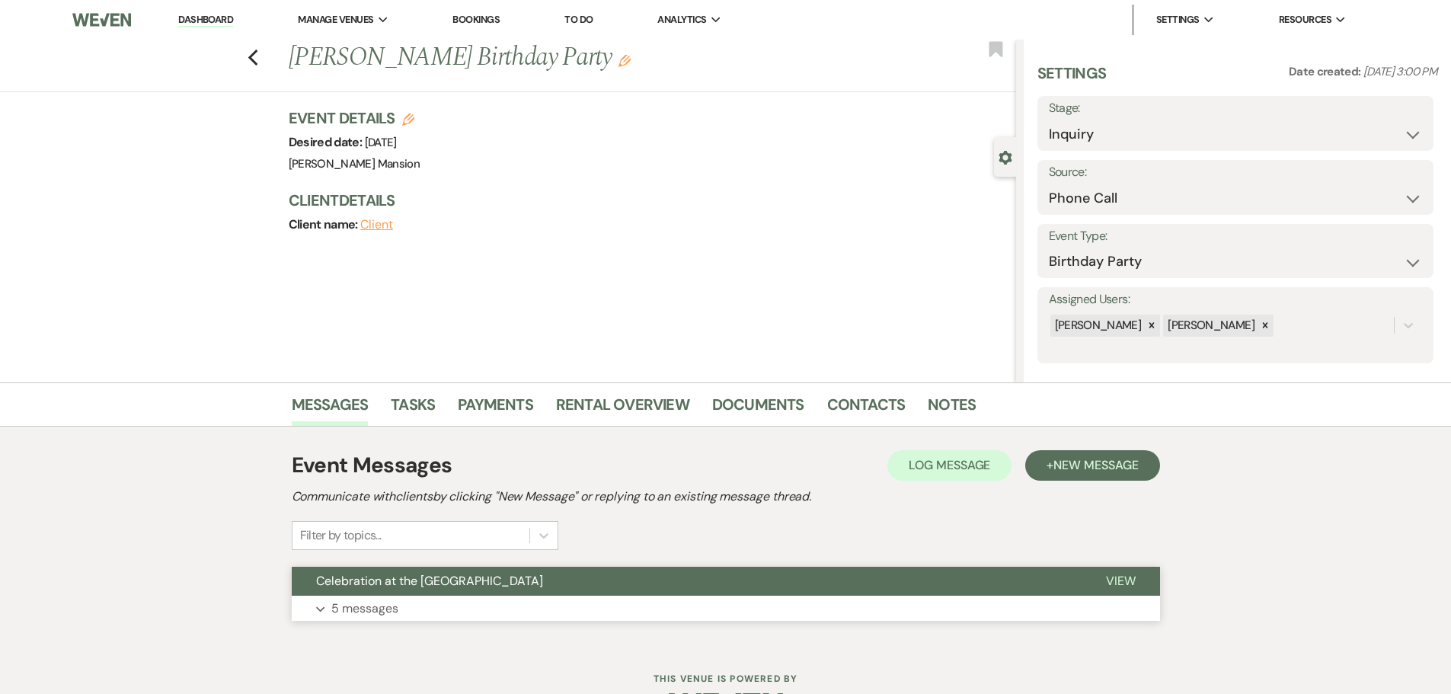
click at [323, 610] on icon "Expand" at bounding box center [320, 609] width 9 height 6
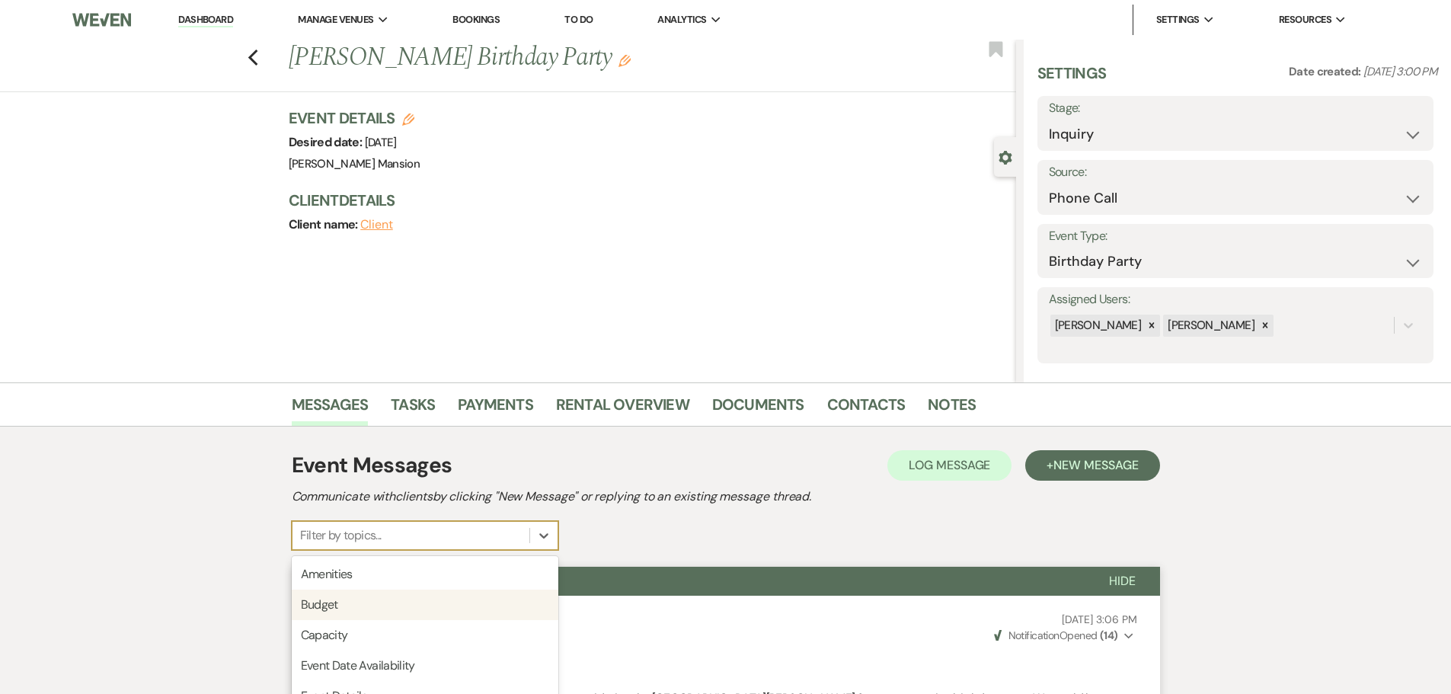
click at [416, 532] on div "option Budget focused, 2 of 20. 20 results available. Use Up and Down to choose…" at bounding box center [425, 535] width 267 height 29
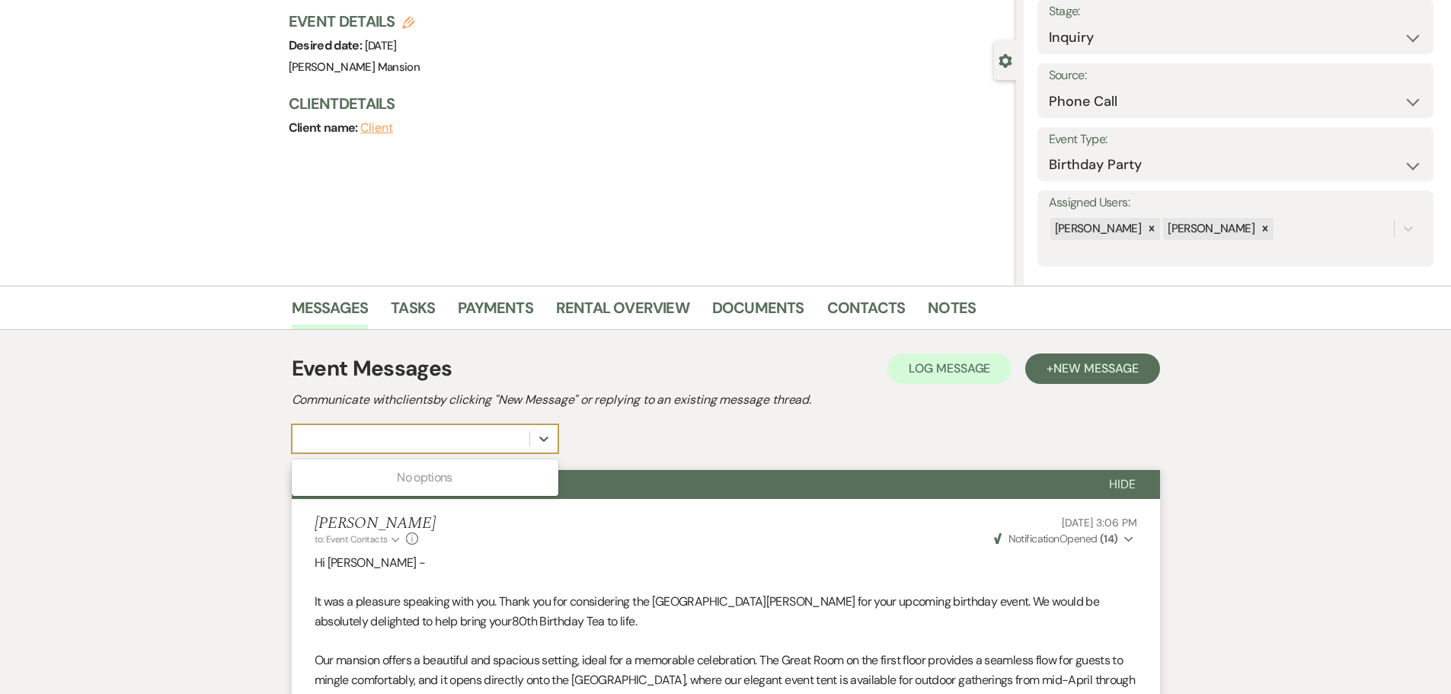
click at [131, 238] on div "Previous [PERSON_NAME] Birthday Party Edit Bookmark Gear Settings Settings Date…" at bounding box center [508, 114] width 1016 height 343
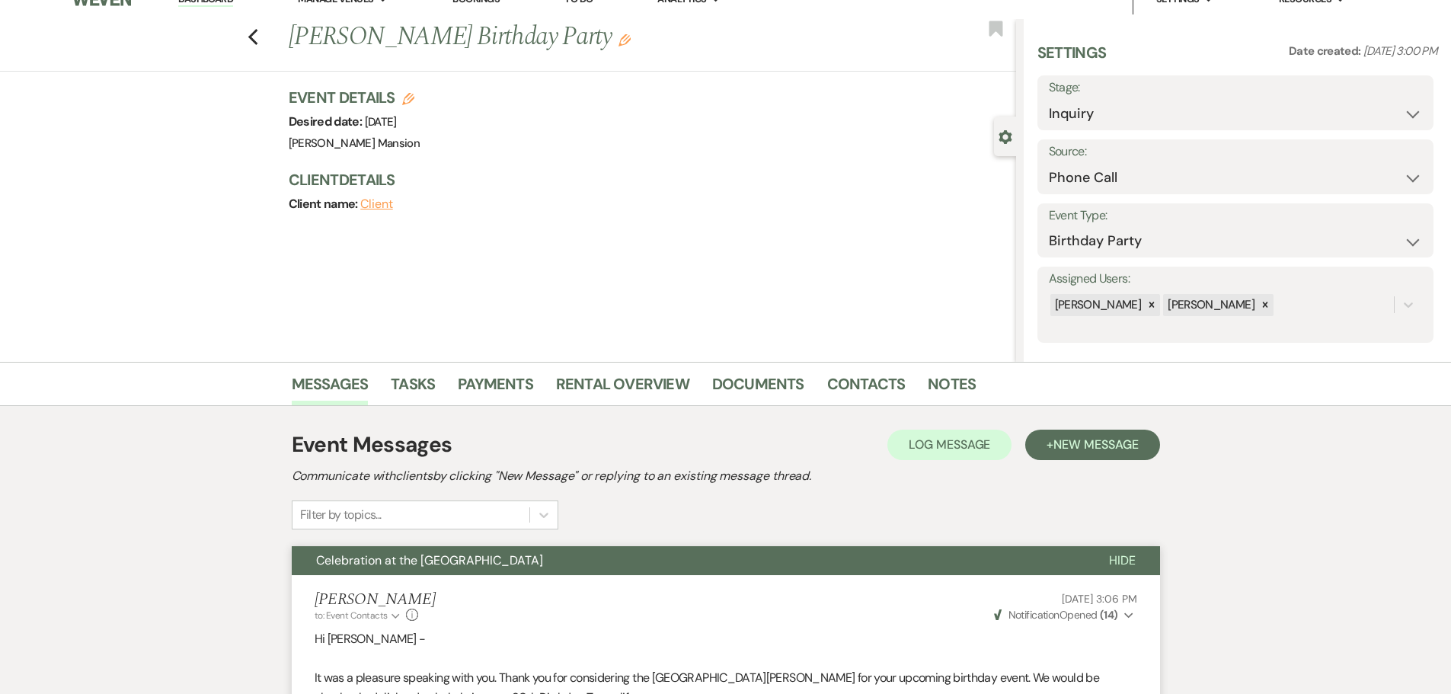
scroll to position [0, 0]
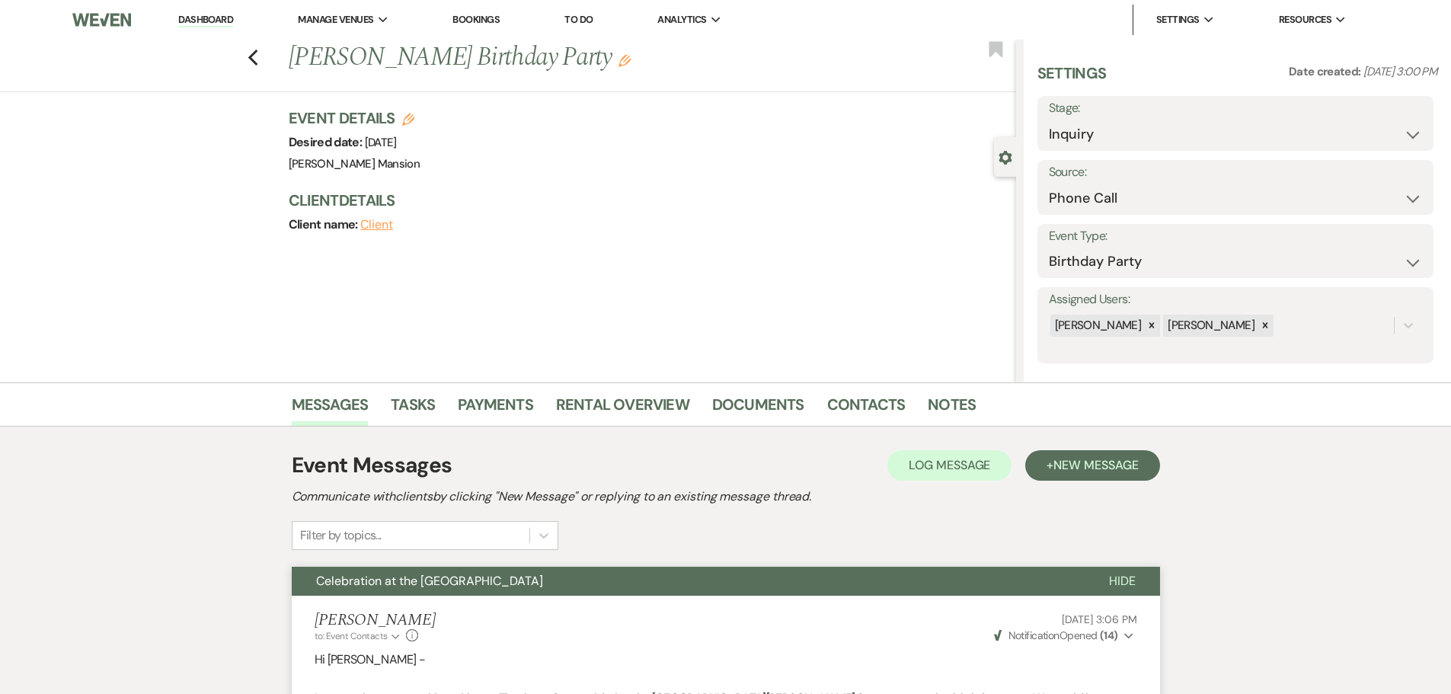
click at [218, 21] on link "Dashboard" at bounding box center [205, 20] width 55 height 14
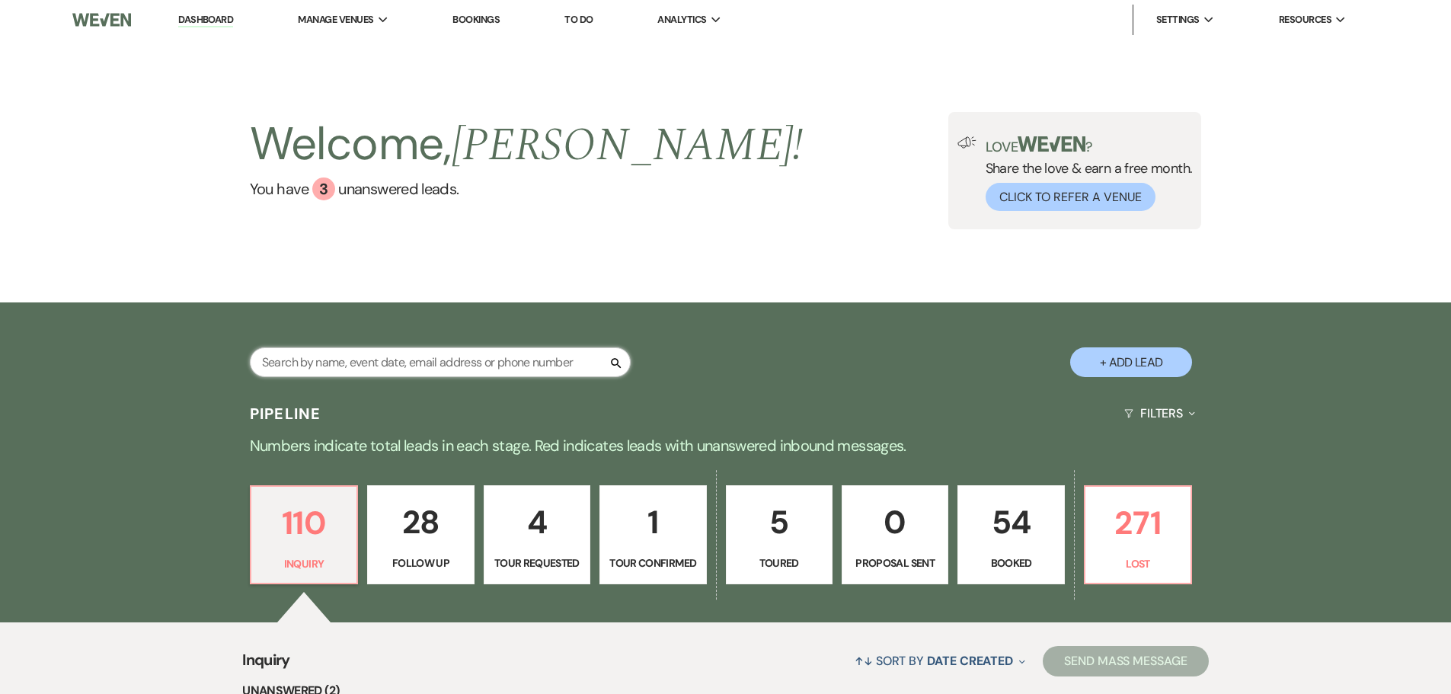
click at [324, 351] on input "text" at bounding box center [440, 362] width 381 height 30
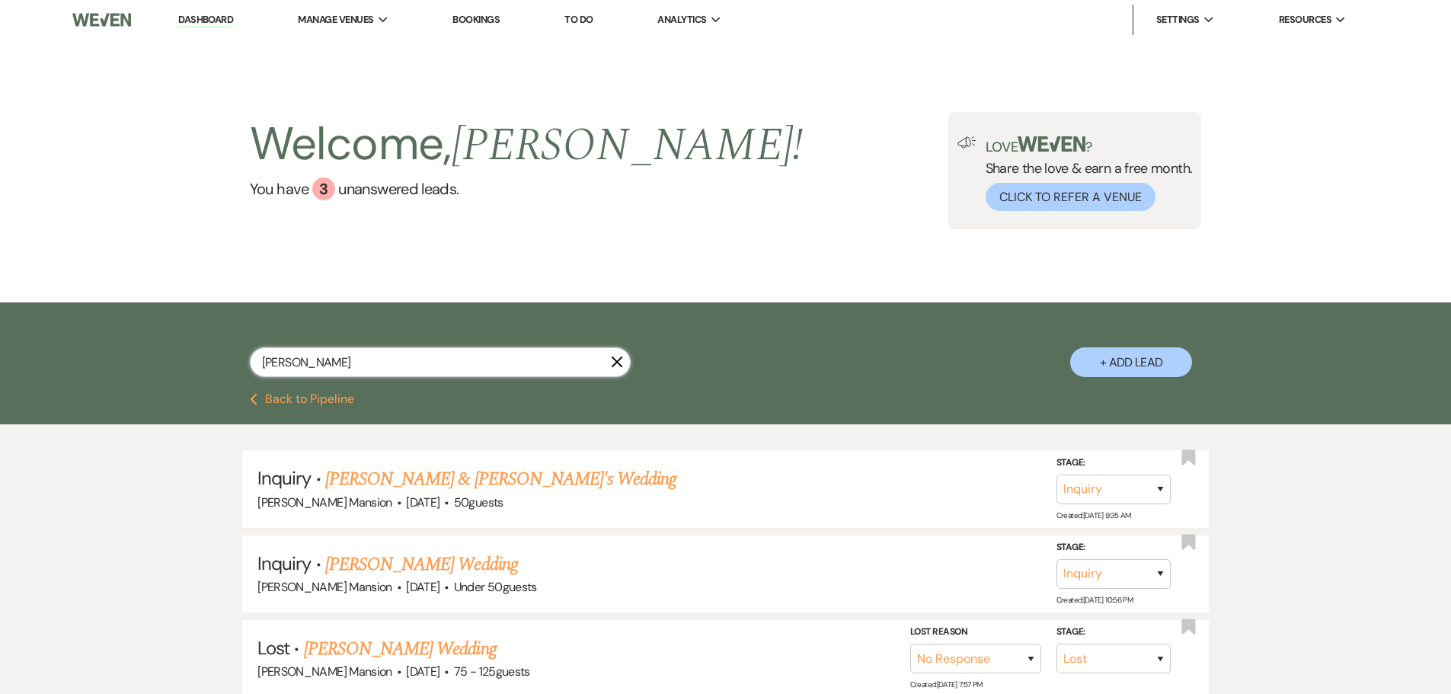
drag, startPoint x: 326, startPoint y: 362, endPoint x: 161, endPoint y: 350, distance: 165.0
click at [161, 350] on div "[PERSON_NAME] X + Add Lead" at bounding box center [725, 347] width 1451 height 91
